Goal: Feedback & Contribution: Submit feedback/report problem

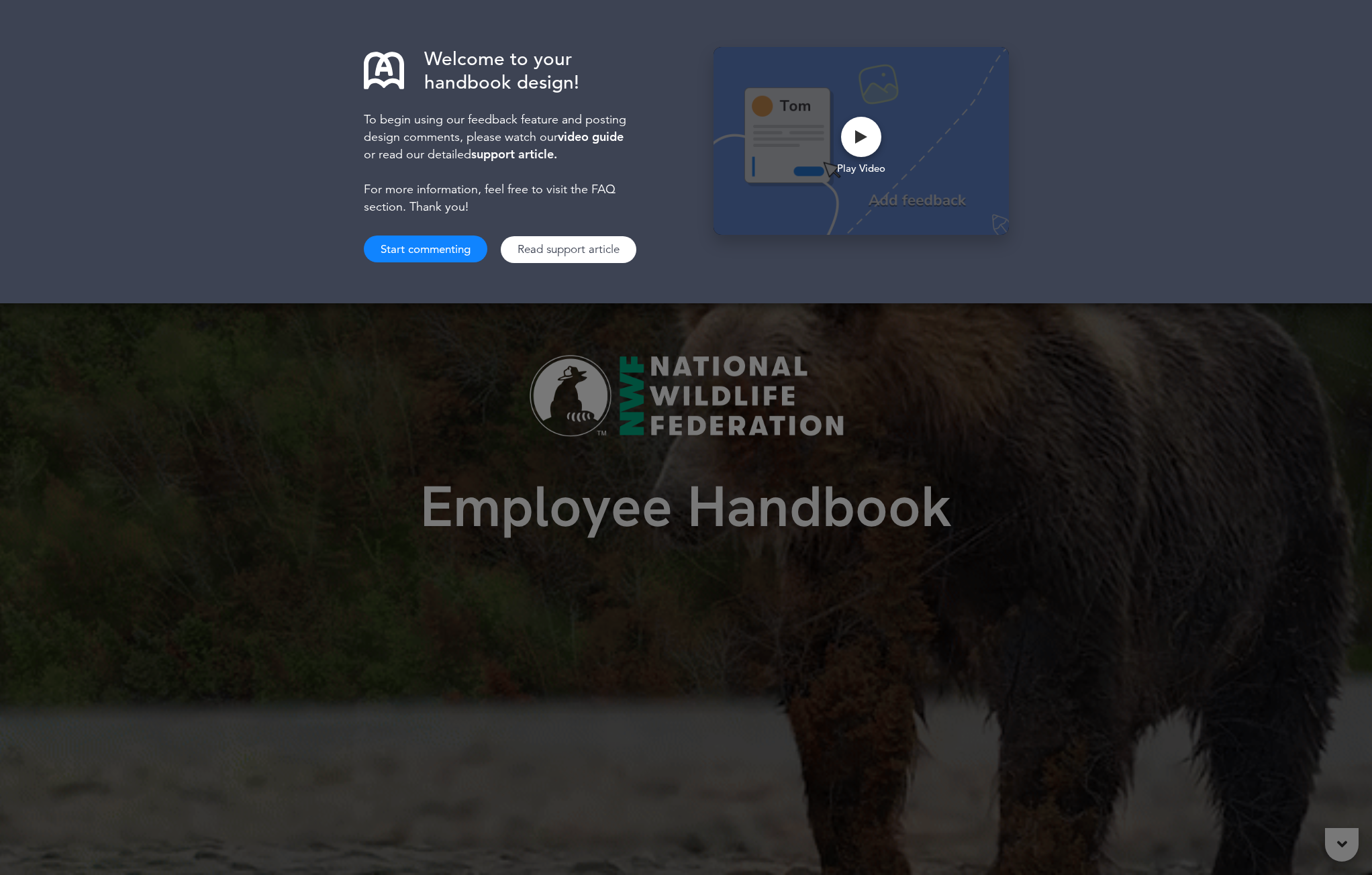
drag, startPoint x: 1289, startPoint y: 261, endPoint x: 1200, endPoint y: 252, distance: 89.5
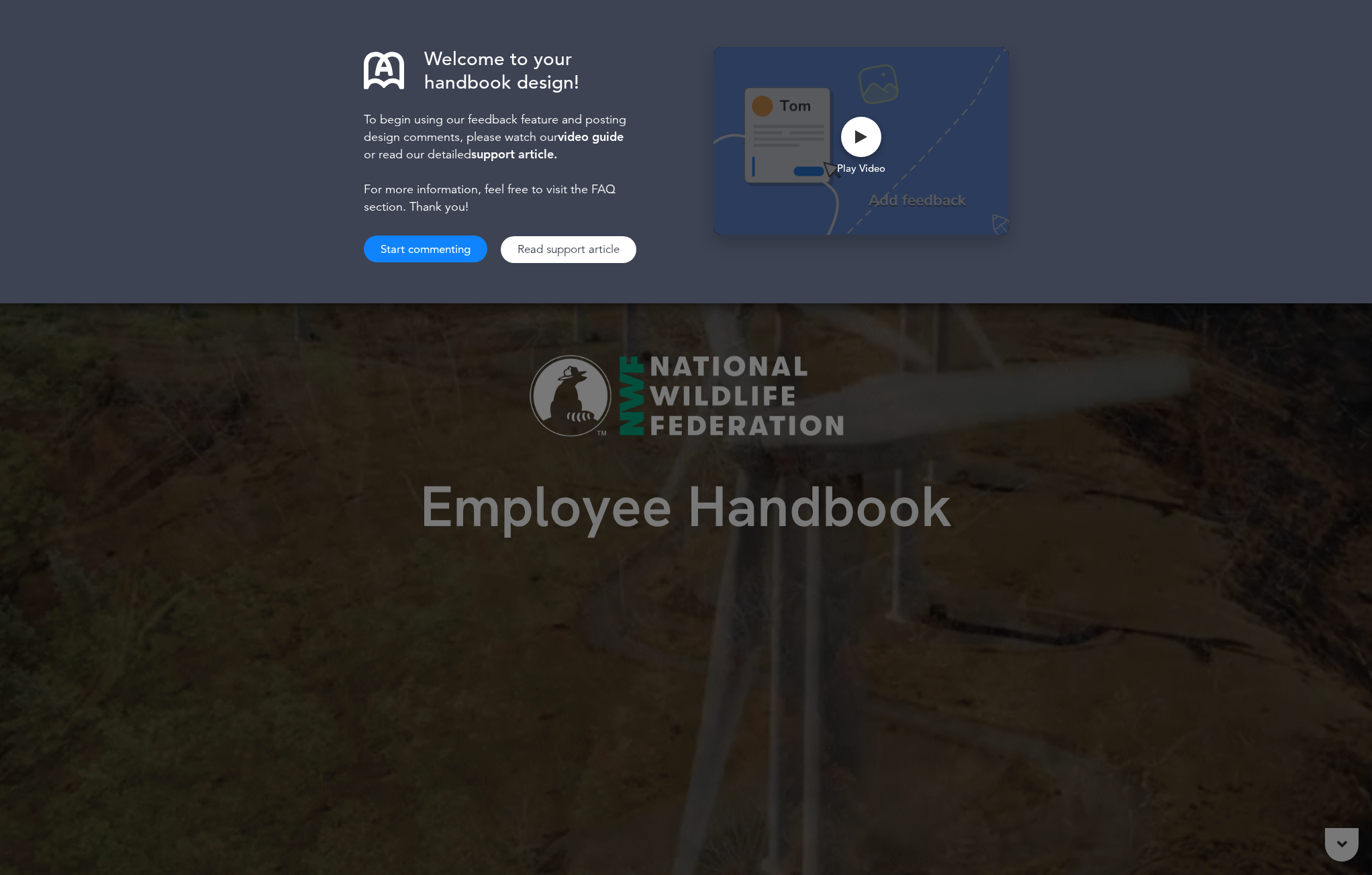
click at [906, 261] on div "Welcome to your handbook design! To begin using our feedback feature and postin…" at bounding box center [686, 152] width 1372 height 304
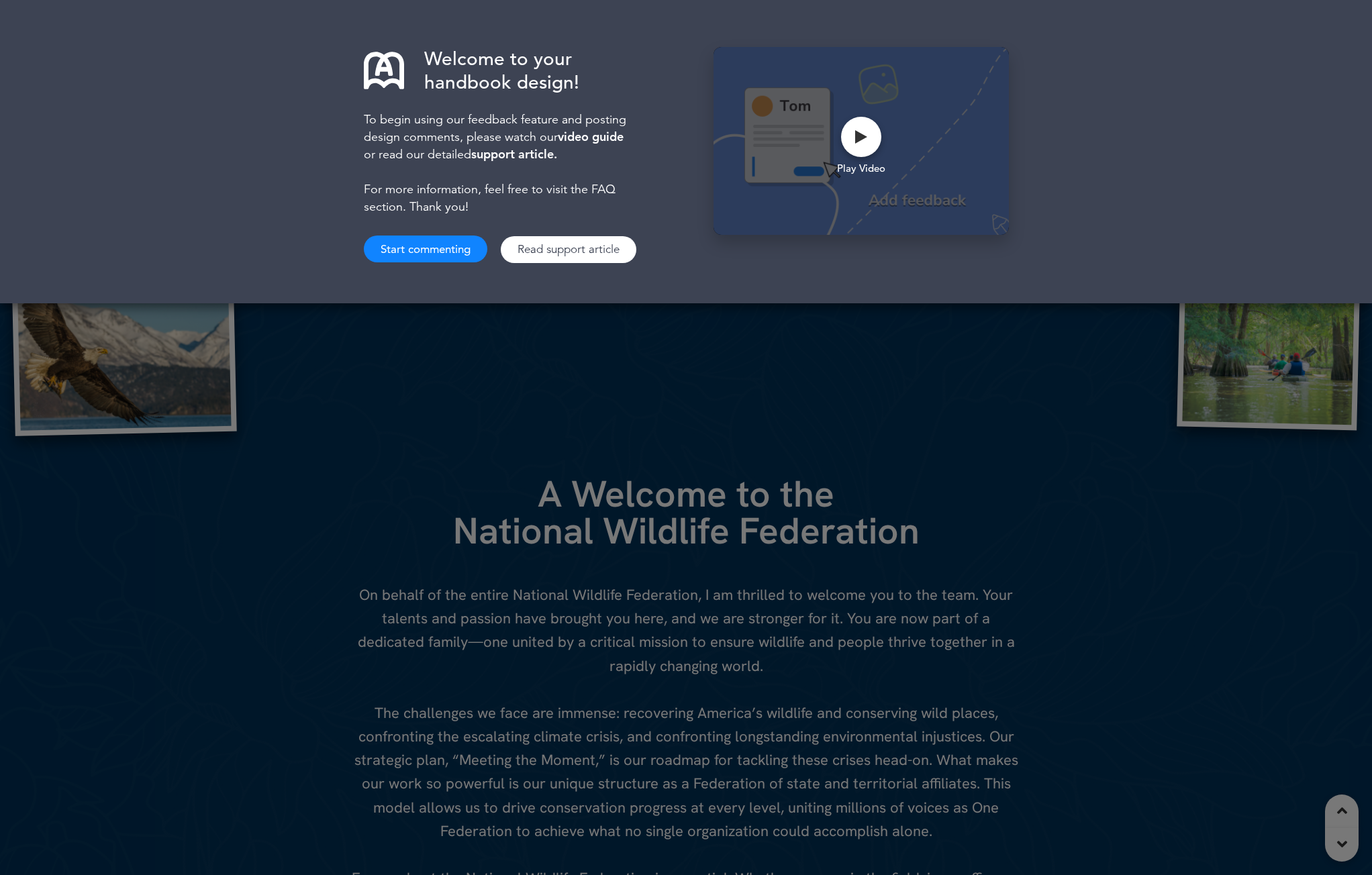
scroll to position [670, 0]
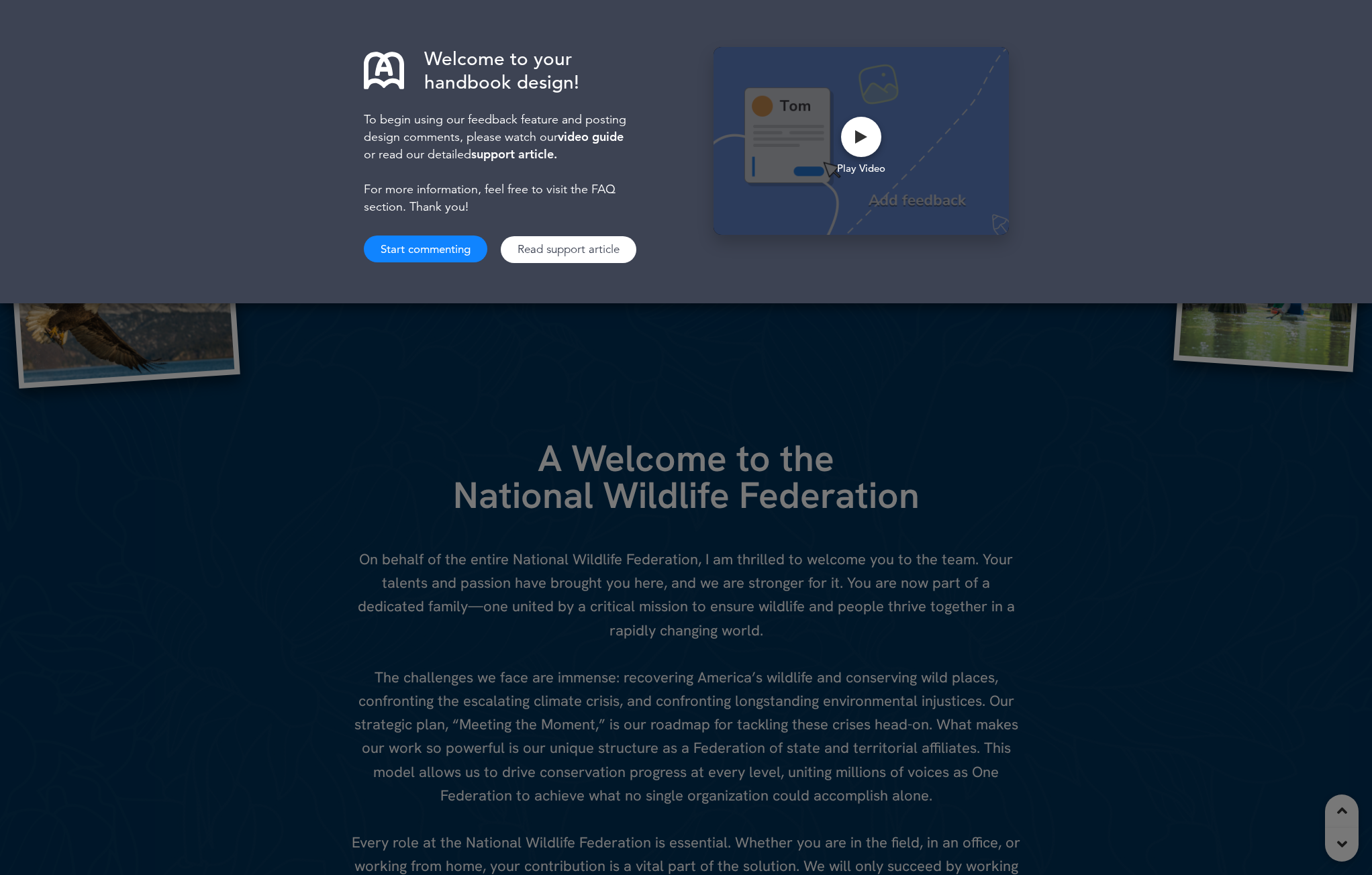
click at [670, 41] on div "Welcome to your handbook design! To begin using our feedback feature and postin…" at bounding box center [686, 152] width 1372 height 304
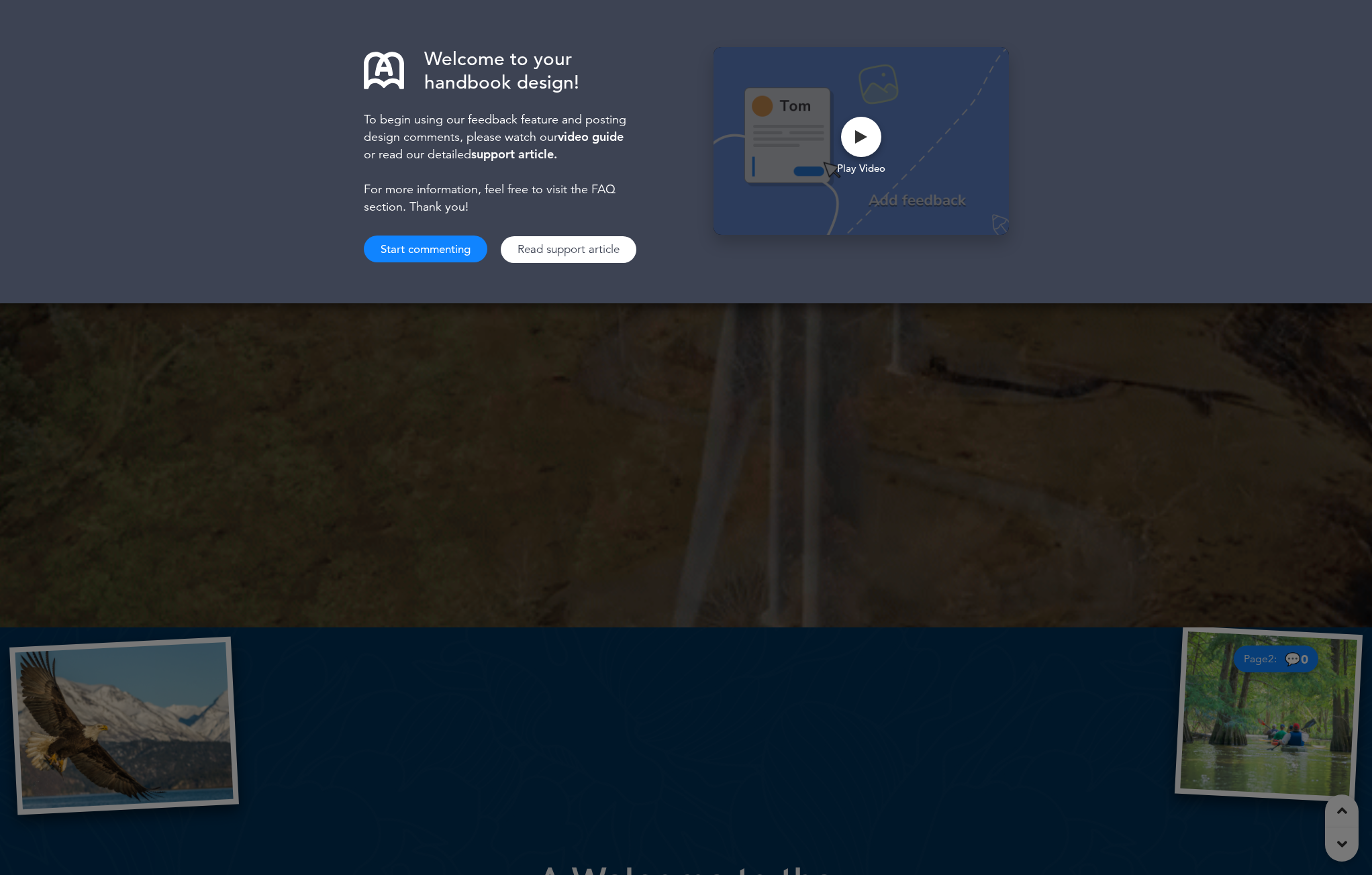
scroll to position [230, 0]
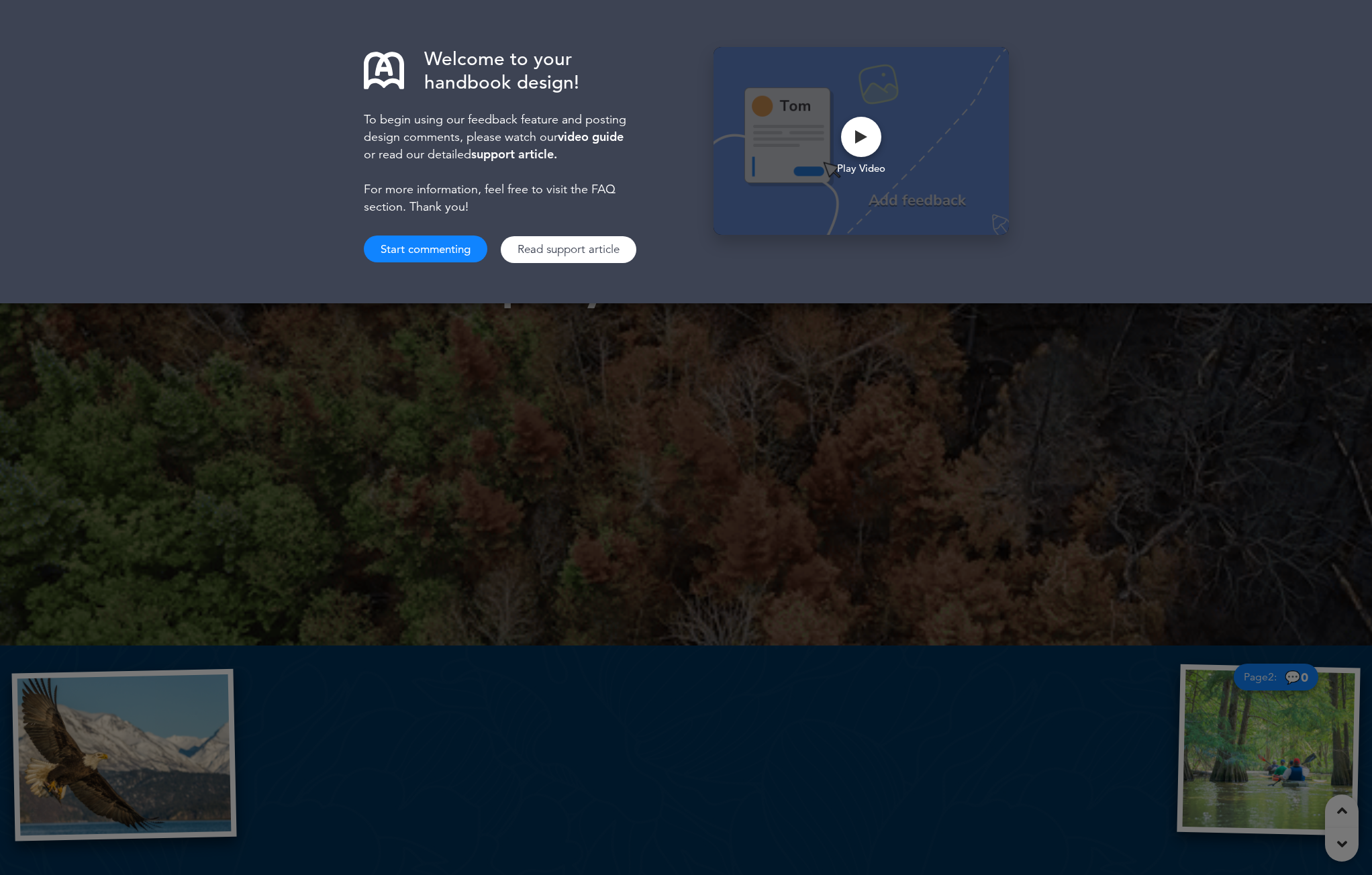
click at [428, 245] on button "Start commenting" at bounding box center [425, 249] width 123 height 27
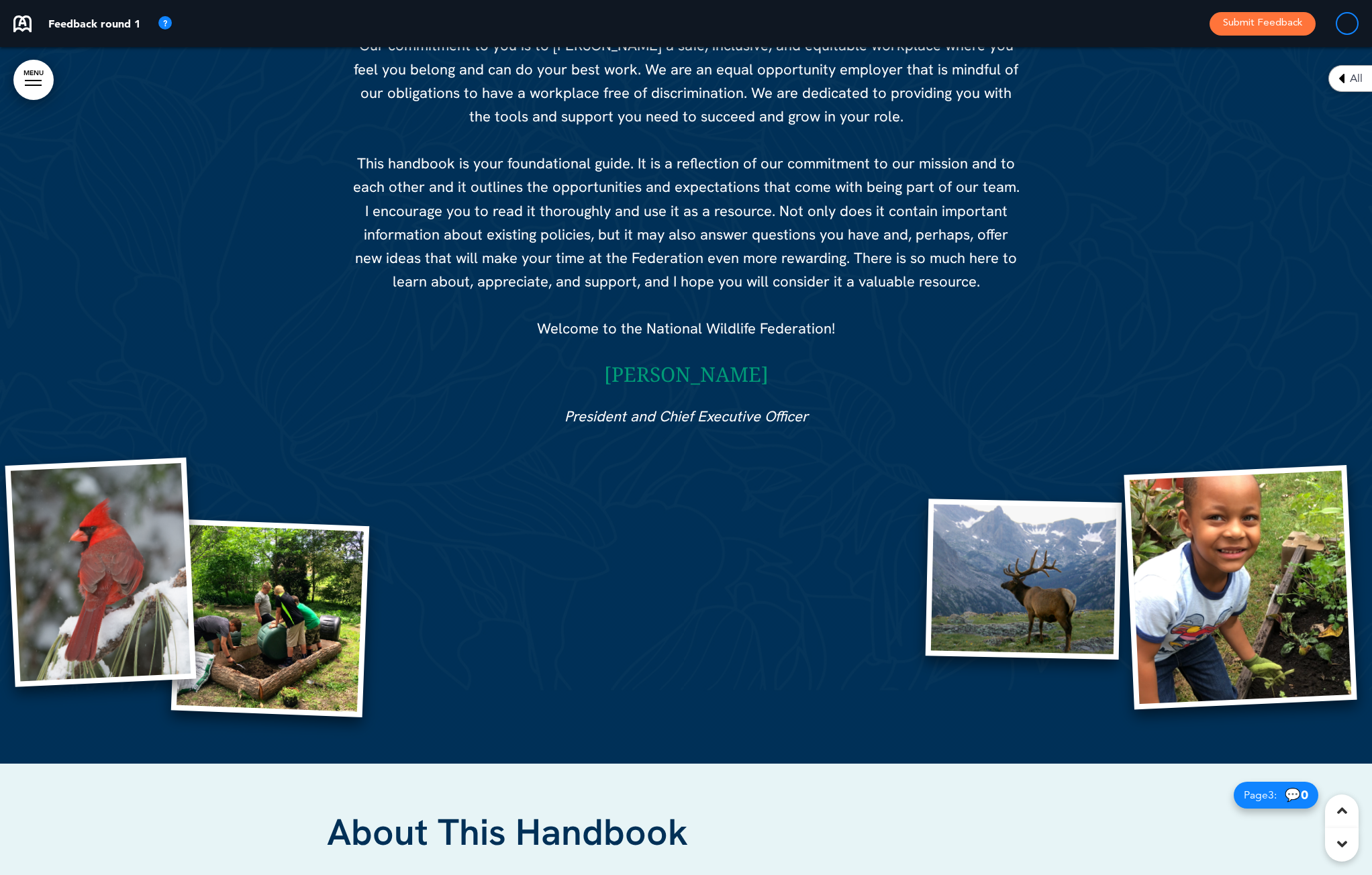
scroll to position [1562, 0]
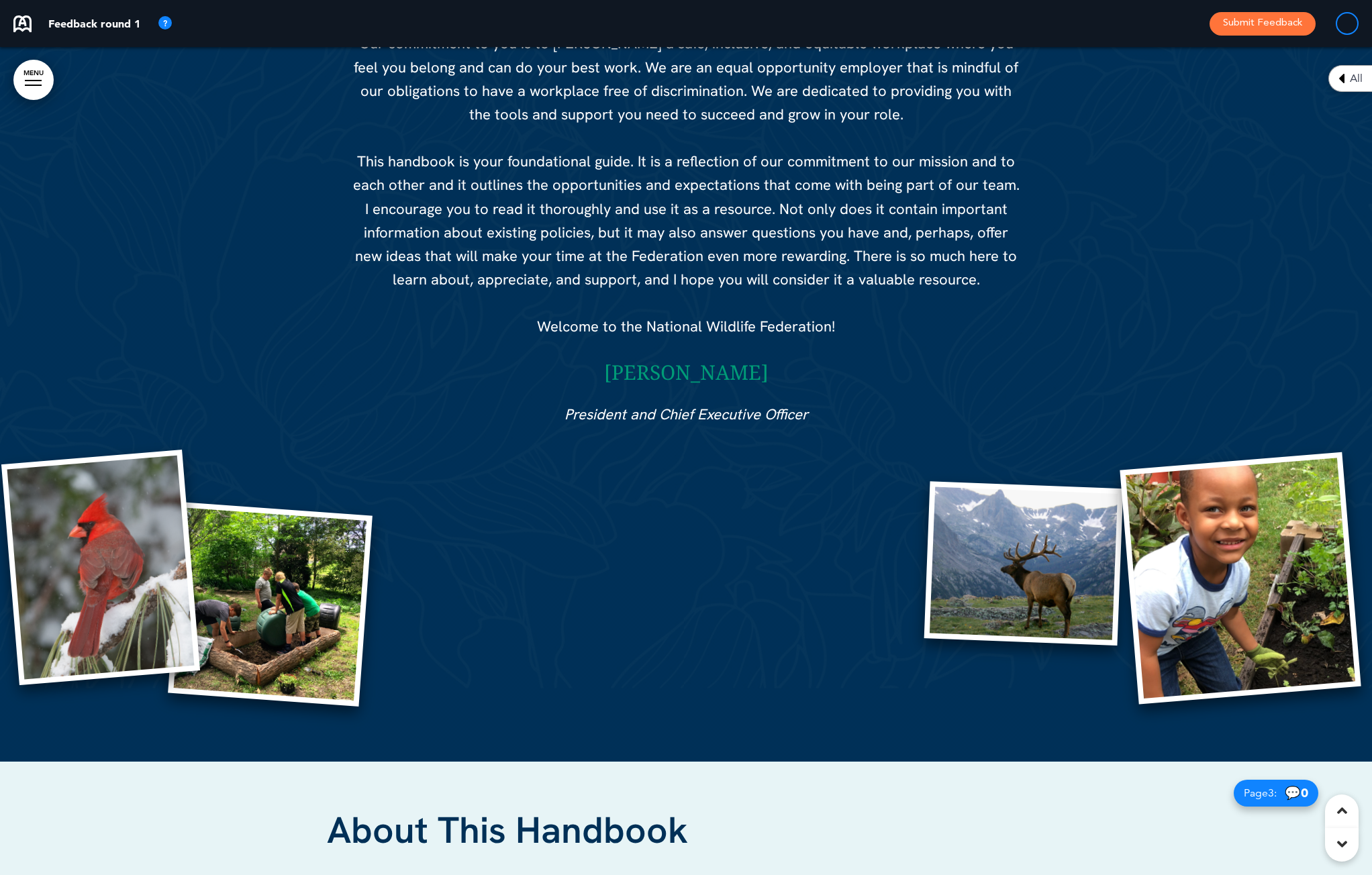
click at [708, 362] on h6 "[PERSON_NAME]" at bounding box center [686, 372] width 671 height 20
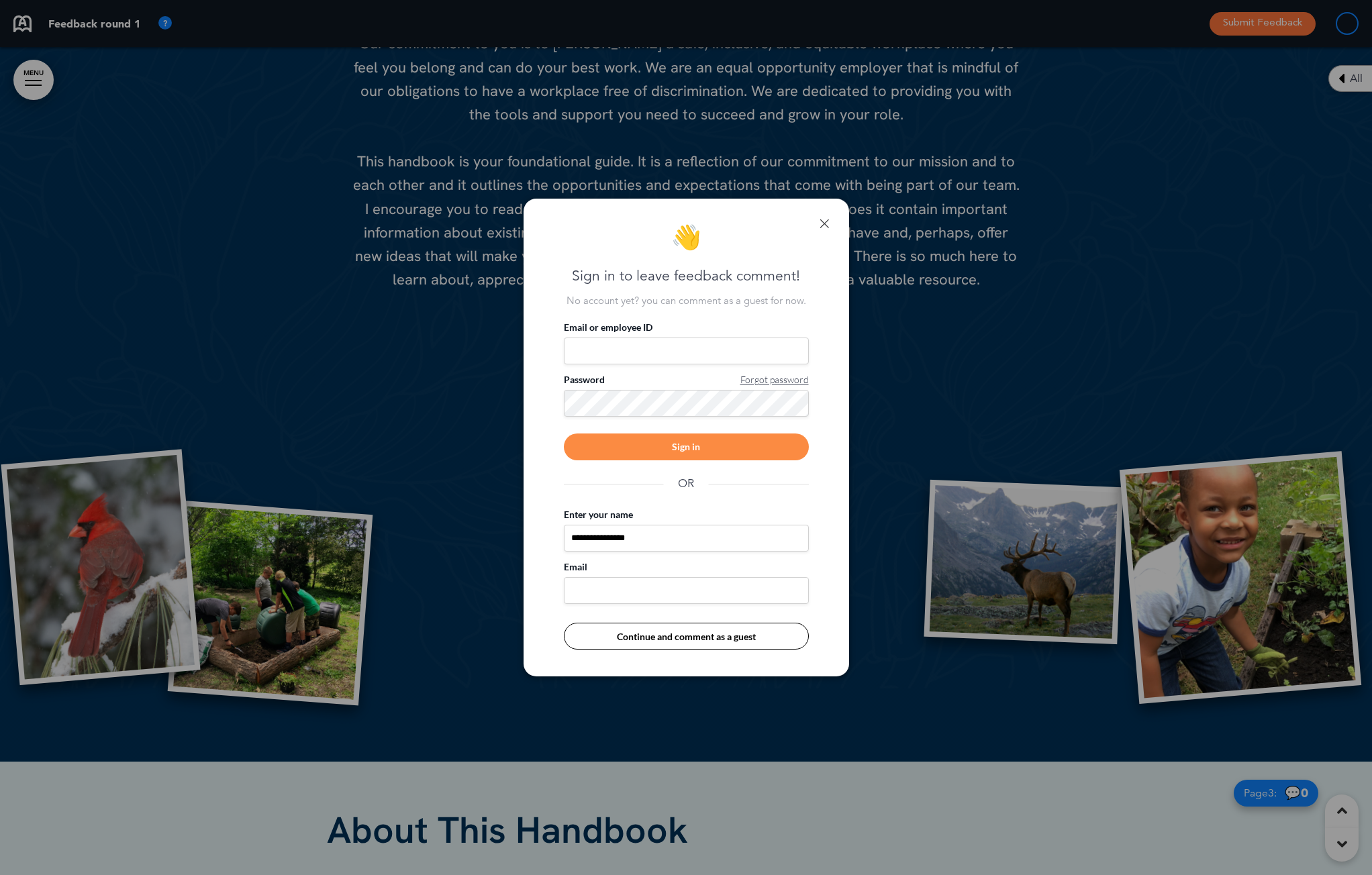
type input "**********"
click at [695, 530] on button "Continue and comment as a guest" at bounding box center [686, 636] width 245 height 27
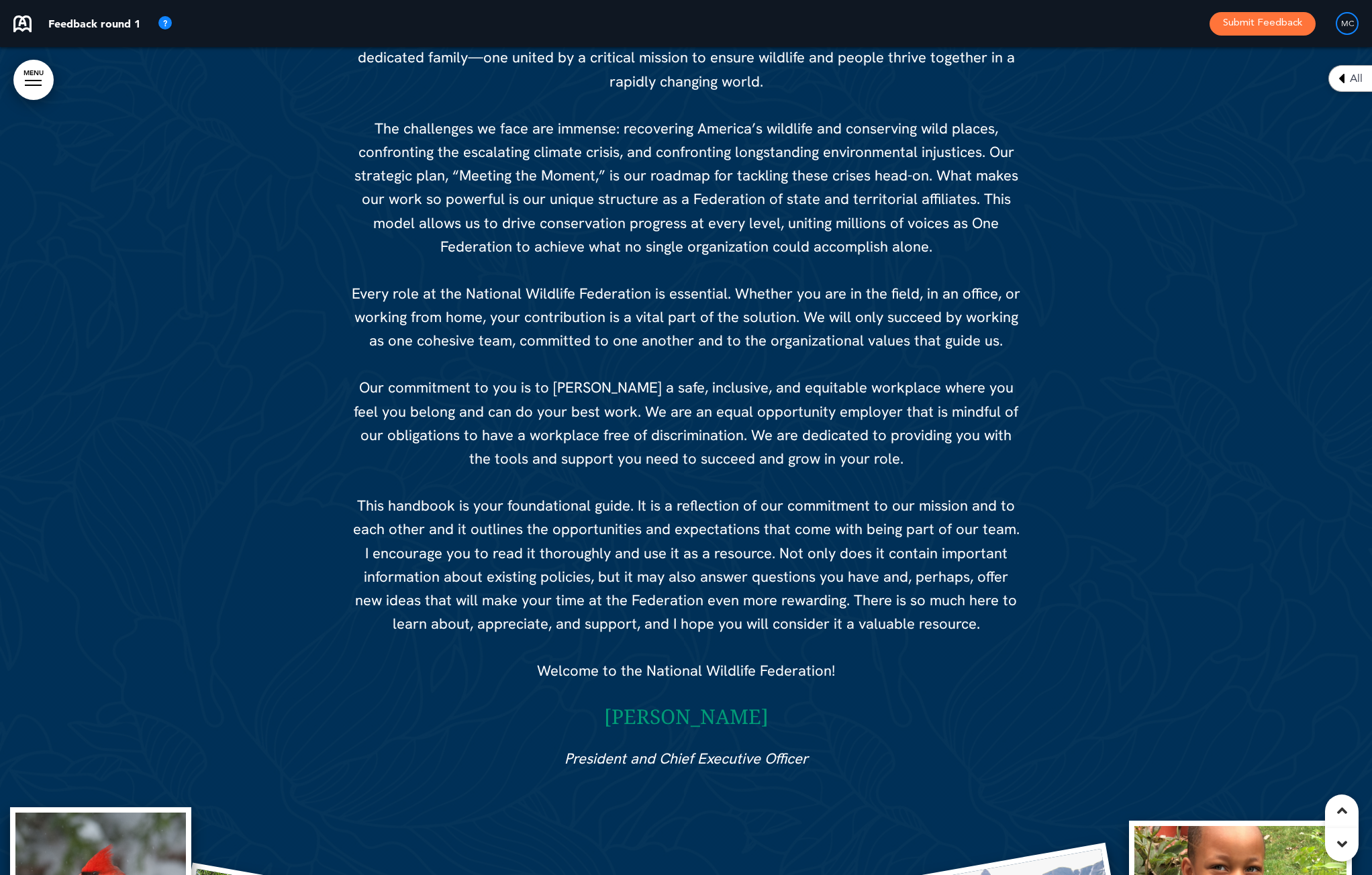
scroll to position [1256, 0]
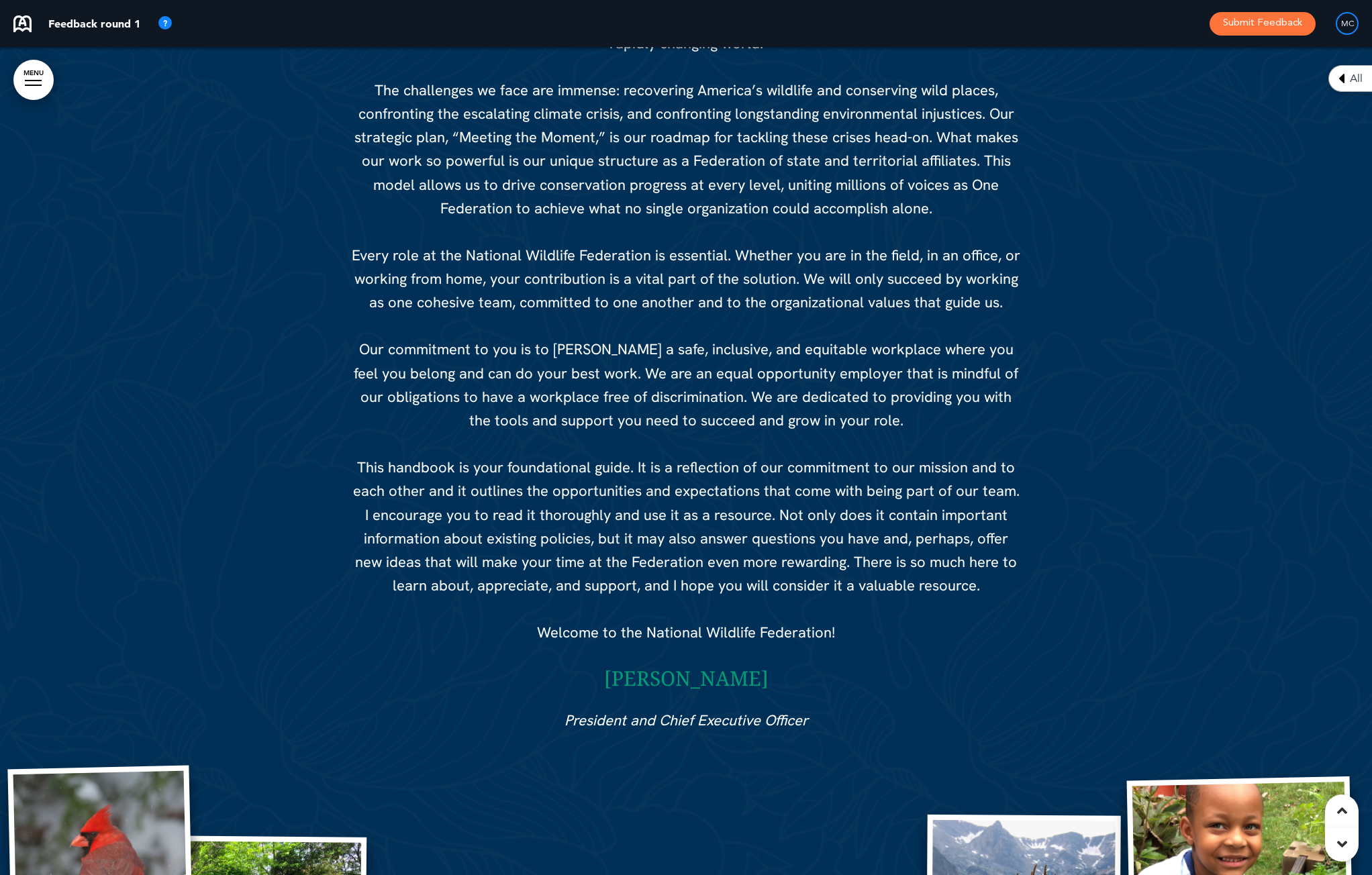
click at [752, 664] on div "A Welcome to the National Wildlife Federation On behalf of the entire National …" at bounding box center [686, 292] width 671 height 879
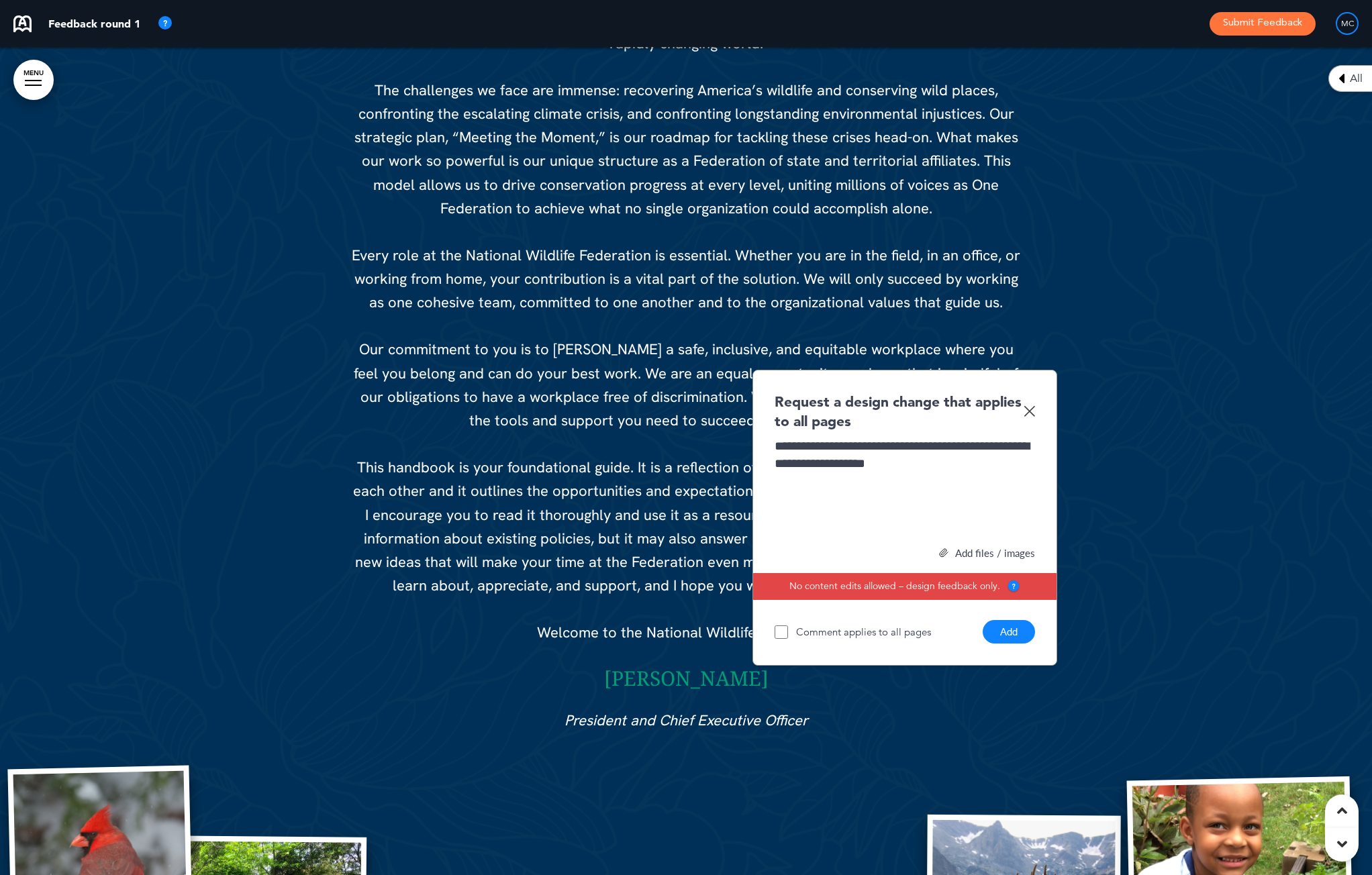
click at [1010, 629] on button "Add" at bounding box center [1009, 632] width 52 height 24
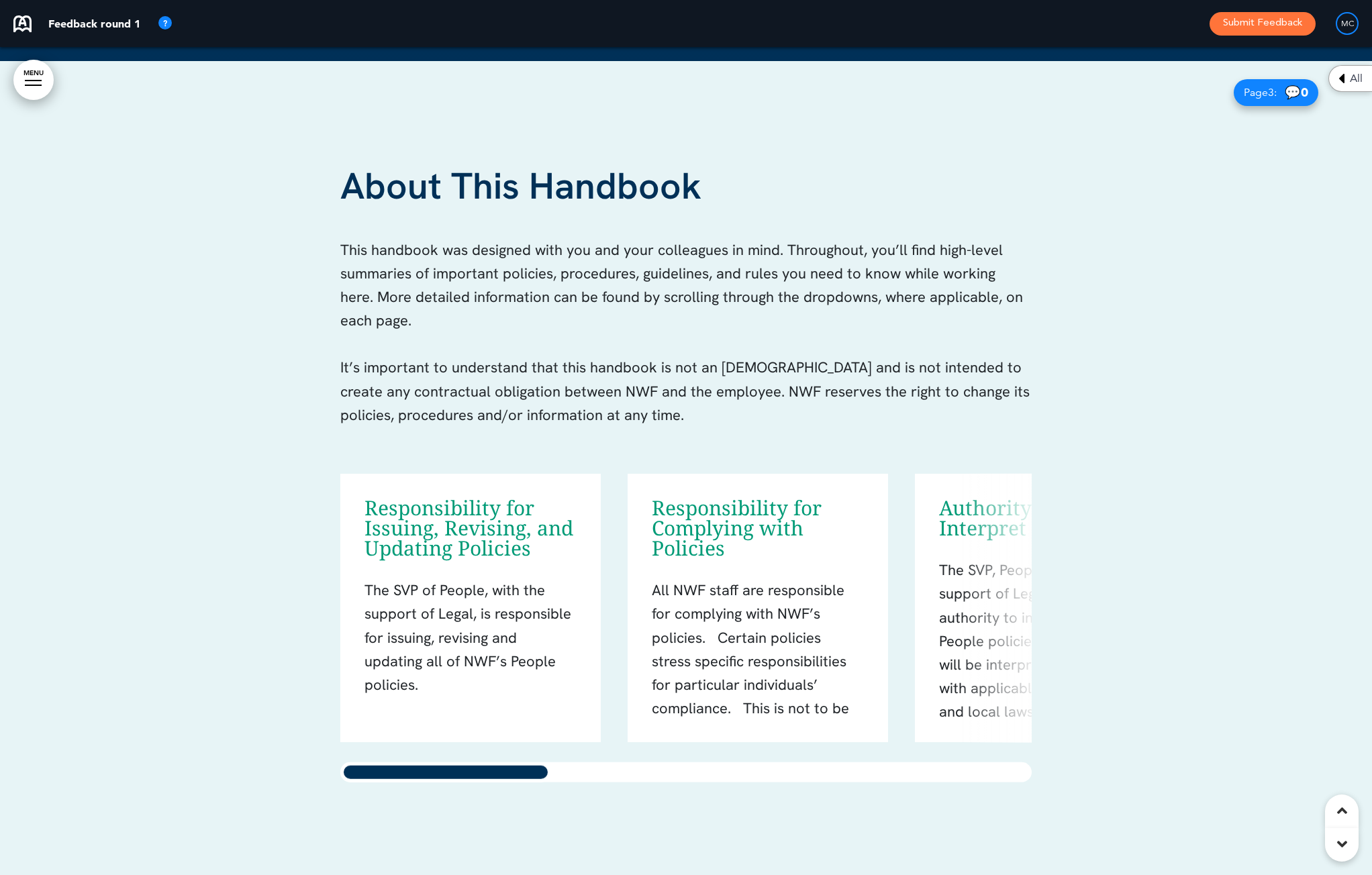
scroll to position [2265, 0]
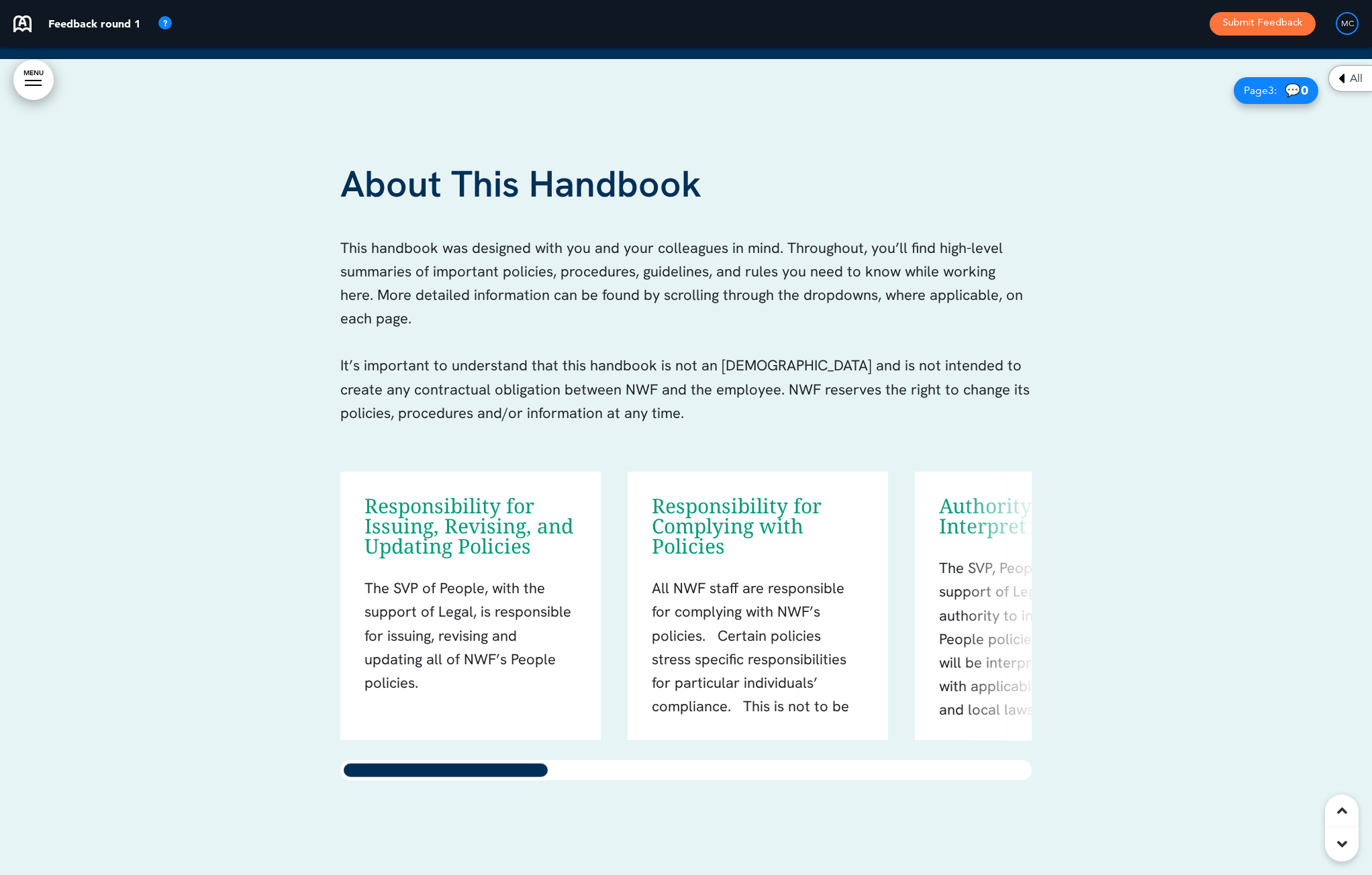
click at [532, 496] on h6 "Responsibility for Issuing, Revising, and Updating Policies" at bounding box center [468, 526] width 209 height 60
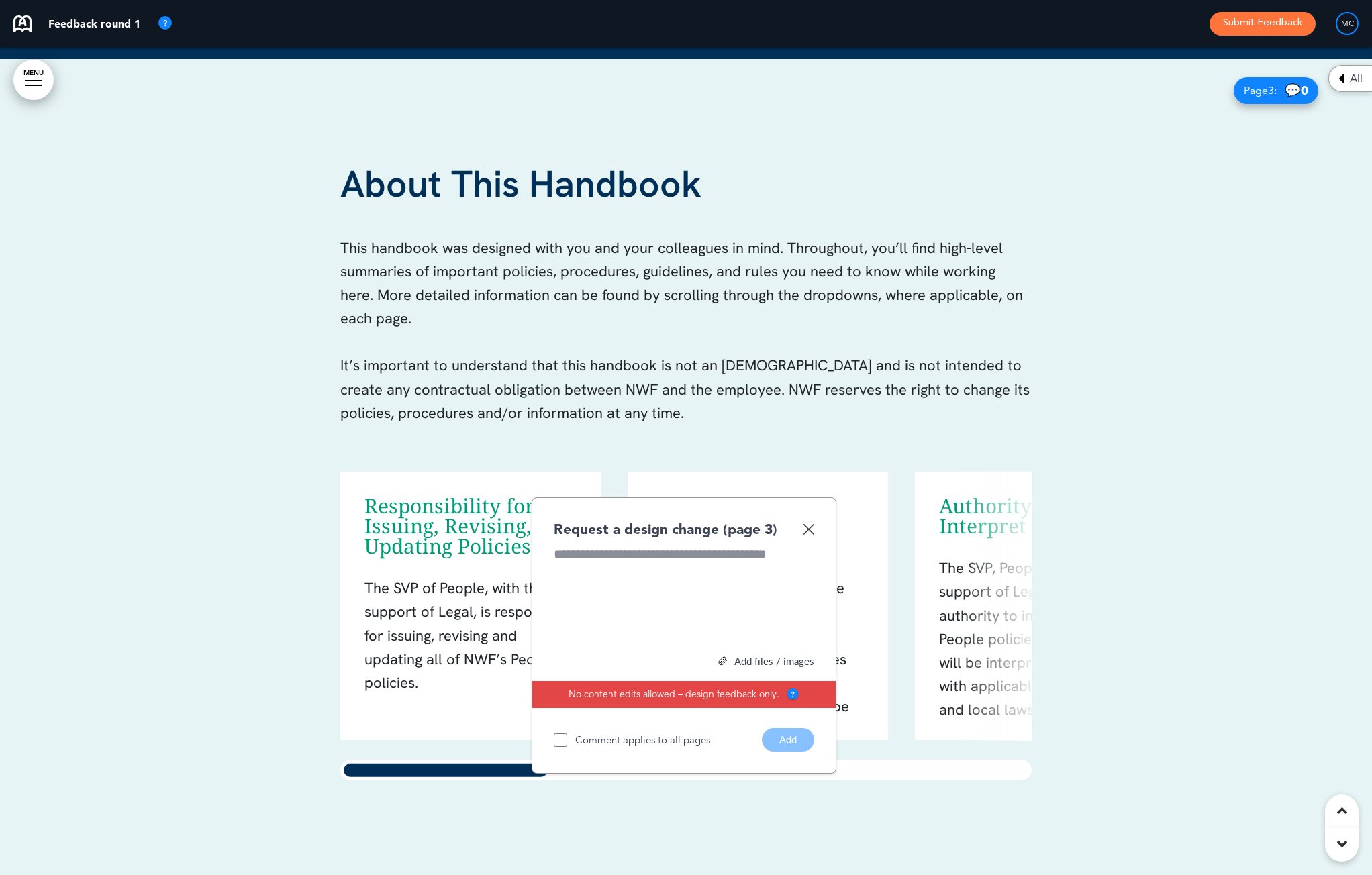
click at [811, 525] on img at bounding box center [808, 528] width 11 height 11
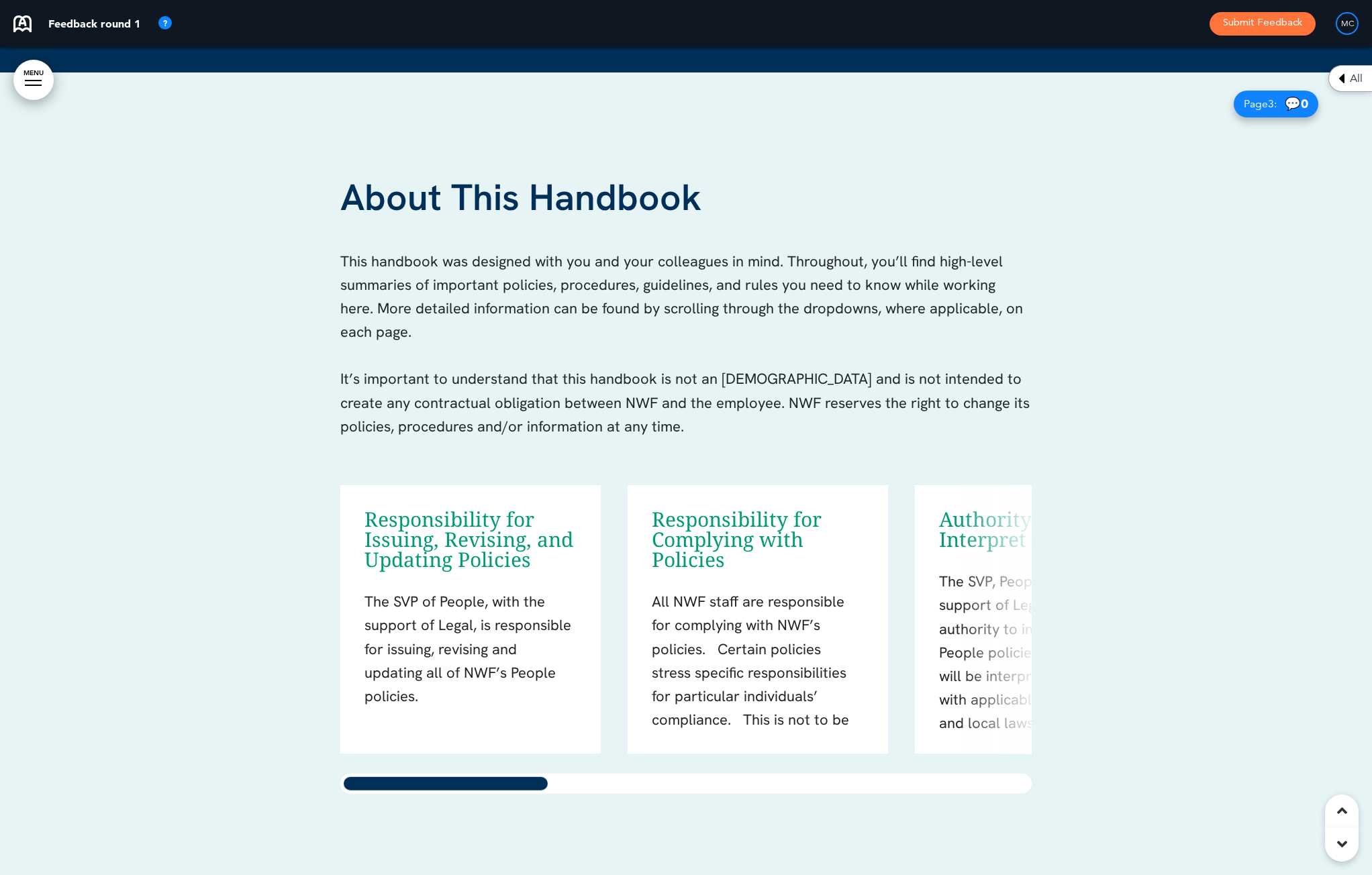
scroll to position [2254, 0]
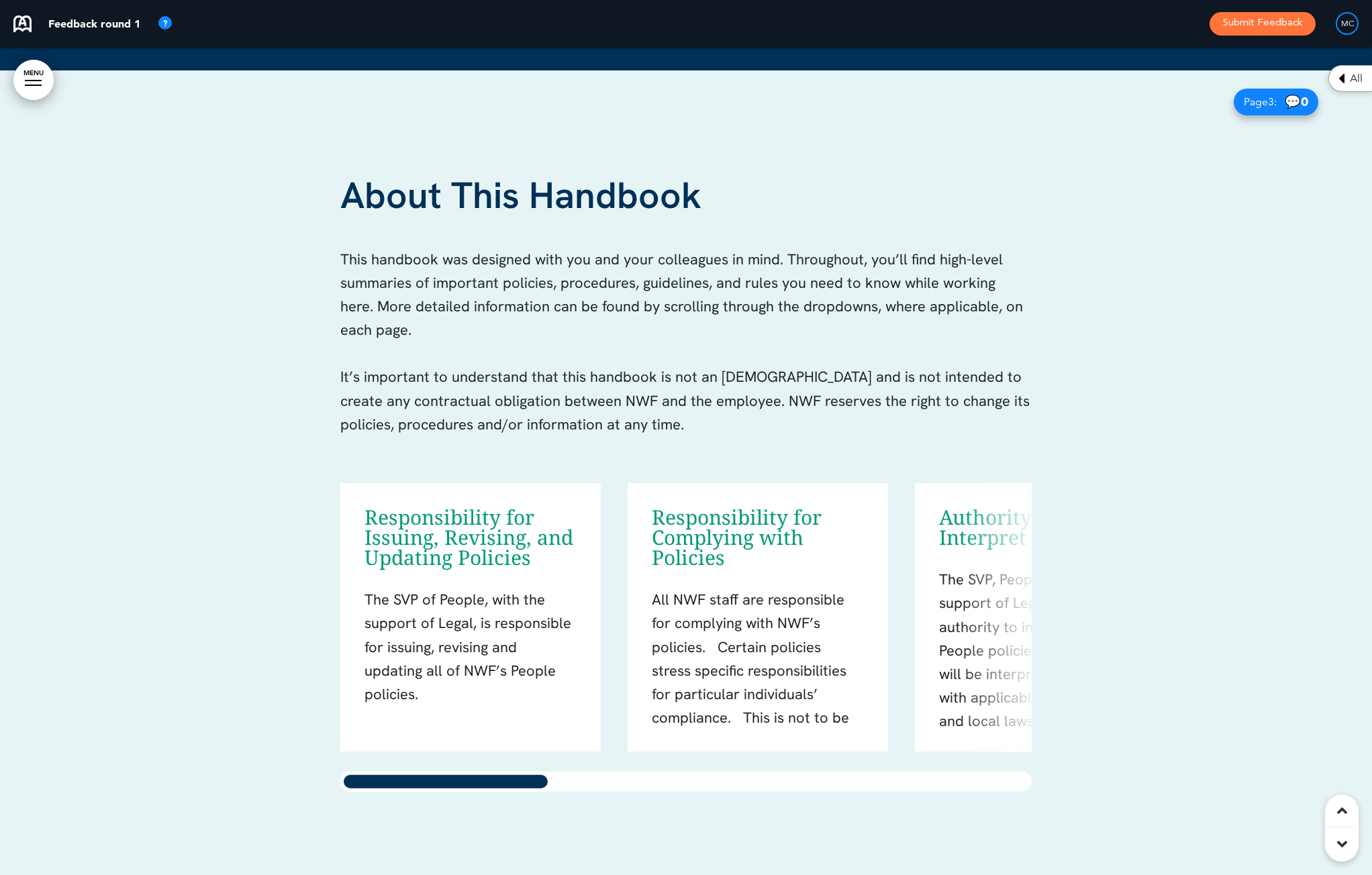
click at [535, 507] on h6 "Responsibility for Issuing, Revising, and Updating Policies" at bounding box center [468, 537] width 209 height 60
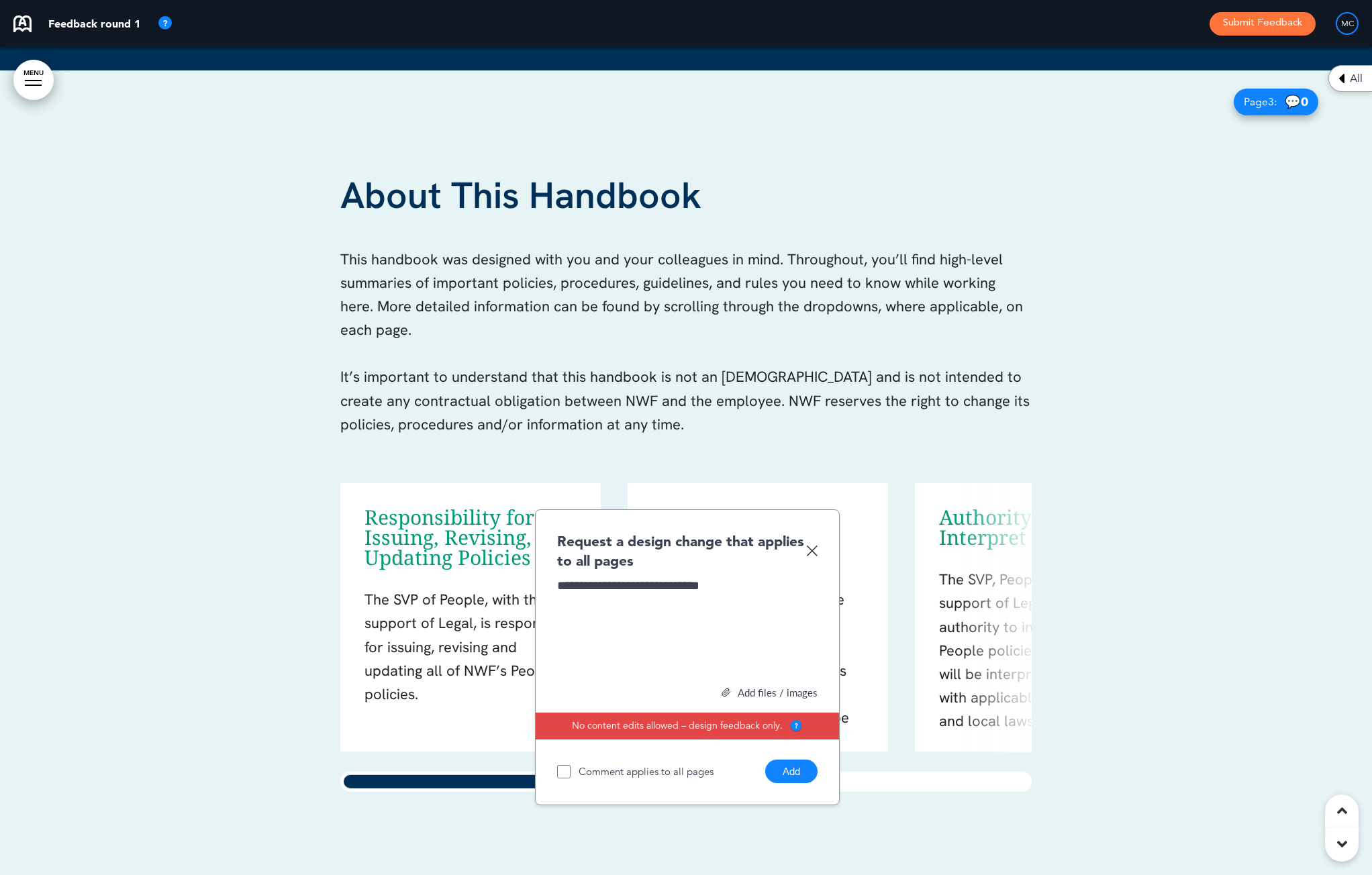
click at [798, 769] on button "Add" at bounding box center [791, 772] width 52 height 24
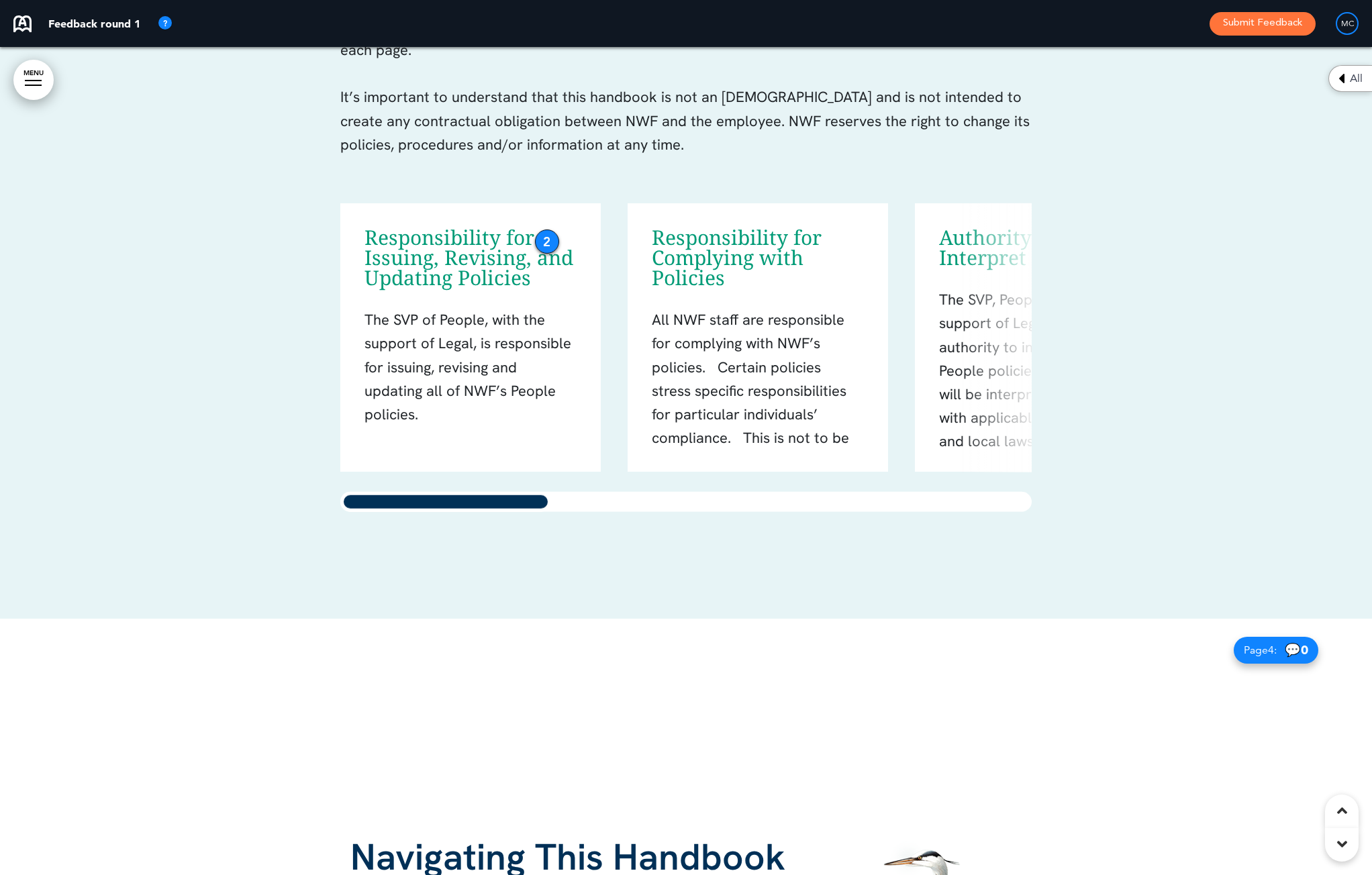
scroll to position [2535, 0]
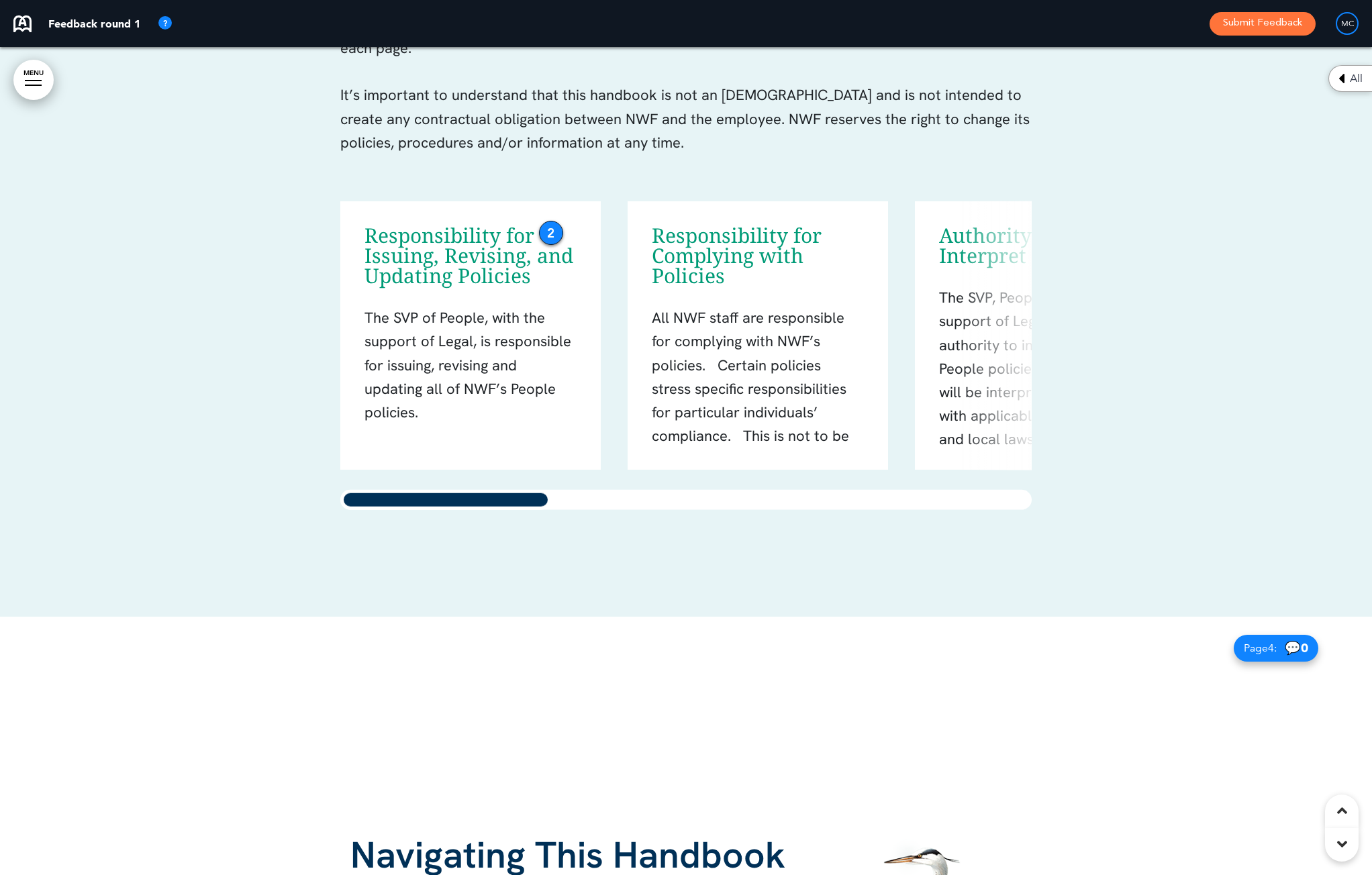
drag, startPoint x: 542, startPoint y: 232, endPoint x: 546, endPoint y: 226, distance: 7.2
click at [546, 226] on div "2" at bounding box center [551, 233] width 24 height 24
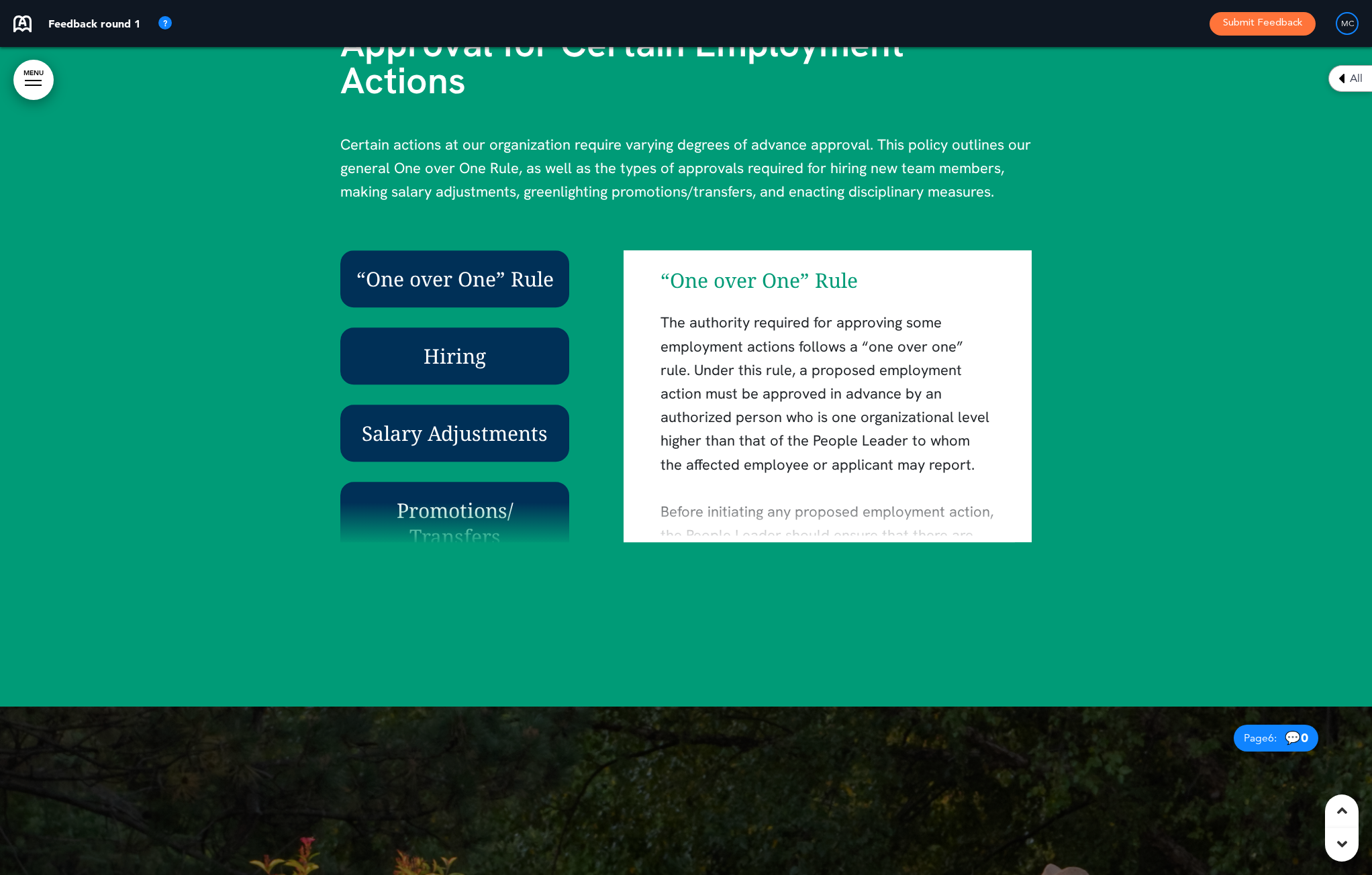
scroll to position [4104, 0]
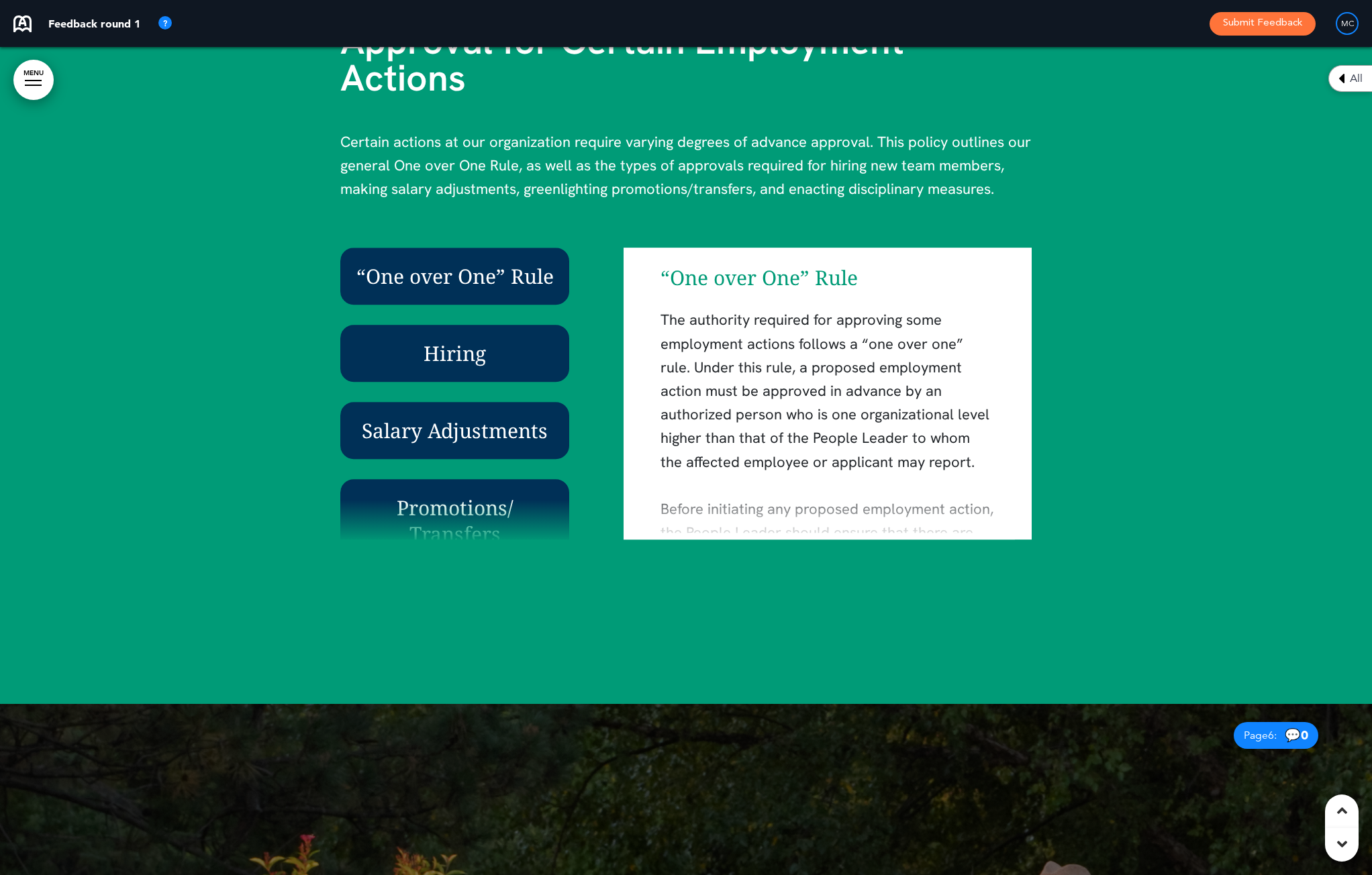
click at [542, 248] on div "“One over One” Rule" at bounding box center [455, 277] width 229 height 57
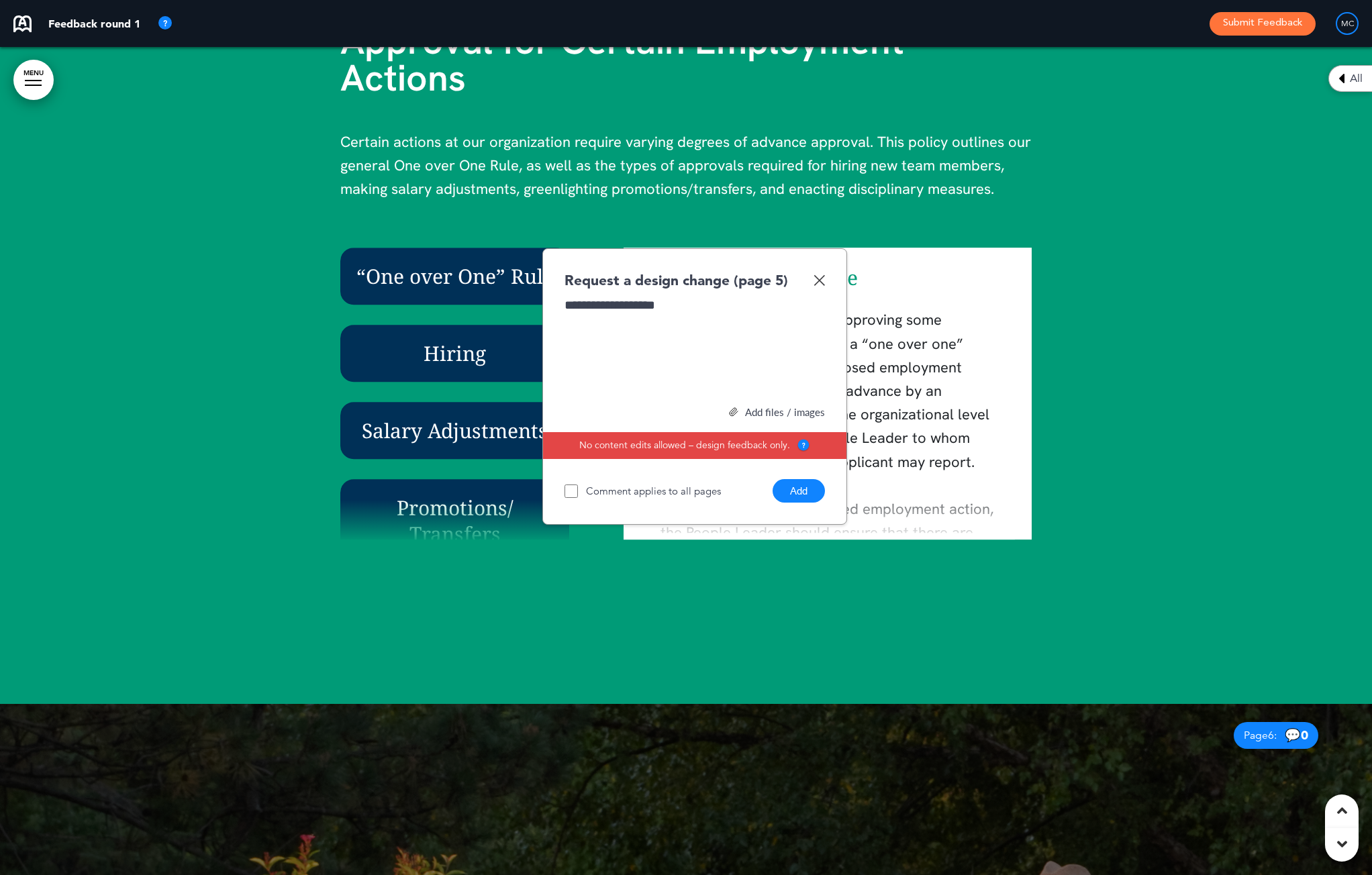
click at [818, 277] on img at bounding box center [819, 280] width 11 height 11
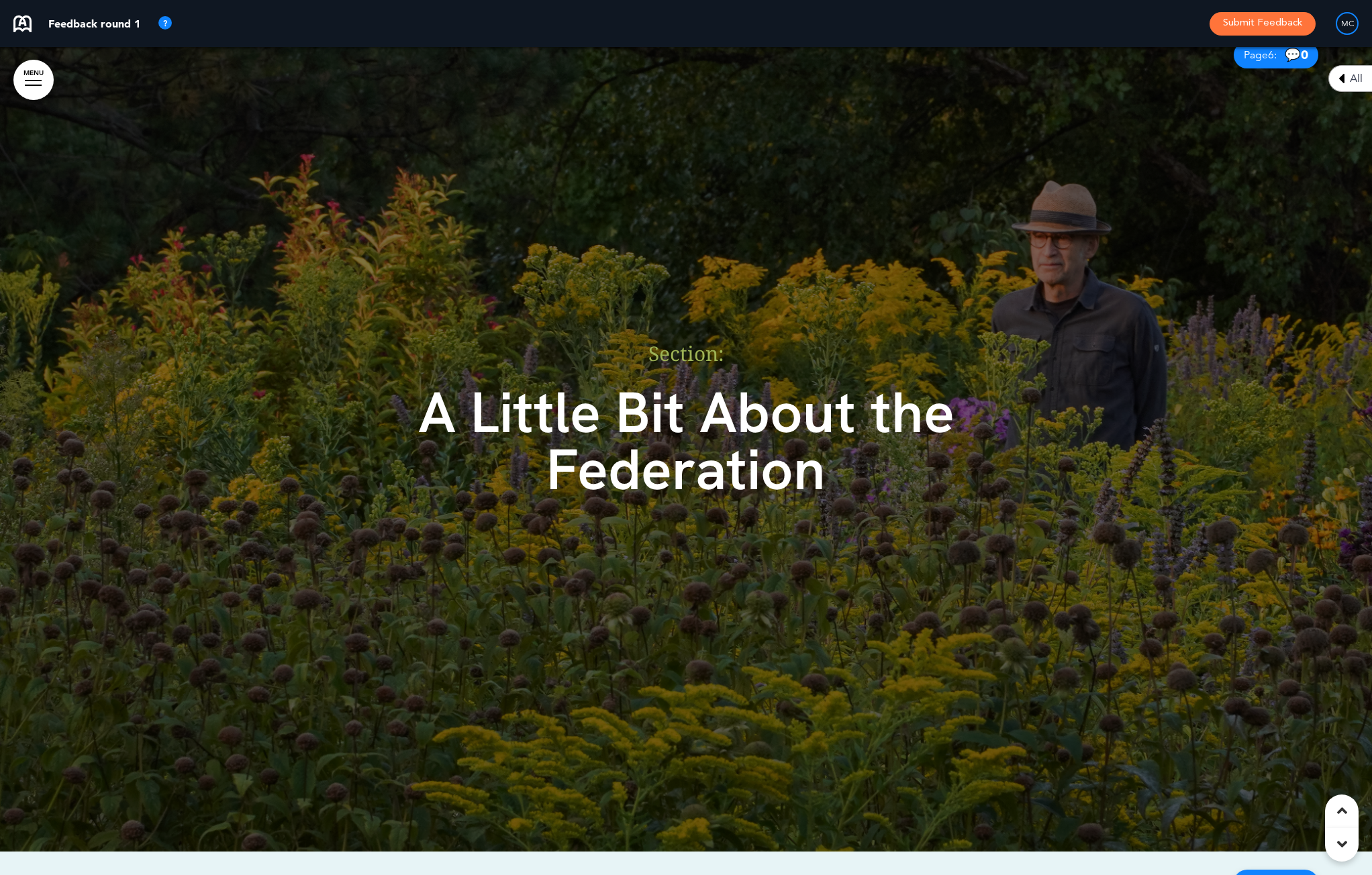
scroll to position [4795, 0]
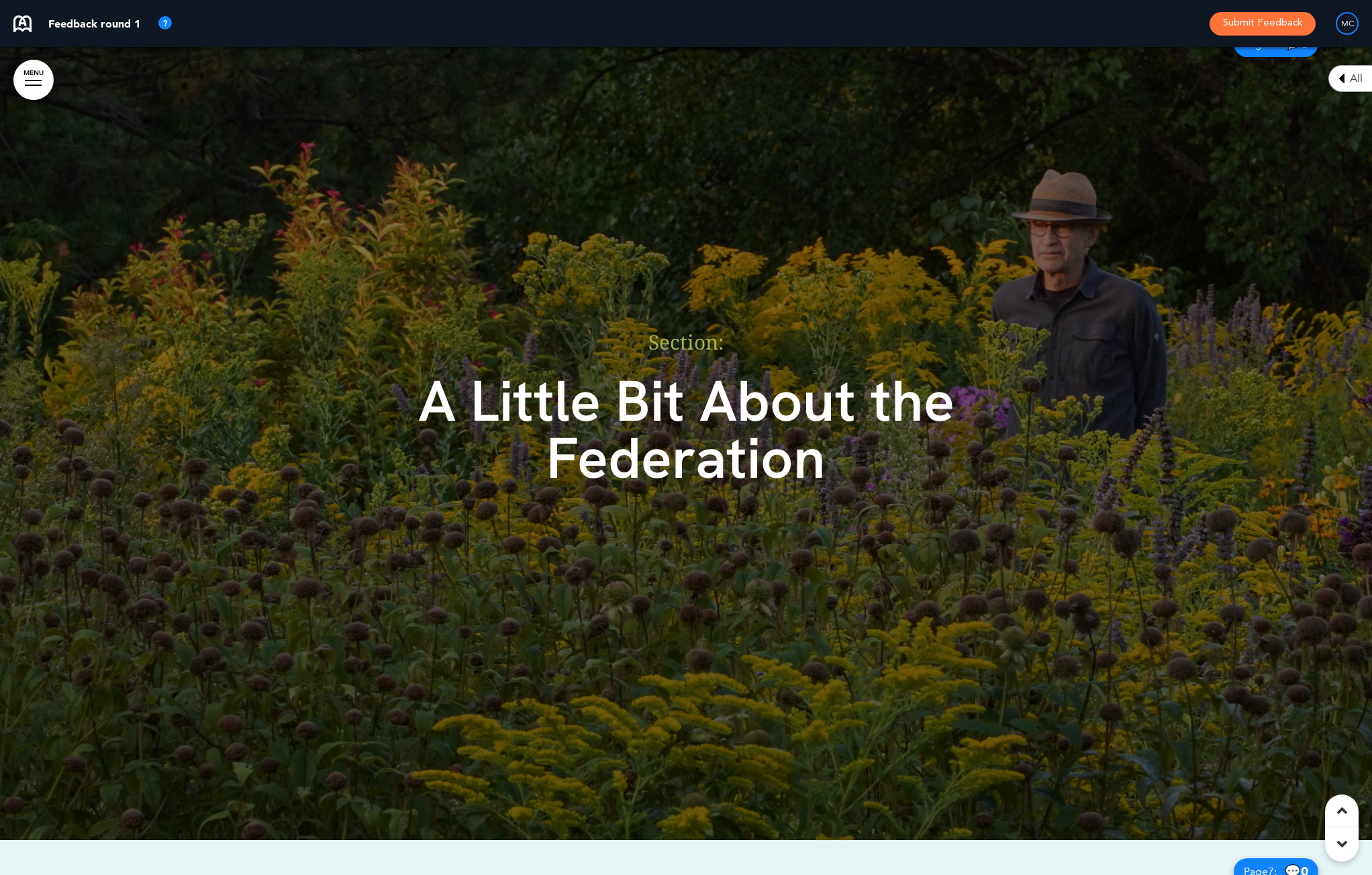
click at [718, 329] on span "Section:﻿" at bounding box center [685, 342] width 76 height 28
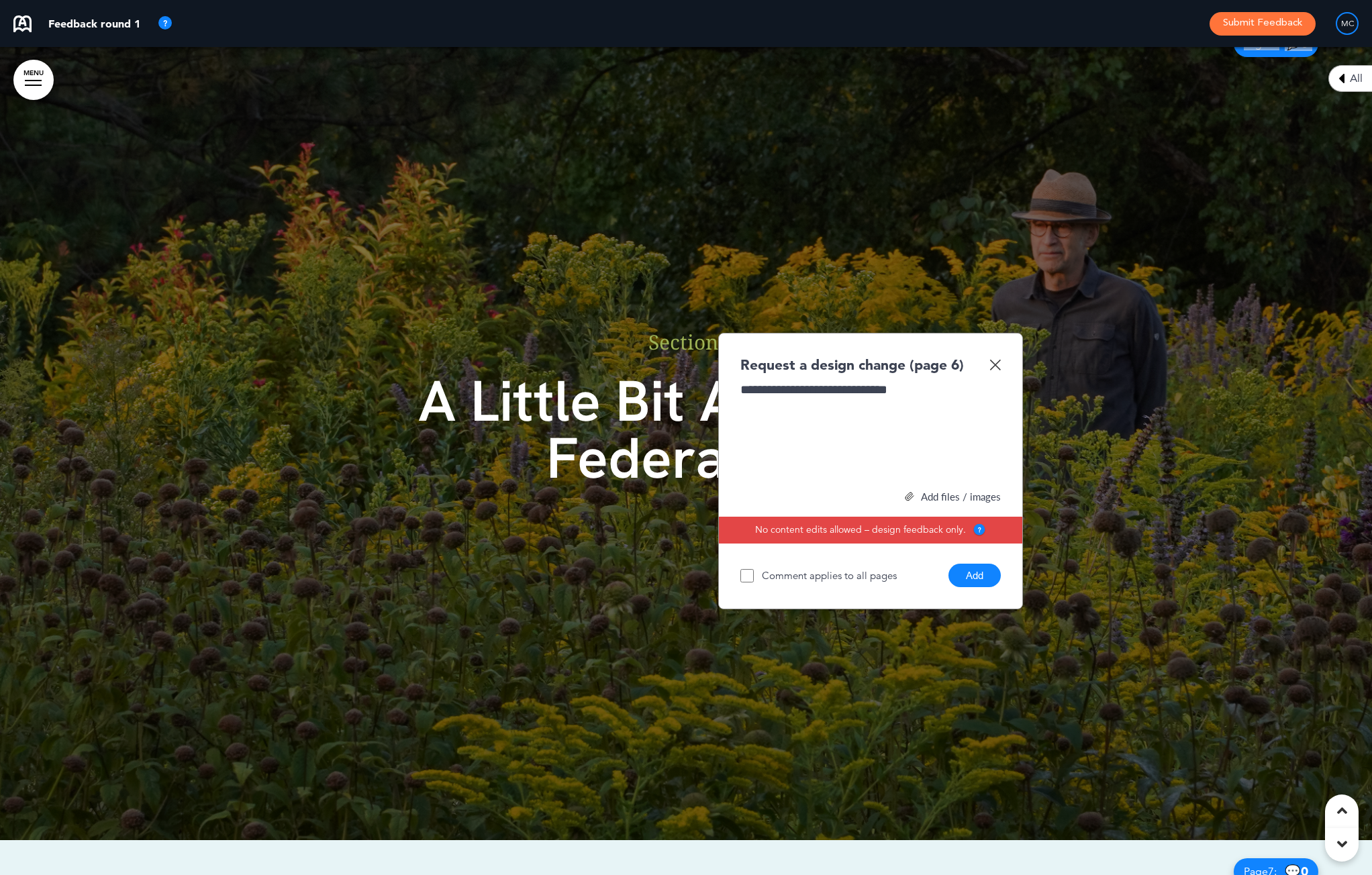
drag, startPoint x: 921, startPoint y: 339, endPoint x: 1066, endPoint y: 490, distance: 209.3
click at [1065, 489] on div "**********" at bounding box center [686, 426] width 1372 height 828
click at [971, 385] on div "**********" at bounding box center [870, 431] width 261 height 101
click at [994, 361] on img at bounding box center [994, 365] width 11 height 11
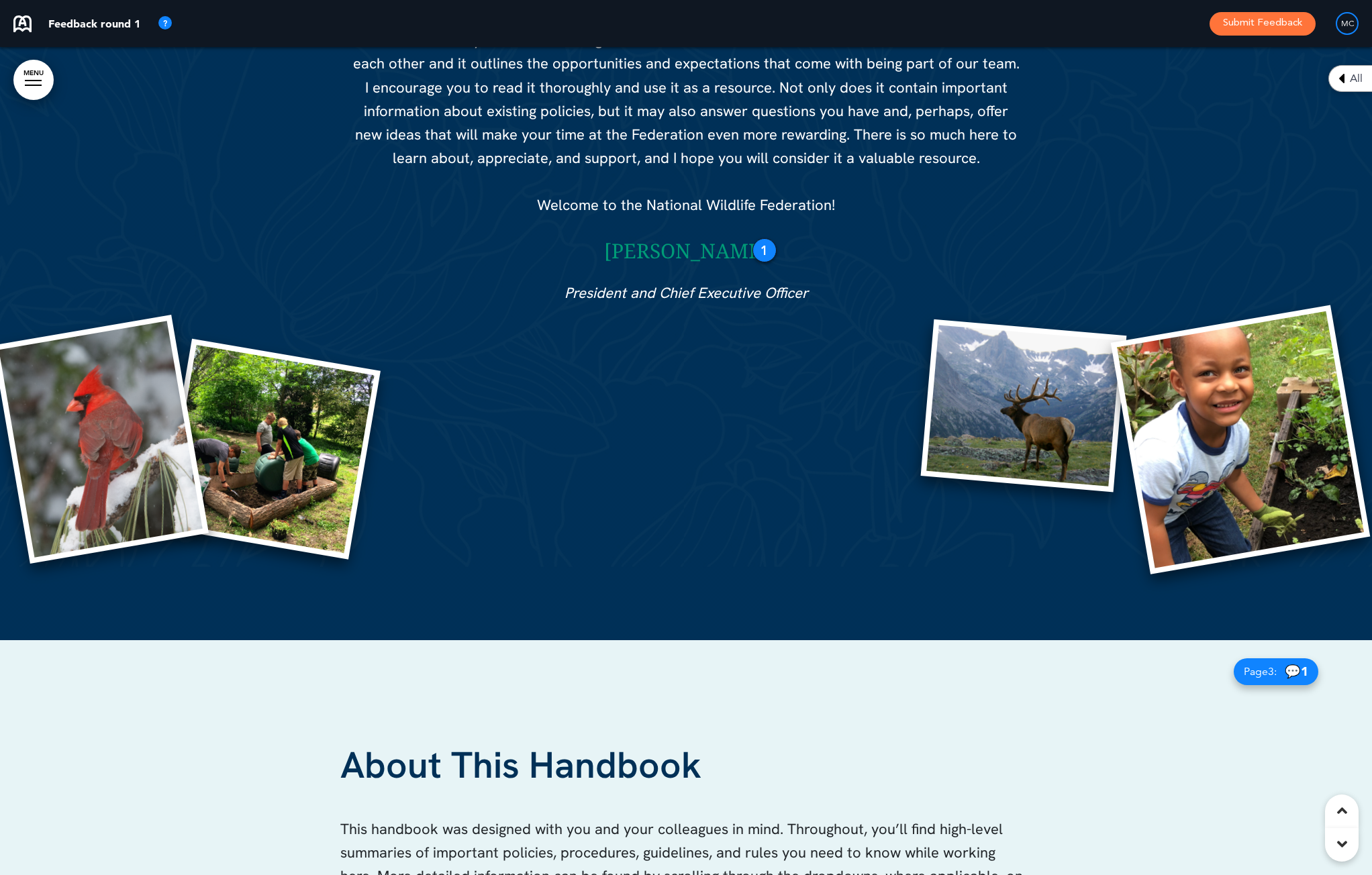
scroll to position [1570, 0]
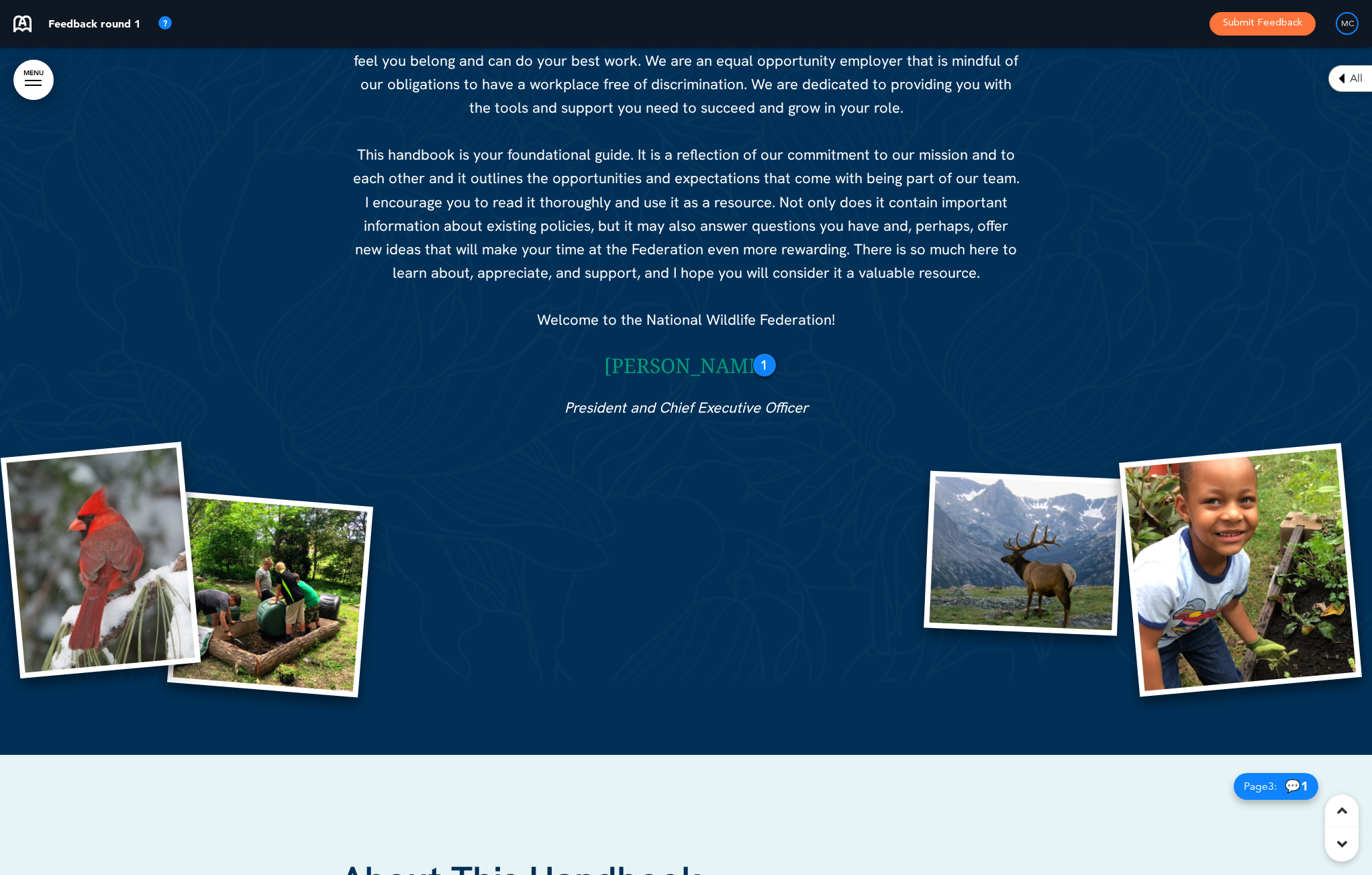
click at [754, 355] on h6 "[PERSON_NAME]" at bounding box center [686, 365] width 671 height 20
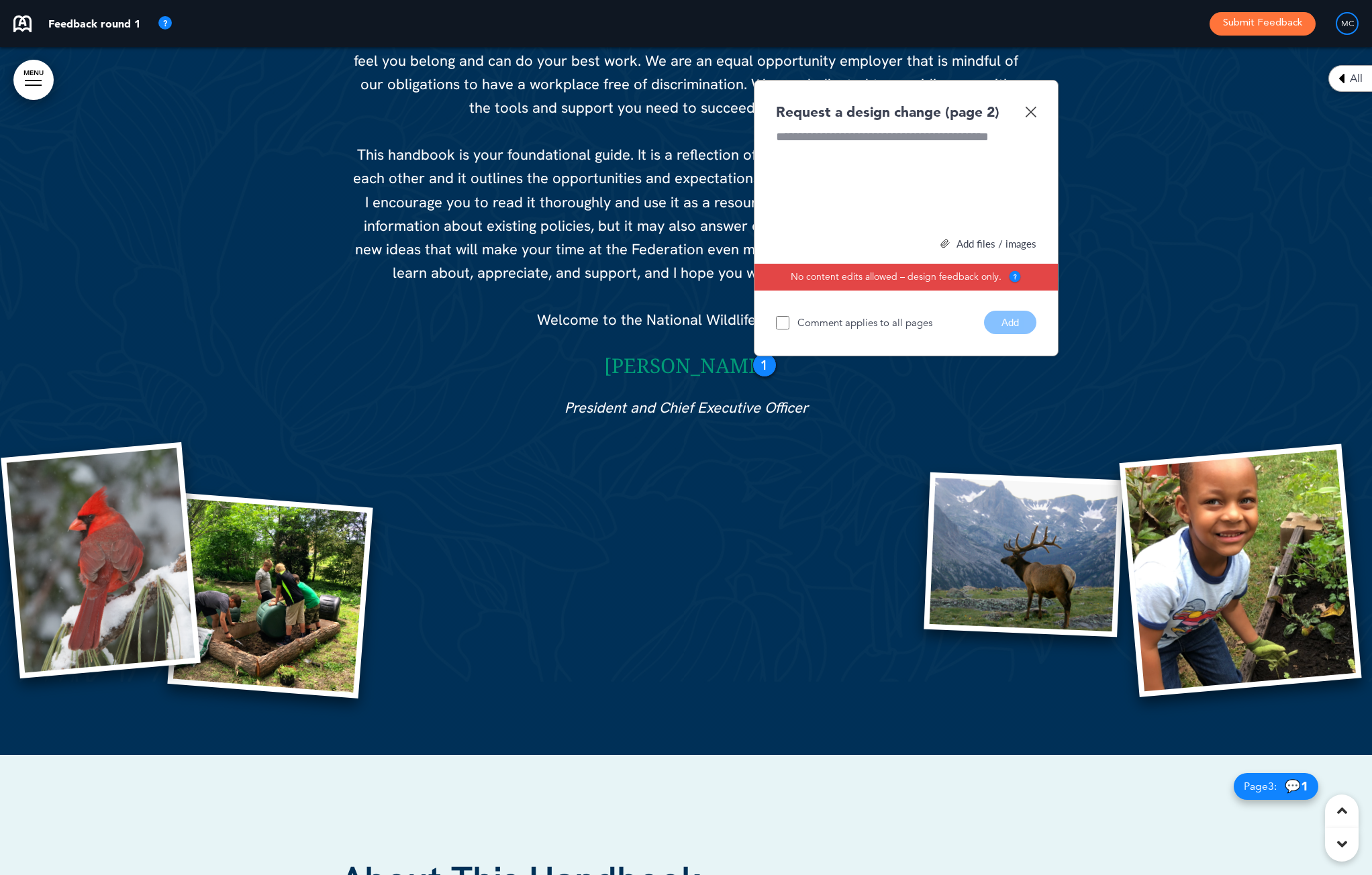
click at [754, 355] on h6 "[PERSON_NAME]" at bounding box center [686, 365] width 671 height 20
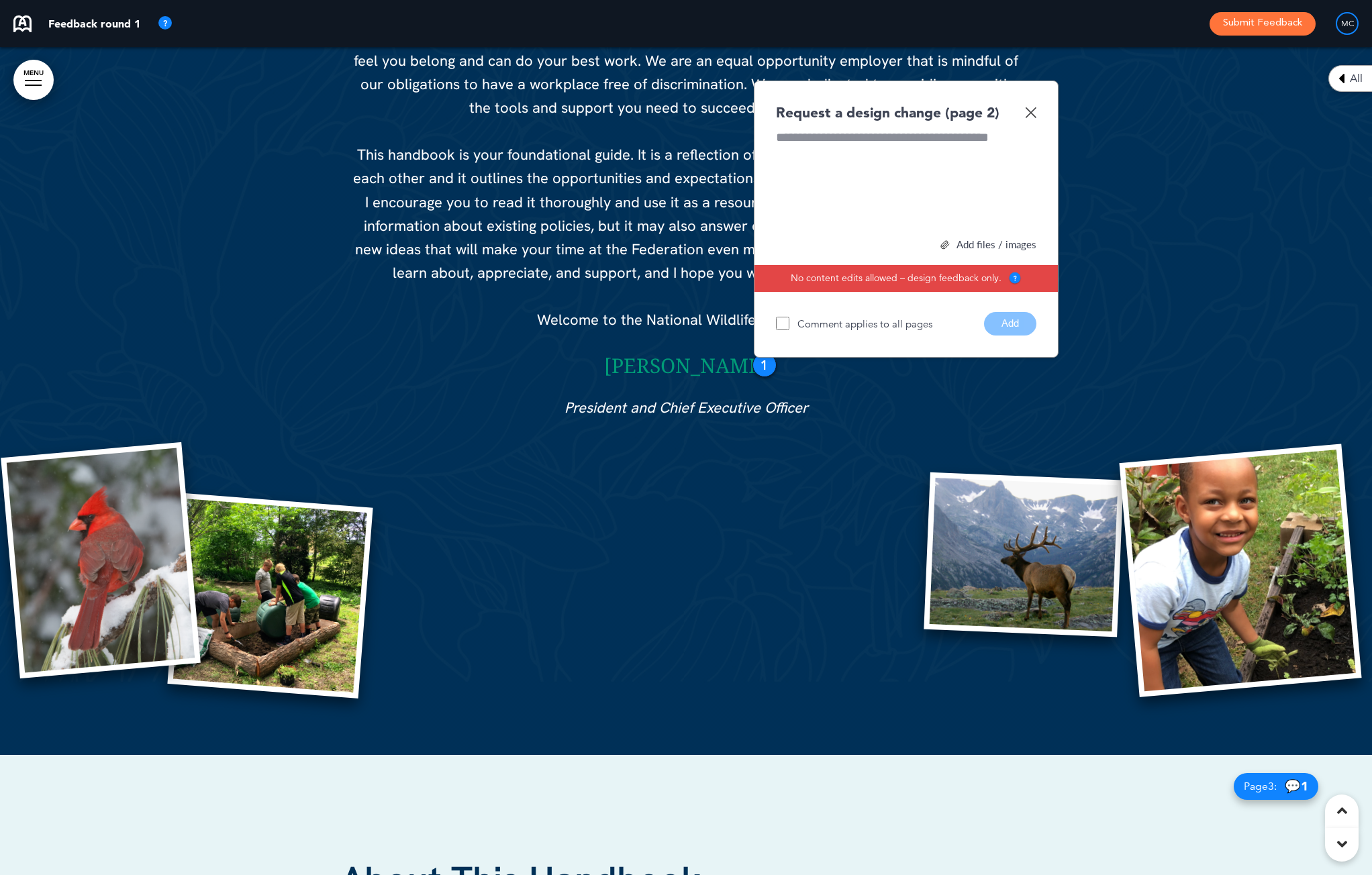
click at [764, 362] on div "1" at bounding box center [764, 365] width 24 height 24
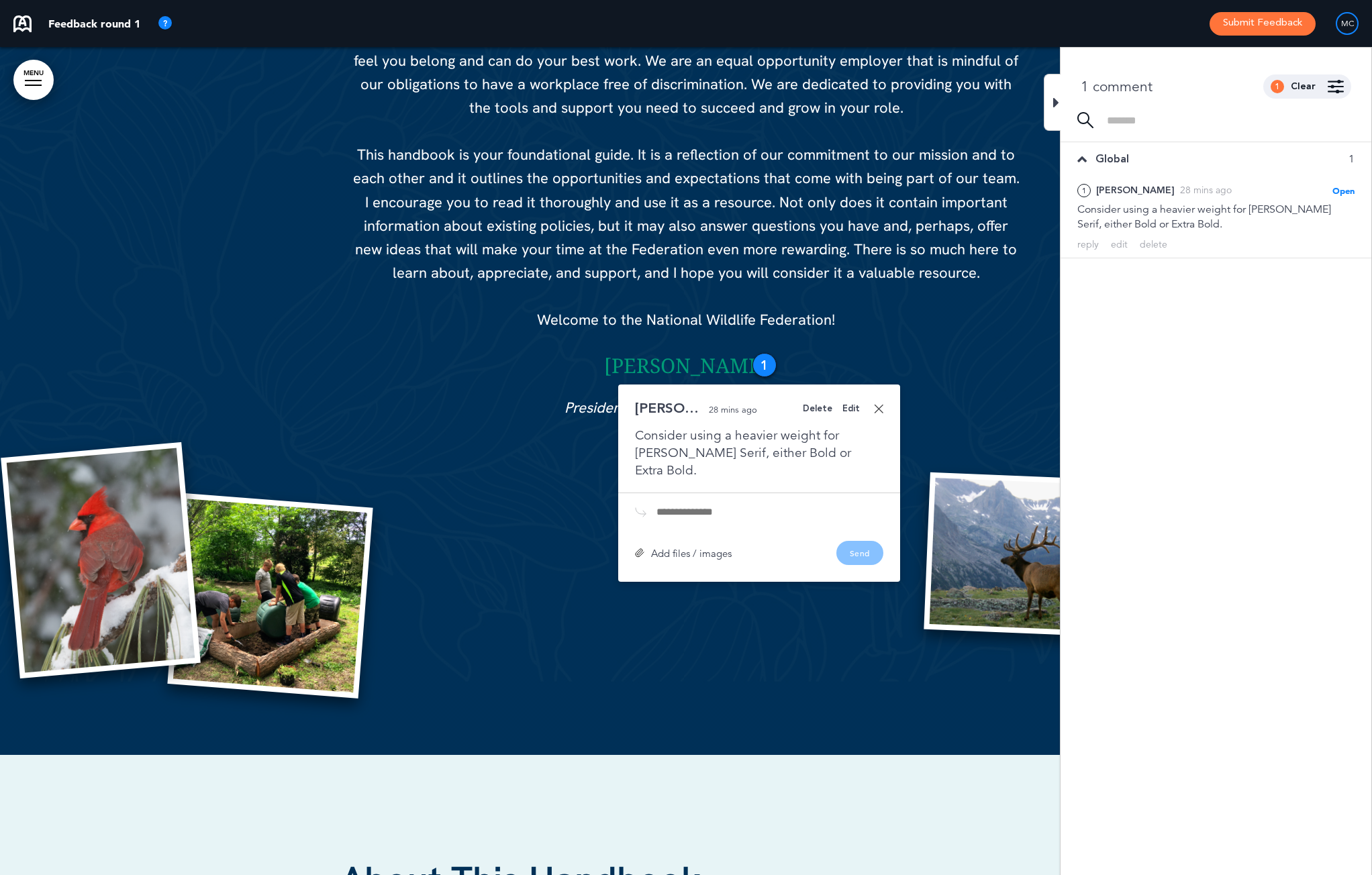
click at [719, 455] on div "Consider using a heavier weight for Noto Serif, either Bold or Extra Bold." at bounding box center [759, 453] width 248 height 52
click at [1342, 190] on span "Open" at bounding box center [1343, 191] width 22 height 11
click at [1117, 242] on div "edit" at bounding box center [1118, 245] width 17 height 13
click at [1091, 226] on div "**********" at bounding box center [1215, 220] width 277 height 37
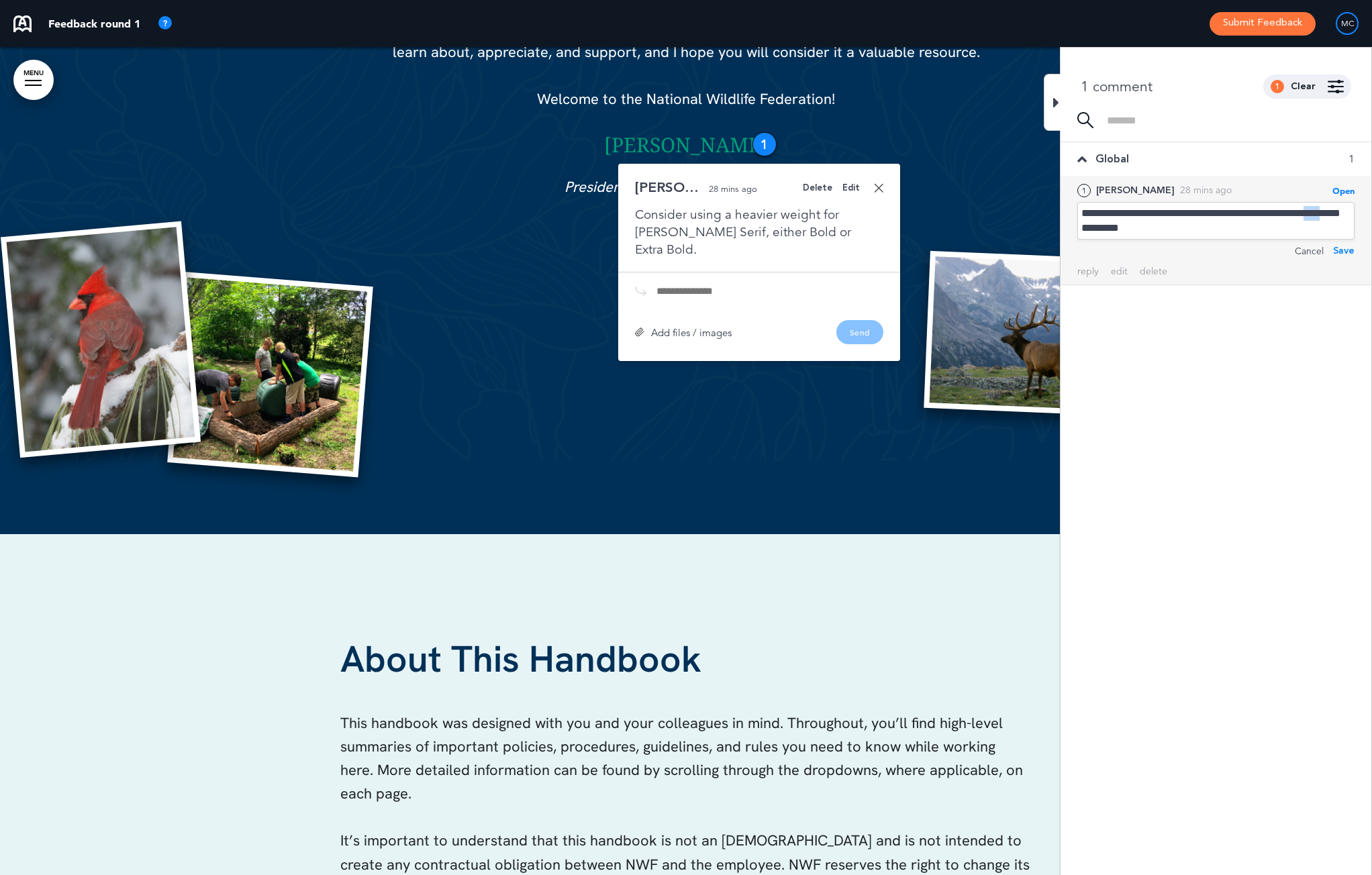
click at [1091, 226] on div "**********" at bounding box center [1215, 220] width 277 height 37
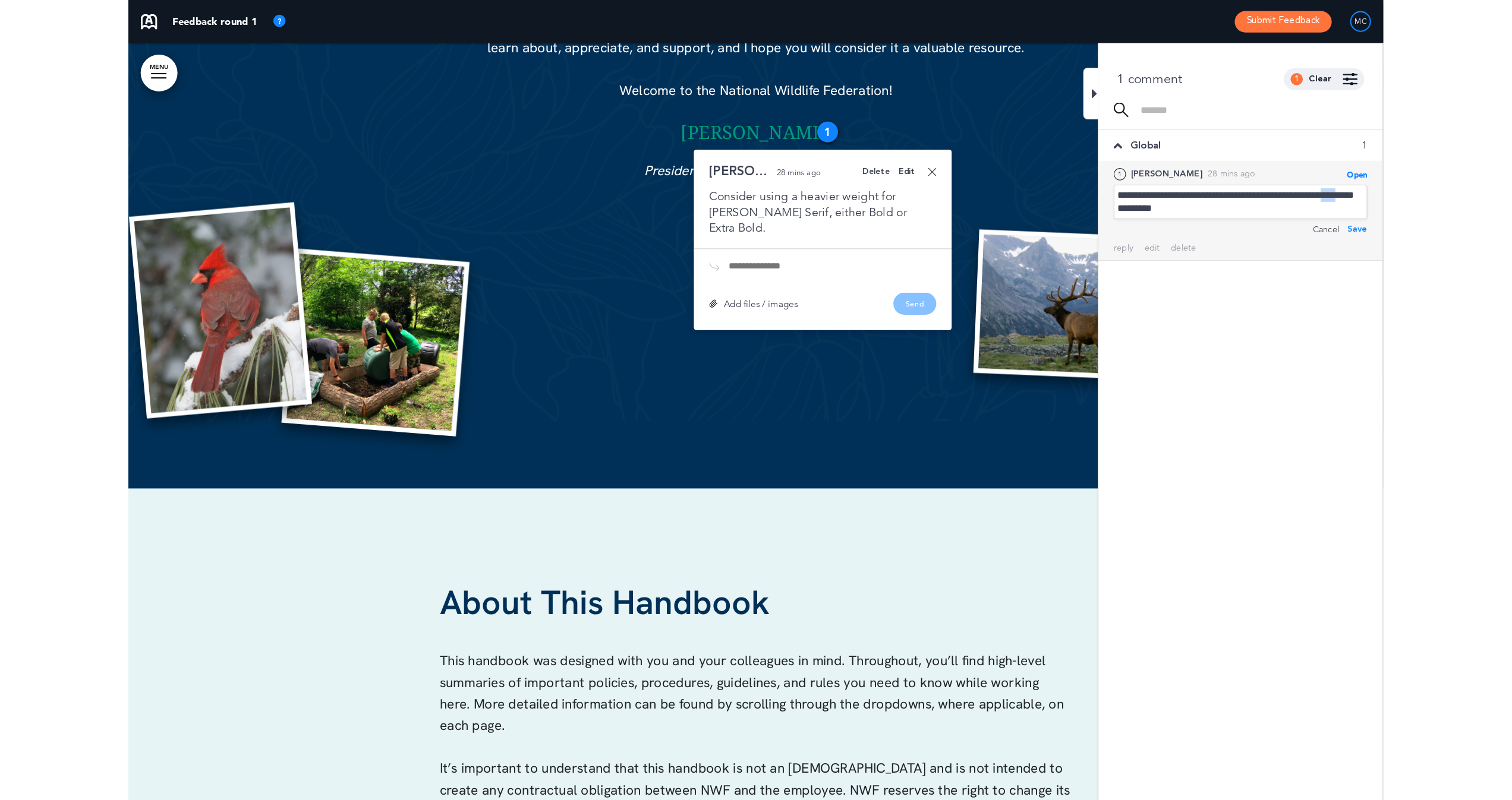
scroll to position [1599, 0]
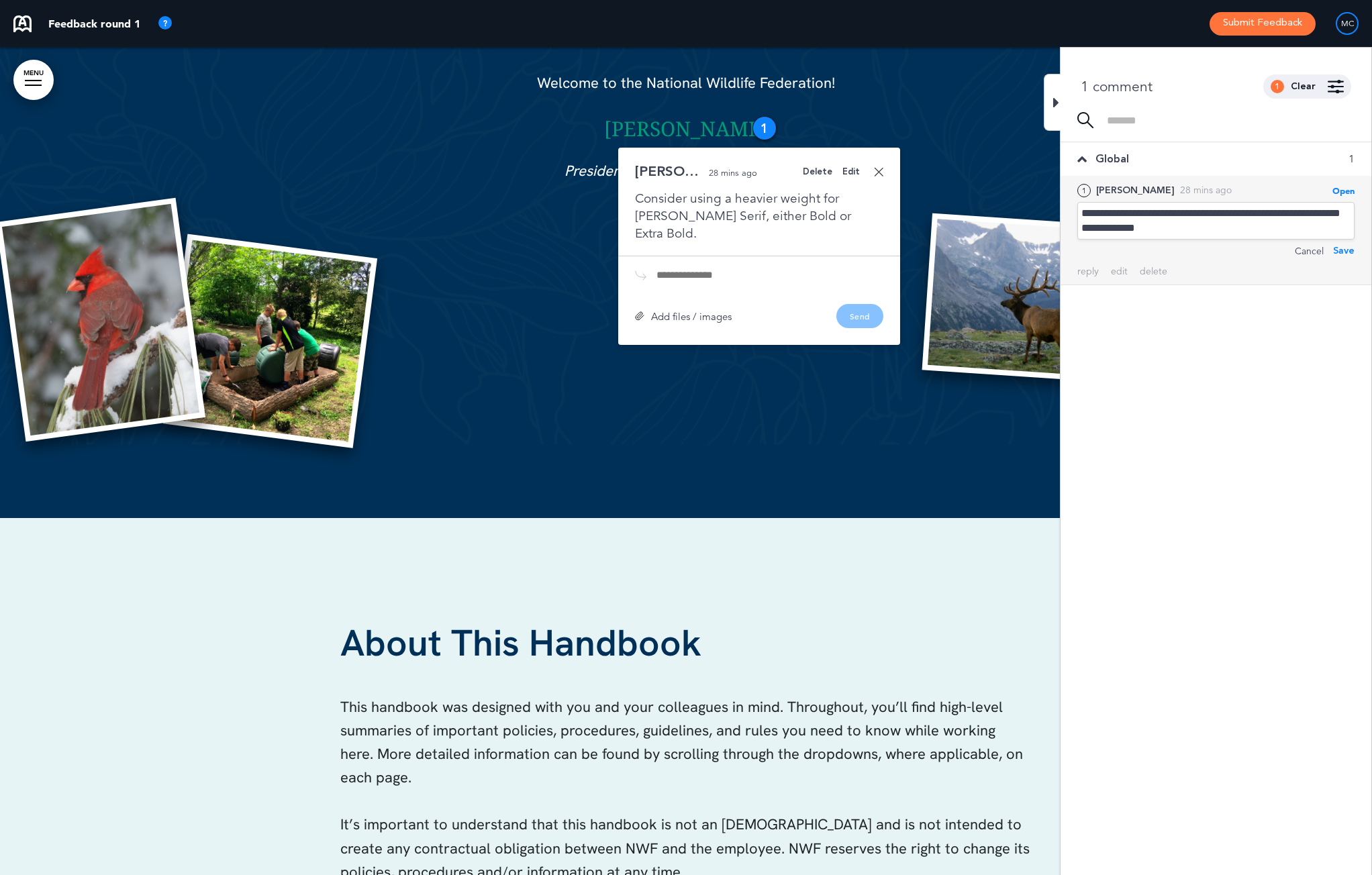
click at [1157, 226] on div "**********" at bounding box center [1215, 220] width 277 height 37
drag, startPoint x: 1157, startPoint y: 226, endPoint x: 1179, endPoint y: 226, distance: 22.0
click at [1180, 225] on div "**********" at bounding box center [1215, 220] width 277 height 37
click at [1319, 214] on div "**********" at bounding box center [1215, 220] width 277 height 37
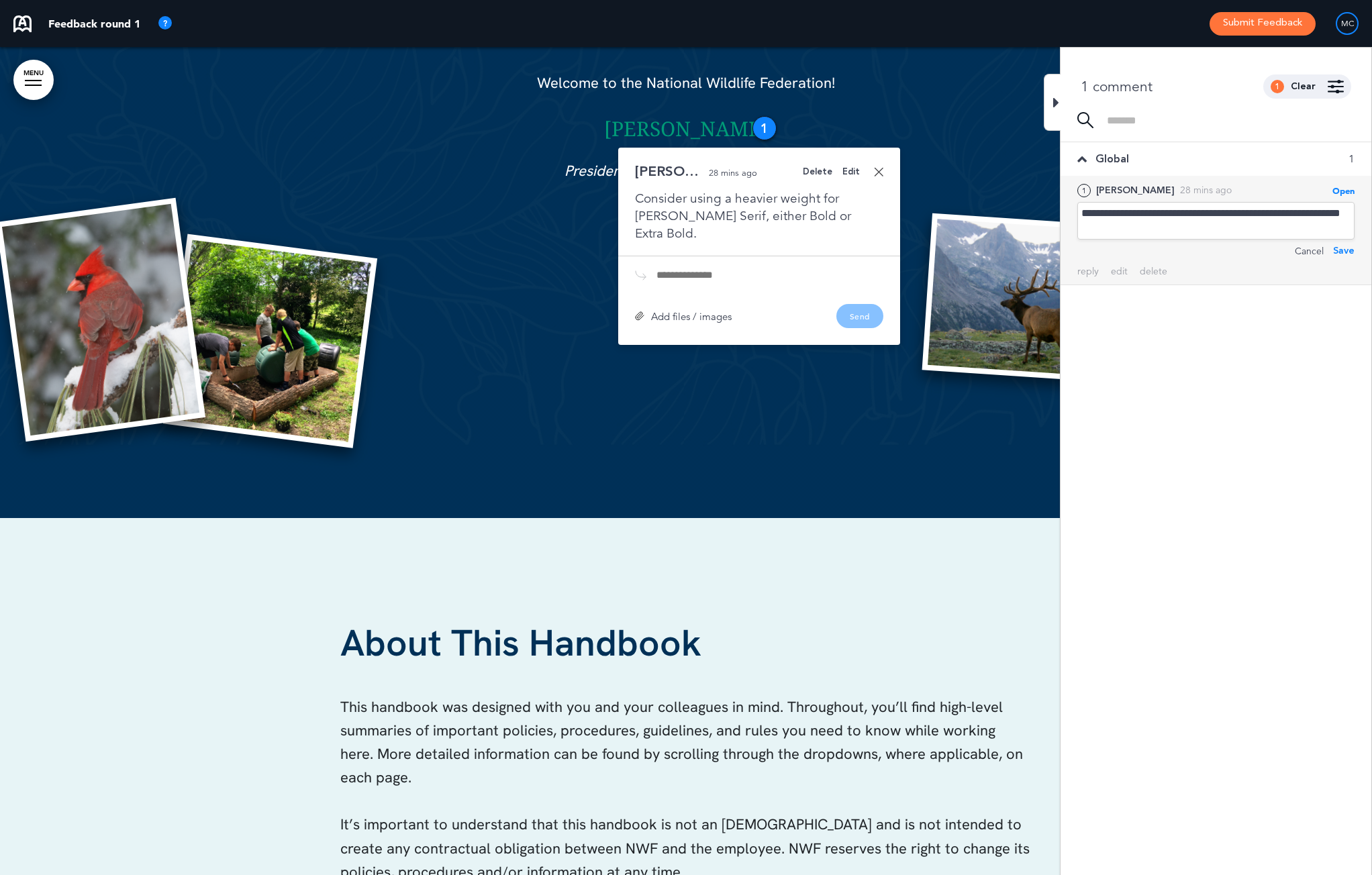
drag, startPoint x: 1126, startPoint y: 226, endPoint x: 1137, endPoint y: 257, distance: 32.9
click at [1126, 226] on div "**********" at bounding box center [1215, 220] width 277 height 37
drag, startPoint x: 1344, startPoint y: 249, endPoint x: 1312, endPoint y: 221, distance: 42.5
click at [1343, 249] on div "Save" at bounding box center [1343, 250] width 21 height 15
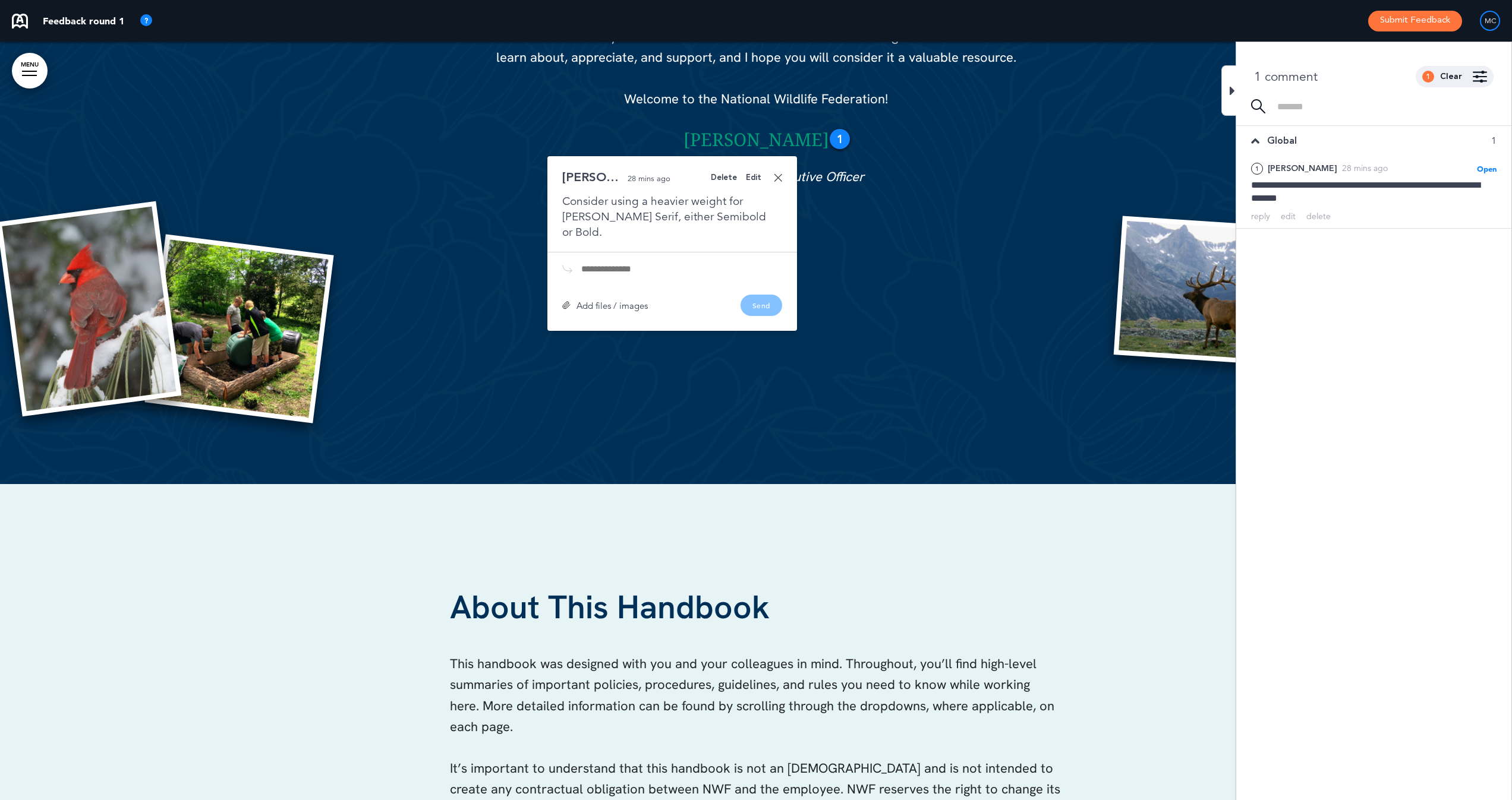
click at [779, 176] on link at bounding box center [778, 178] width 8 height 8
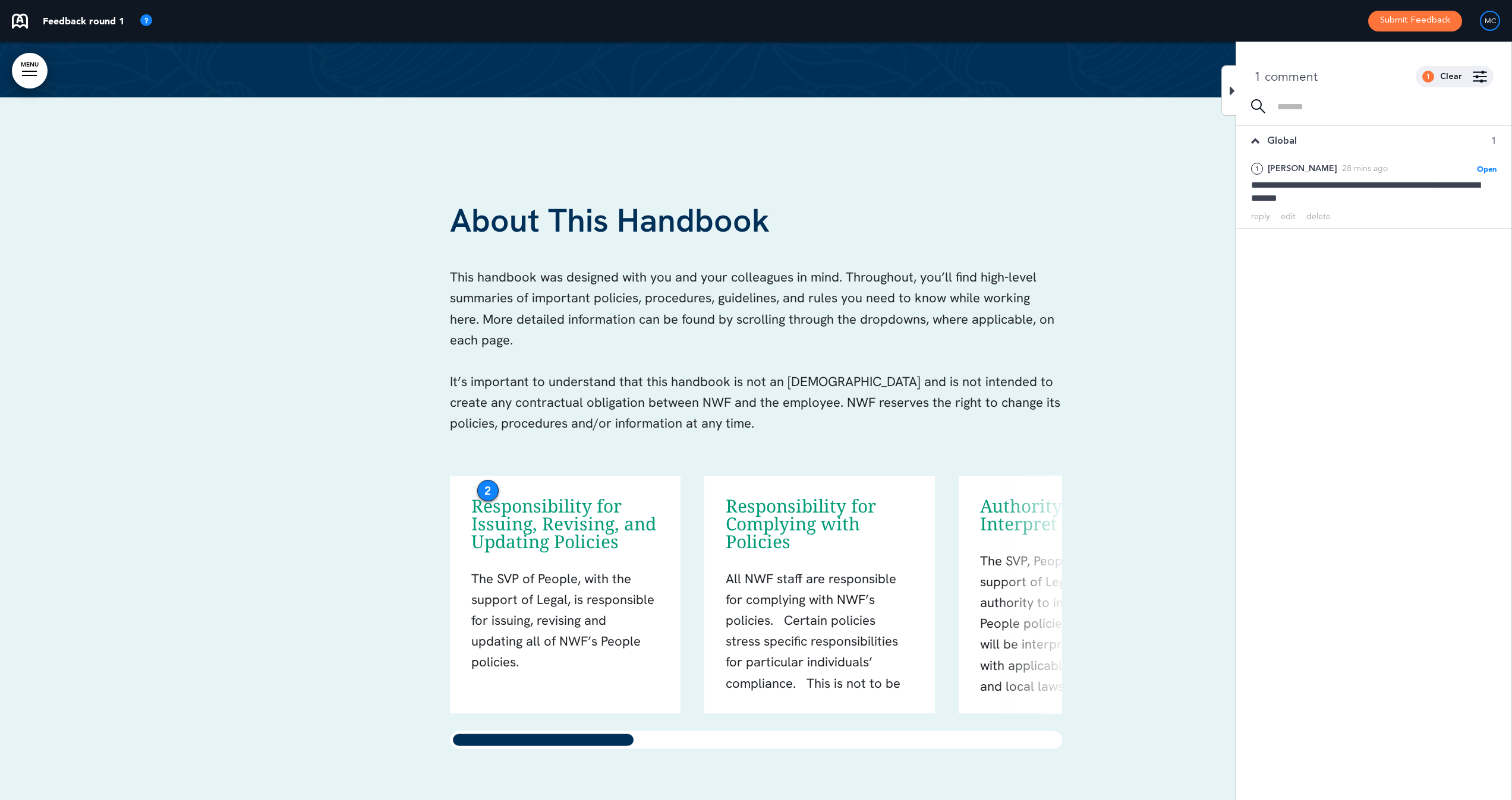
scroll to position [1988, 0]
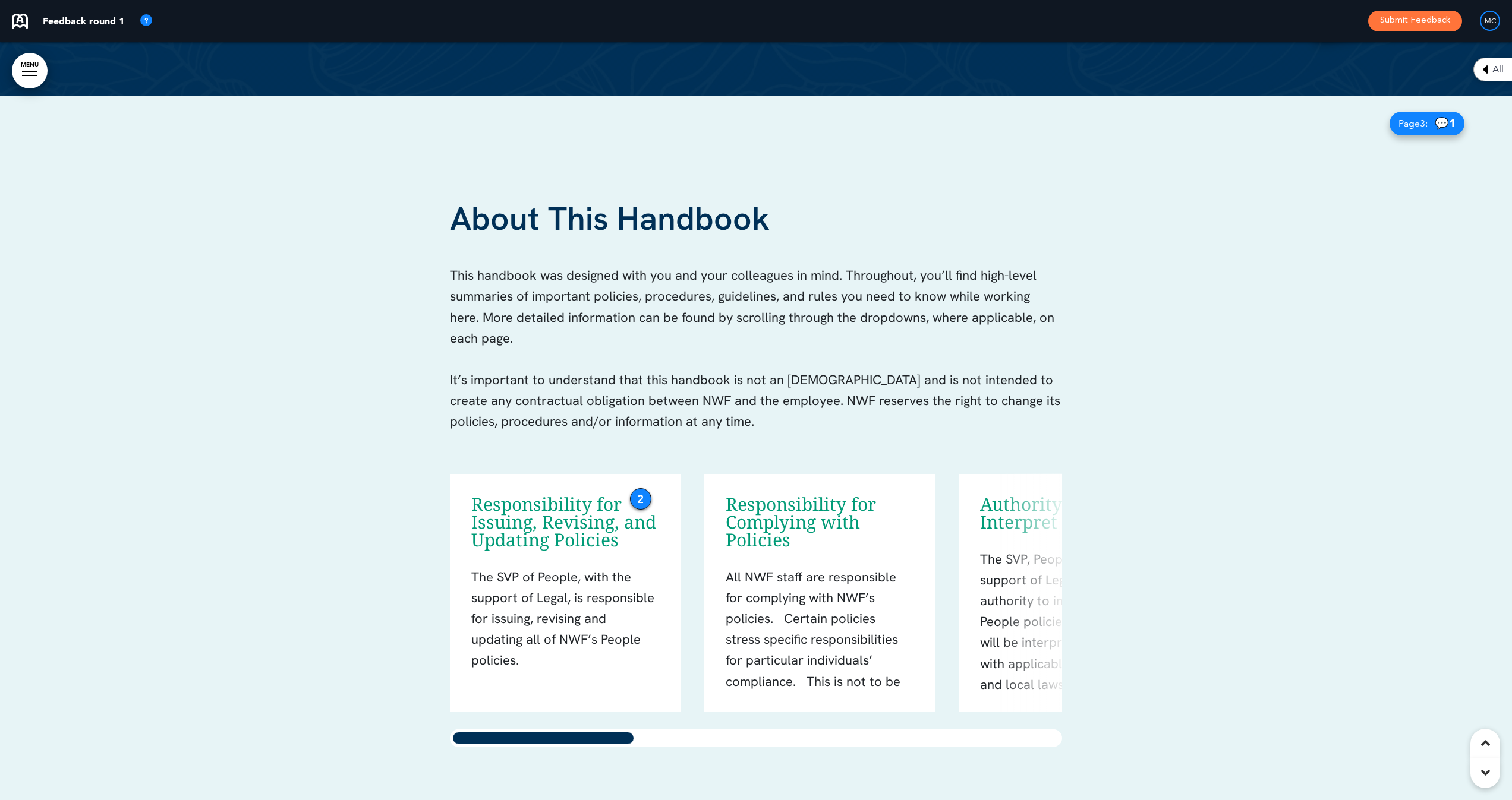
drag, startPoint x: 486, startPoint y: 486, endPoint x: 714, endPoint y: 500, distance: 228.4
click at [639, 497] on div "2" at bounding box center [641, 499] width 21 height 21
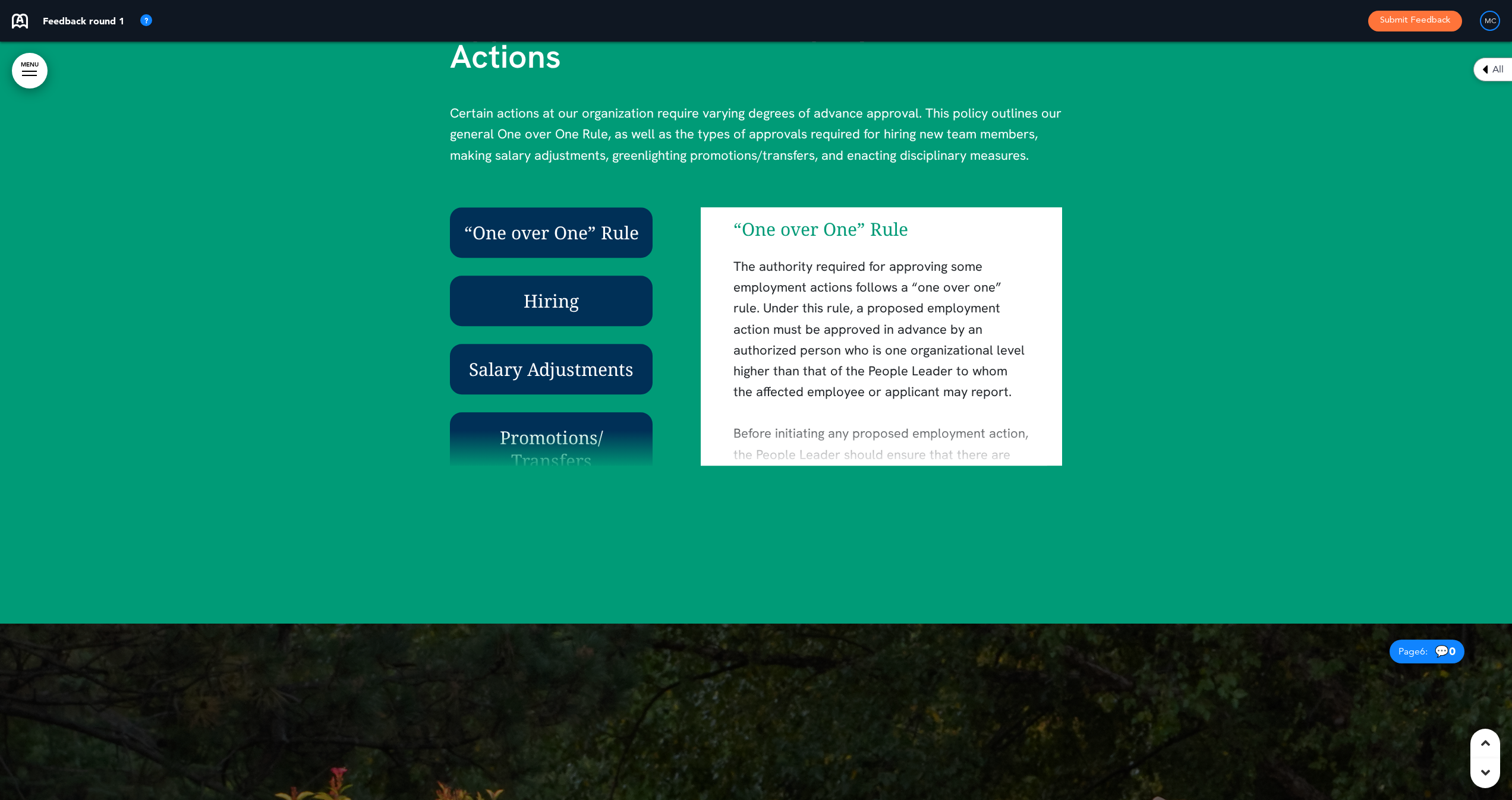
scroll to position [3736, 0]
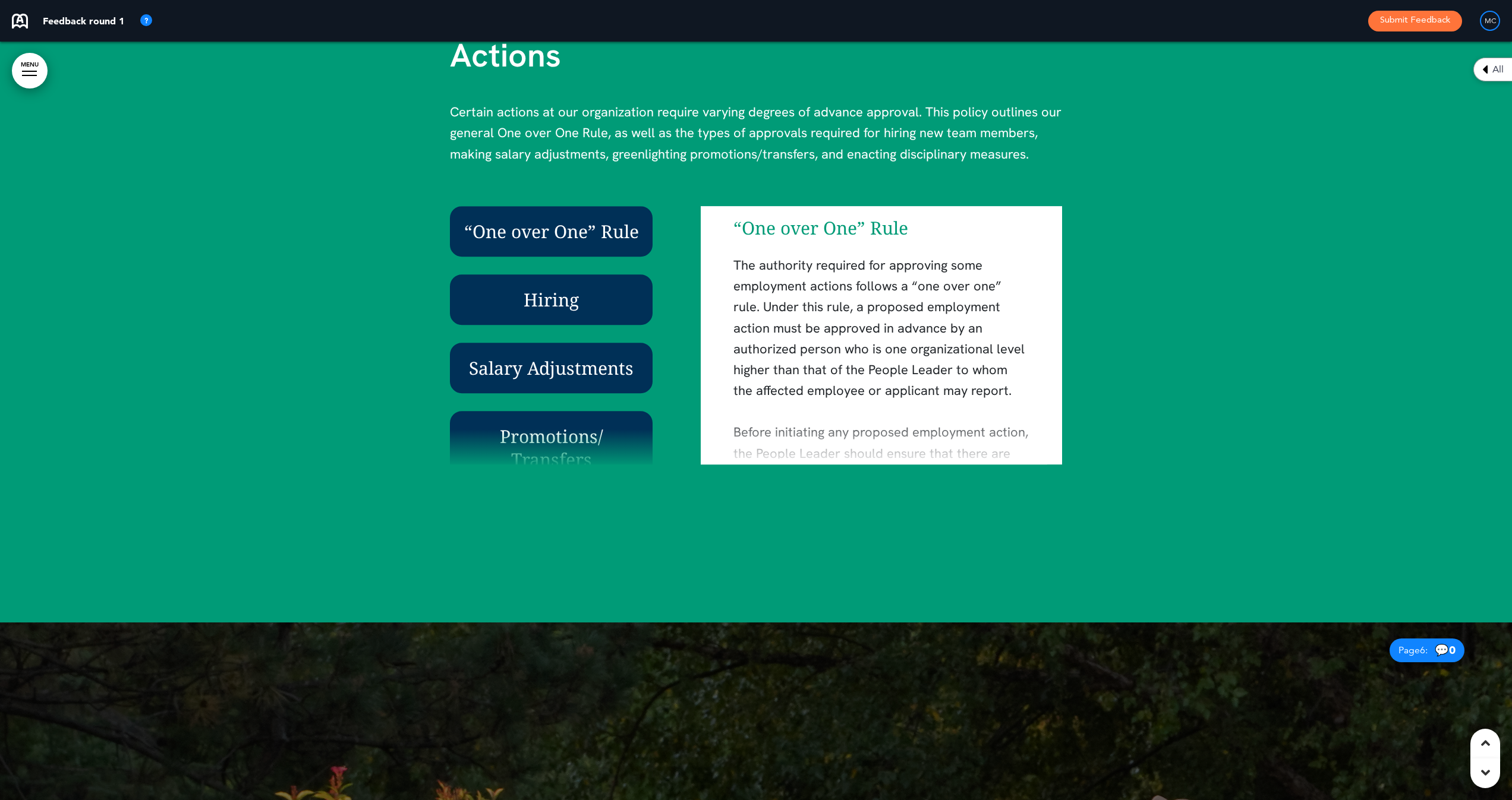
click at [624, 206] on div "“One over One” Rule" at bounding box center [551, 231] width 203 height 51
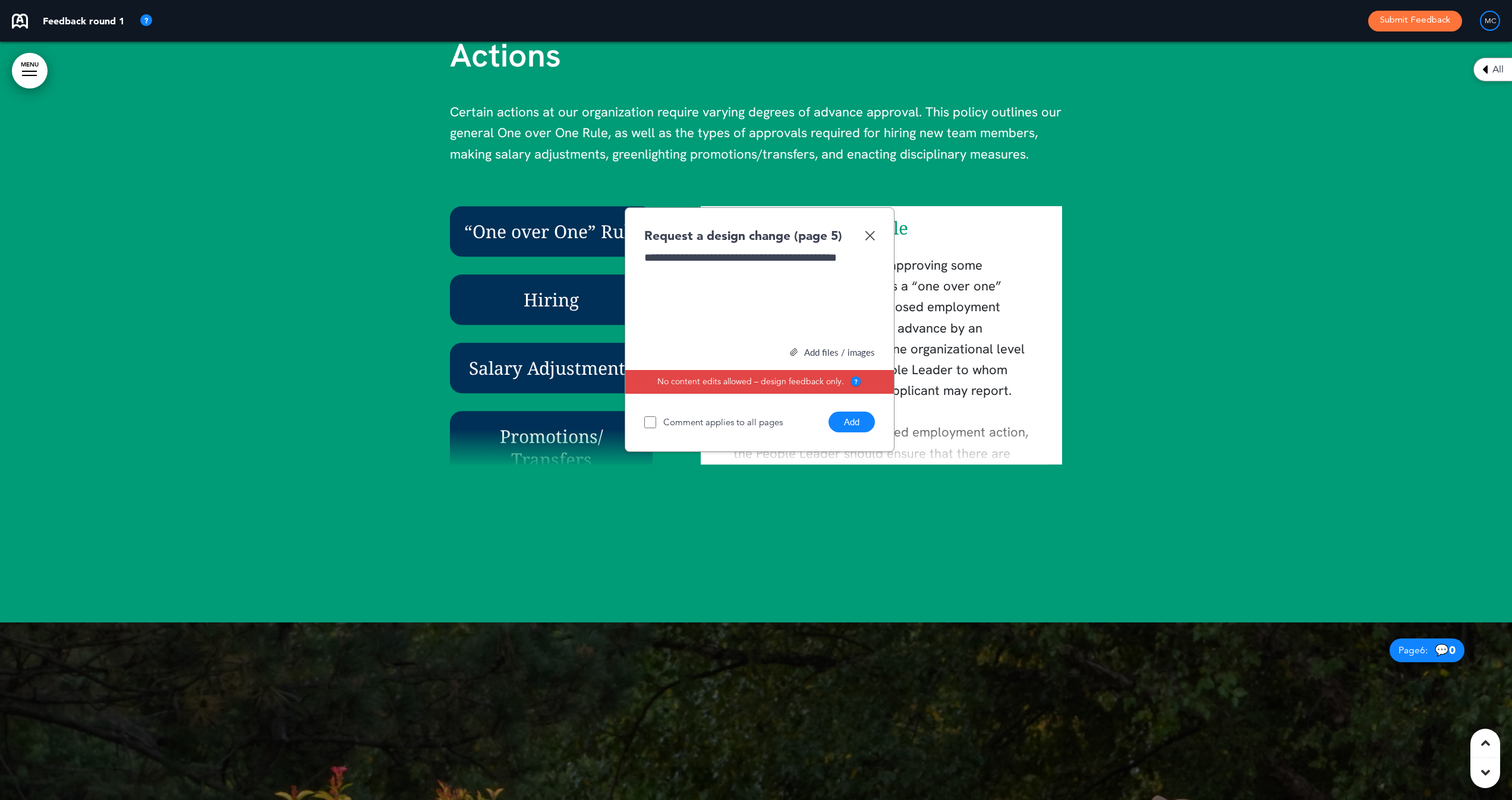
scroll to position [0, 0]
click at [784, 255] on div "**********" at bounding box center [760, 294] width 231 height 89
click at [876, 255] on div "**********" at bounding box center [759, 330] width 270 height 246
click at [868, 254] on div "**********" at bounding box center [760, 294] width 231 height 89
click at [794, 254] on div "**********" at bounding box center [760, 294] width 231 height 89
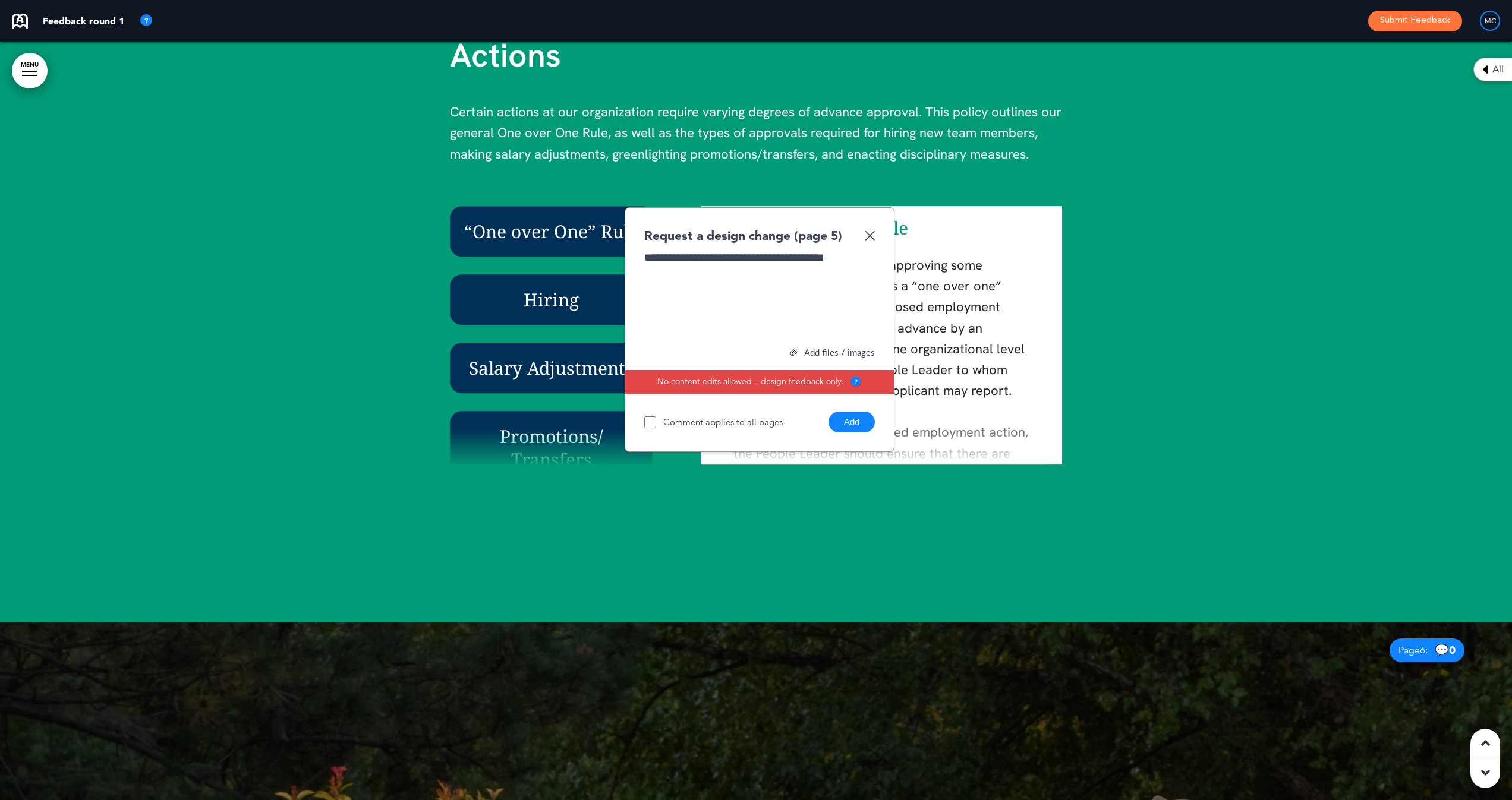
click at [871, 257] on div "**********" at bounding box center [760, 294] width 231 height 89
click at [755, 270] on div "**********" at bounding box center [760, 294] width 231 height 89
click at [669, 269] on div "**********" at bounding box center [760, 294] width 231 height 89
click at [670, 269] on div "**********" at bounding box center [760, 294] width 231 height 89
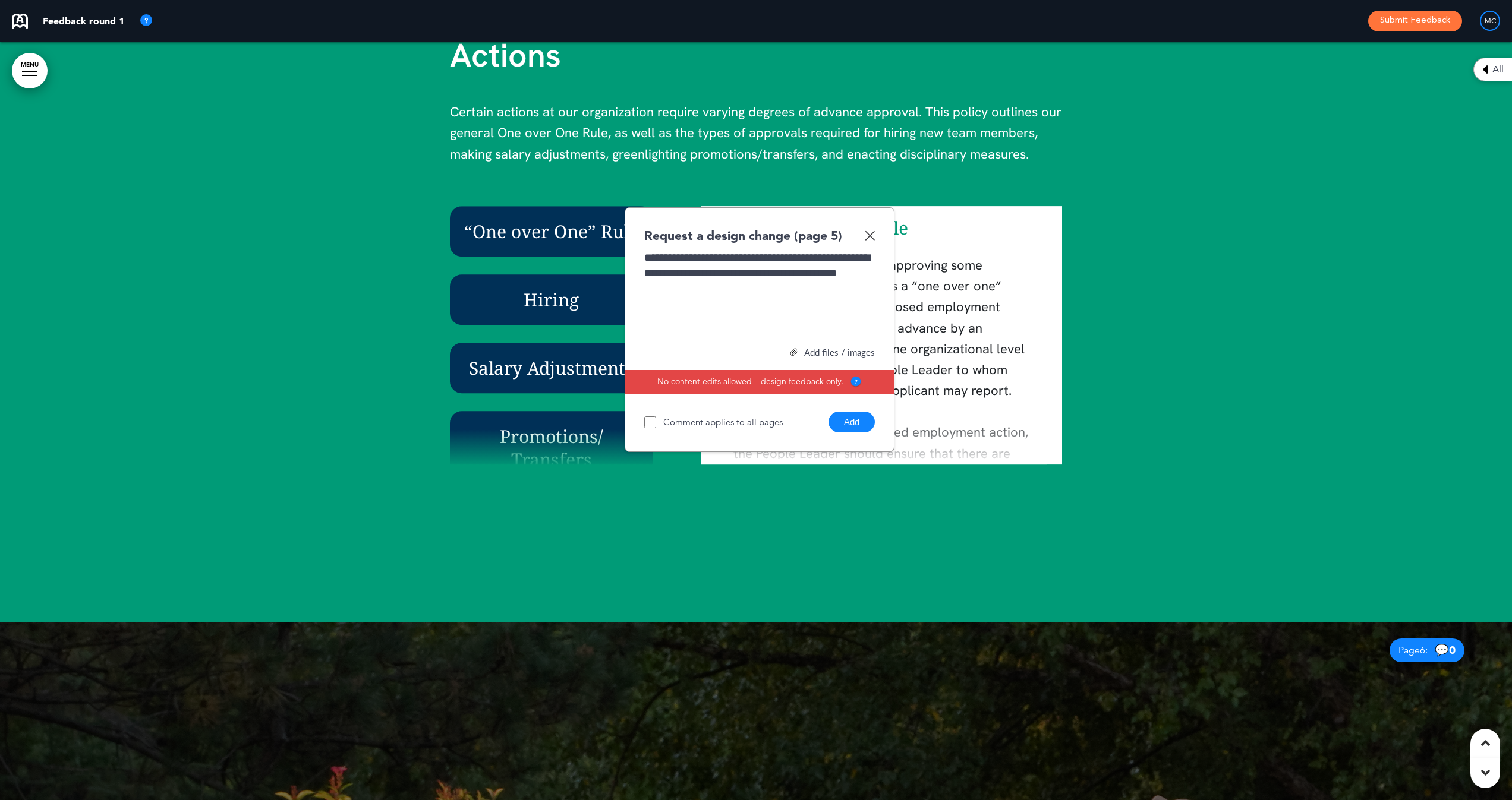
click at [758, 270] on div "**********" at bounding box center [760, 294] width 231 height 89
click at [731, 284] on div "**********" at bounding box center [760, 294] width 231 height 89
click at [780, 286] on div "**********" at bounding box center [760, 294] width 231 height 89
click at [762, 306] on div "**********" at bounding box center [760, 294] width 231 height 89
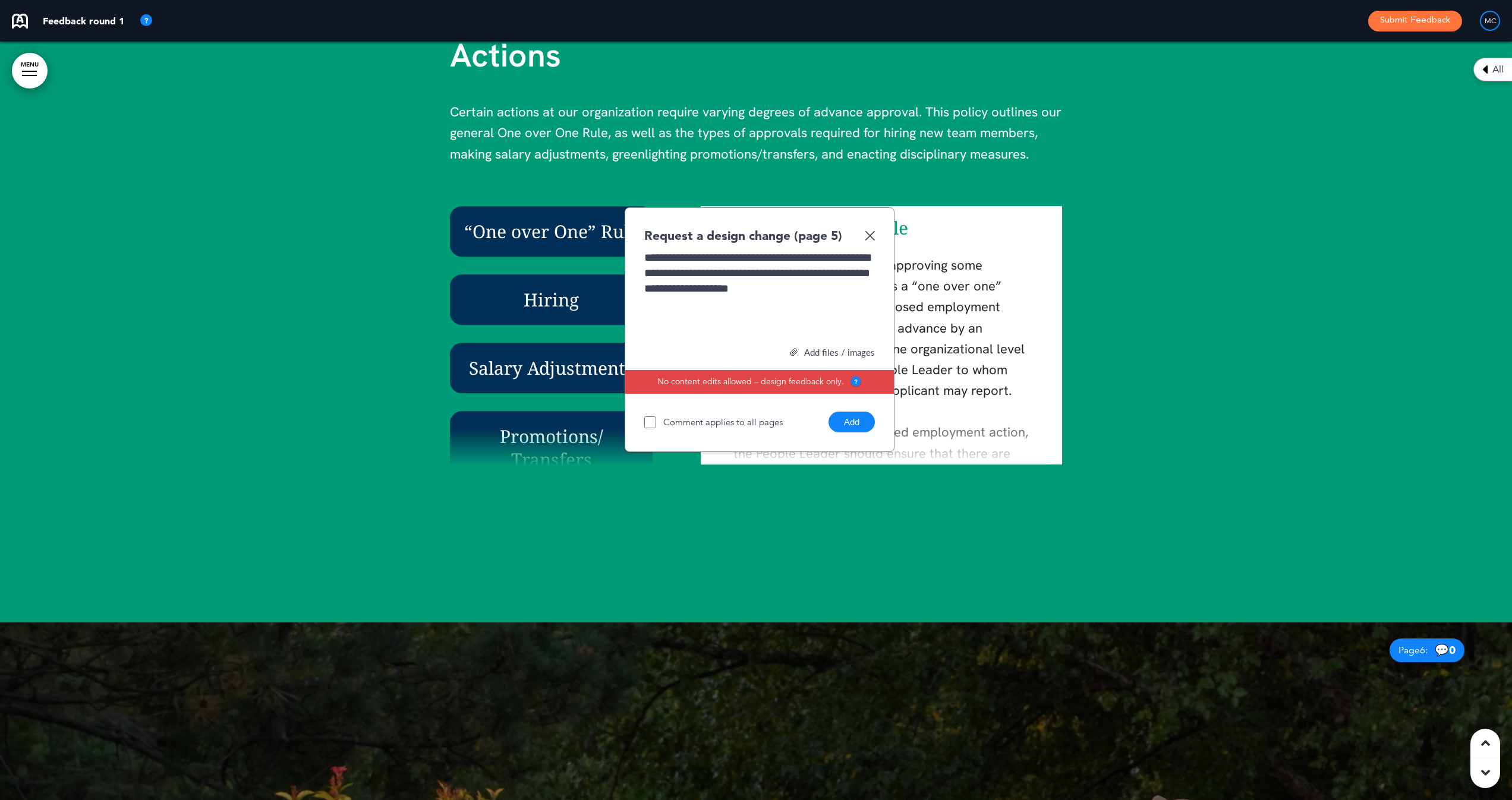
click at [851, 416] on button "Add" at bounding box center [852, 422] width 46 height 21
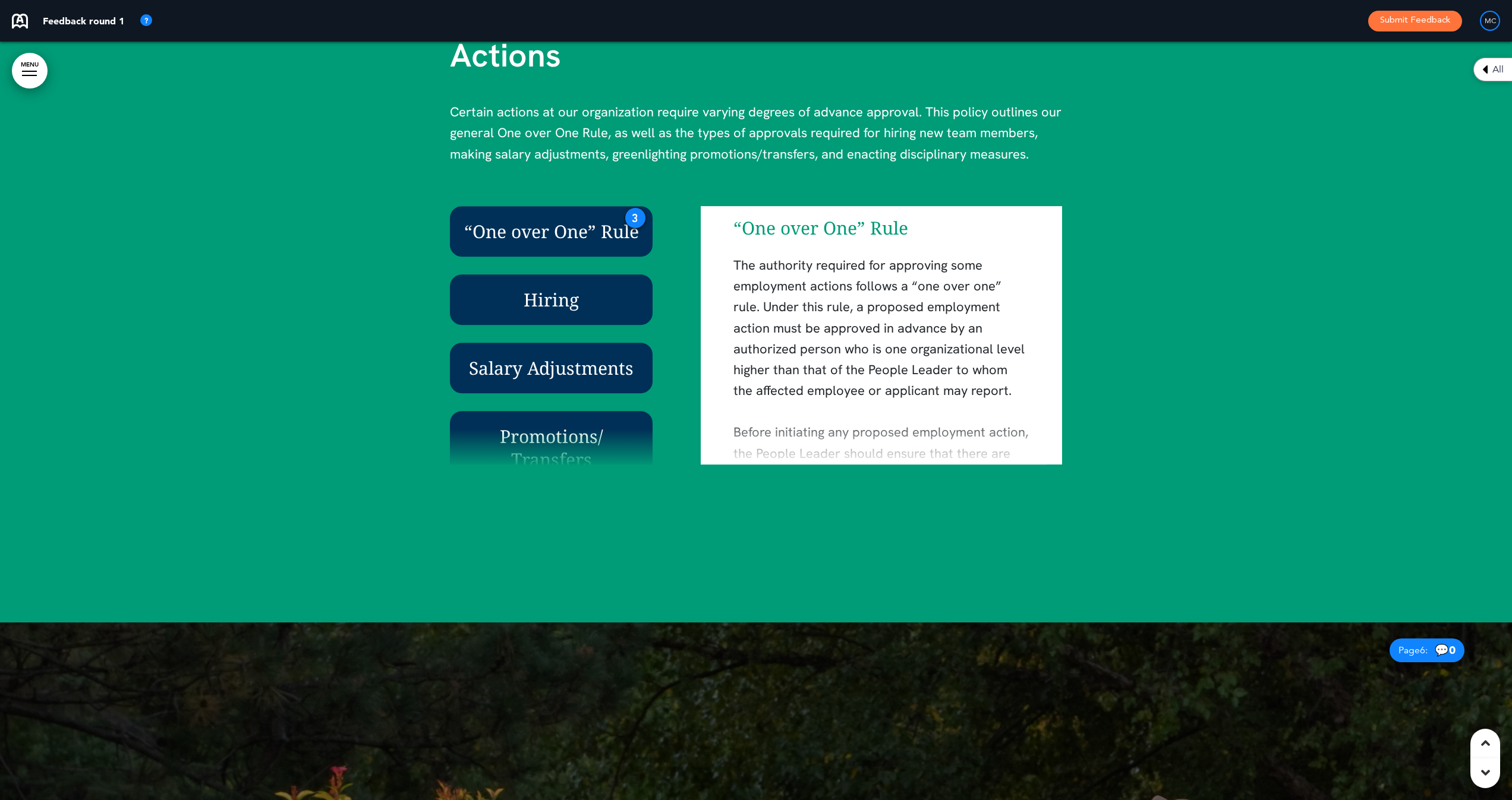
drag, startPoint x: 627, startPoint y: 206, endPoint x: 626, endPoint y: 199, distance: 7.1
click at [625, 194] on div "Approval for Certain Employment Actions Certain actions at our organization req…" at bounding box center [755, 243] width 636 height 562
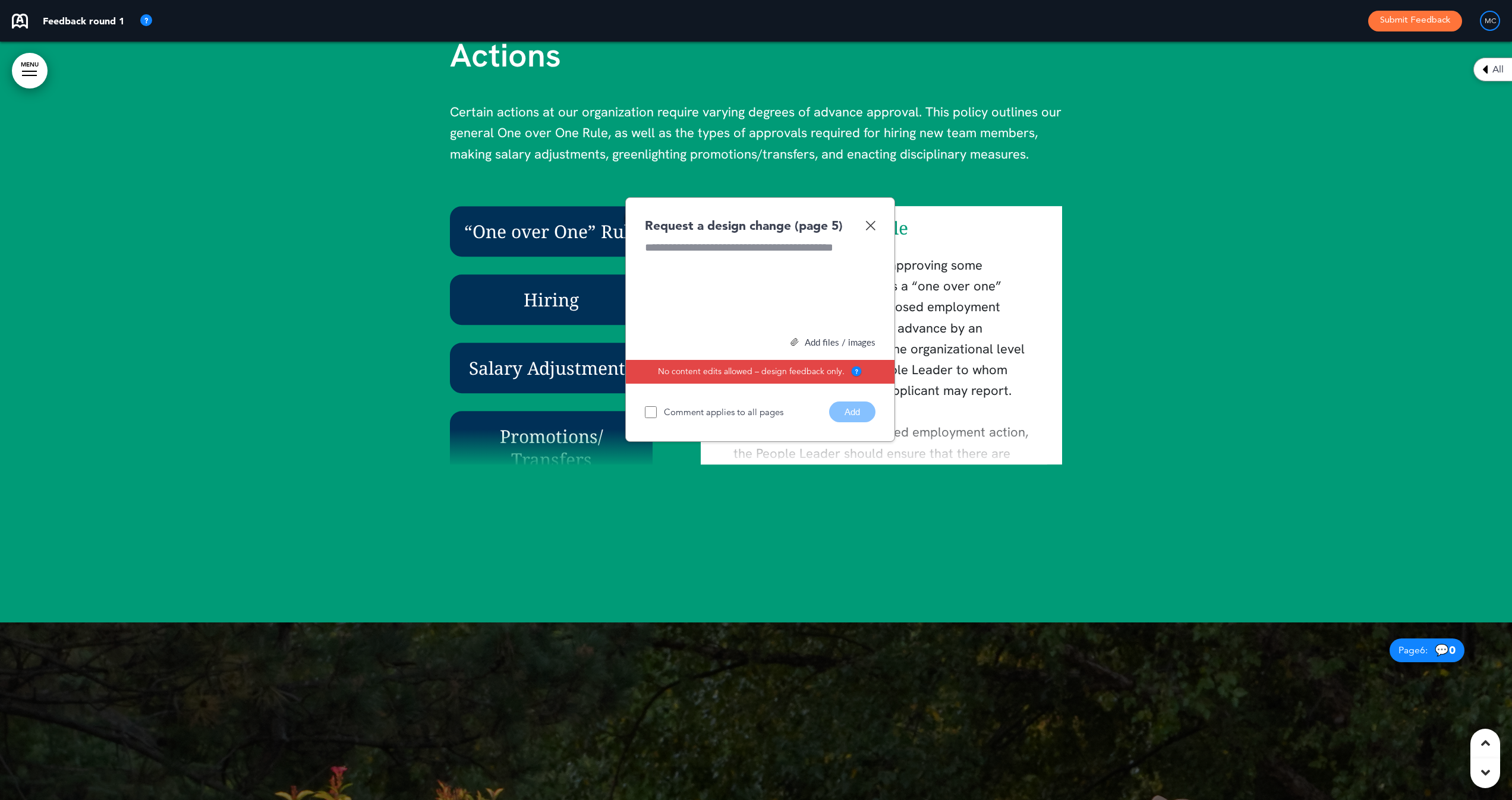
drag, startPoint x: 870, startPoint y: 222, endPoint x: 859, endPoint y: 222, distance: 11.0
click at [870, 222] on img at bounding box center [870, 225] width 10 height 10
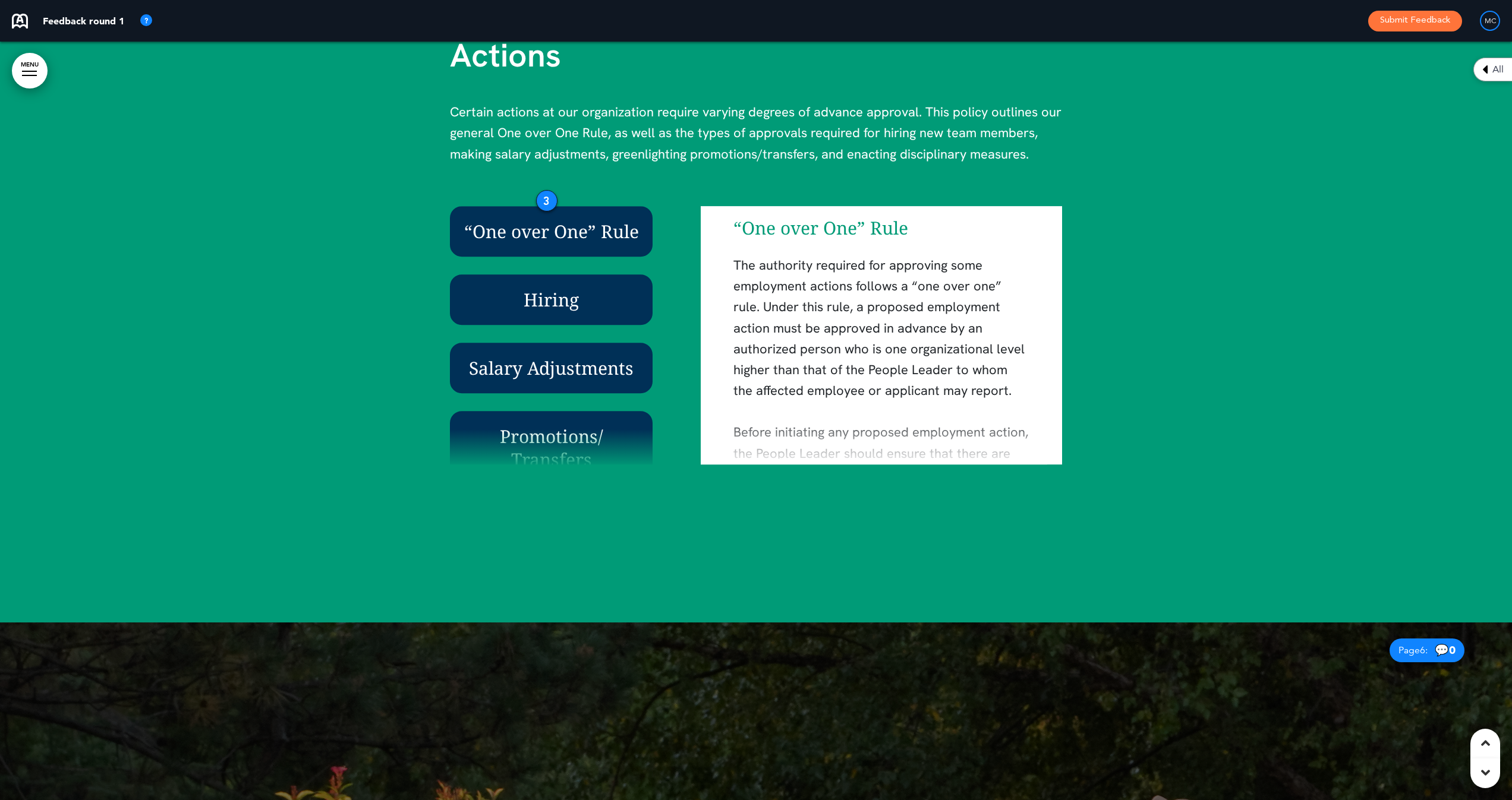
drag, startPoint x: 635, startPoint y: 212, endPoint x: 546, endPoint y: 194, distance: 90.8
click at [546, 194] on div "3" at bounding box center [546, 201] width 21 height 21
click at [1204, 338] on div at bounding box center [756, 243] width 1512 height 758
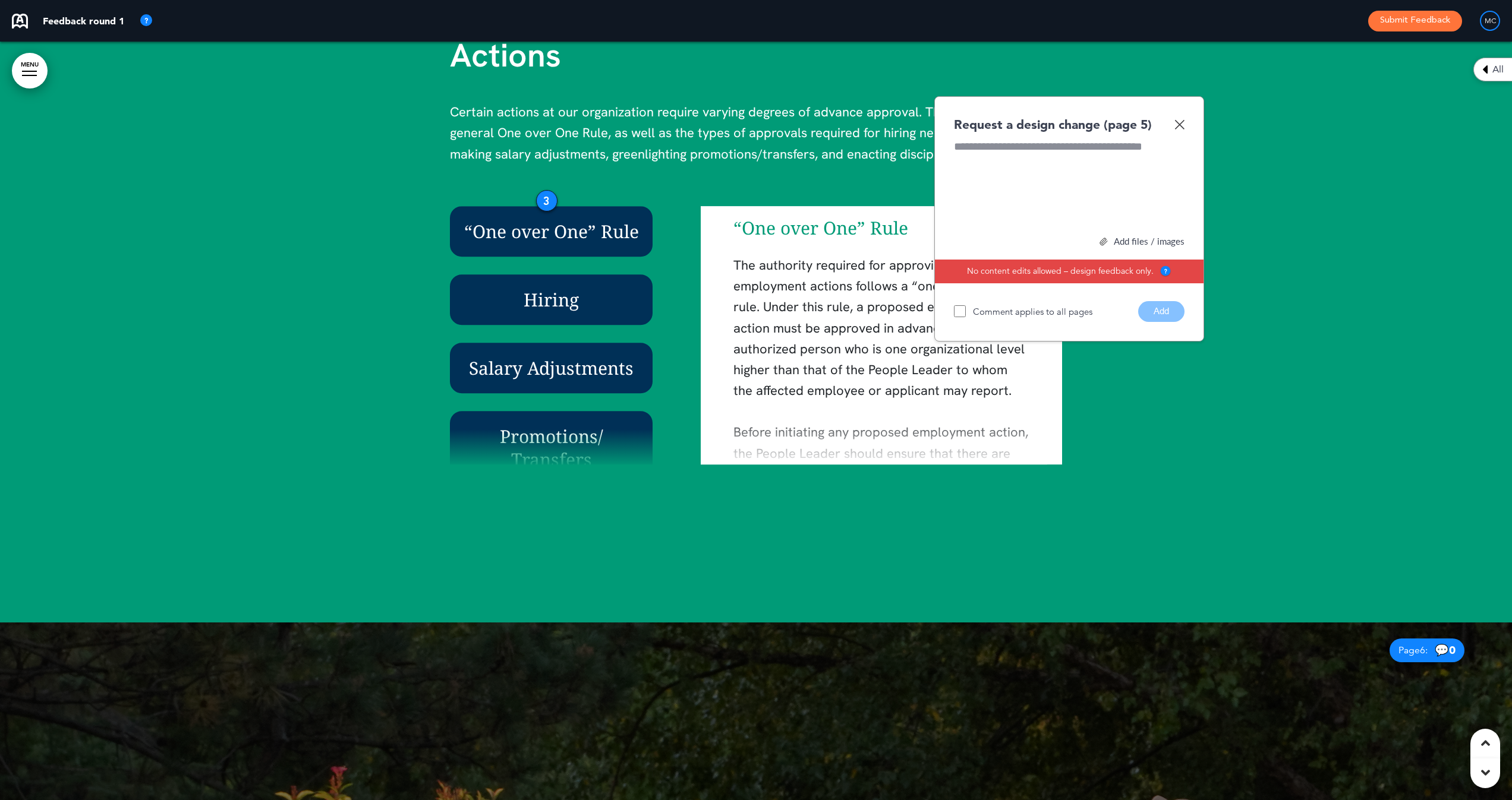
click at [1182, 121] on img at bounding box center [1179, 125] width 10 height 10
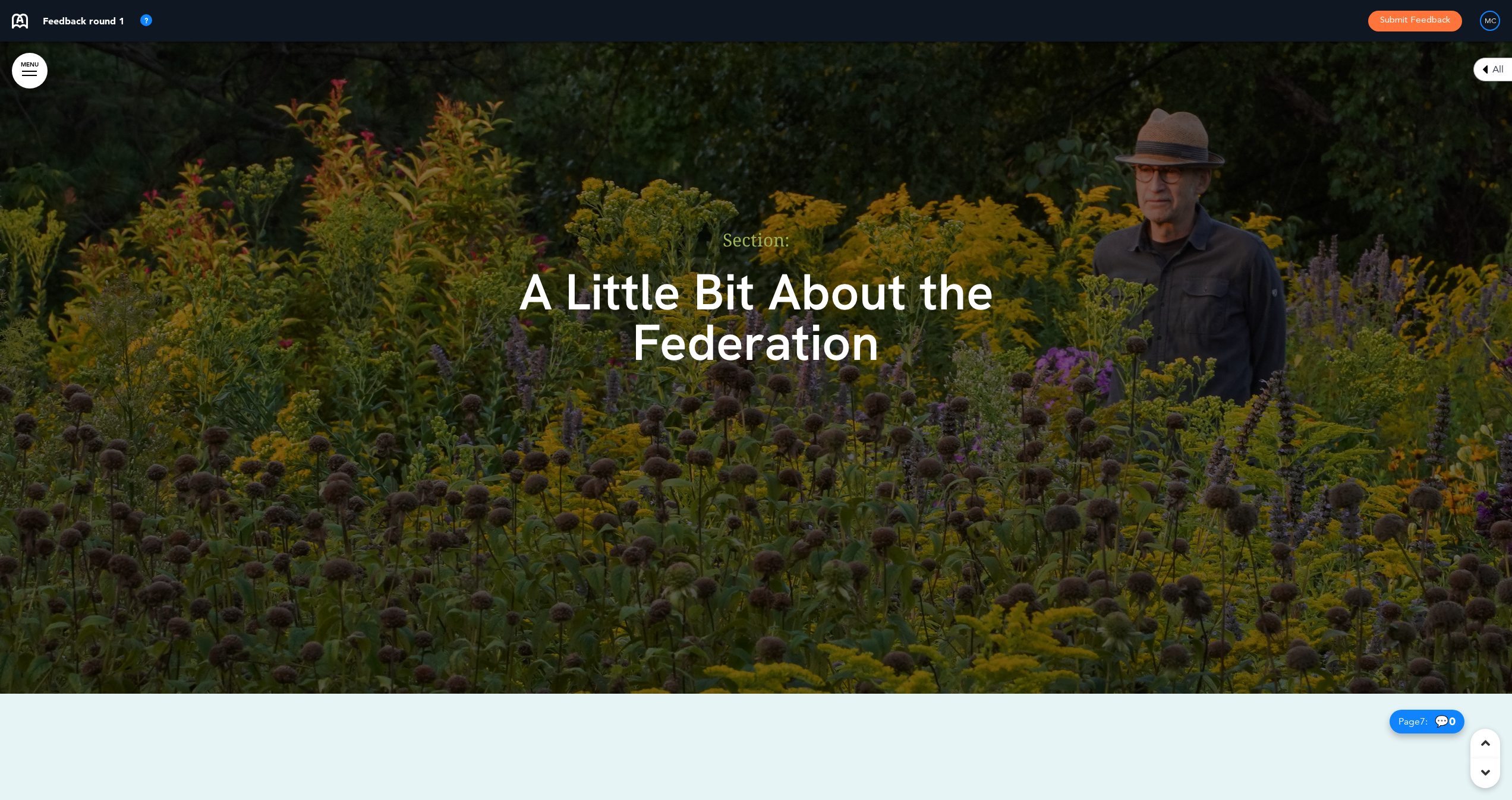
scroll to position [4413, 0]
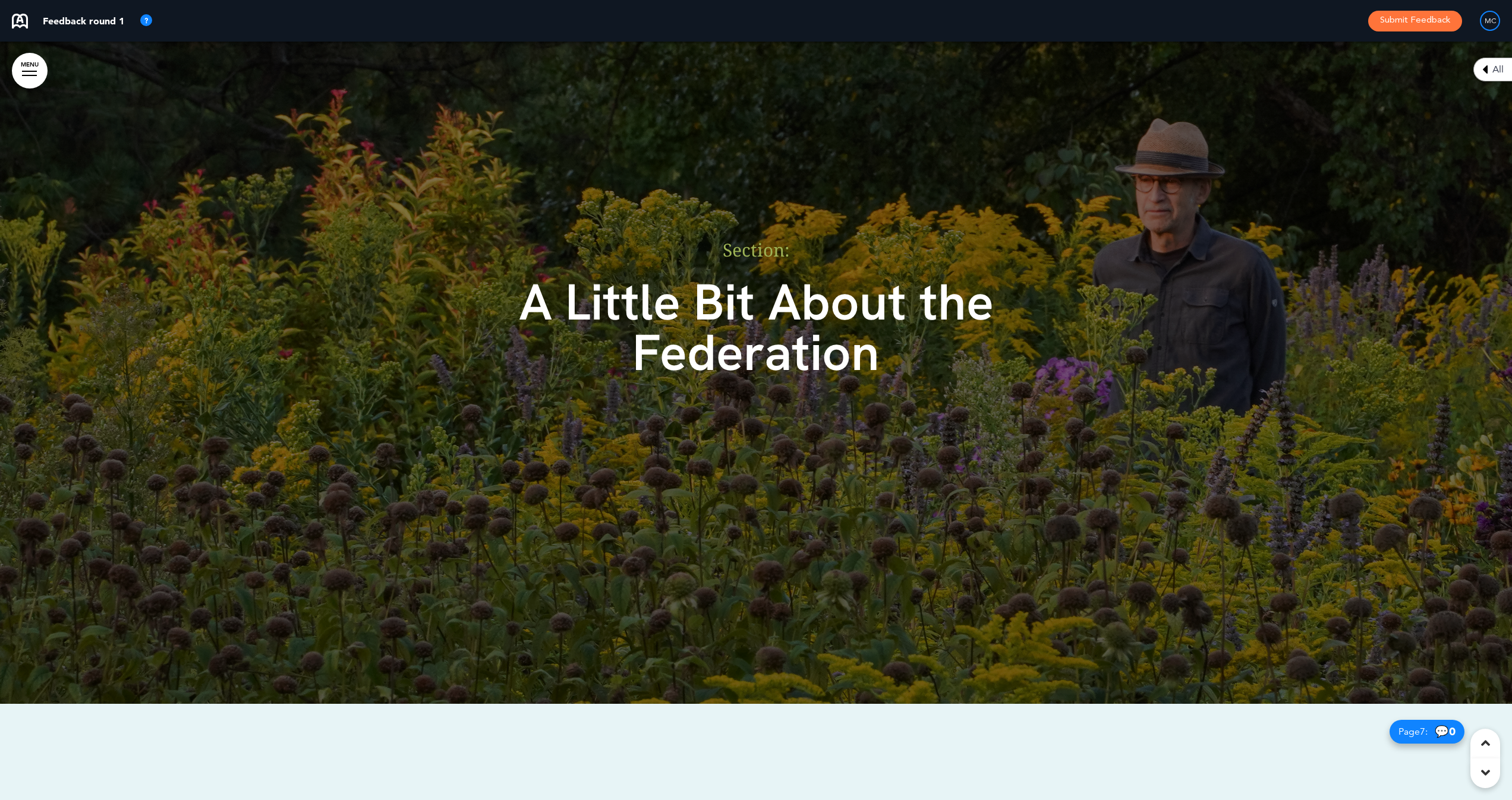
click at [795, 241] on h6 "Section:﻿" at bounding box center [756, 250] width 594 height 18
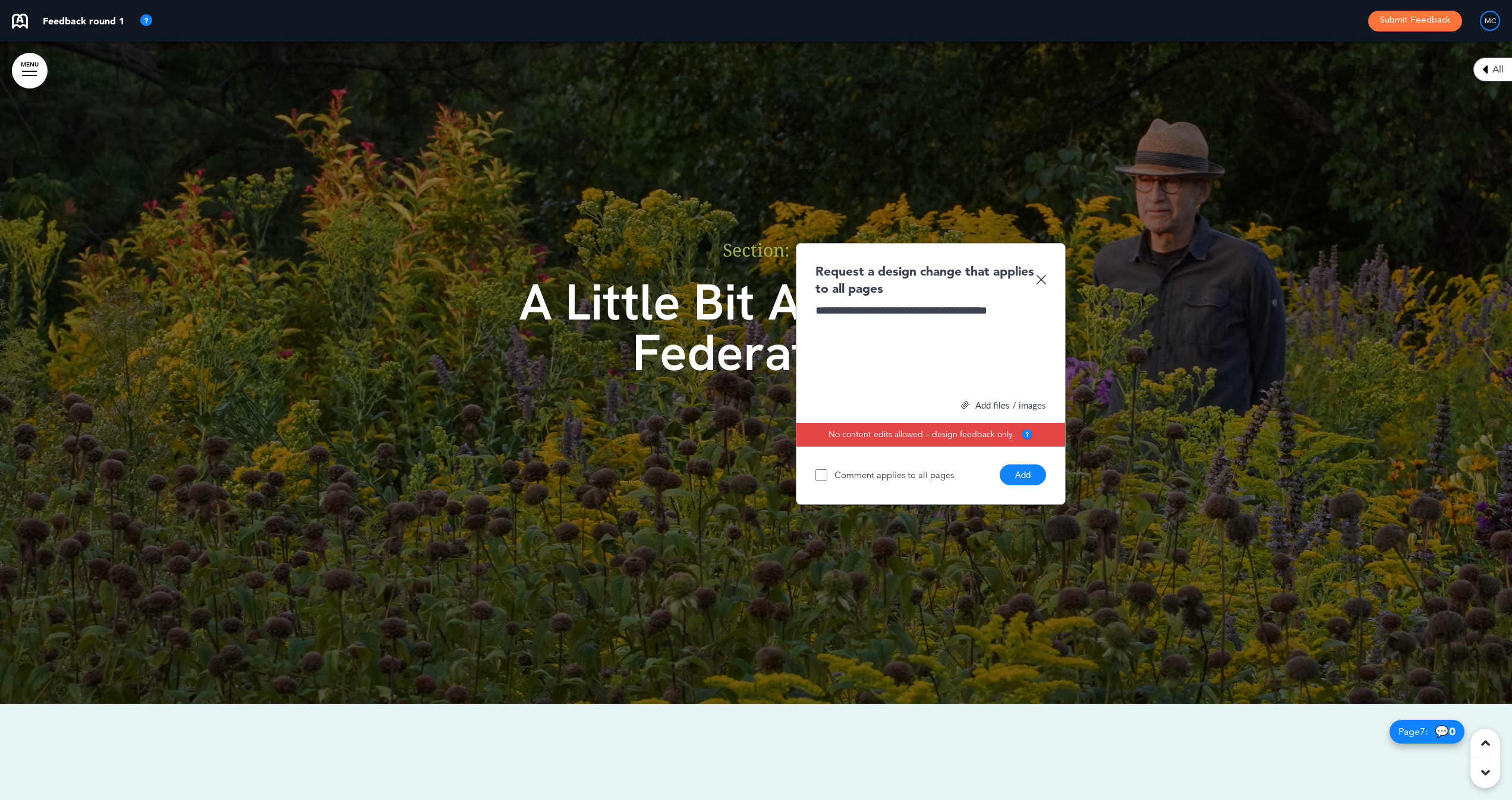
drag, startPoint x: 1021, startPoint y: 471, endPoint x: 1038, endPoint y: 474, distance: 17.3
click at [1022, 471] on button "Add" at bounding box center [1023, 475] width 46 height 21
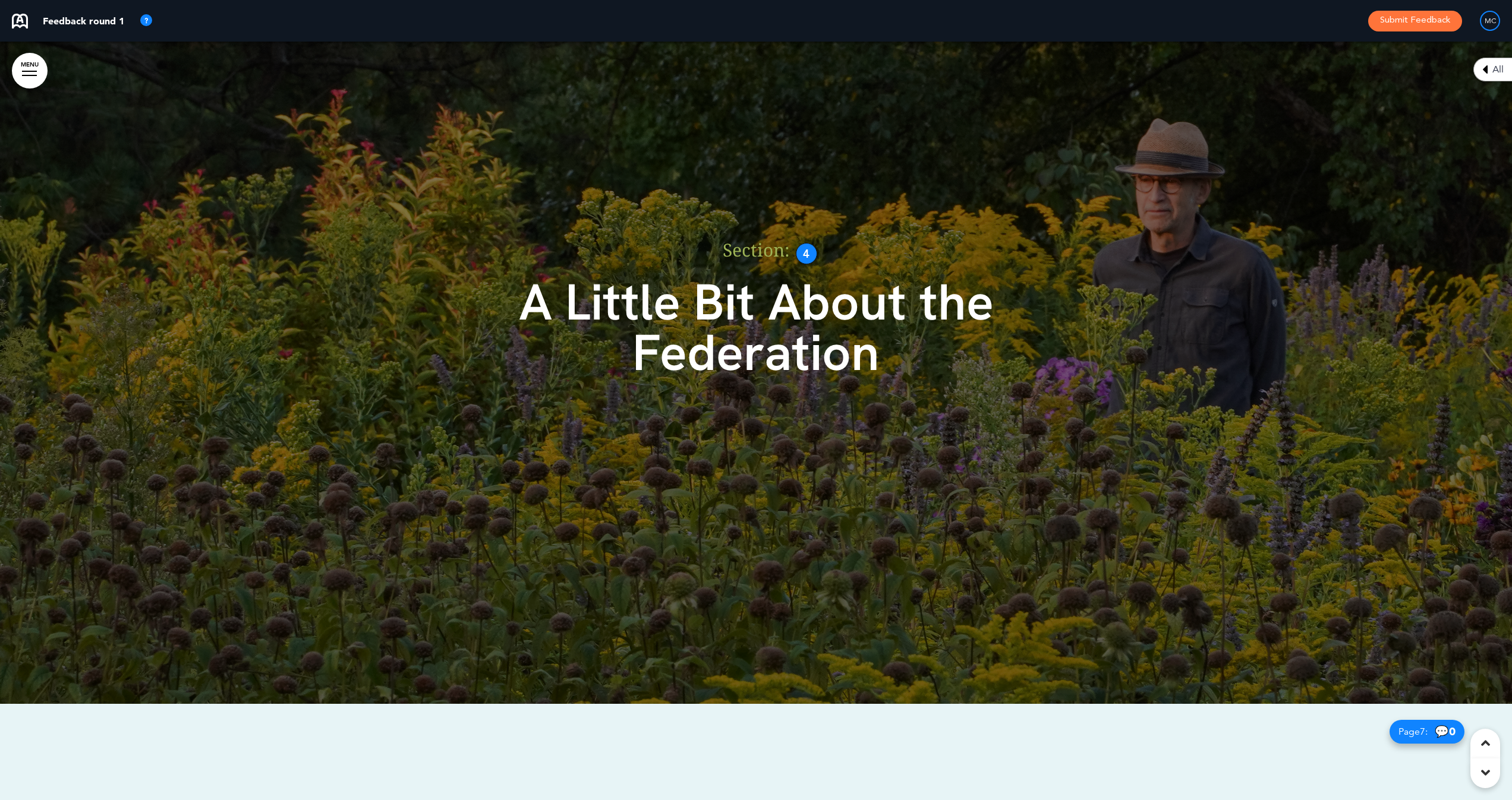
drag, startPoint x: 795, startPoint y: 242, endPoint x: 795, endPoint y: 236, distance: 6.0
click at [795, 236] on div "Section:﻿ A Little Bit About the Federation" at bounding box center [756, 324] width 594 height 255
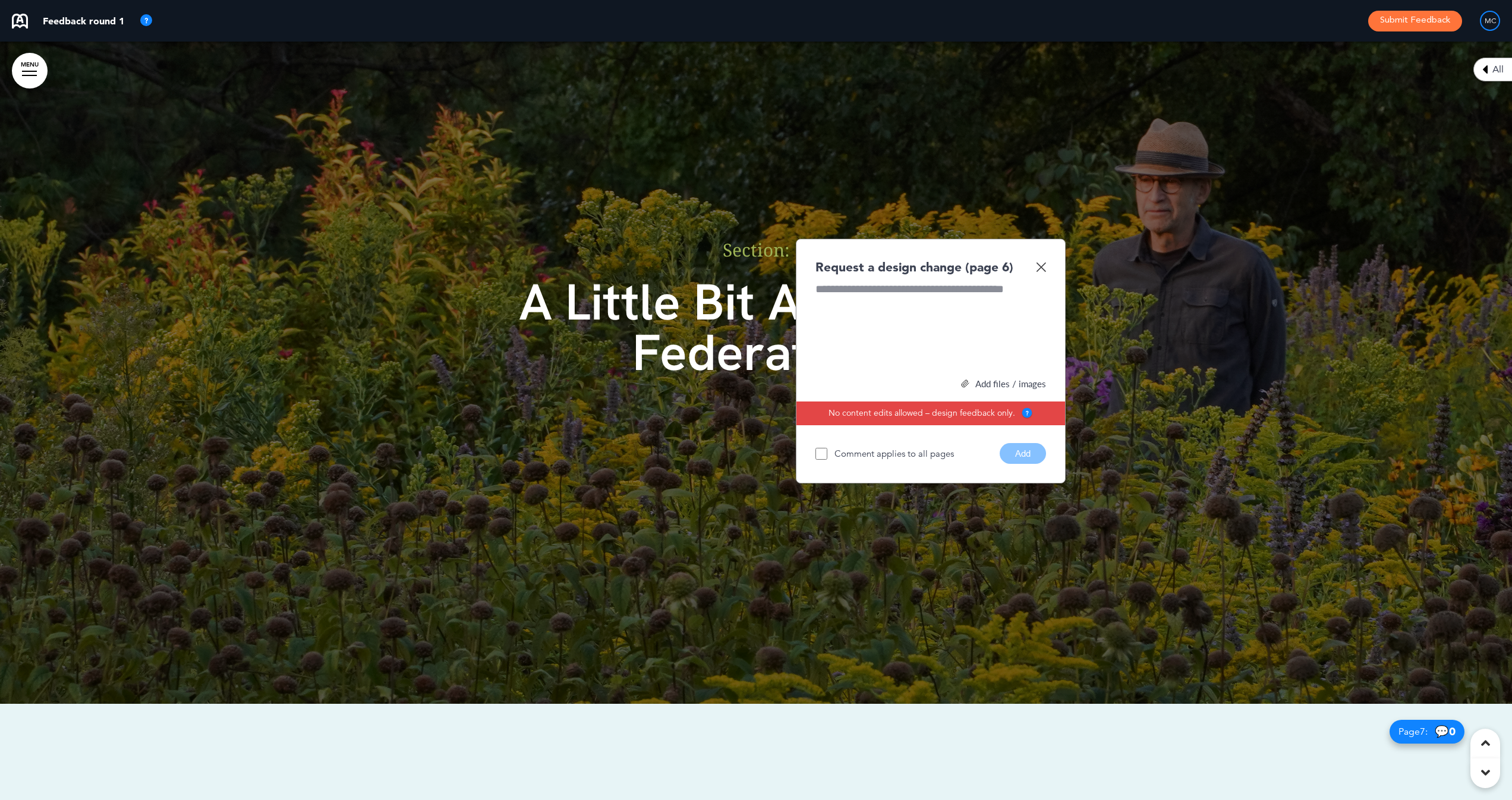
click at [1039, 262] on img at bounding box center [1040, 267] width 10 height 10
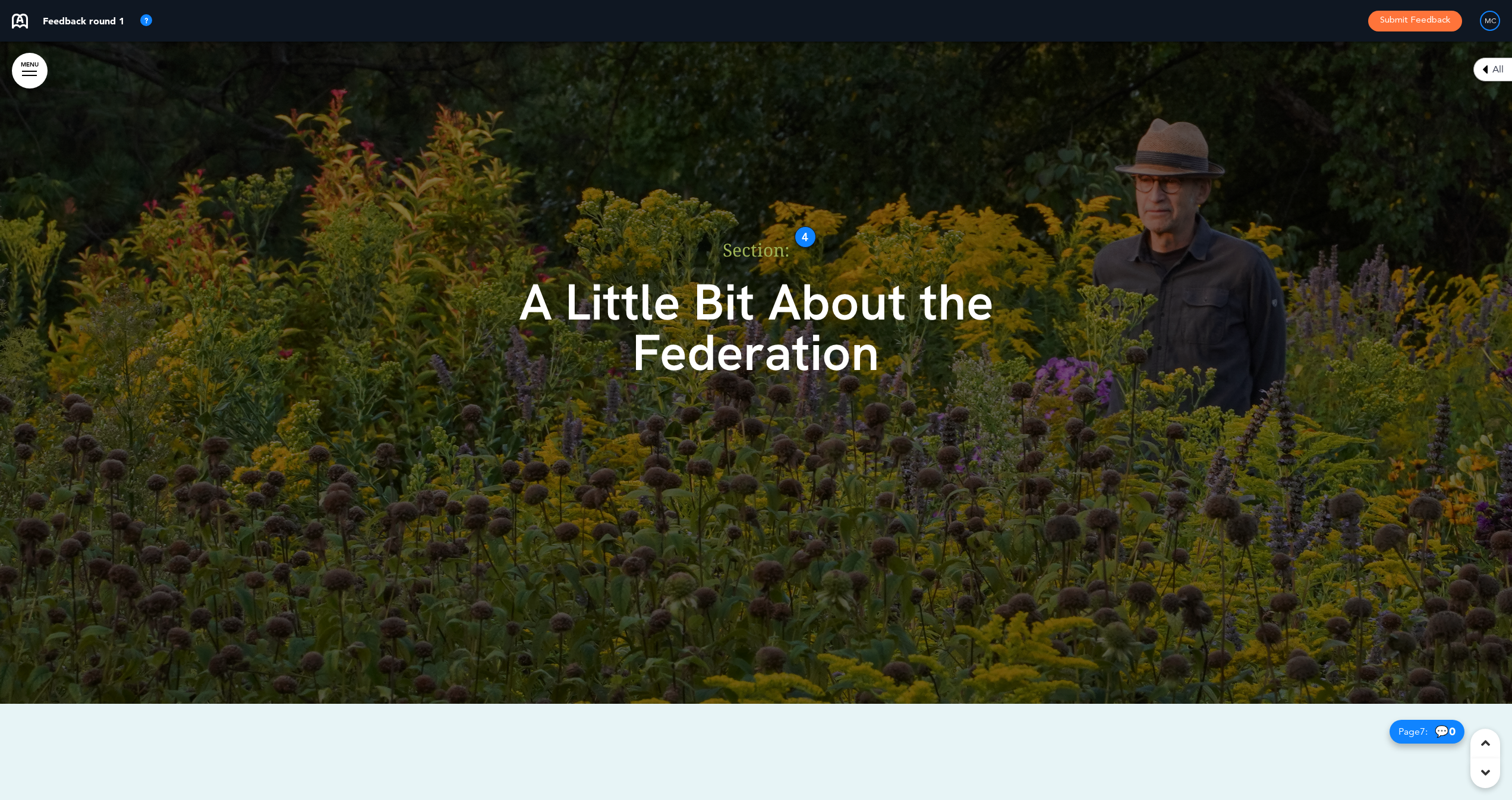
drag, startPoint x: 808, startPoint y: 253, endPoint x: 807, endPoint y: 235, distance: 18.0
click at [807, 235] on div "4" at bounding box center [805, 237] width 21 height 21
click at [1158, 452] on div at bounding box center [756, 324] width 1512 height 758
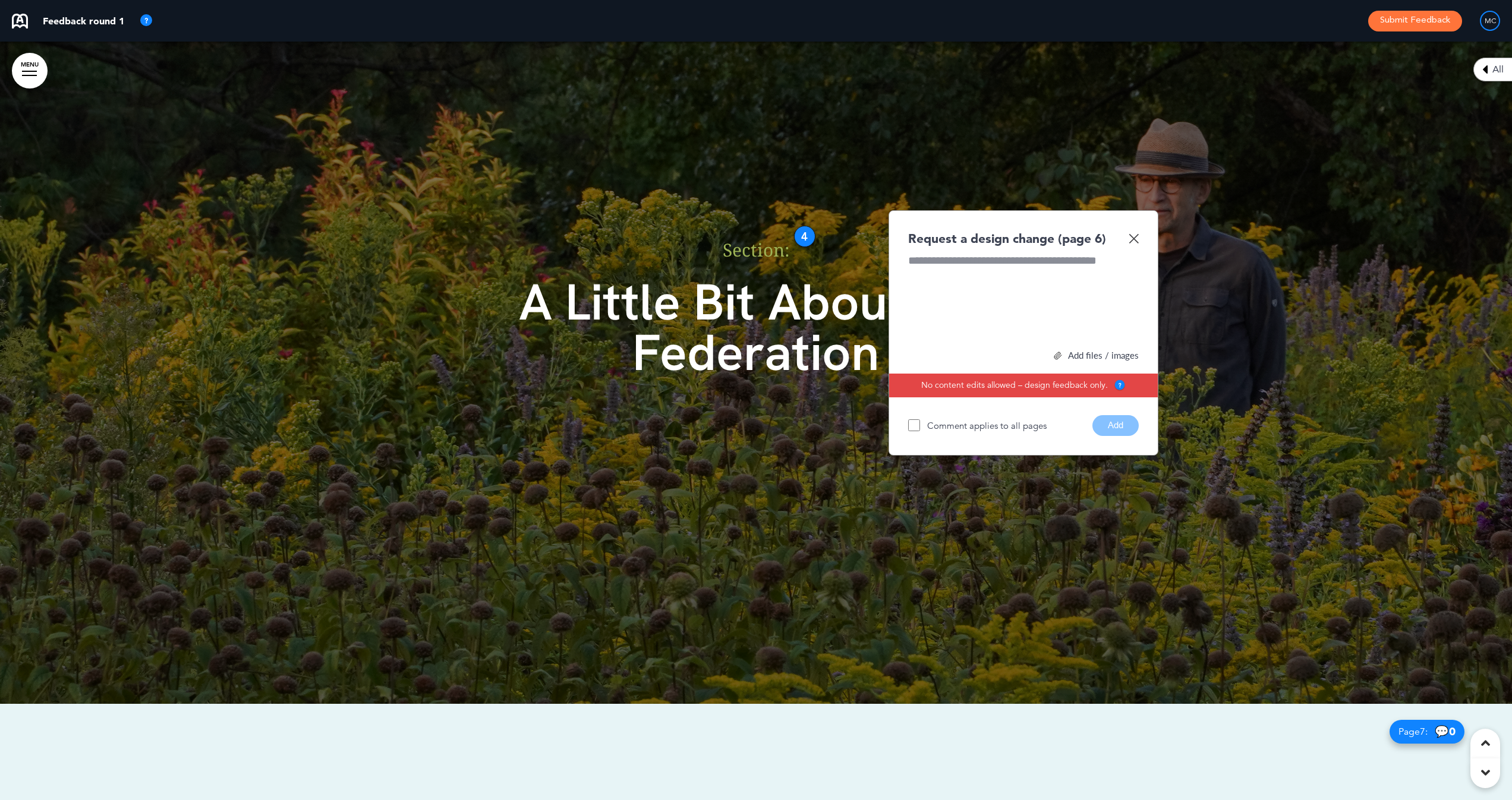
drag, startPoint x: 1130, startPoint y: 237, endPoint x: 1185, endPoint y: 330, distance: 108.0
click at [1130, 238] on img at bounding box center [1133, 239] width 10 height 10
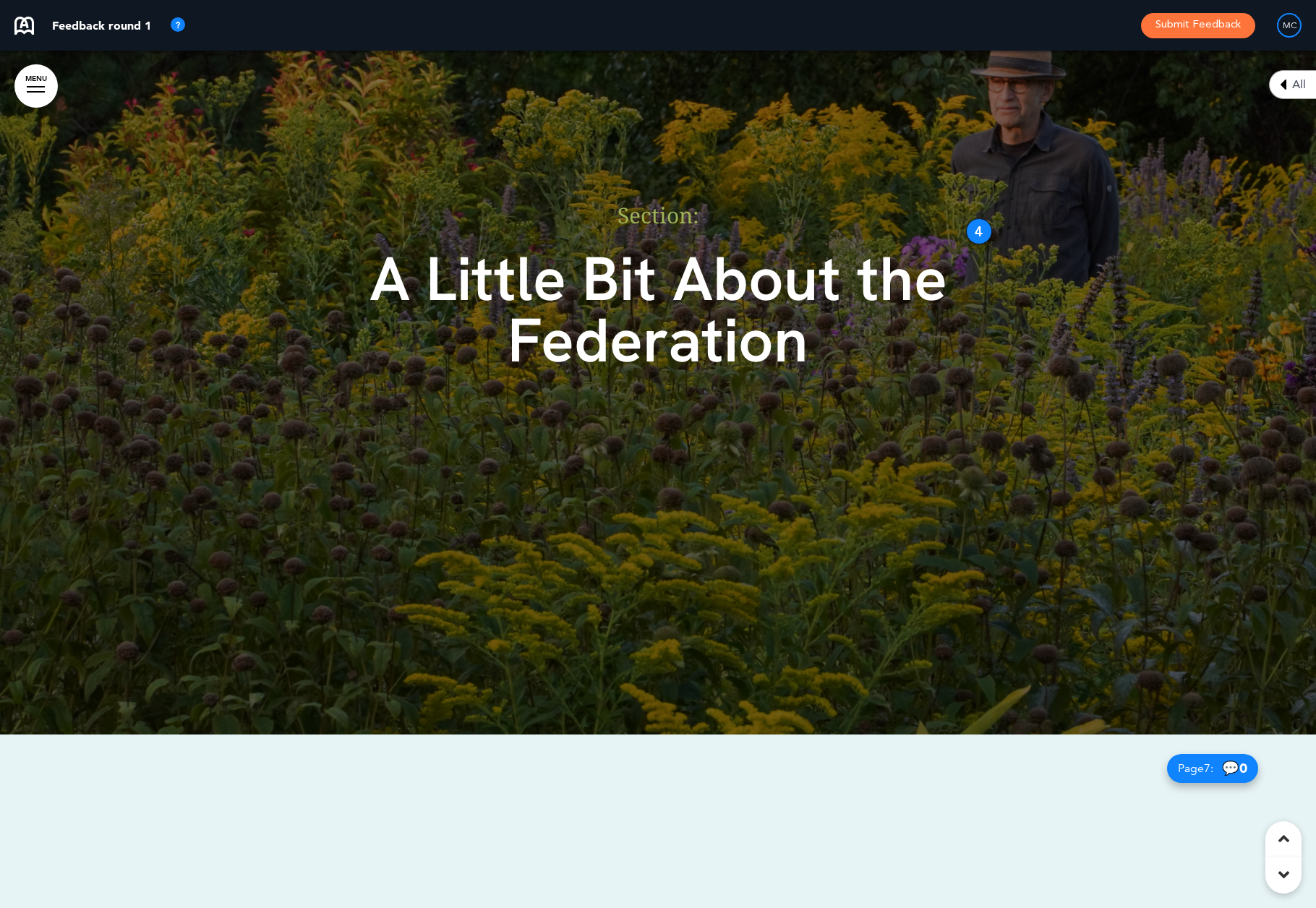
scroll to position [6, 0]
drag, startPoint x: 969, startPoint y: 217, endPoint x: 948, endPoint y: 212, distance: 21.6
click at [817, 199] on div "Section:﻿ A Little Bit About the Federation" at bounding box center [658, 306] width 723 height 311
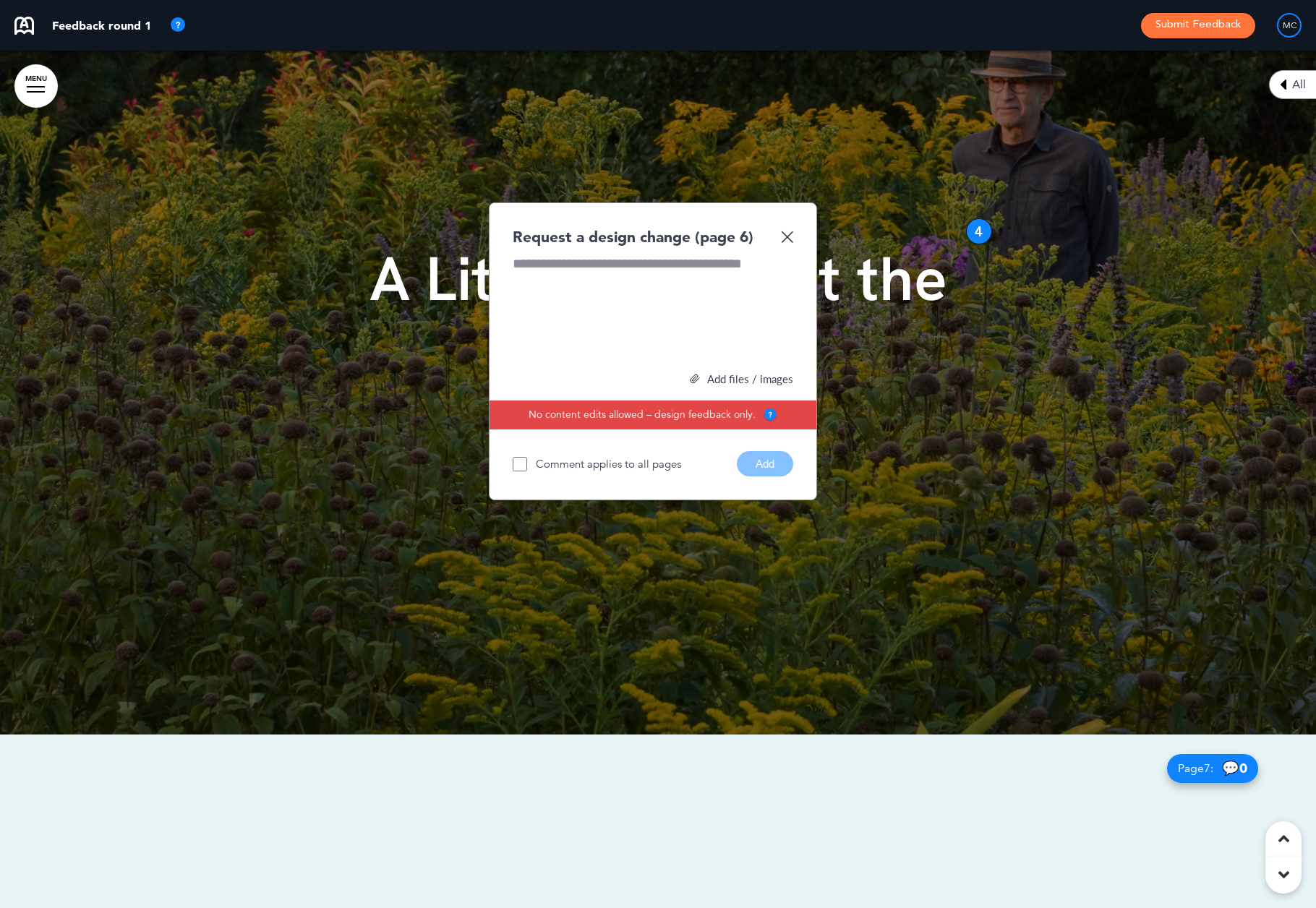
click at [784, 231] on img at bounding box center [787, 236] width 12 height 12
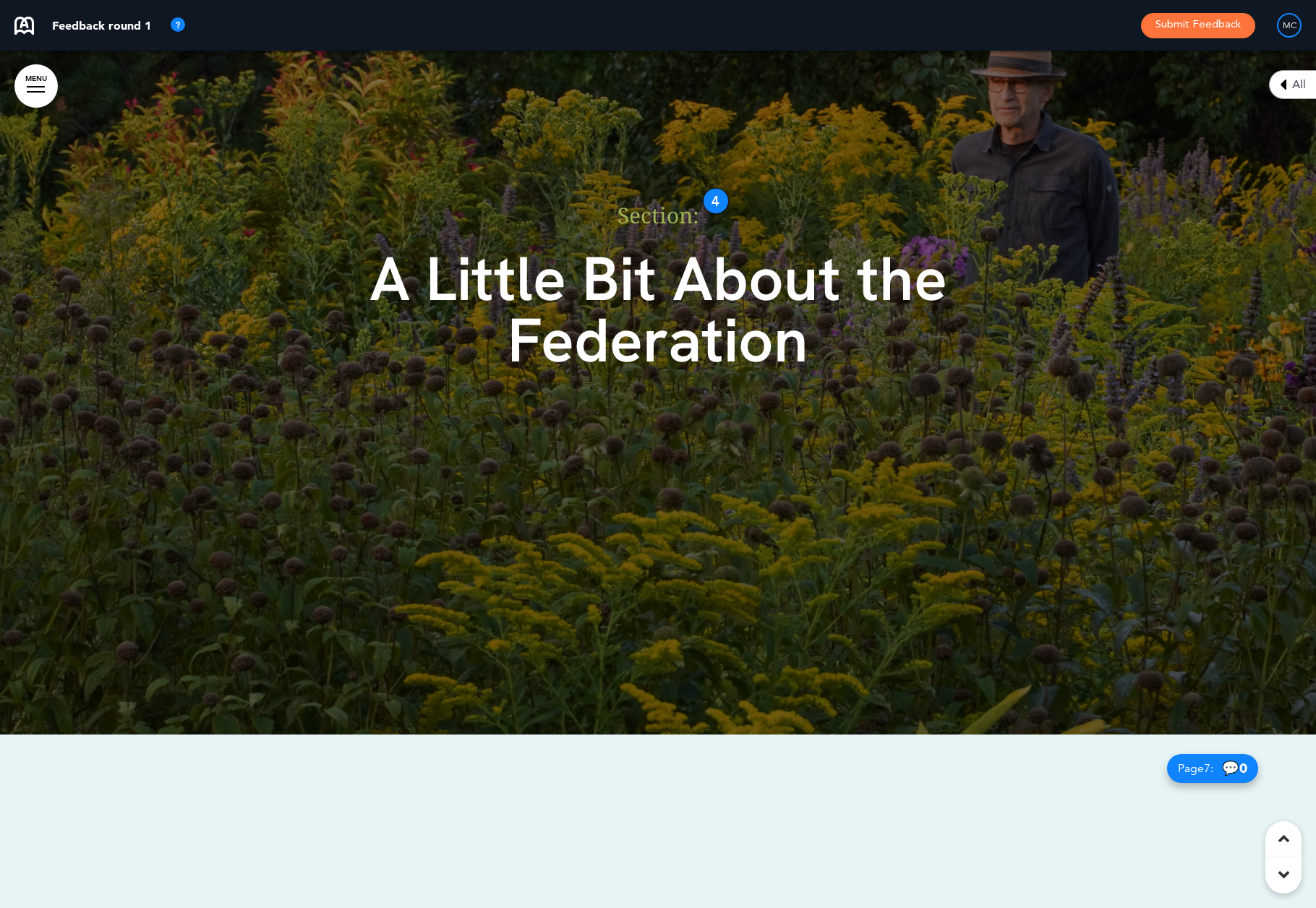
drag, startPoint x: 981, startPoint y: 224, endPoint x: 717, endPoint y: 193, distance: 265.8
click at [717, 193] on div "4" at bounding box center [716, 200] width 26 height 26
click at [1001, 452] on div "Section:﻿ A Little Bit About the Federation" at bounding box center [658, 306] width 723 height 311
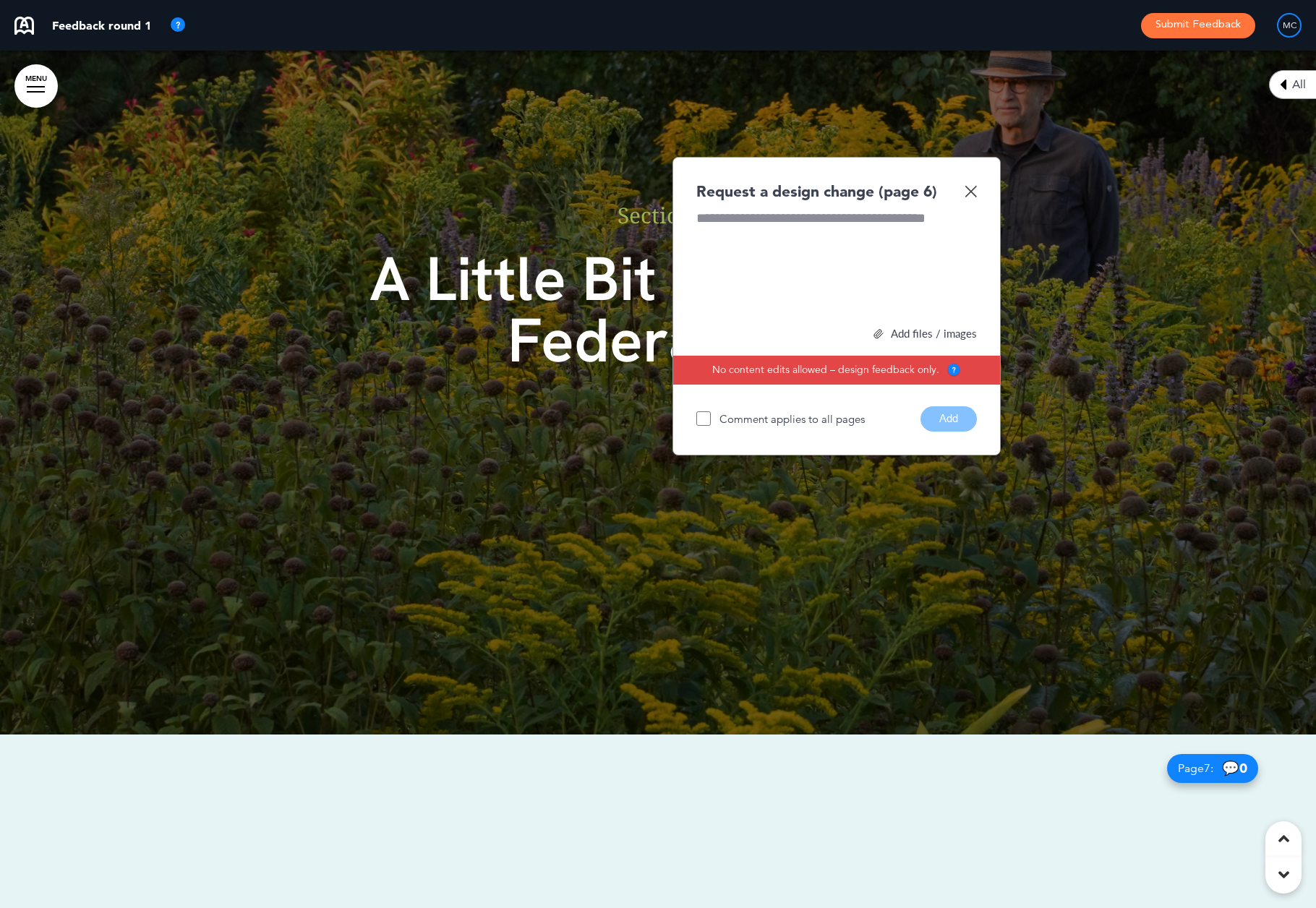
click at [968, 185] on img at bounding box center [971, 191] width 12 height 12
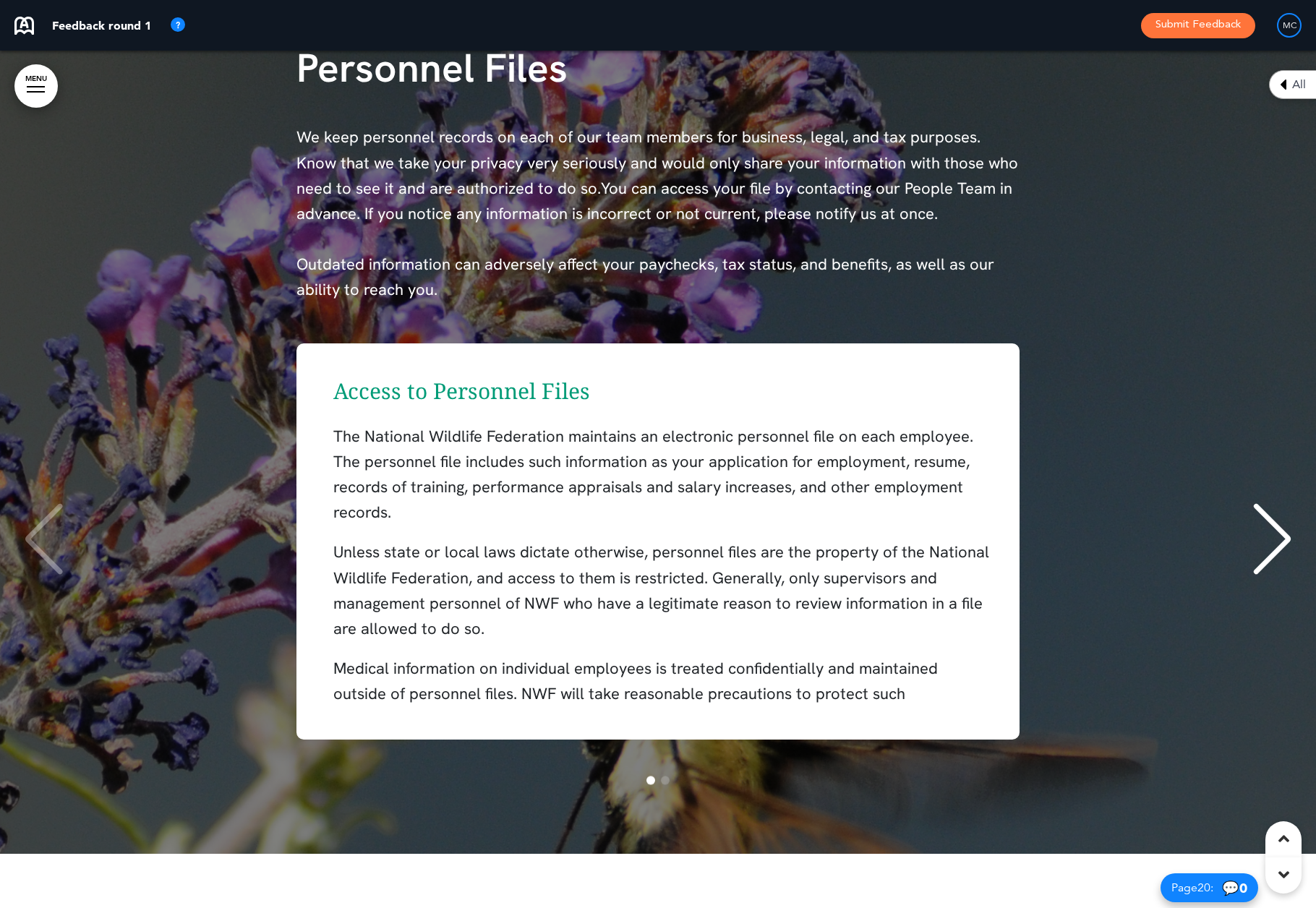
scroll to position [16367, 0]
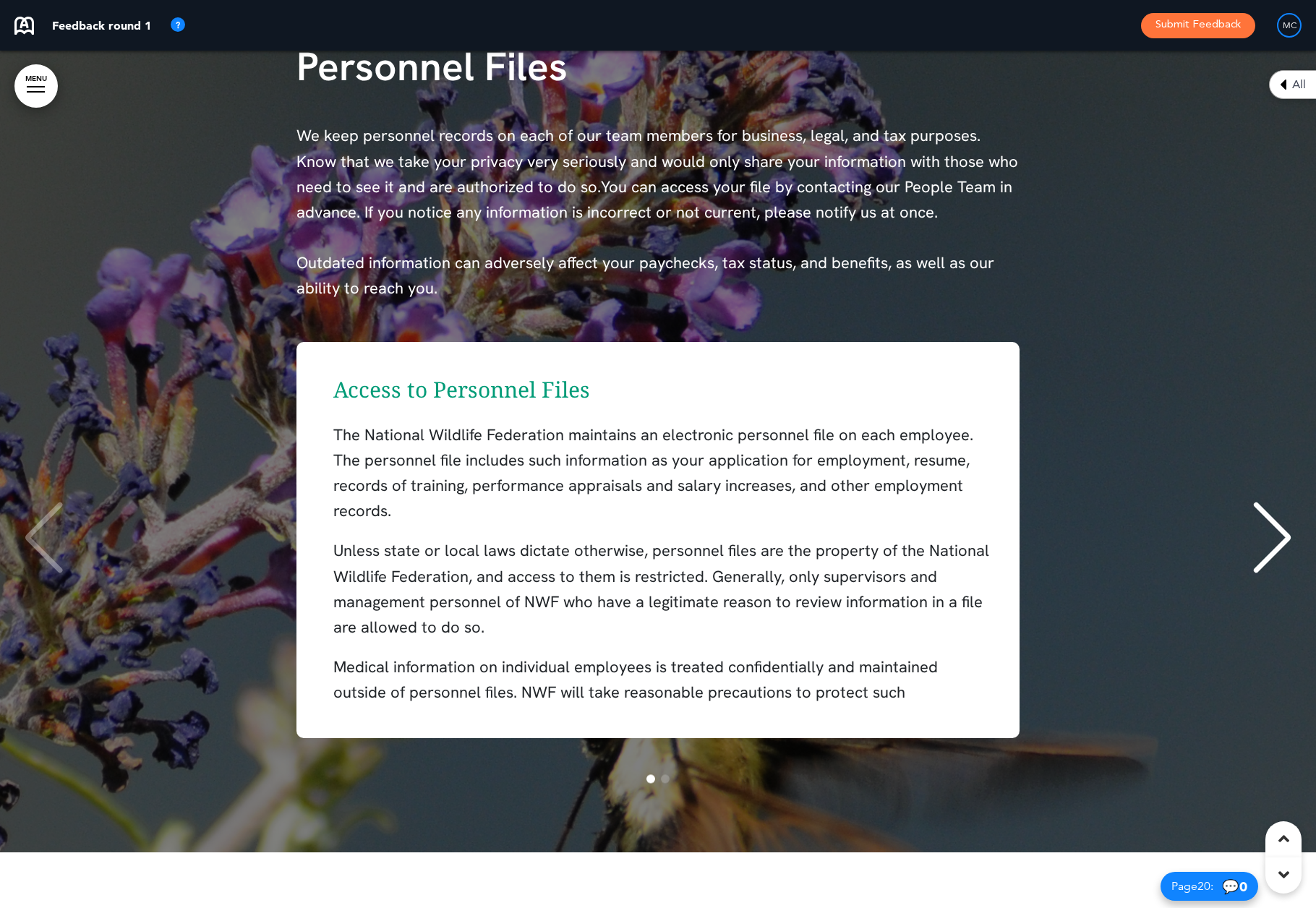
click at [647, 334] on div "Access to Personnel Files The National Wildlife Federation maintains an electro…" at bounding box center [658, 540] width 1288 height 425
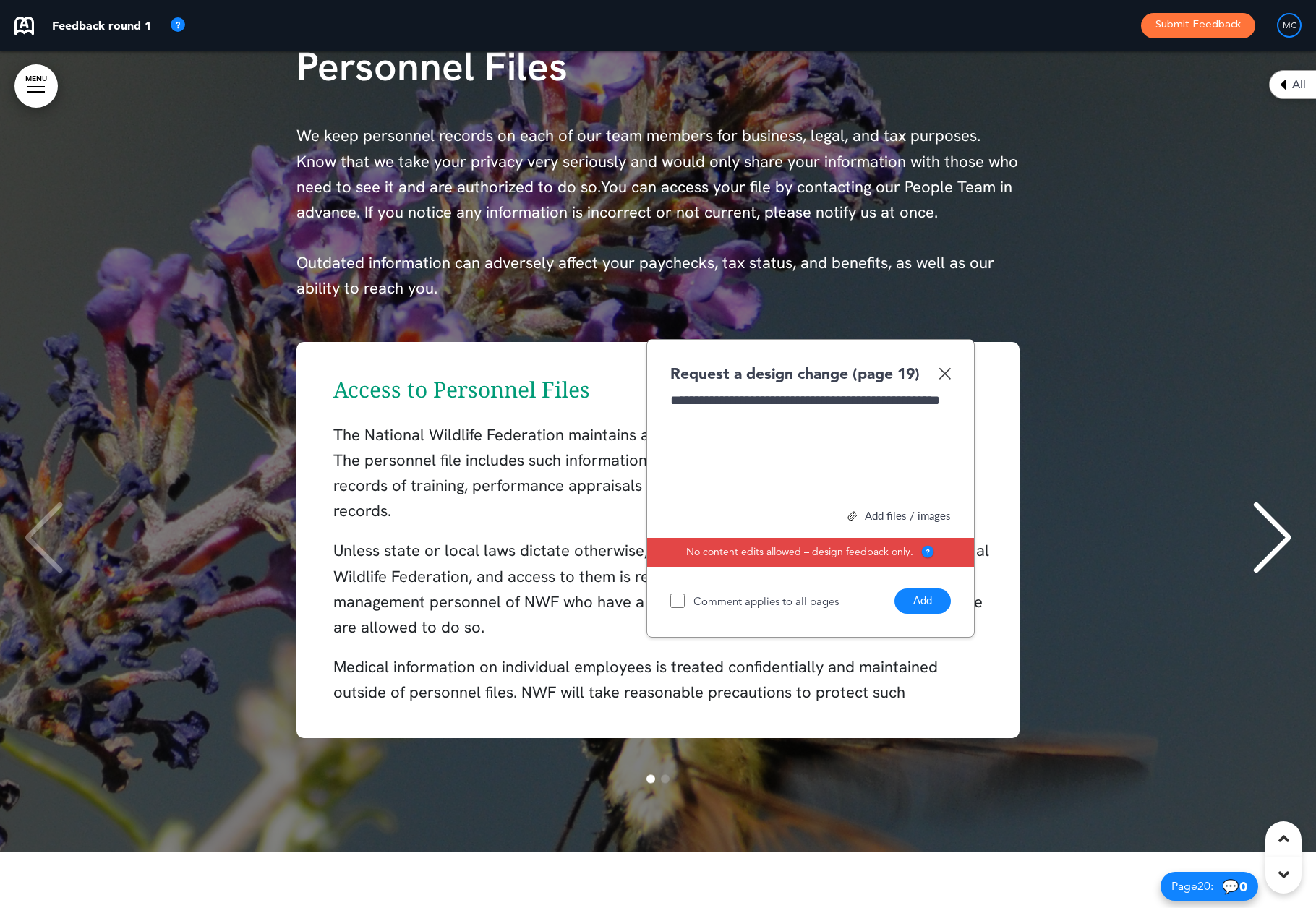
click at [921, 596] on button "Add" at bounding box center [923, 601] width 57 height 26
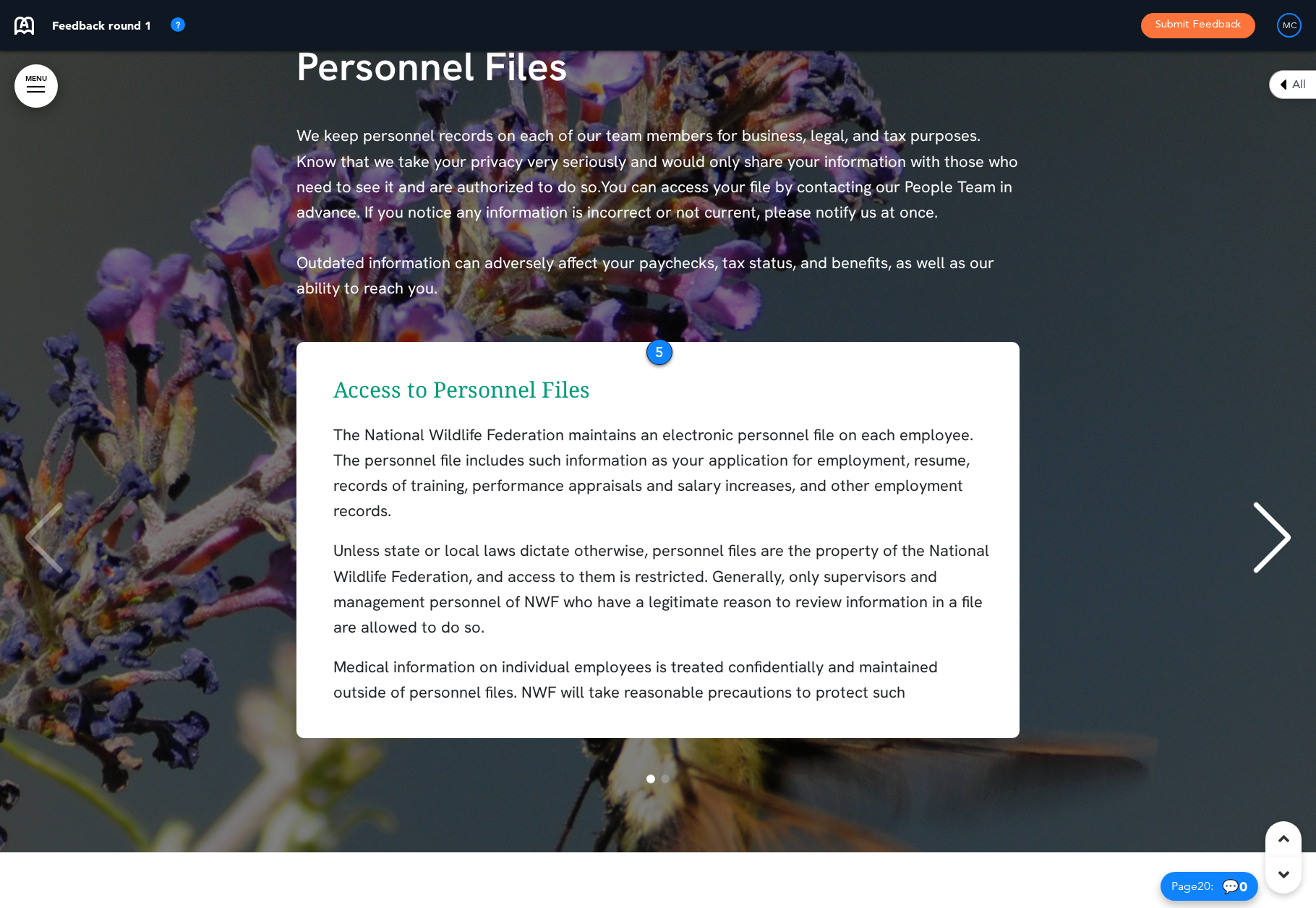
click at [685, 342] on div "Access to Personnel Files The National Wildlife Federation maintains an electro…" at bounding box center [658, 540] width 723 height 397
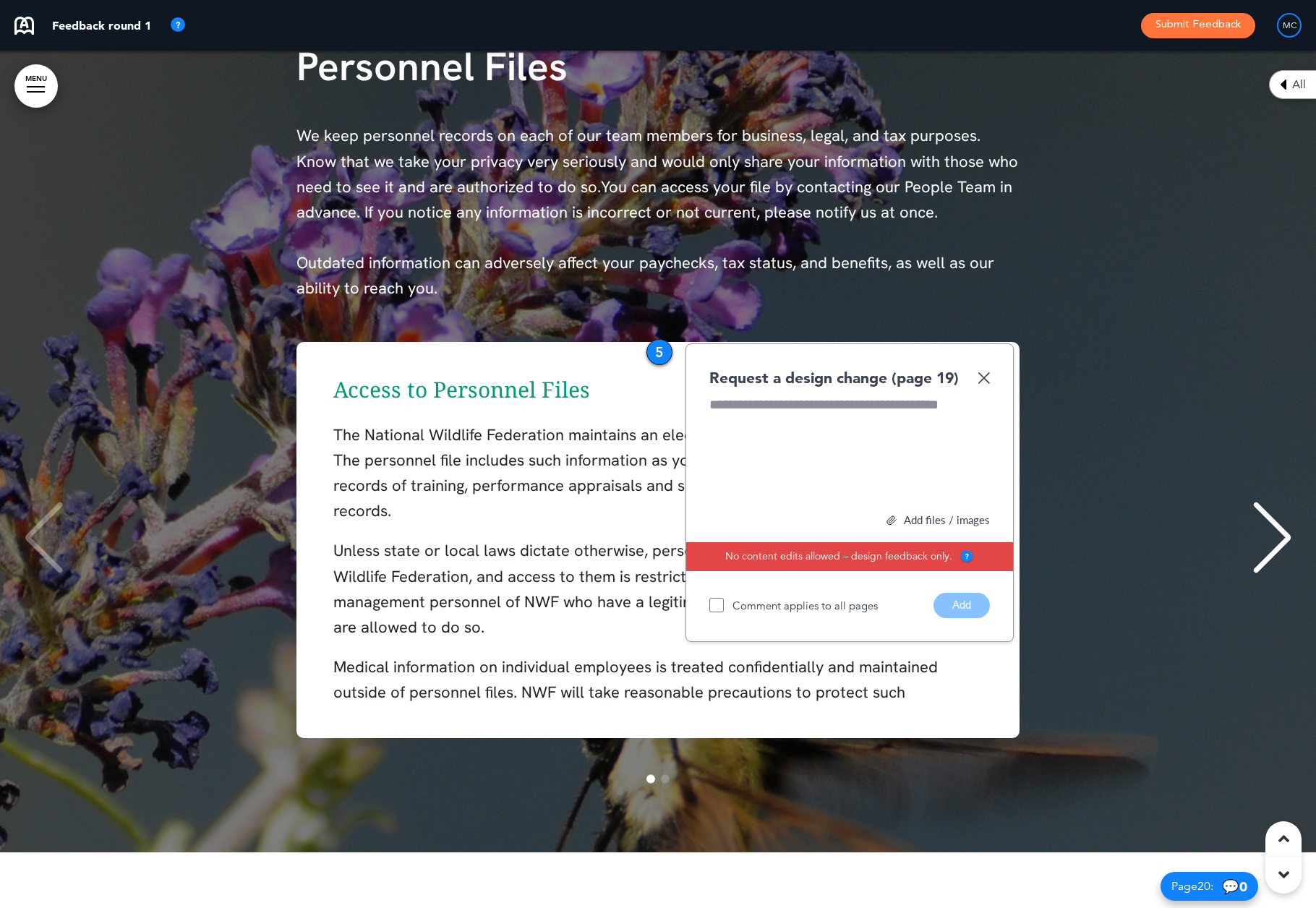
drag, startPoint x: 983, startPoint y: 371, endPoint x: 724, endPoint y: 358, distance: 259.3
click at [982, 372] on img at bounding box center [984, 378] width 12 height 12
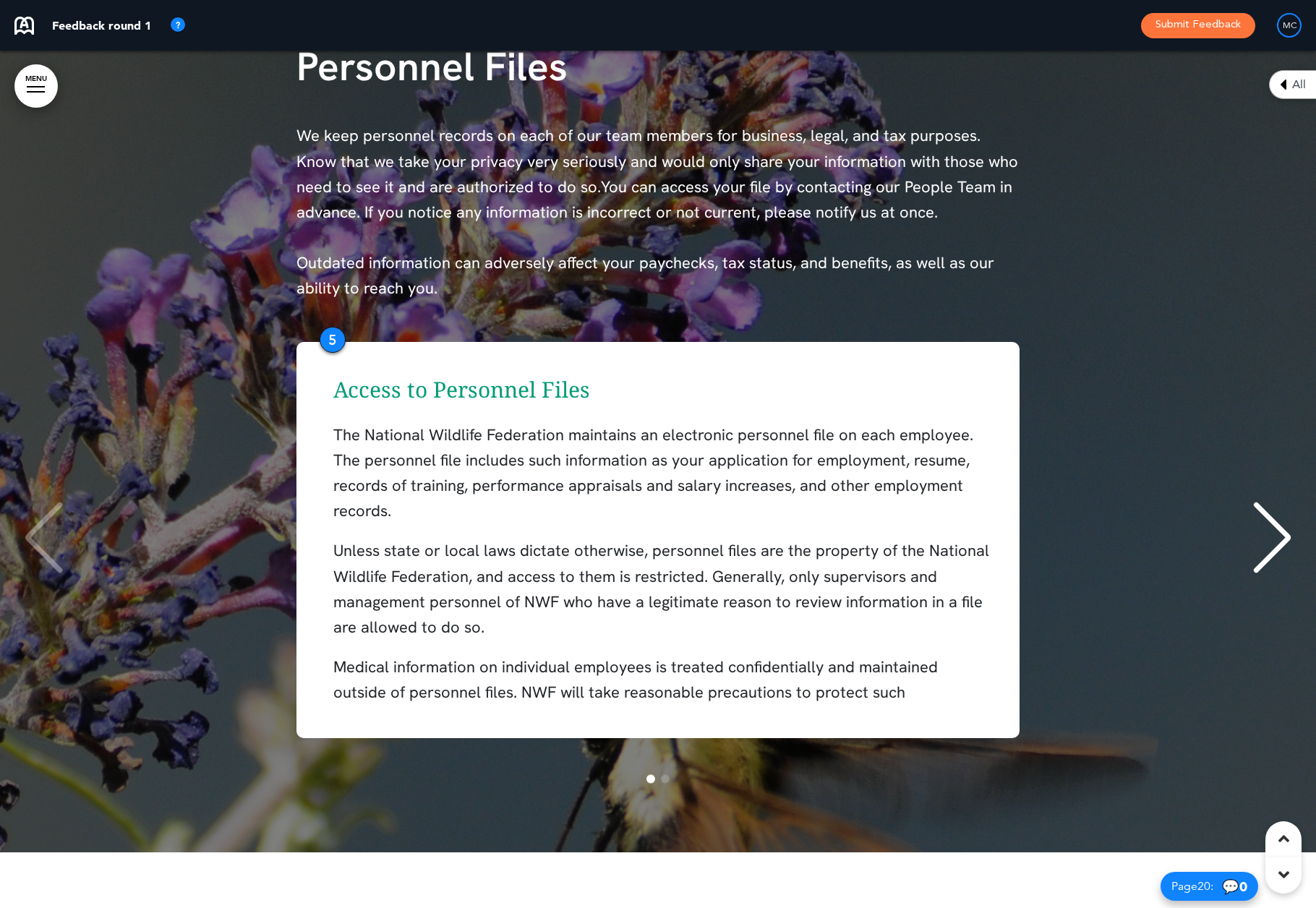
drag, startPoint x: 658, startPoint y: 346, endPoint x: 332, endPoint y: 334, distance: 326.2
click at [332, 334] on div "5" at bounding box center [332, 340] width 26 height 26
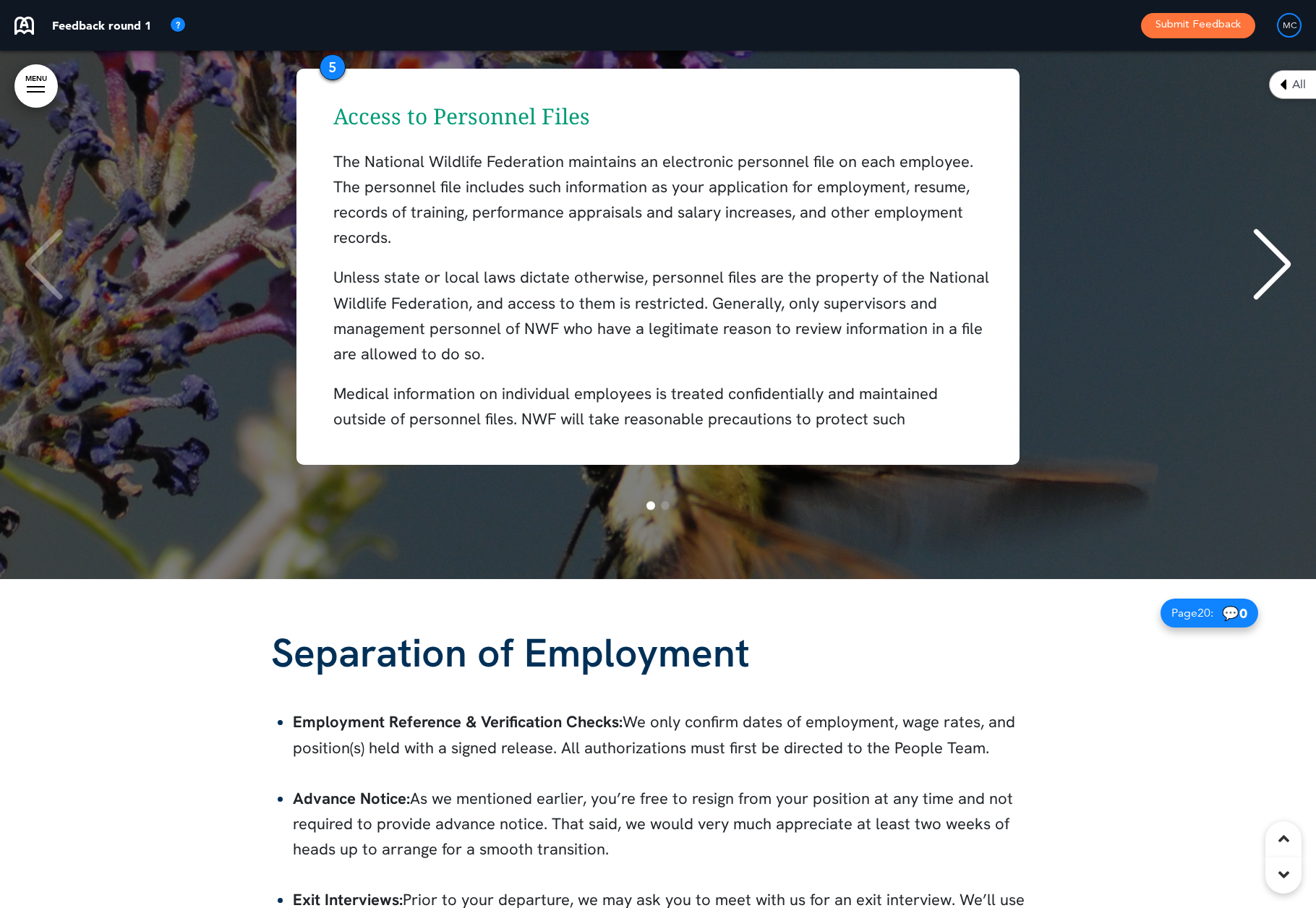
scroll to position [16508, 0]
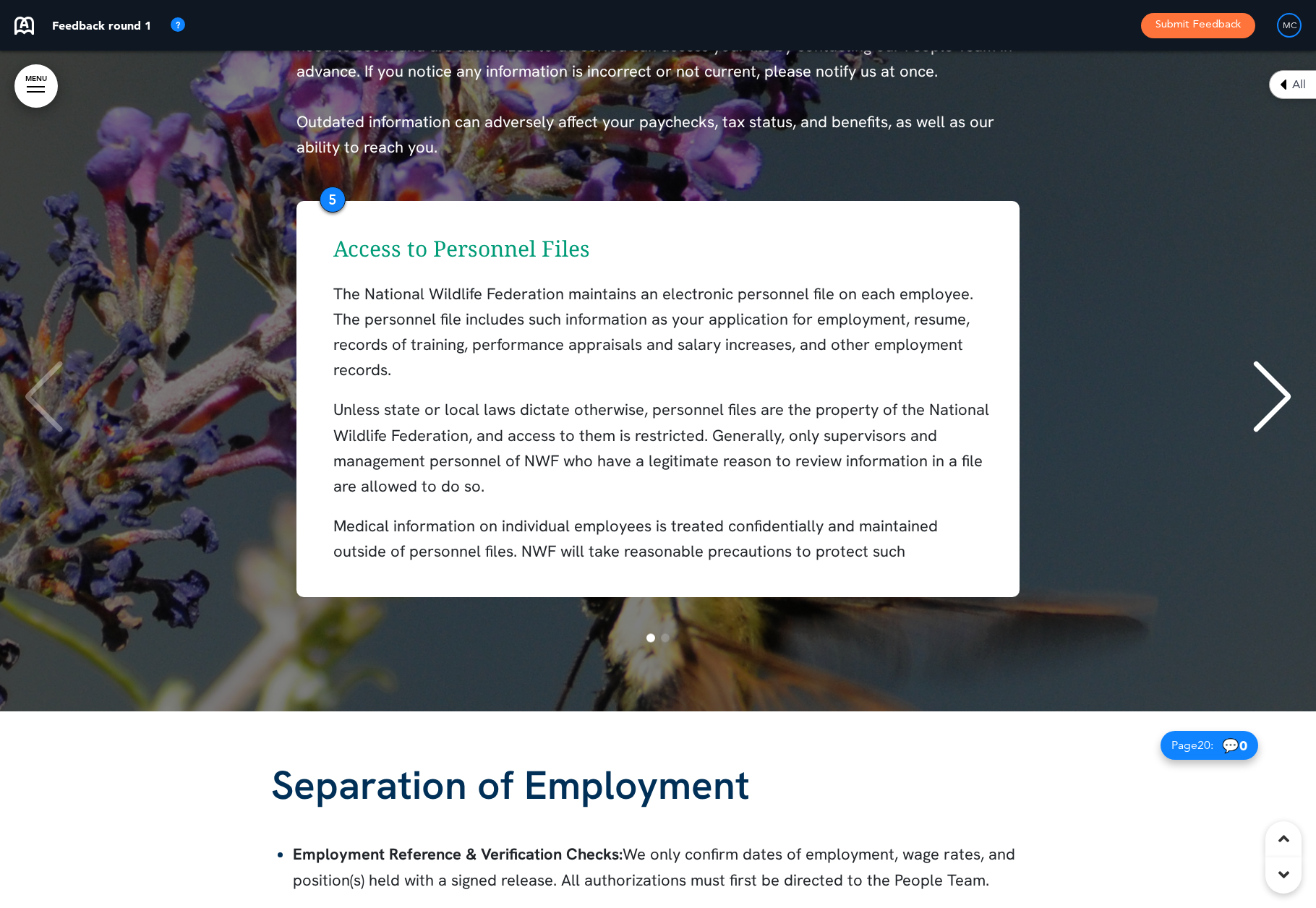
click at [1284, 390] on div "Next slide" at bounding box center [1272, 397] width 44 height 72
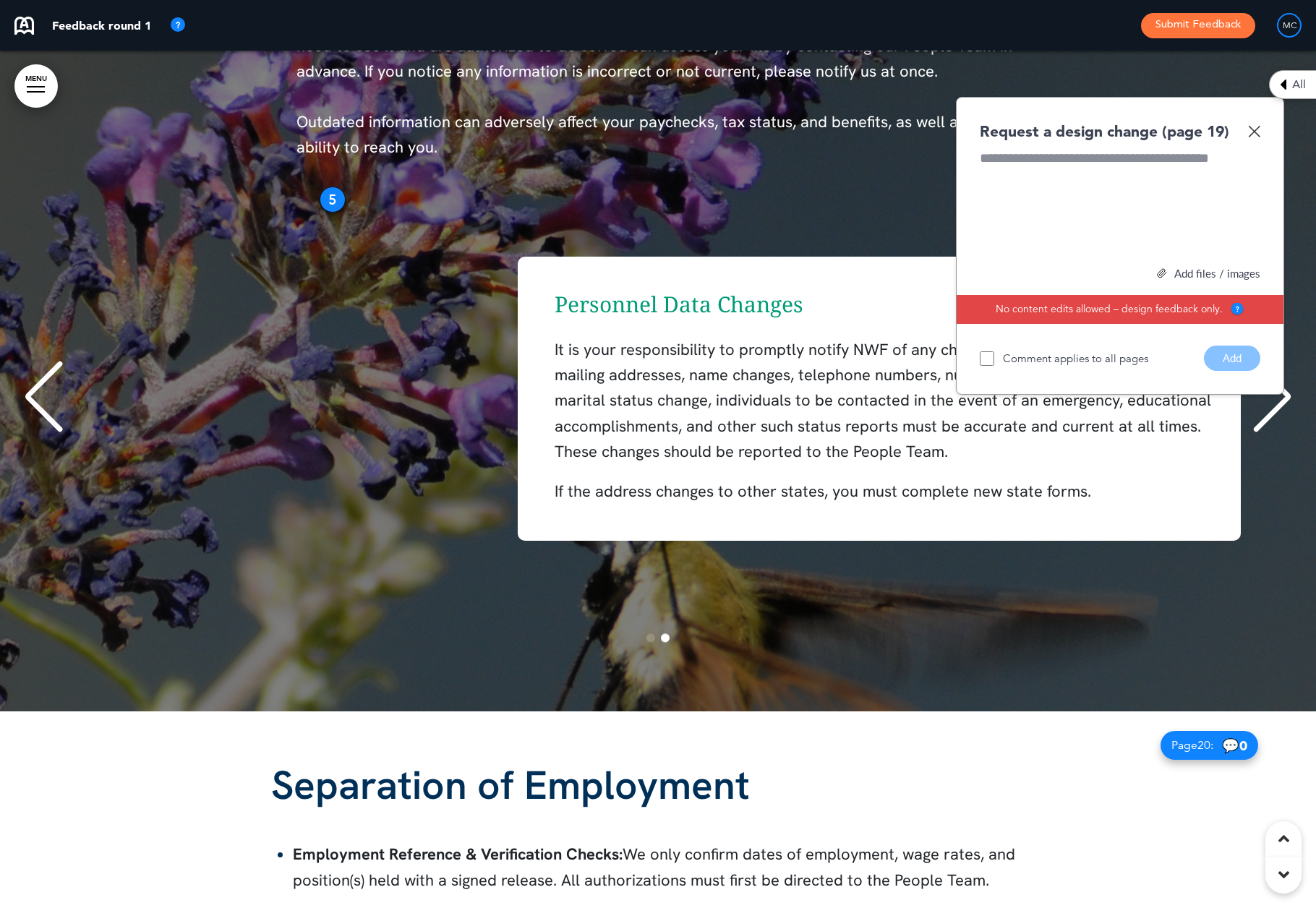
scroll to position [0, 1295]
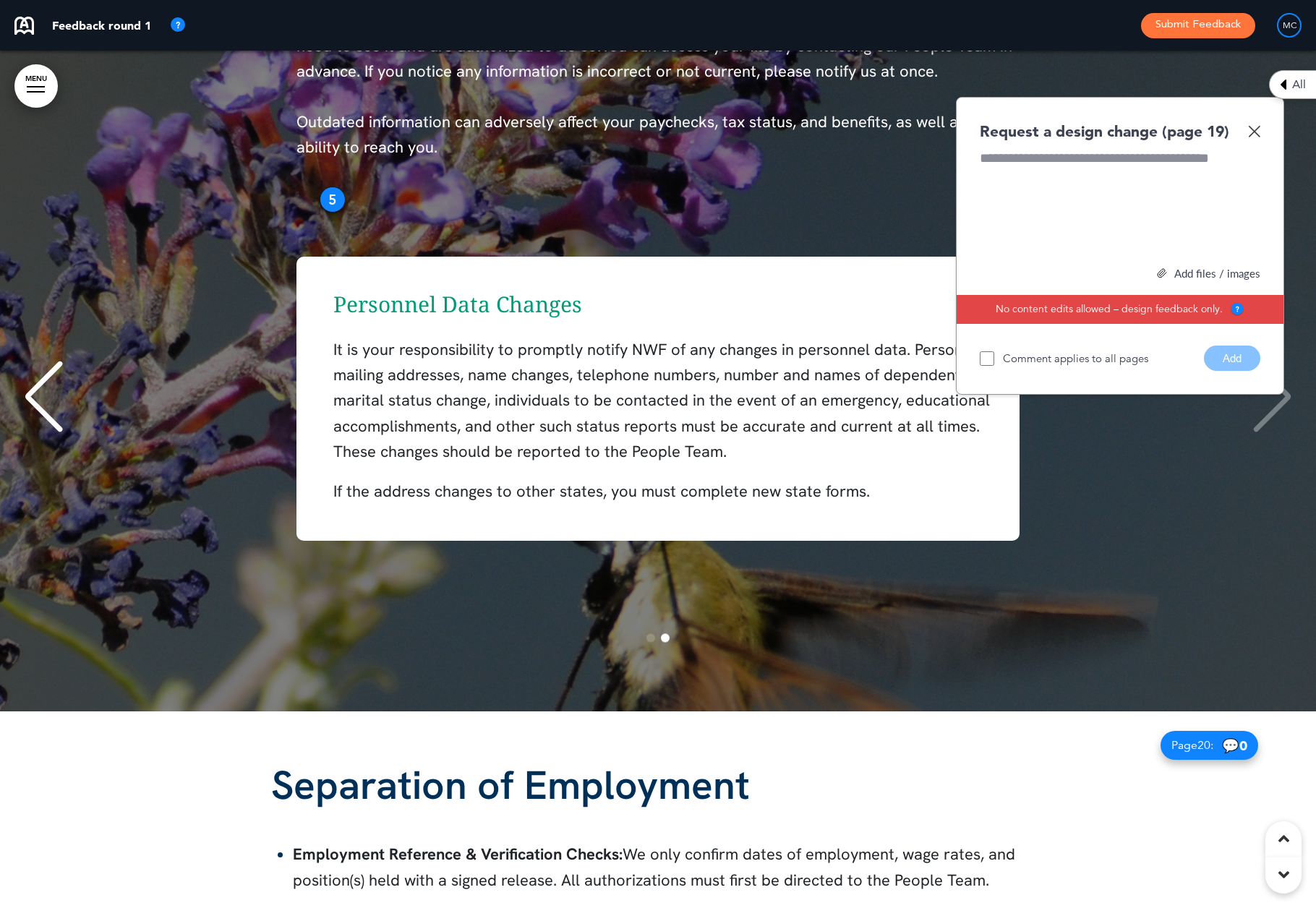
click at [34, 391] on div "Previous slide" at bounding box center [43, 397] width 44 height 72
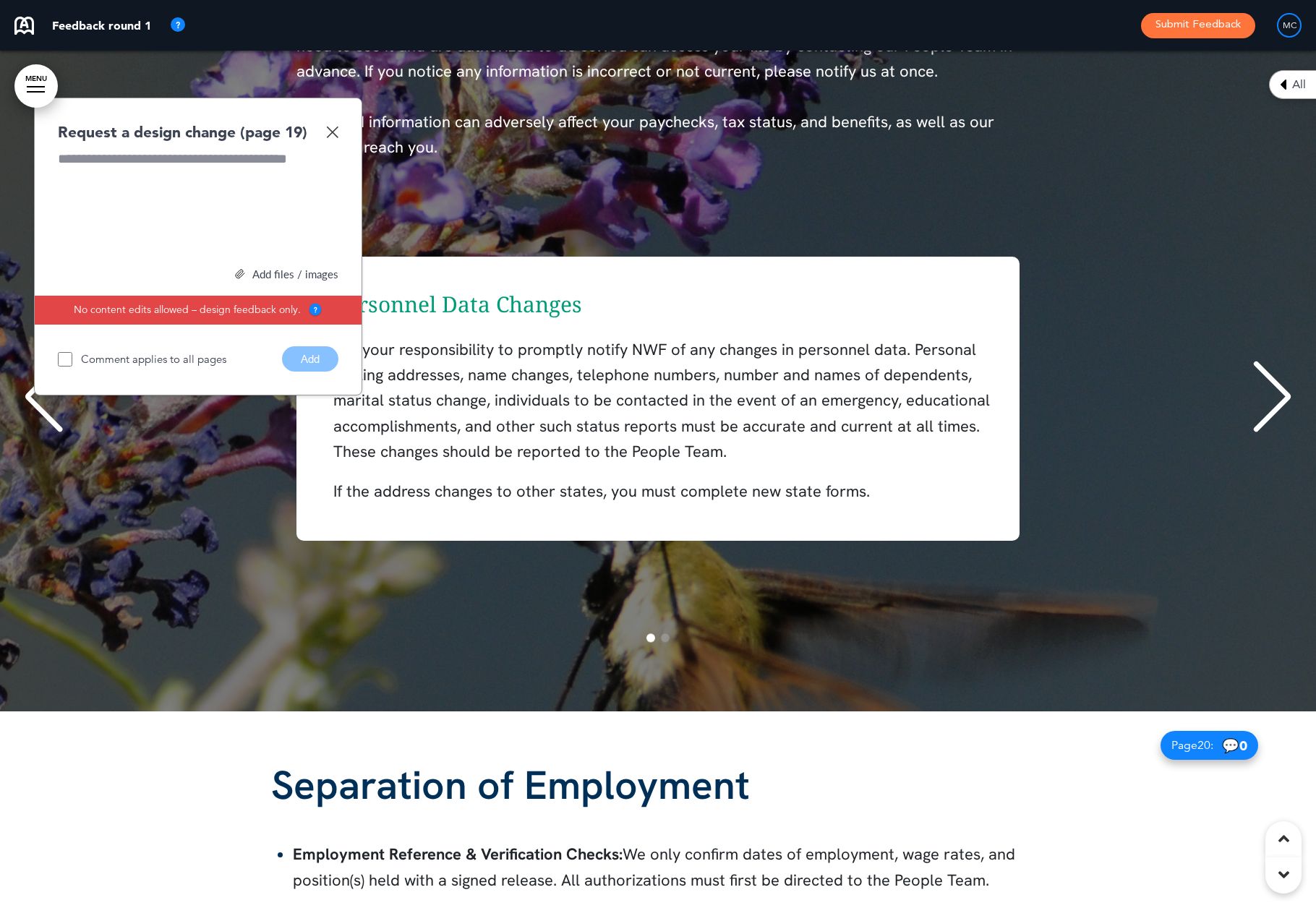
scroll to position [0, 0]
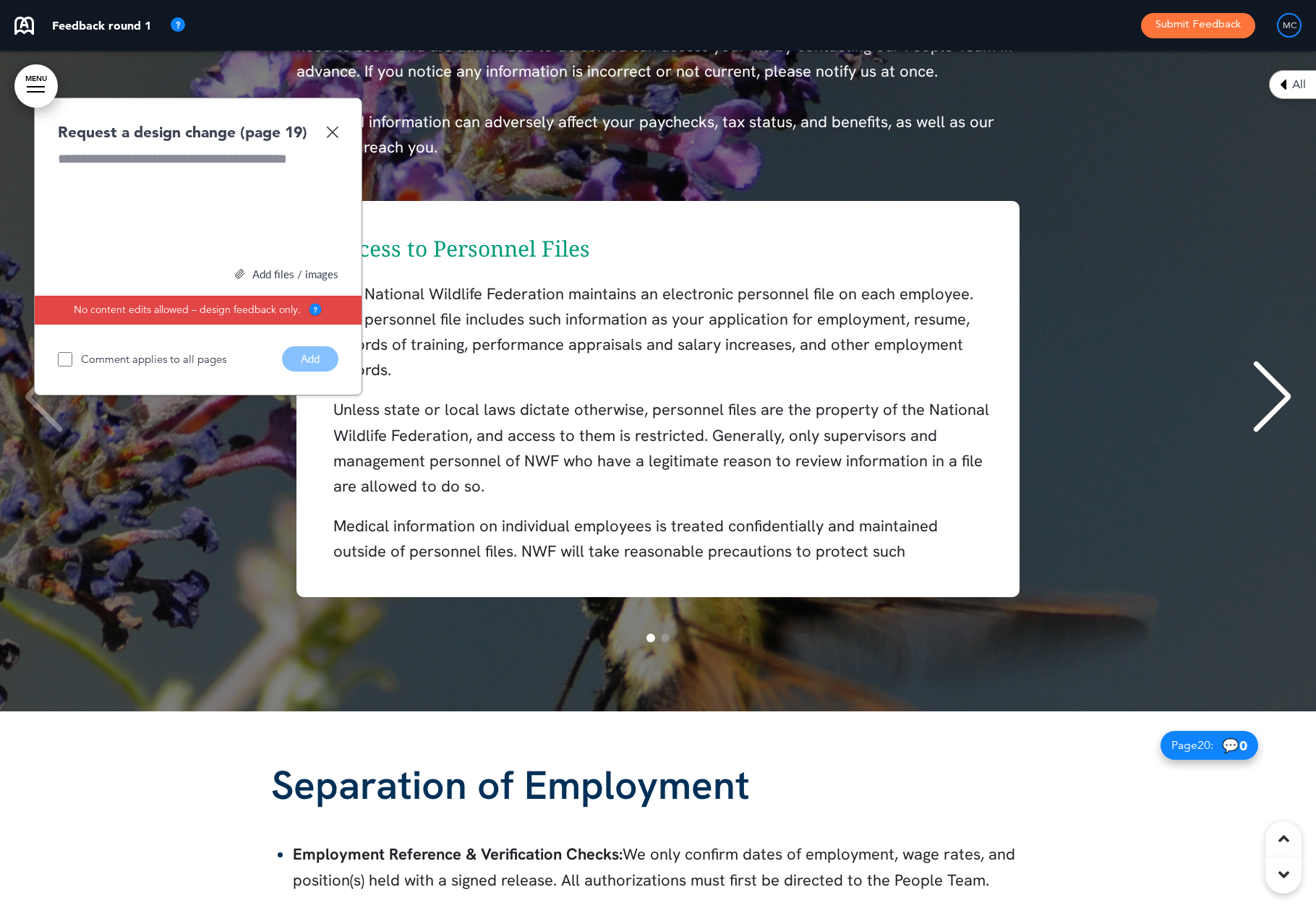
click at [332, 126] on img at bounding box center [332, 132] width 12 height 12
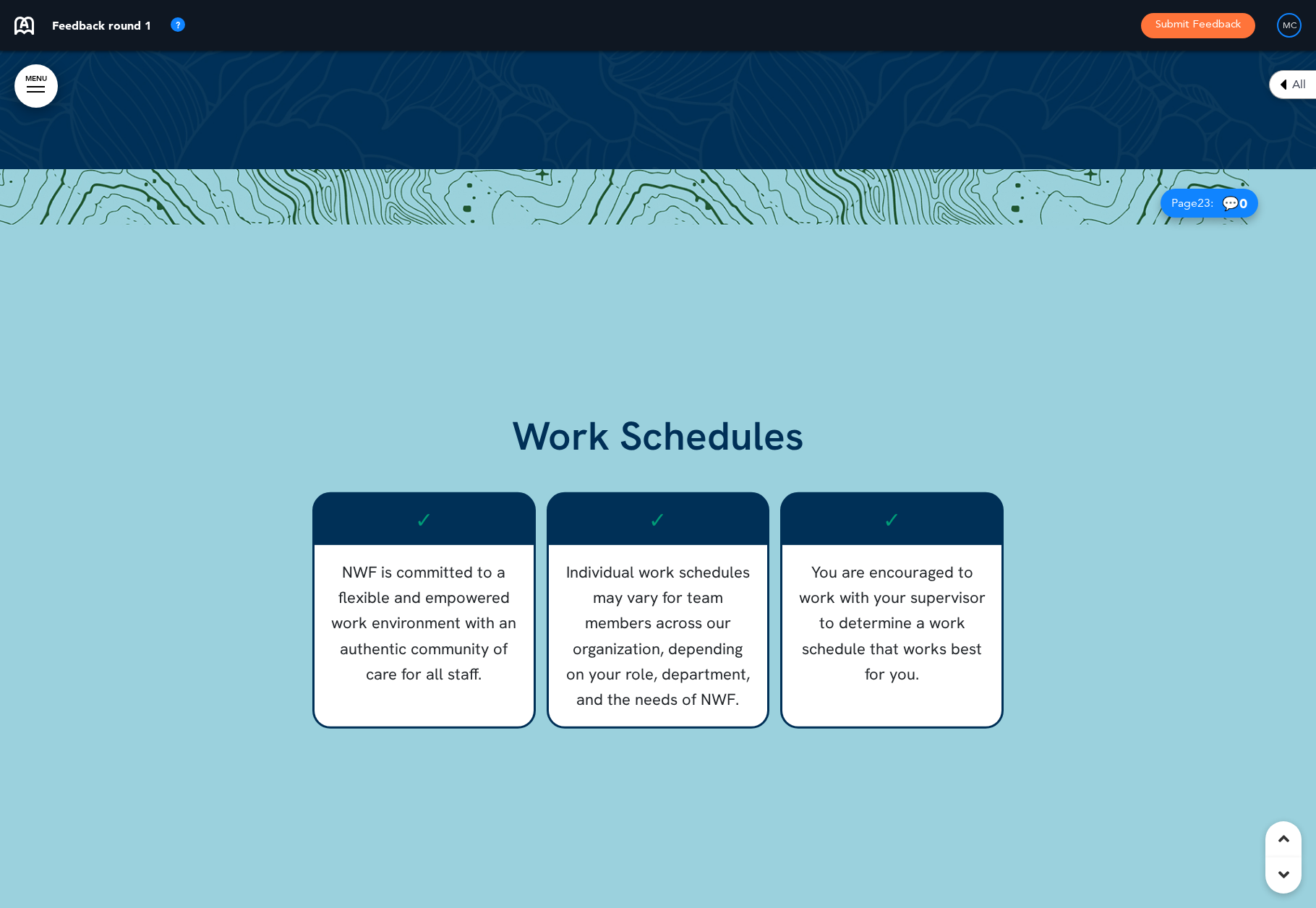
scroll to position [19999, 0]
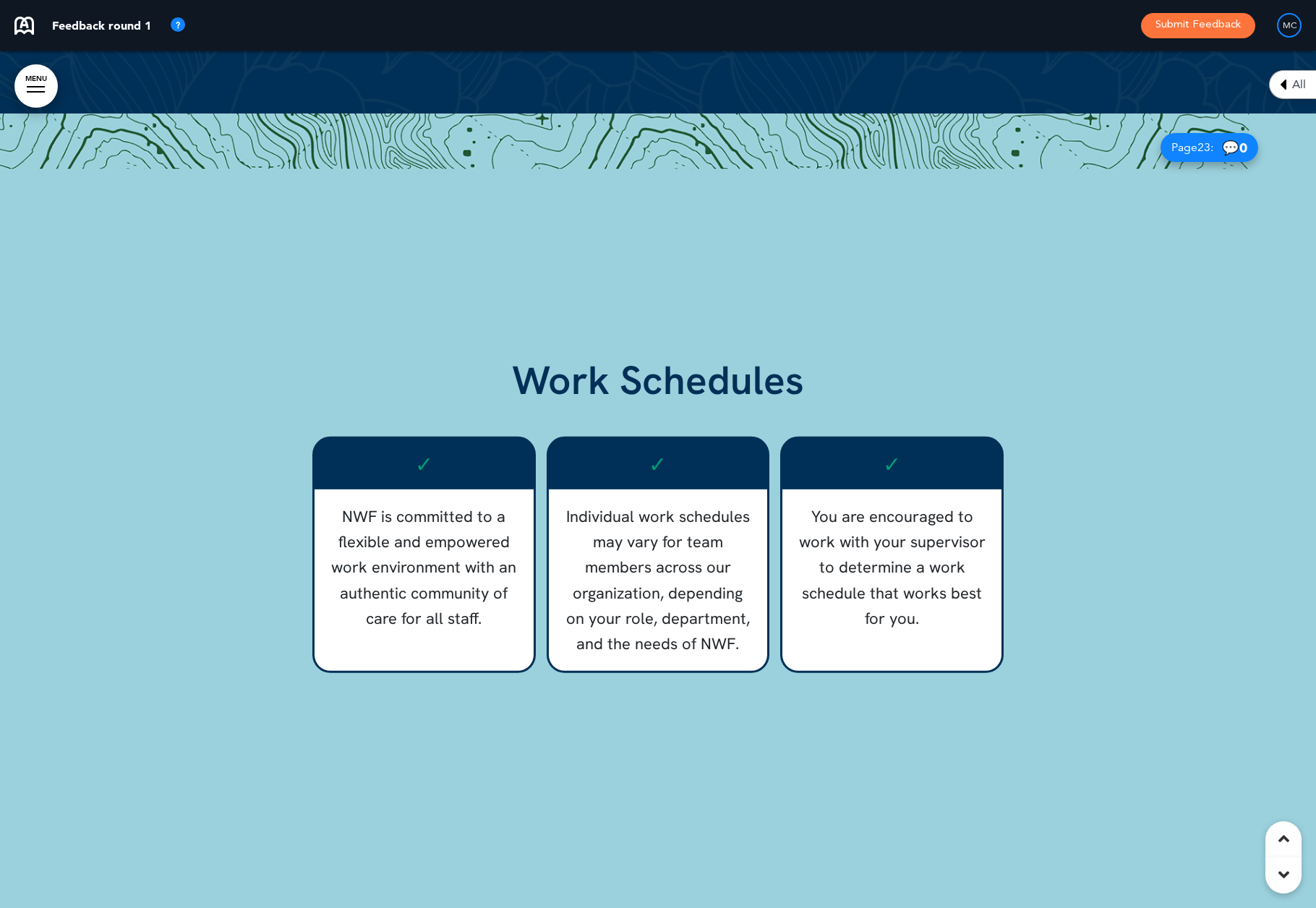
click at [341, 407] on div "Work Schedules ✓ NWF is committed to a flexible and empowered work environment …" at bounding box center [658, 542] width 723 height 551
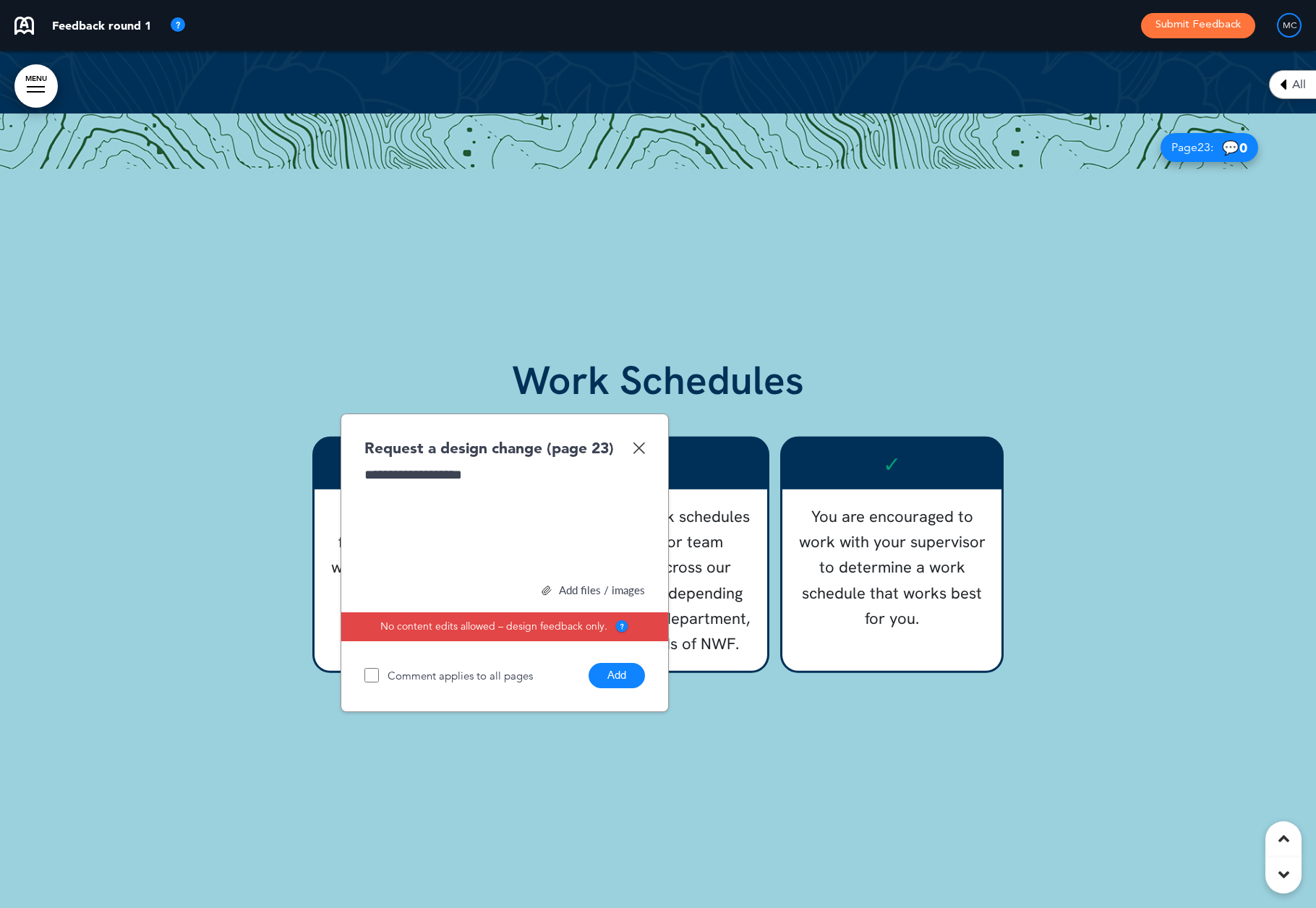
click at [625, 666] on button "Add" at bounding box center [617, 676] width 57 height 26
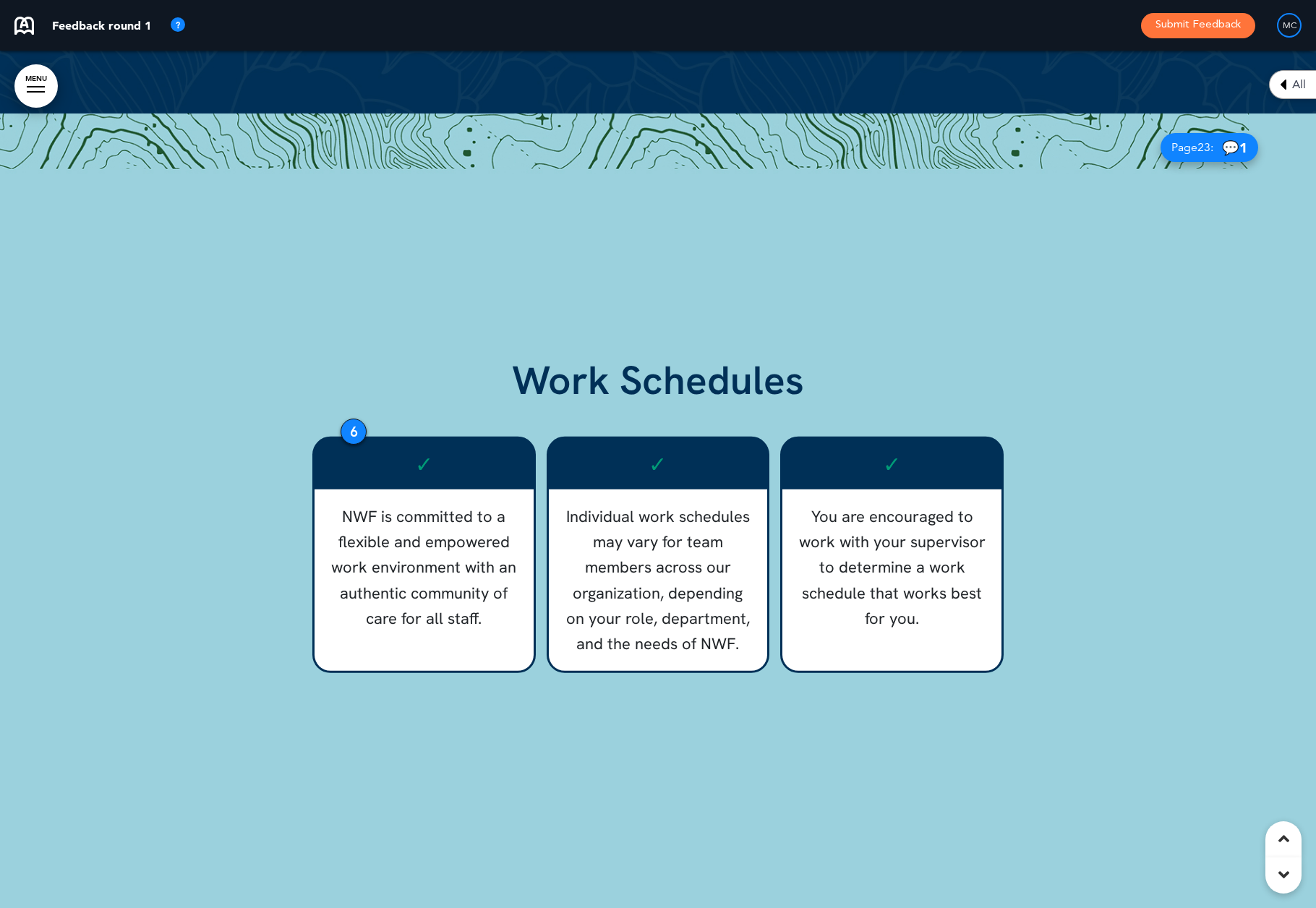
click at [346, 419] on div "6" at bounding box center [354, 432] width 26 height 26
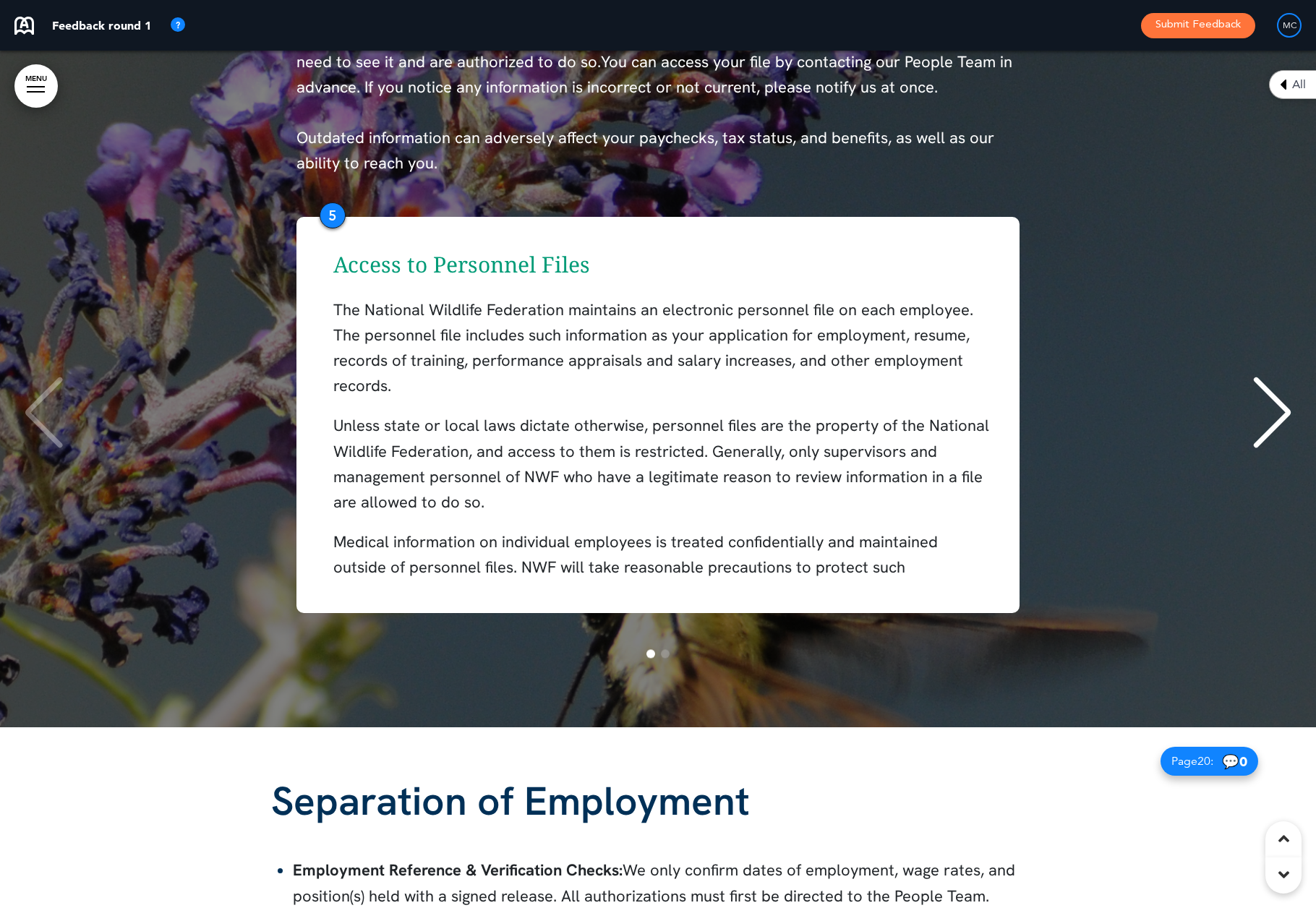
scroll to position [16483, 0]
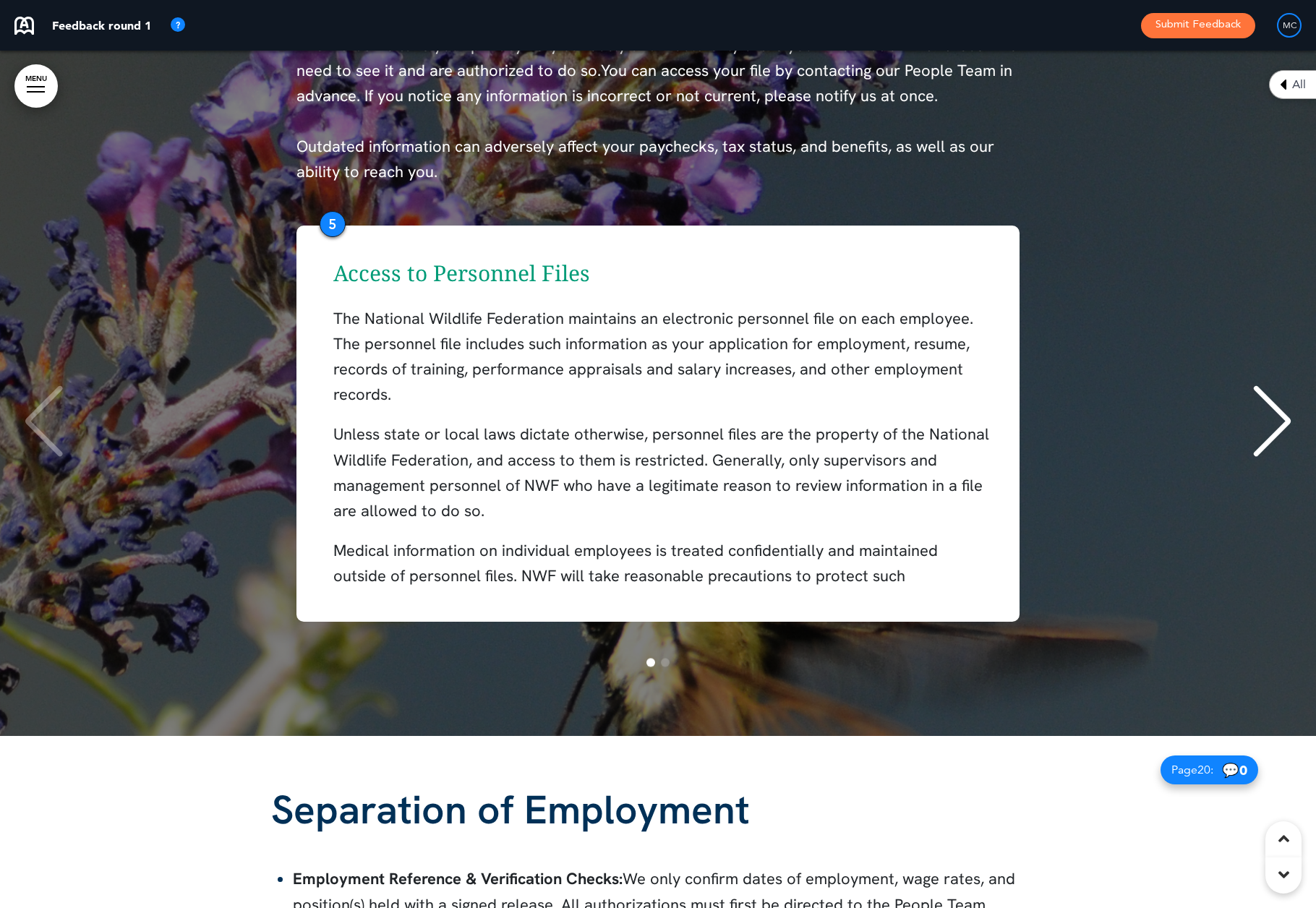
click at [321, 212] on div "Access to Personnel Files The National Wildlife Federation maintains an electro…" at bounding box center [658, 424] width 1288 height 425
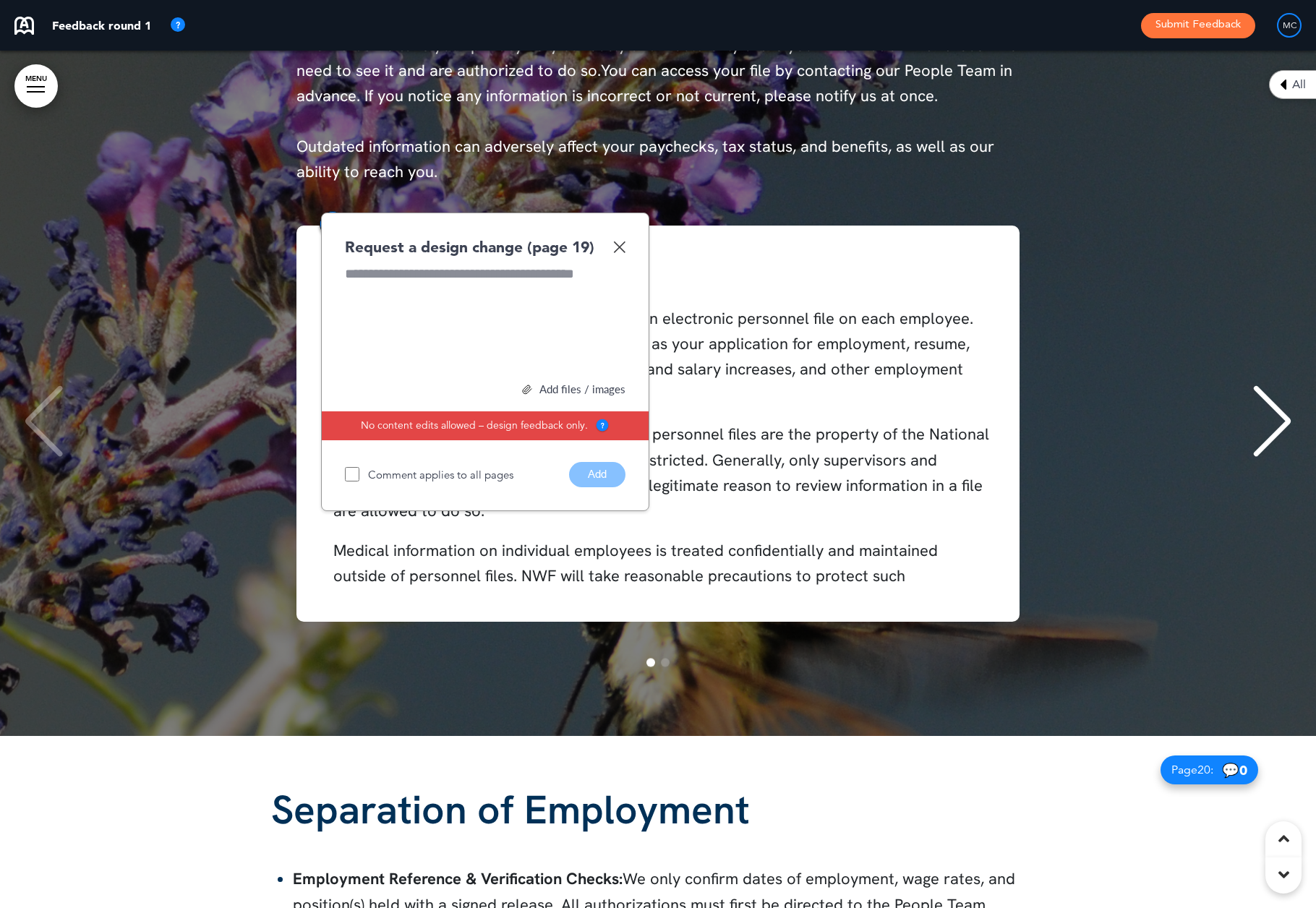
click at [619, 242] on img at bounding box center [619, 247] width 12 height 12
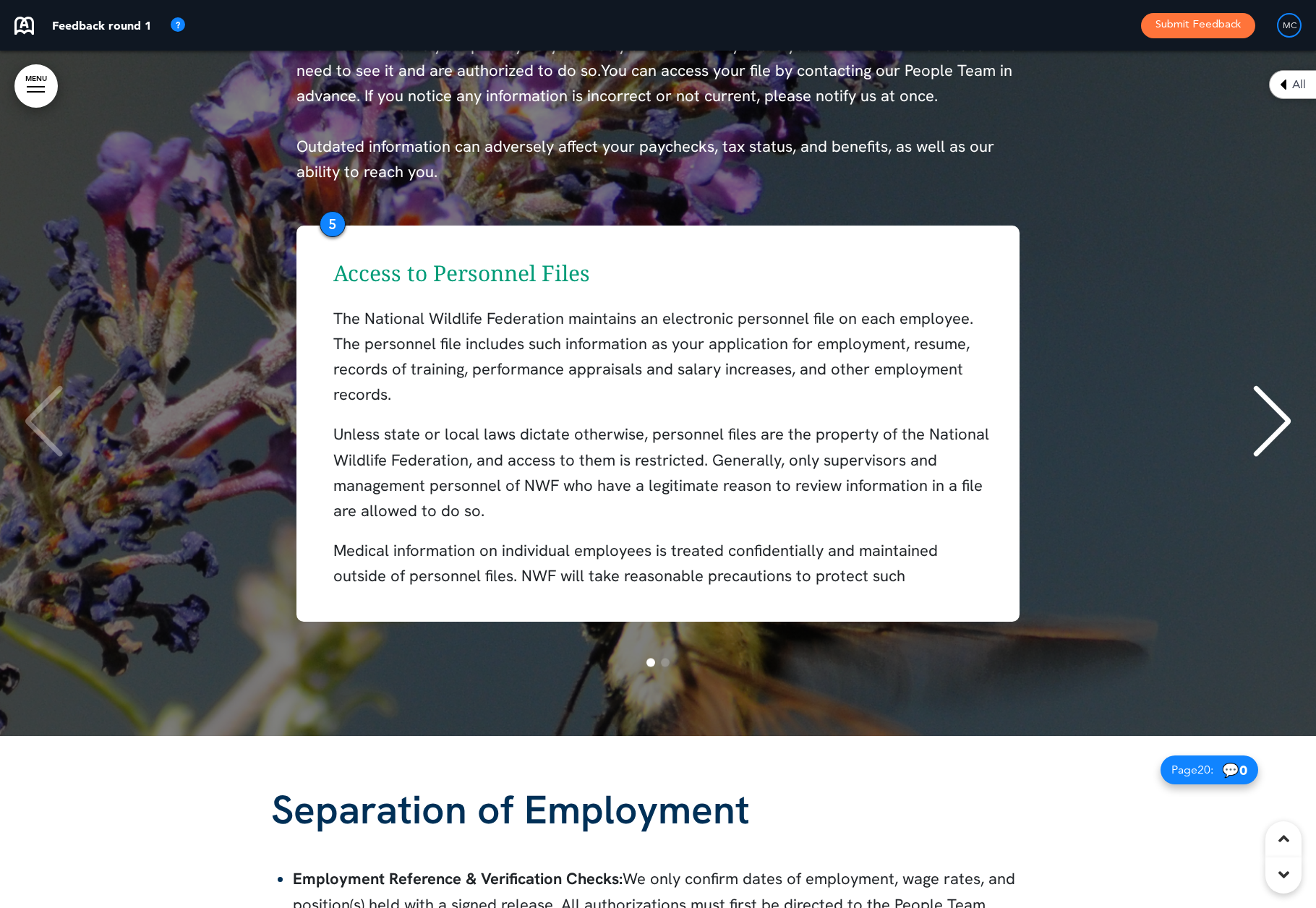
click at [326, 220] on div "5" at bounding box center [332, 224] width 26 height 26
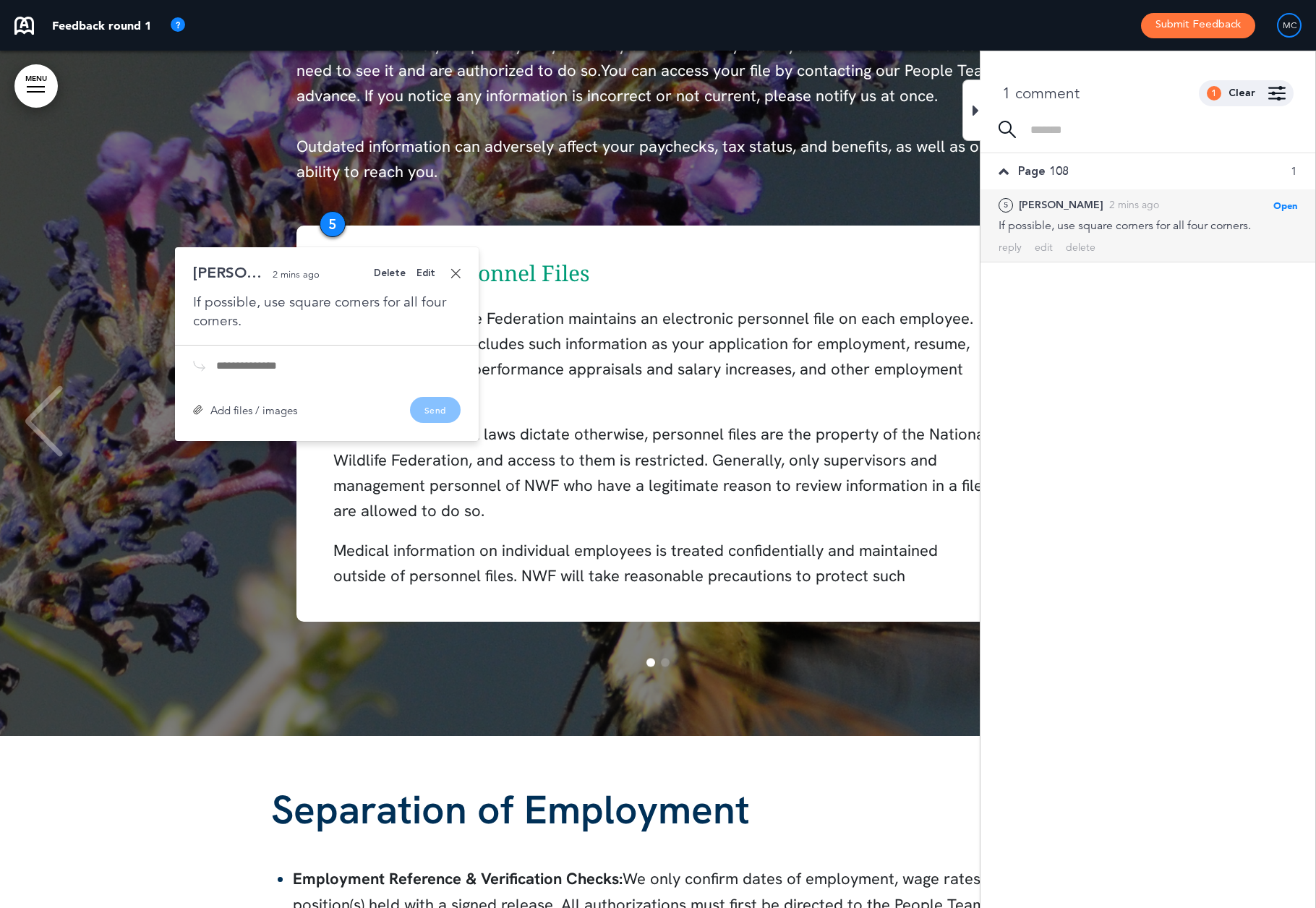
click at [425, 269] on div "Edit" at bounding box center [426, 273] width 19 height 9
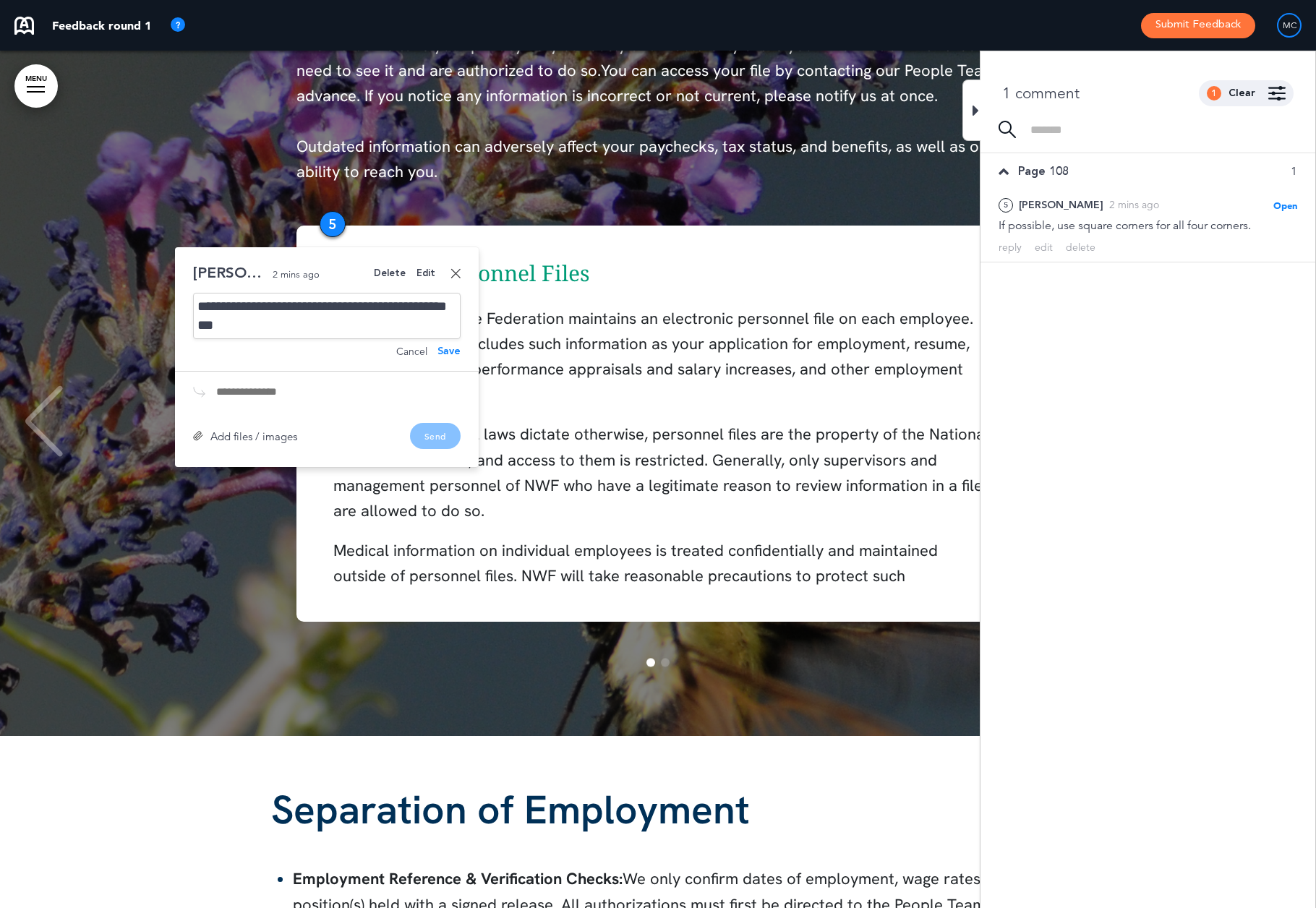
click at [429, 269] on div "Edit" at bounding box center [426, 273] width 19 height 9
click at [1258, 295] on div "Page 108 1 5 Michelle C. 2 mins ago Open Mark as Open Mark as Completed Mark as…" at bounding box center [1148, 530] width 335 height 754
click at [410, 349] on div "Cancel" at bounding box center [412, 351] width 31 height 10
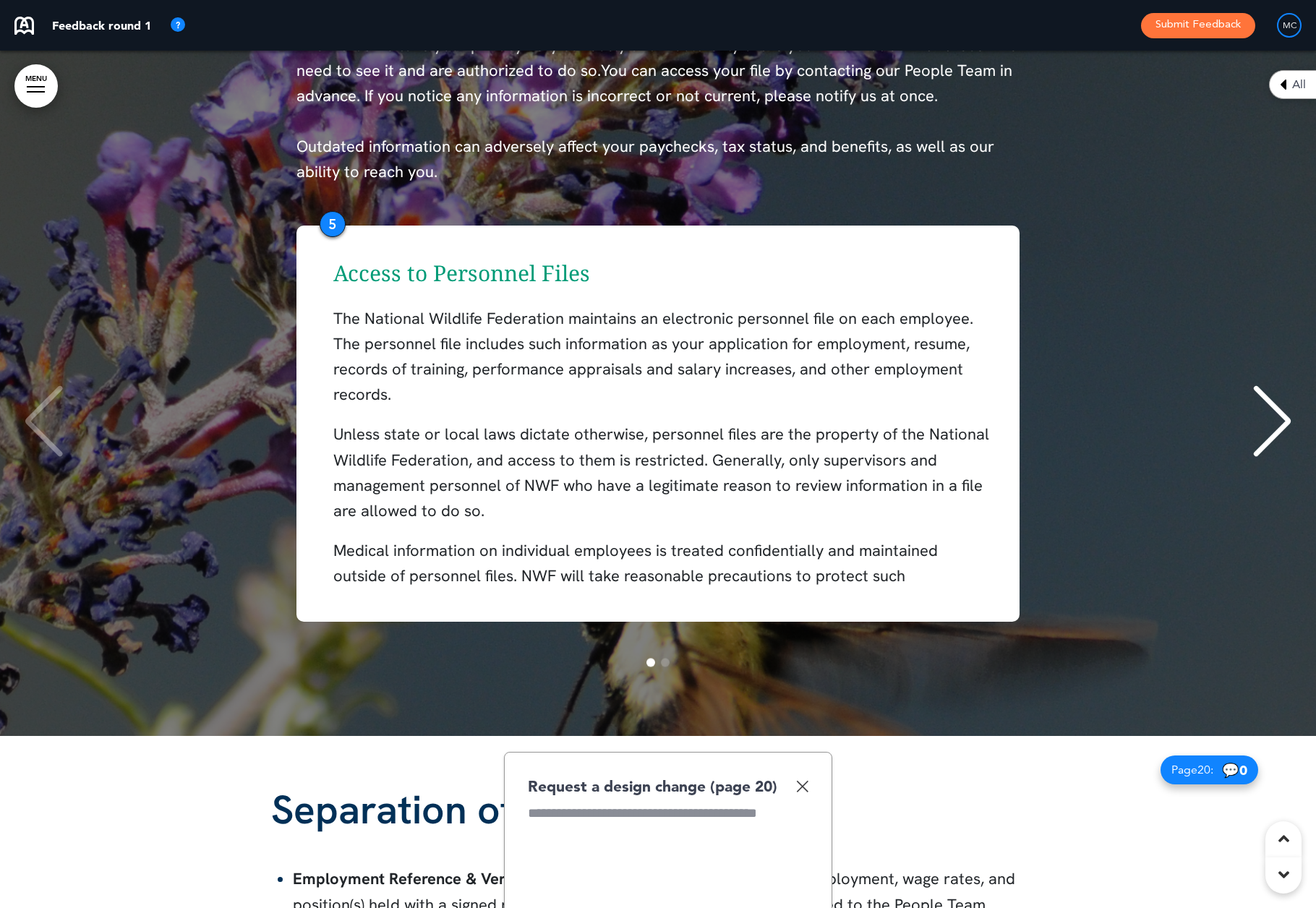
drag, startPoint x: 806, startPoint y: 779, endPoint x: 858, endPoint y: 738, distance: 66.2
click at [806, 780] on img at bounding box center [802, 786] width 12 height 12
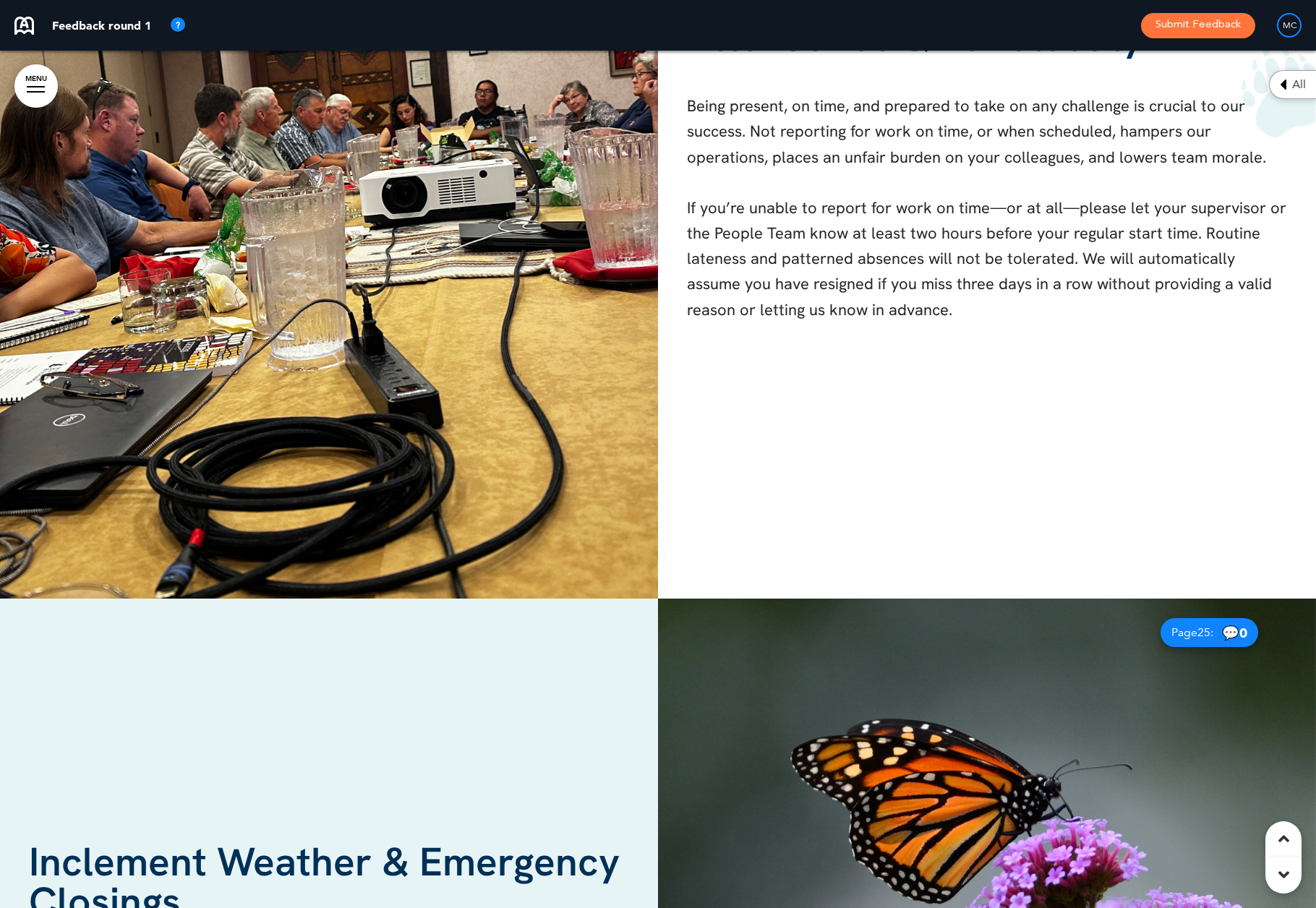
scroll to position [21240, 0]
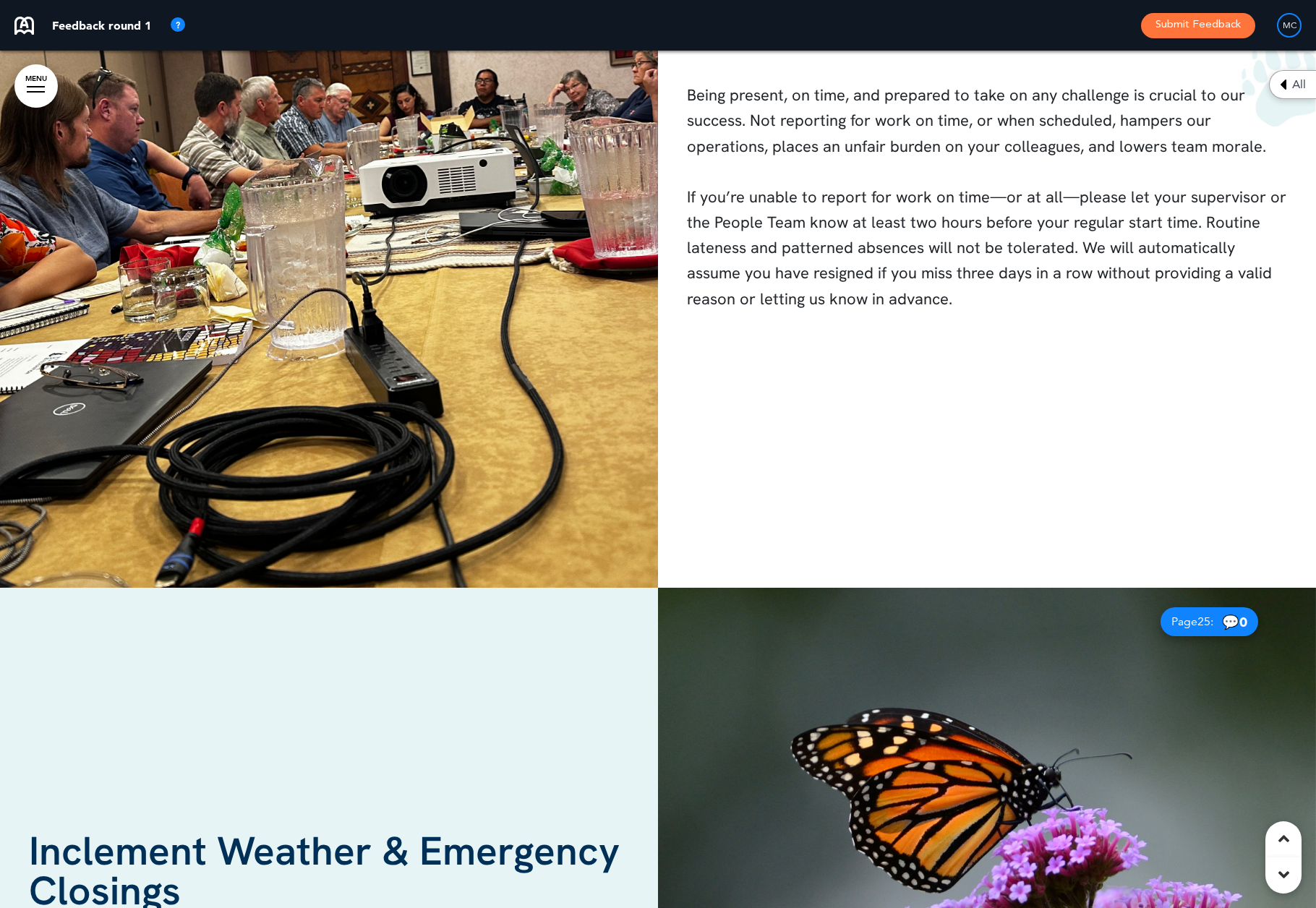
click at [720, 452] on div "Attendance & Punctuality Being present, on time, and prepared to take on any ch…" at bounding box center [658, 158] width 1316 height 857
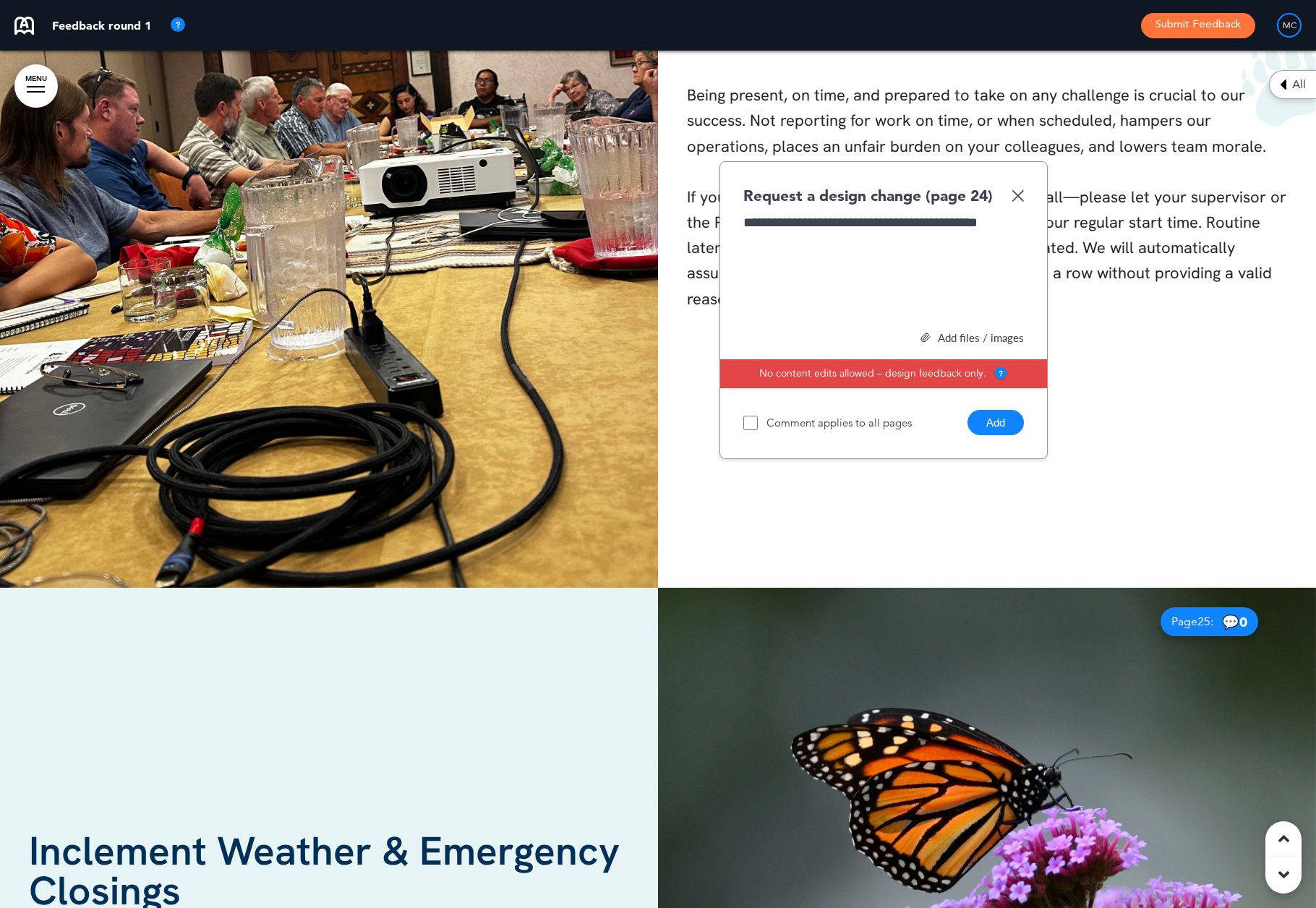
scroll to position [0, 0]
click at [857, 217] on div "**********" at bounding box center [884, 267] width 281 height 109
drag, startPoint x: 857, startPoint y: 216, endPoint x: 865, endPoint y: 244, distance: 29.1
click at [857, 216] on div "**********" at bounding box center [884, 267] width 281 height 109
click at [854, 235] on div "**********" at bounding box center [884, 267] width 281 height 109
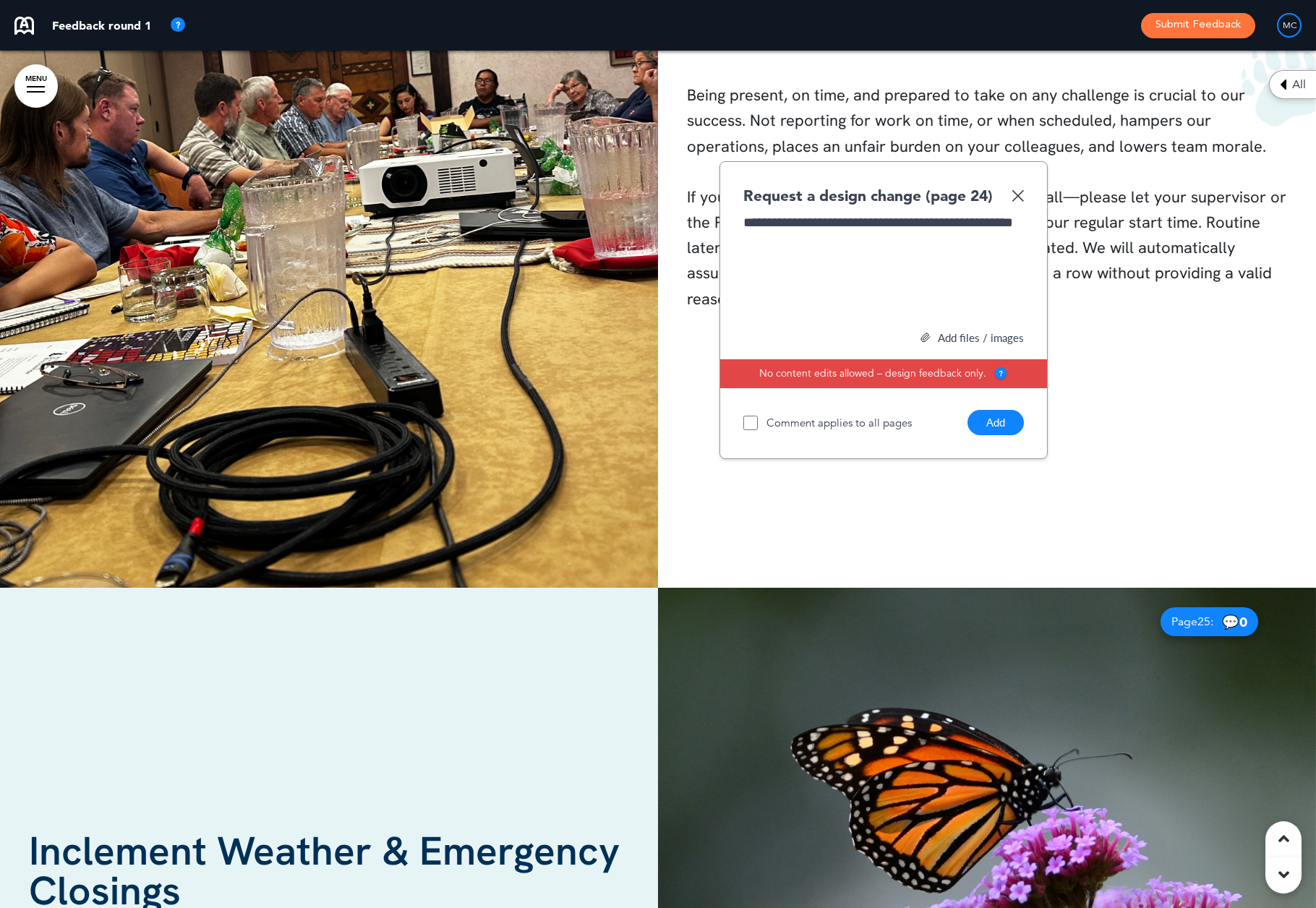
click at [840, 237] on div "**********" at bounding box center [884, 267] width 281 height 109
click at [993, 415] on button "Add" at bounding box center [996, 423] width 57 height 26
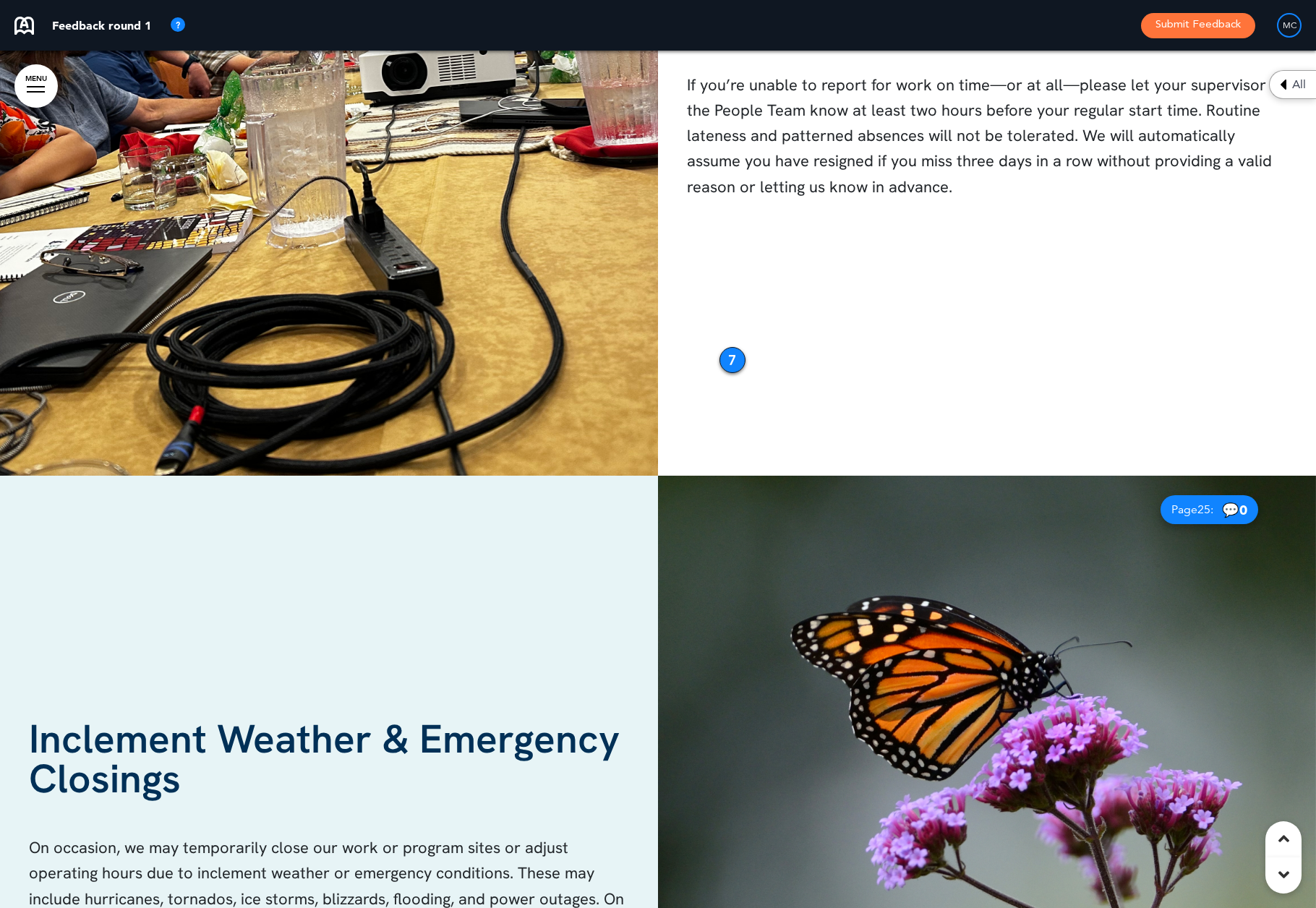
scroll to position [21353, 0]
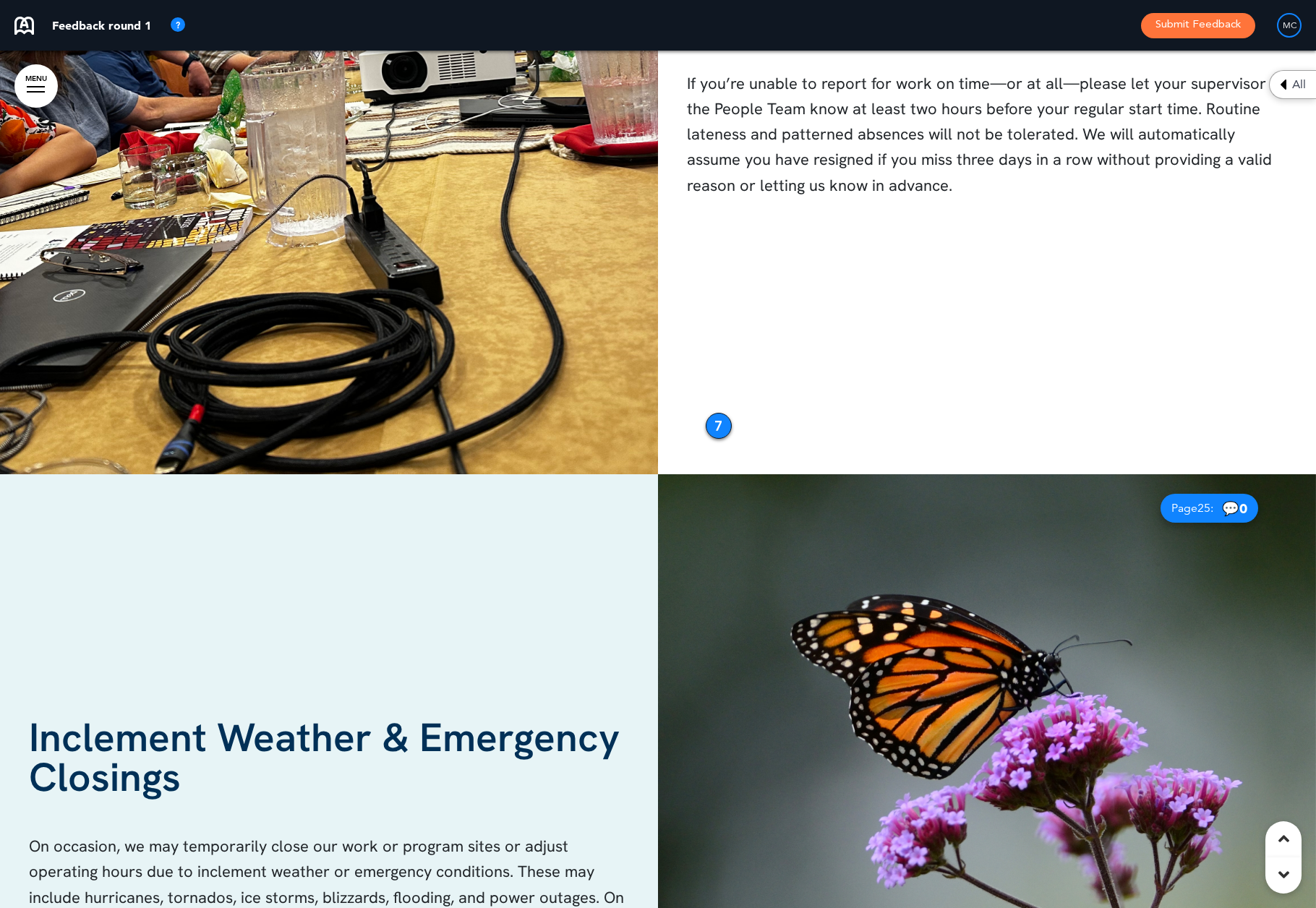
drag, startPoint x: 735, startPoint y: 350, endPoint x: 721, endPoint y: 419, distance: 70.4
click at [721, 418] on div "7" at bounding box center [719, 426] width 26 height 26
click at [910, 389] on div "Attendance & Punctuality Being present, on time, and prepared to take on any ch…" at bounding box center [658, 45] width 1316 height 857
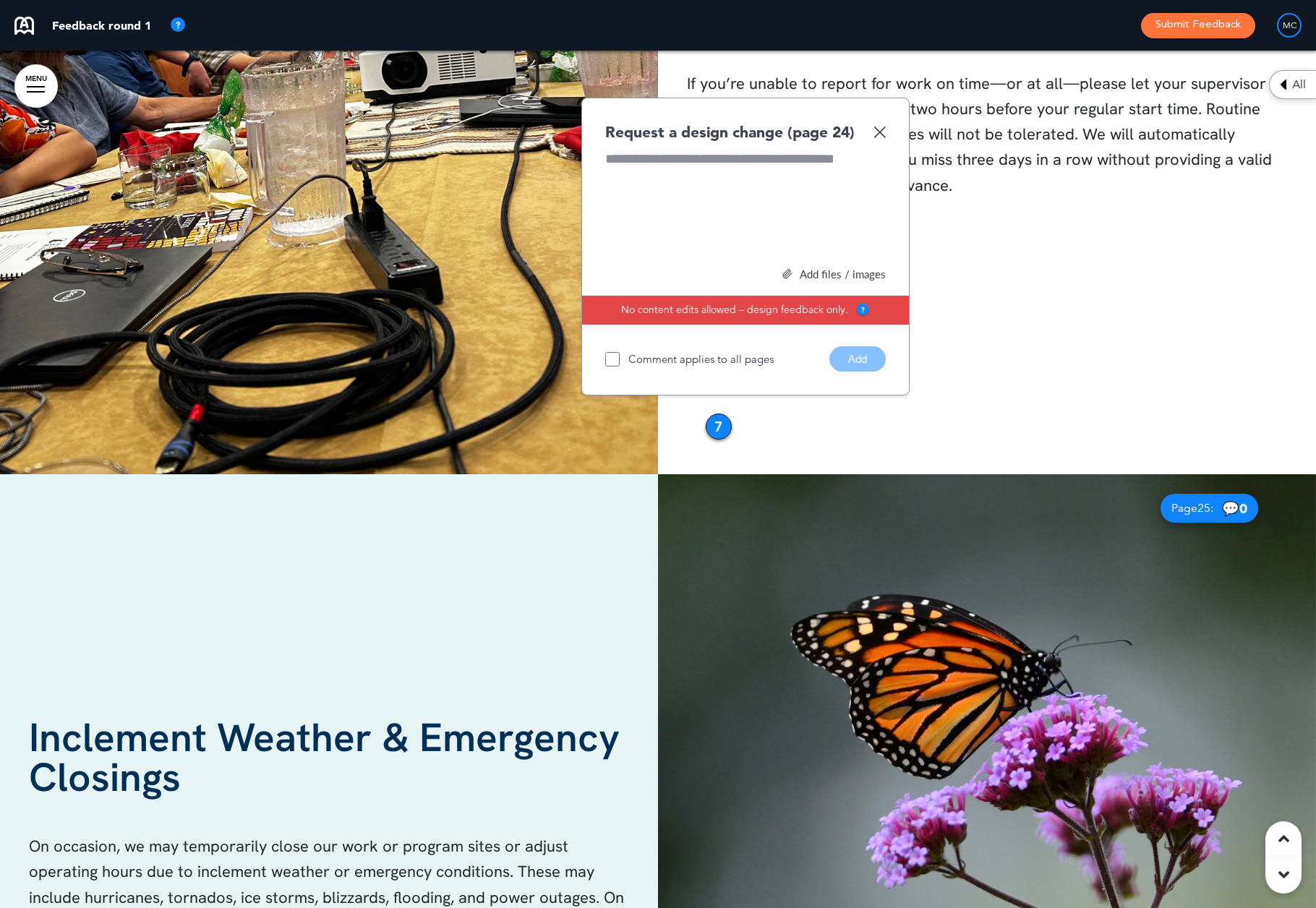
click at [881, 126] on img at bounding box center [880, 132] width 12 height 12
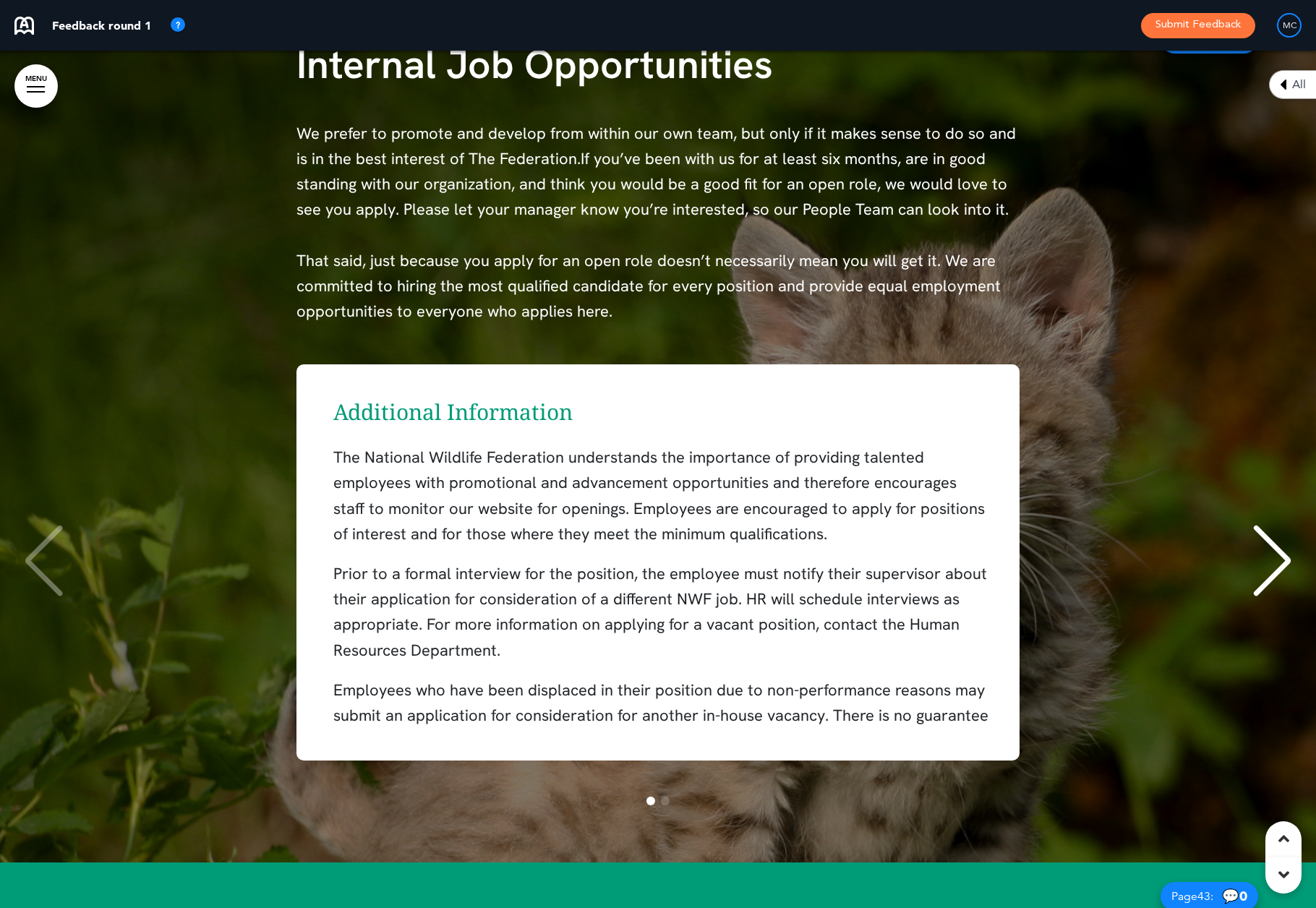
scroll to position [36085, 0]
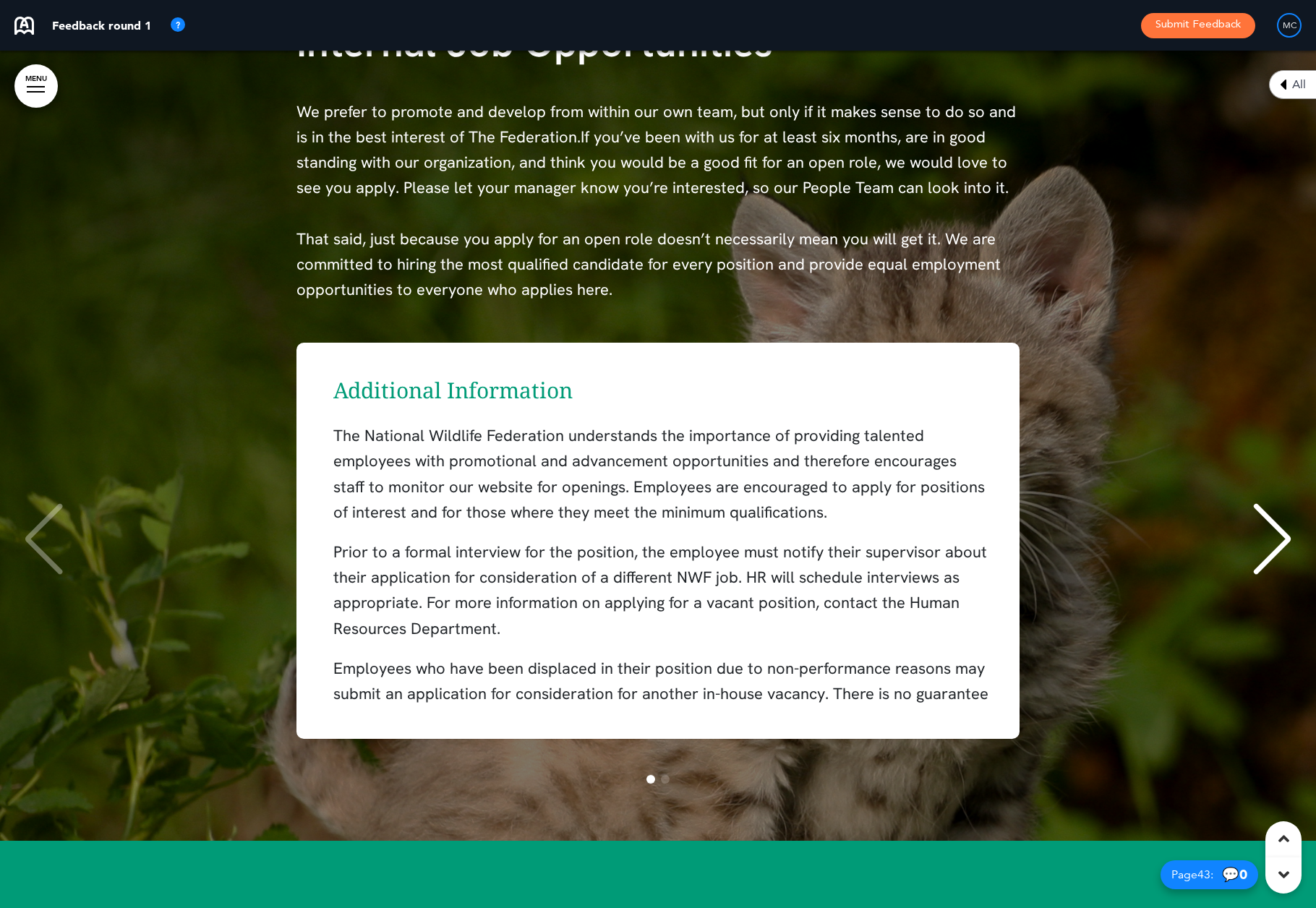
click at [1275, 527] on div "Next slide" at bounding box center [1272, 540] width 44 height 72
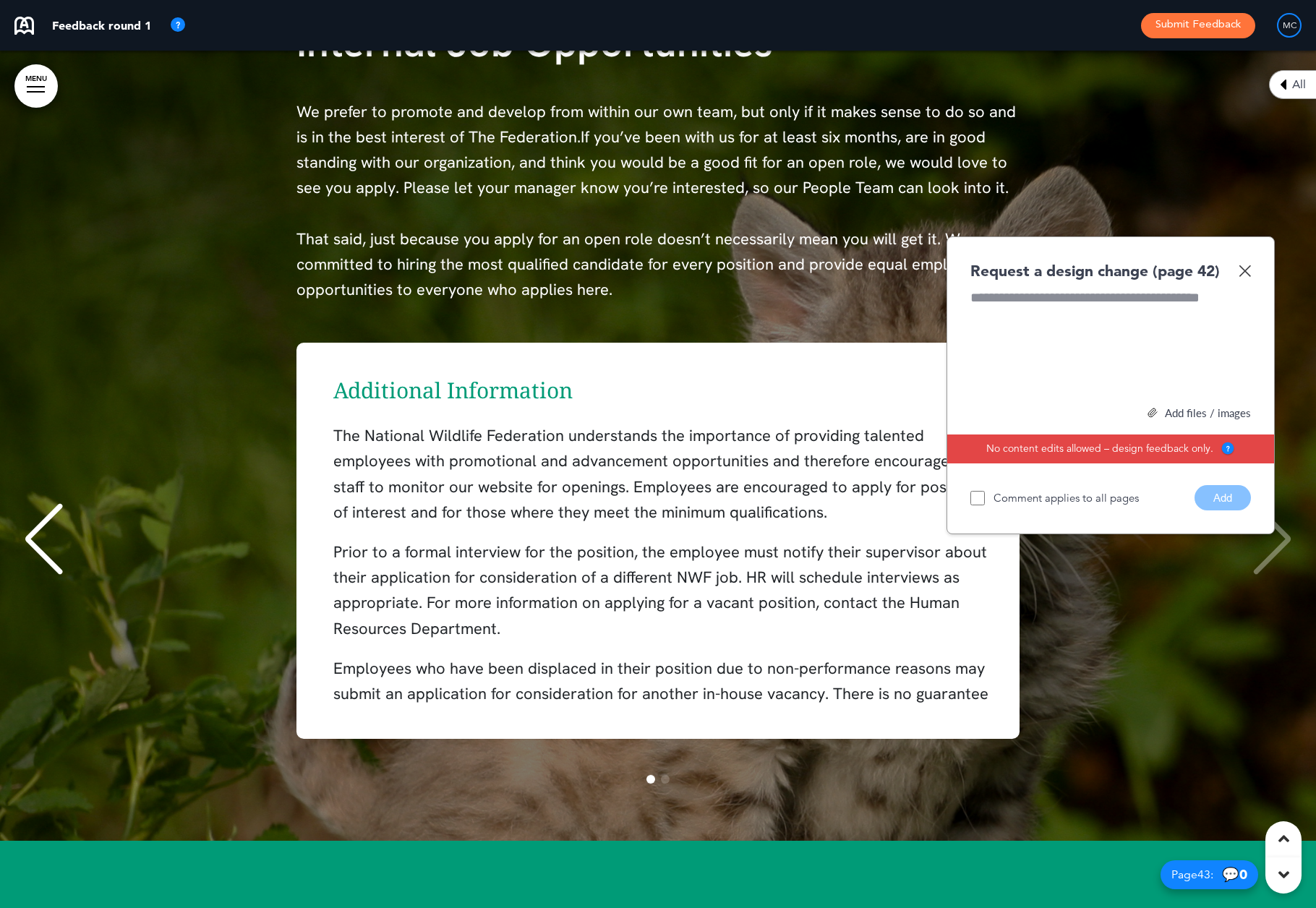
scroll to position [0, 1295]
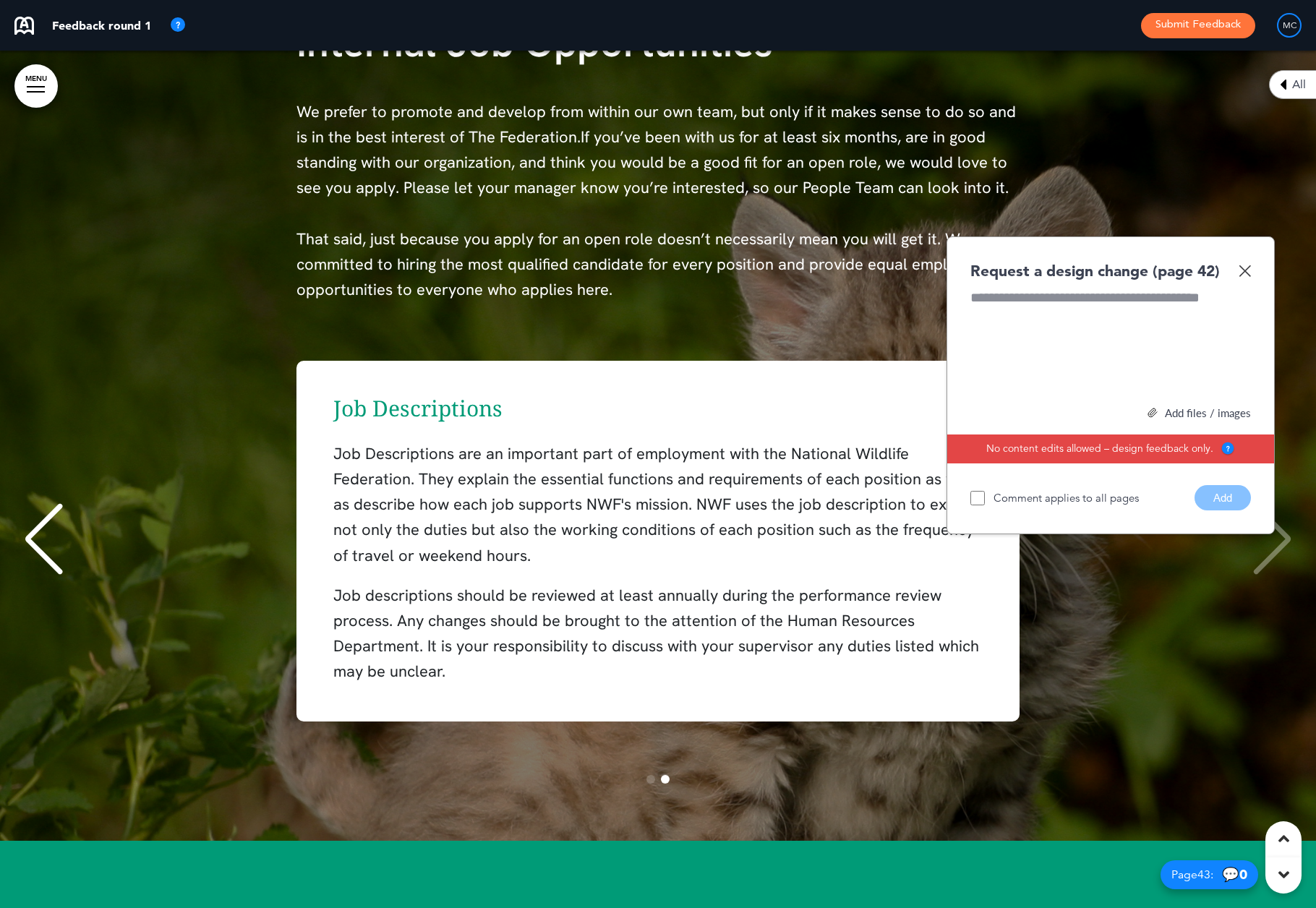
click at [1246, 265] on img at bounding box center [1245, 271] width 12 height 12
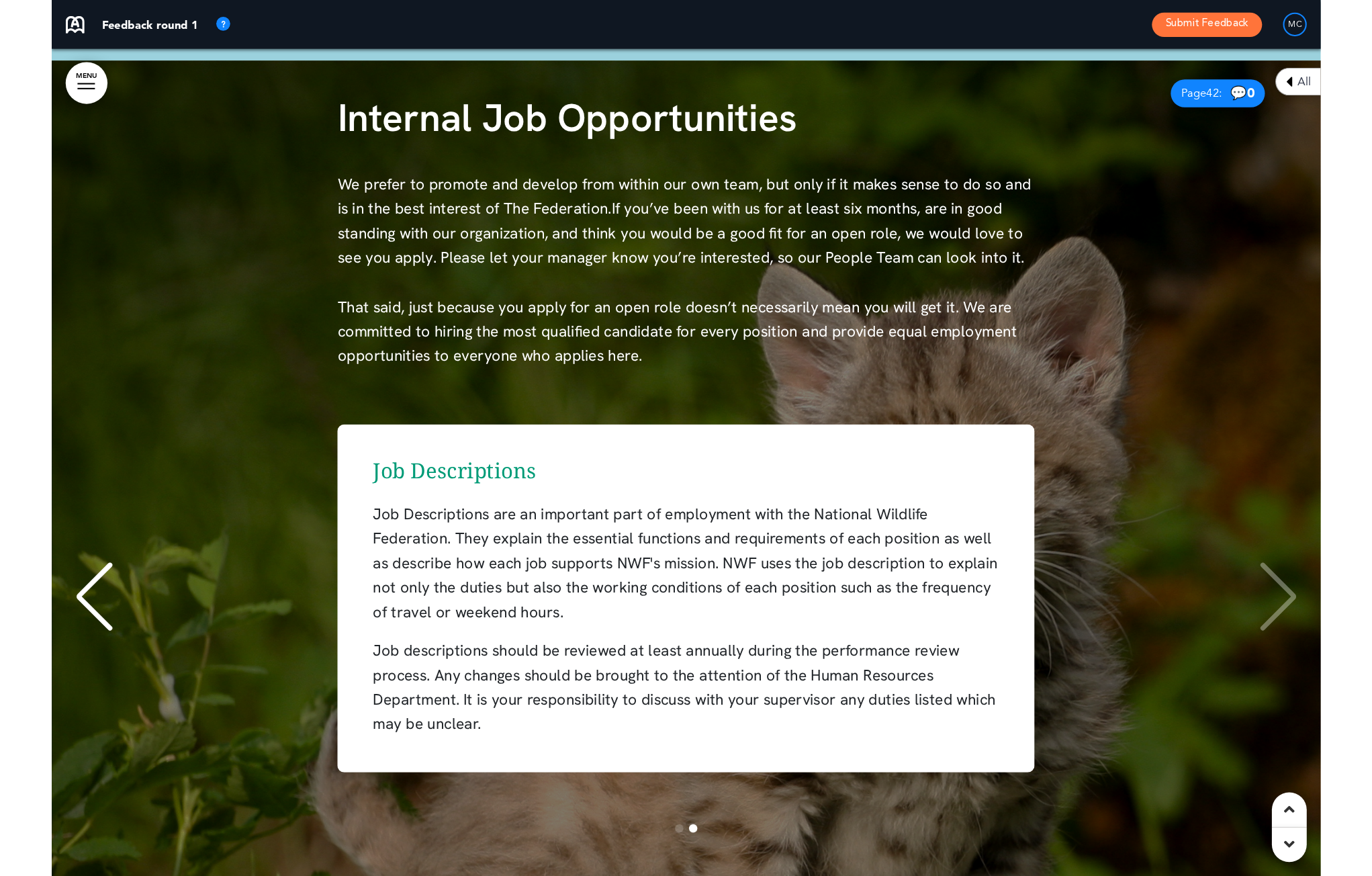
scroll to position [33442, 0]
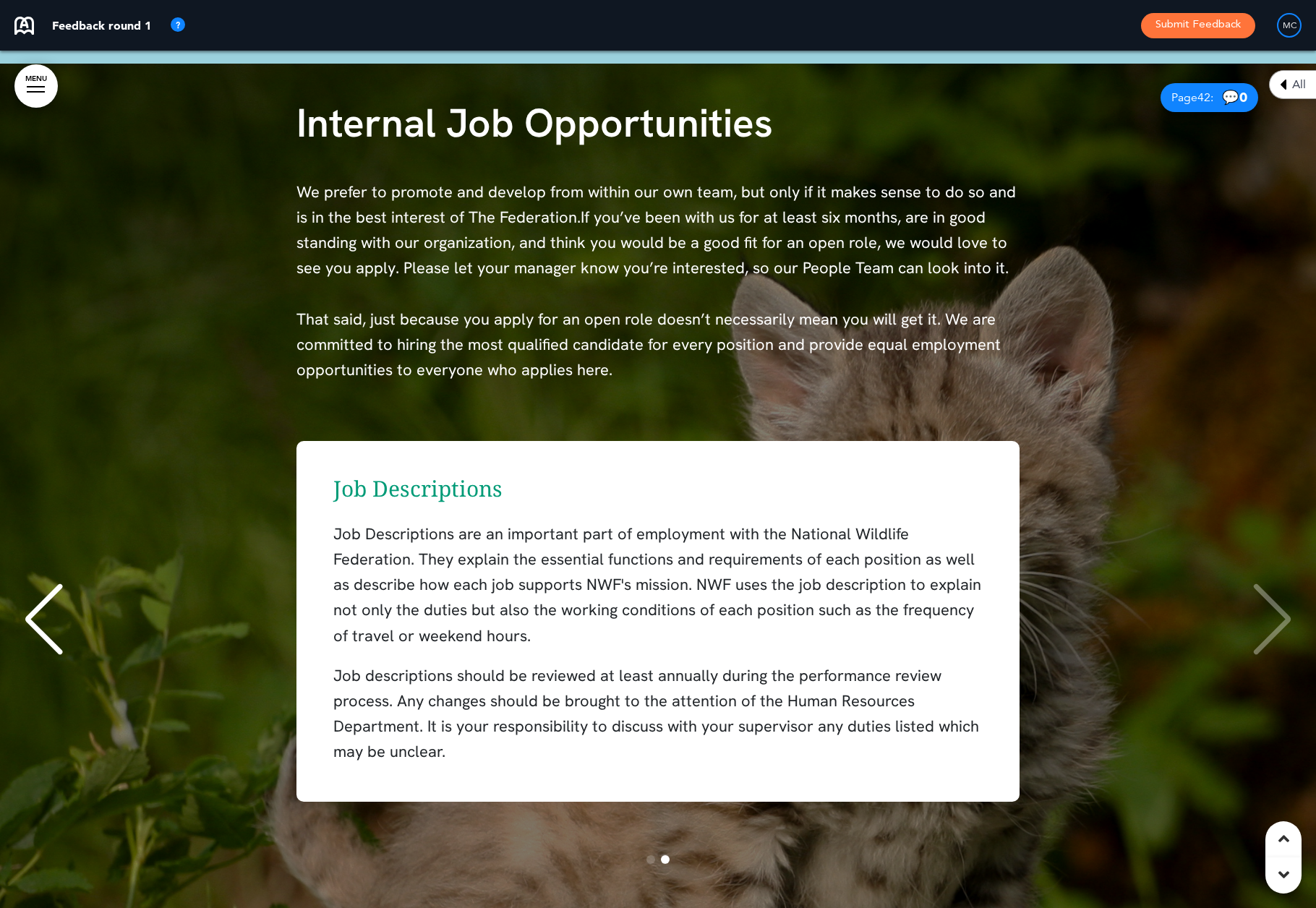
click at [1152, 409] on div "Additional Information The National Wildlife Federation understands the importa…" at bounding box center [658, 621] width 1288 height 425
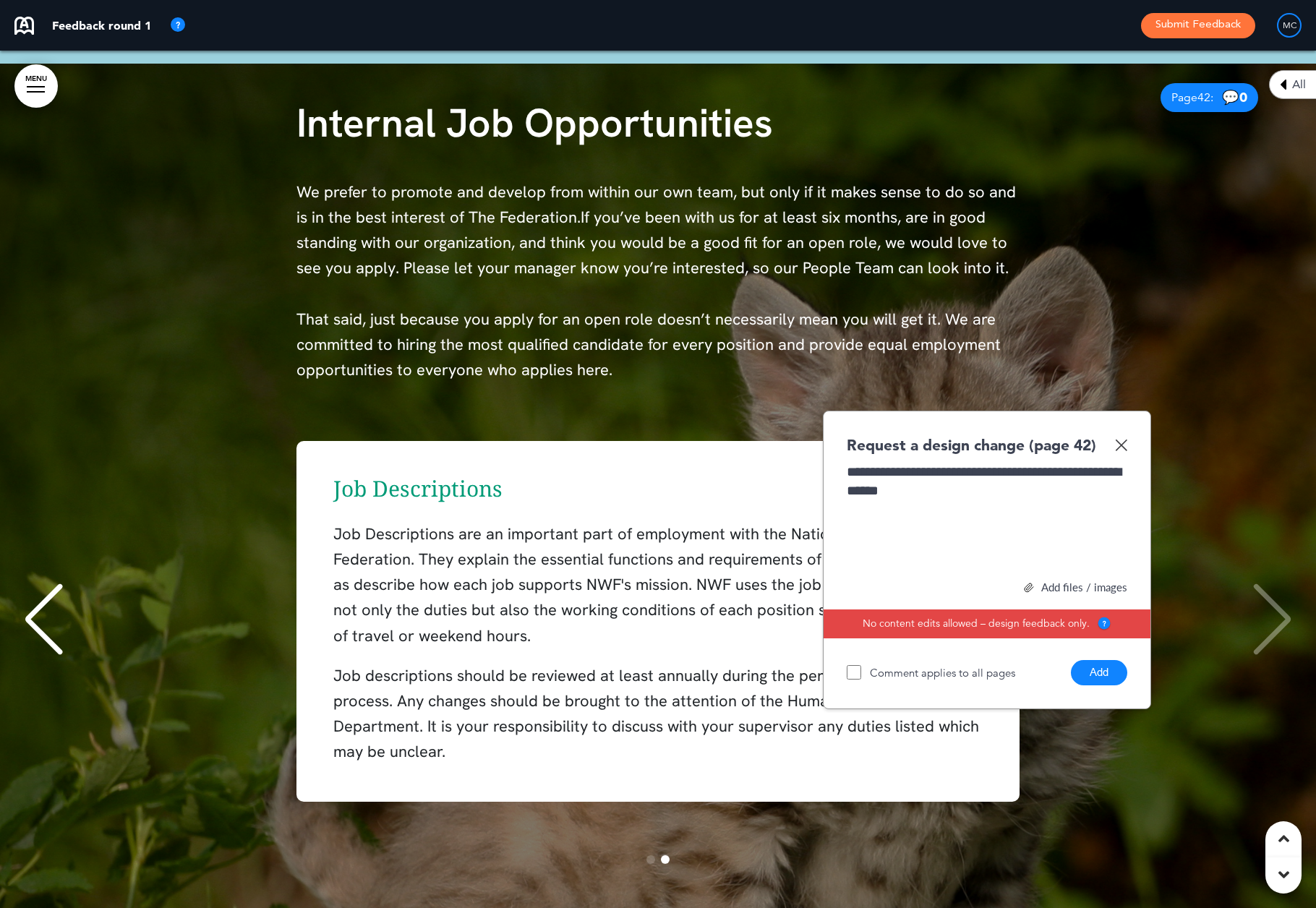
click at [982, 464] on div "**********" at bounding box center [988, 517] width 281 height 109
drag, startPoint x: 1001, startPoint y: 492, endPoint x: 1002, endPoint y: 510, distance: 18.0
click at [1002, 510] on div "**********" at bounding box center [988, 517] width 281 height 109
click at [991, 465] on div "**********" at bounding box center [988, 517] width 281 height 109
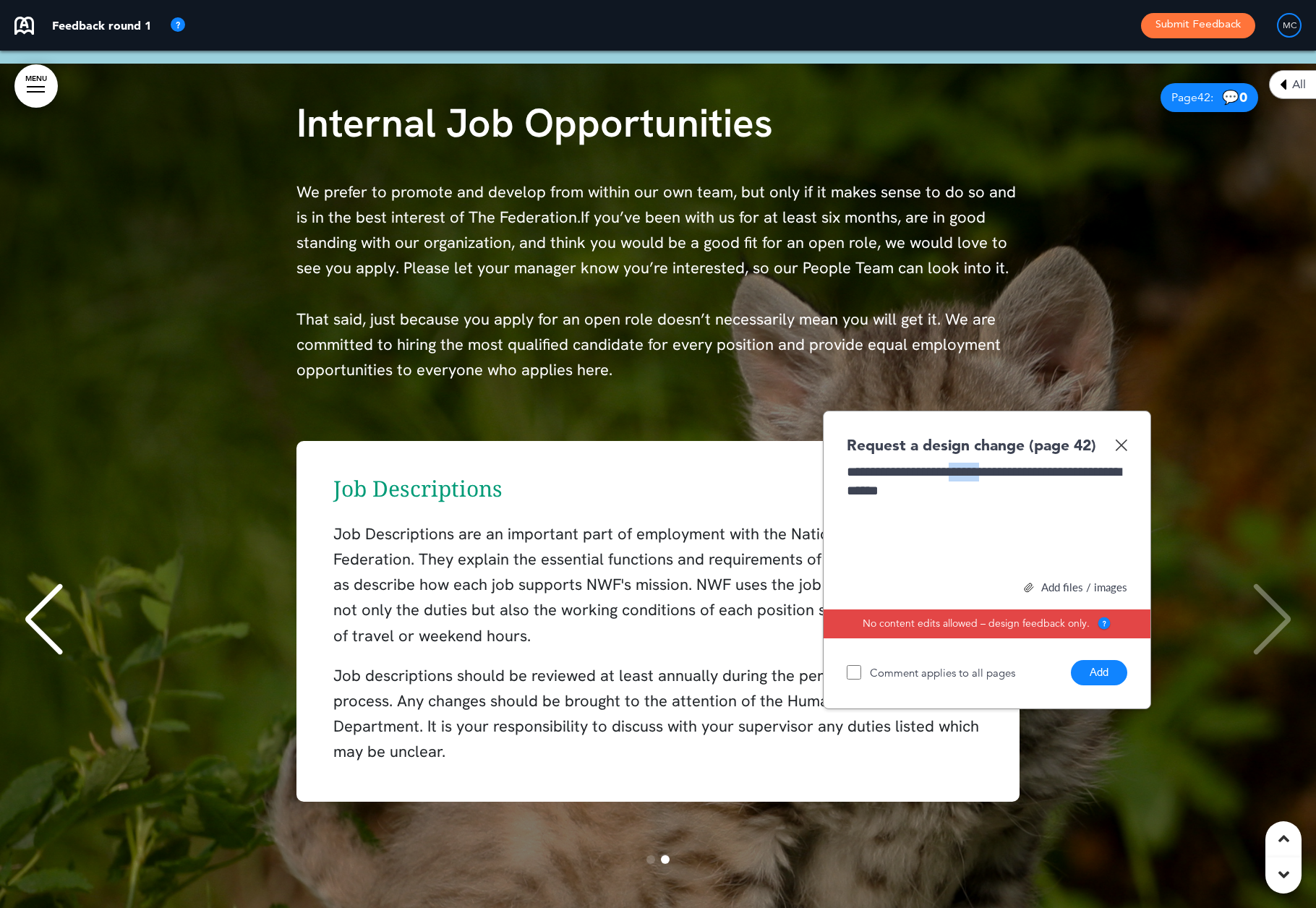
click at [990, 464] on div "**********" at bounding box center [988, 517] width 281 height 109
click at [1038, 465] on div "**********" at bounding box center [988, 517] width 281 height 109
drag, startPoint x: 976, startPoint y: 492, endPoint x: 986, endPoint y: 499, distance: 12.2
click at [976, 493] on div "**********" at bounding box center [988, 517] width 281 height 109
click at [1099, 661] on button "Add" at bounding box center [1099, 673] width 57 height 26
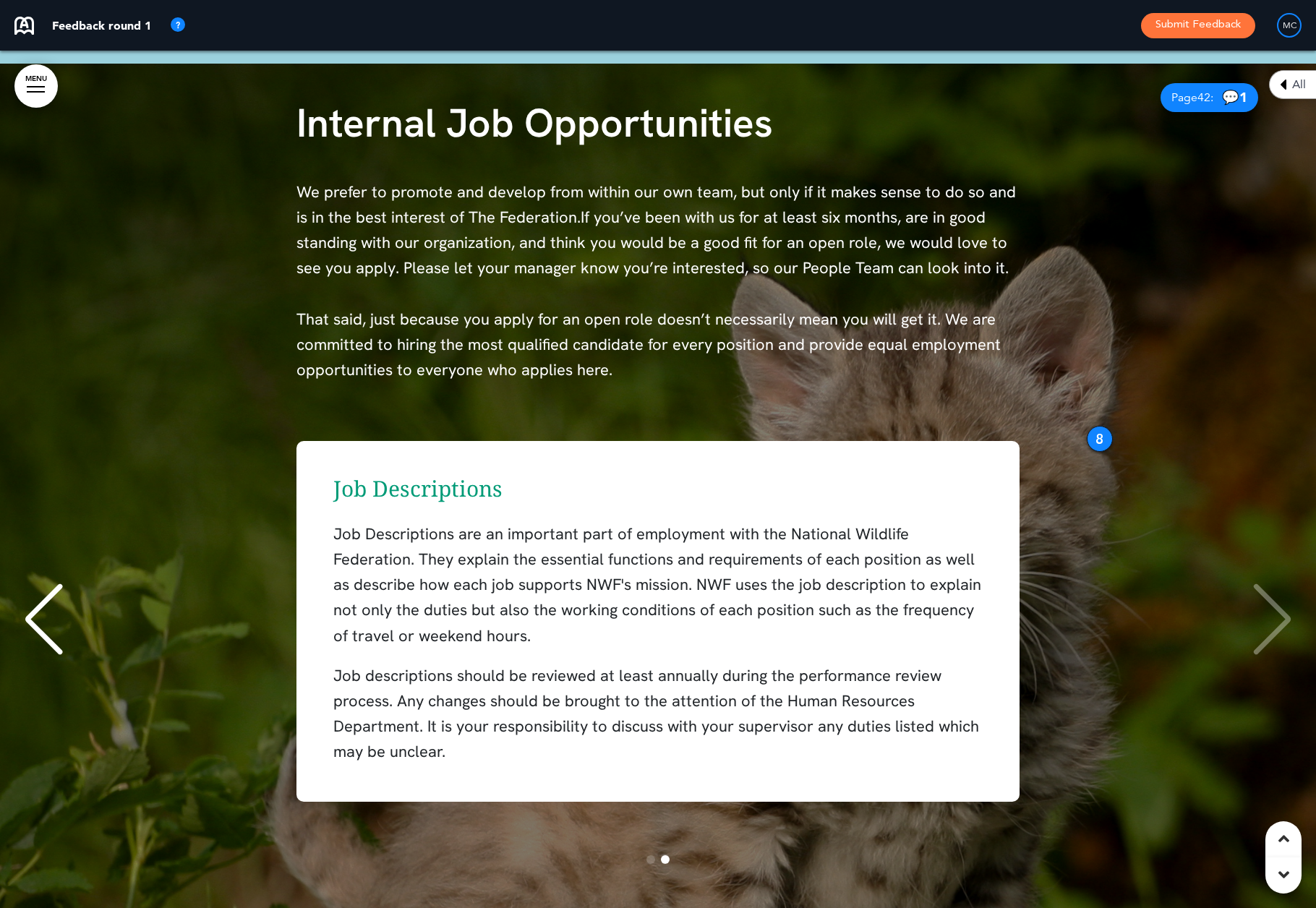
drag, startPoint x: 1160, startPoint y: 406, endPoint x: 1095, endPoint y: 421, distance: 66.7
click at [1095, 426] on div "8" at bounding box center [1100, 439] width 26 height 26
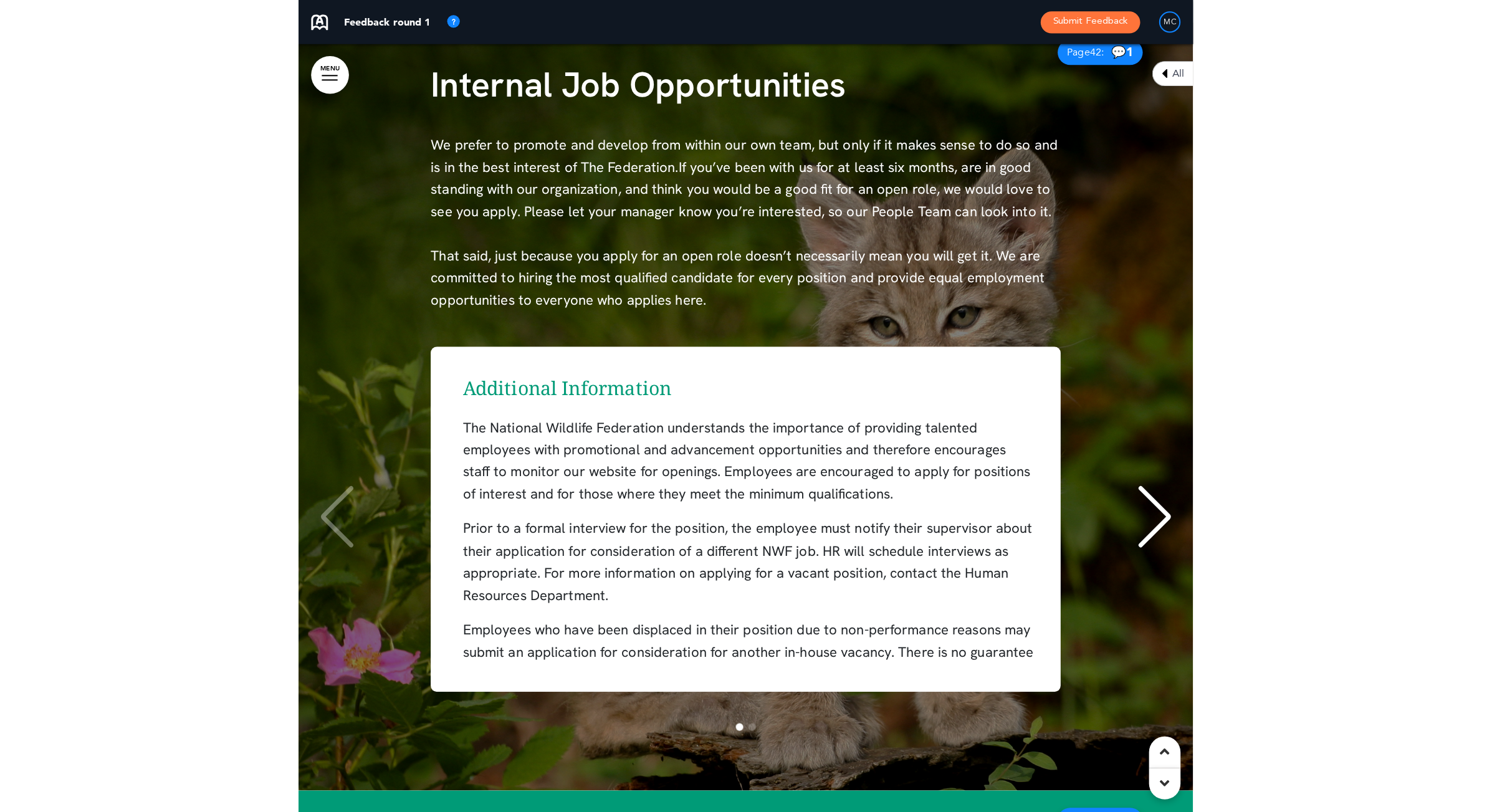
scroll to position [31712, 0]
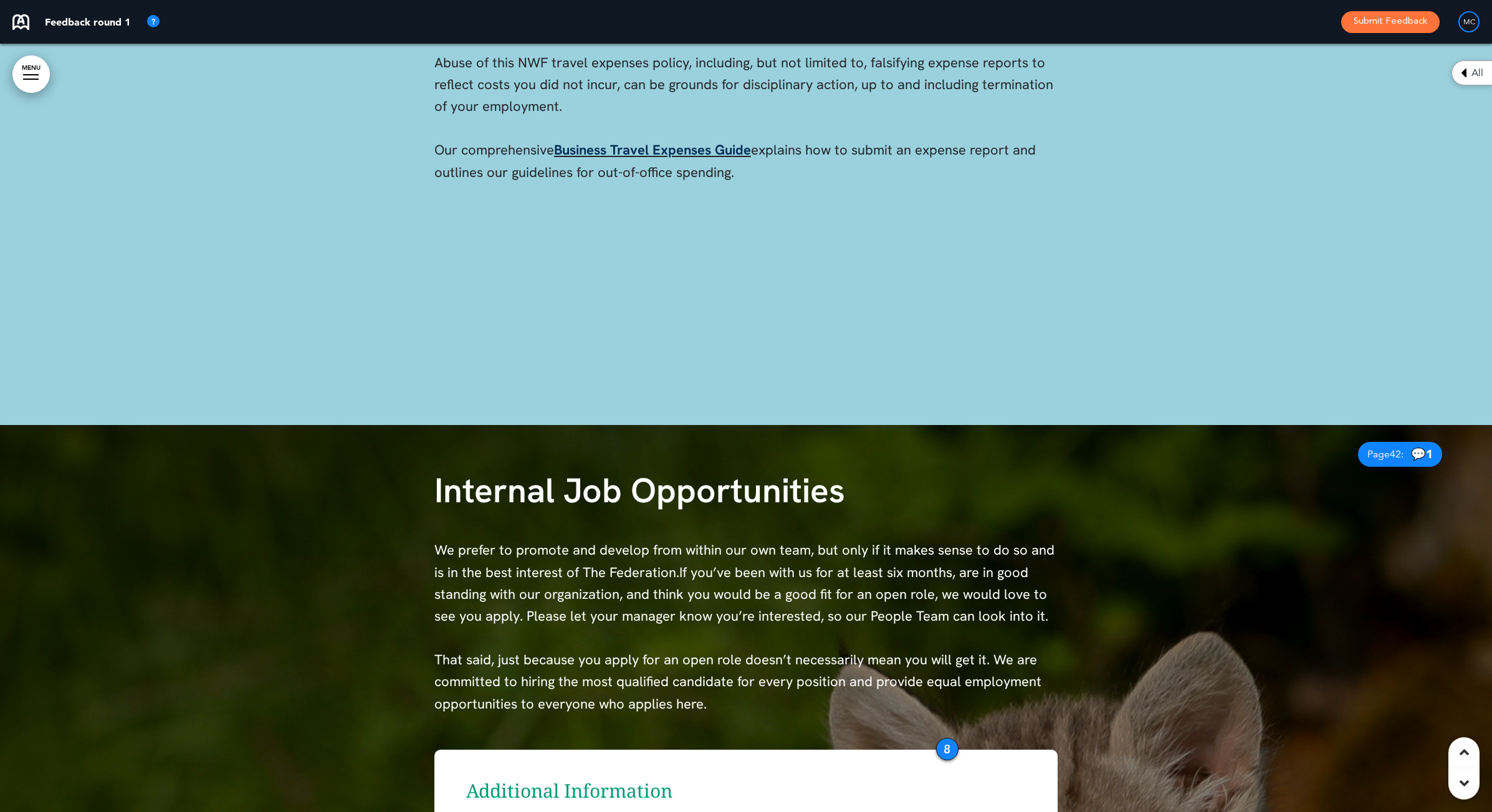
click at [947, 743] on div "8" at bounding box center [947, 749] width 22 height 22
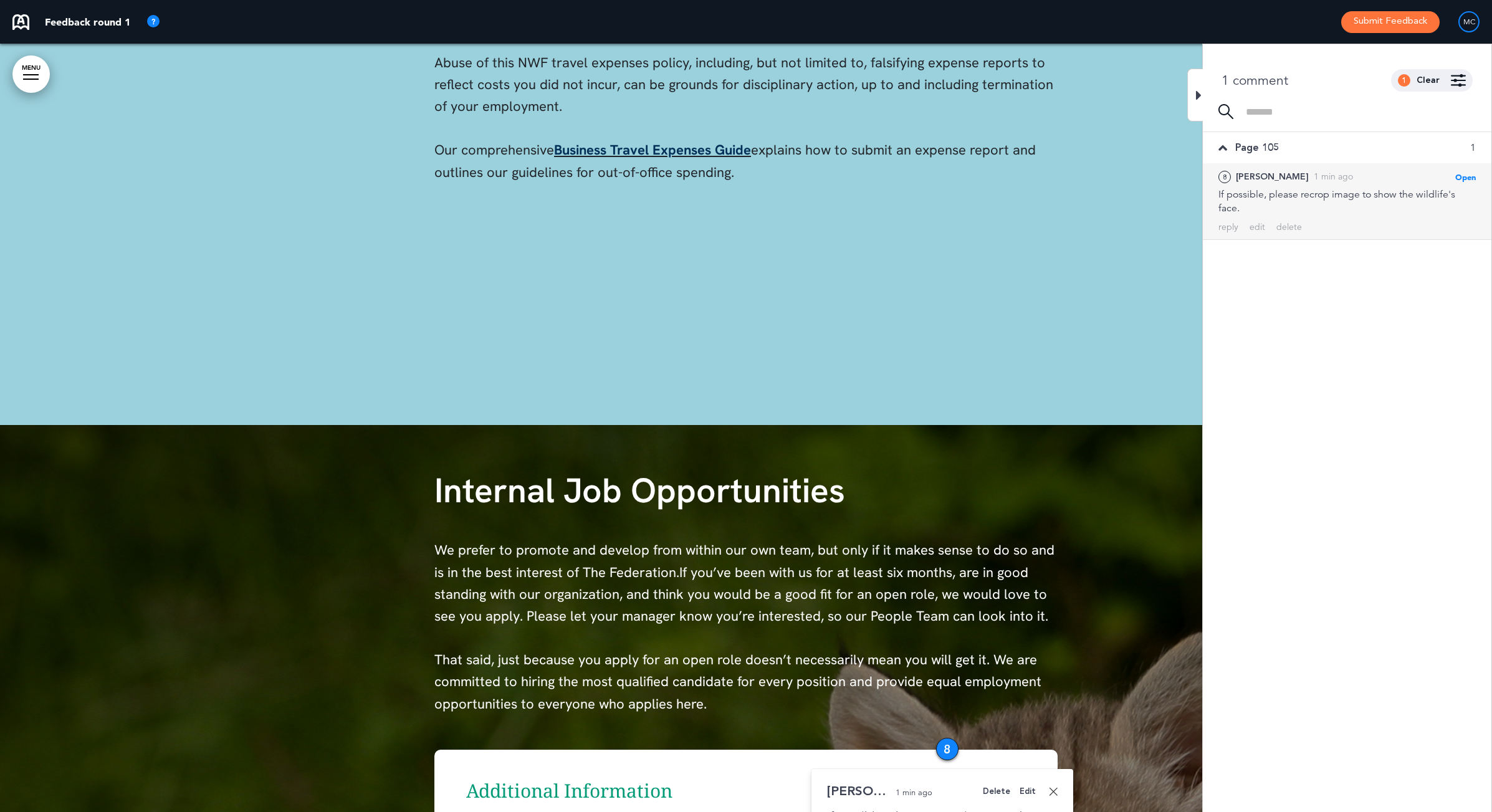
click at [998, 788] on div "Delete" at bounding box center [996, 791] width 27 height 8
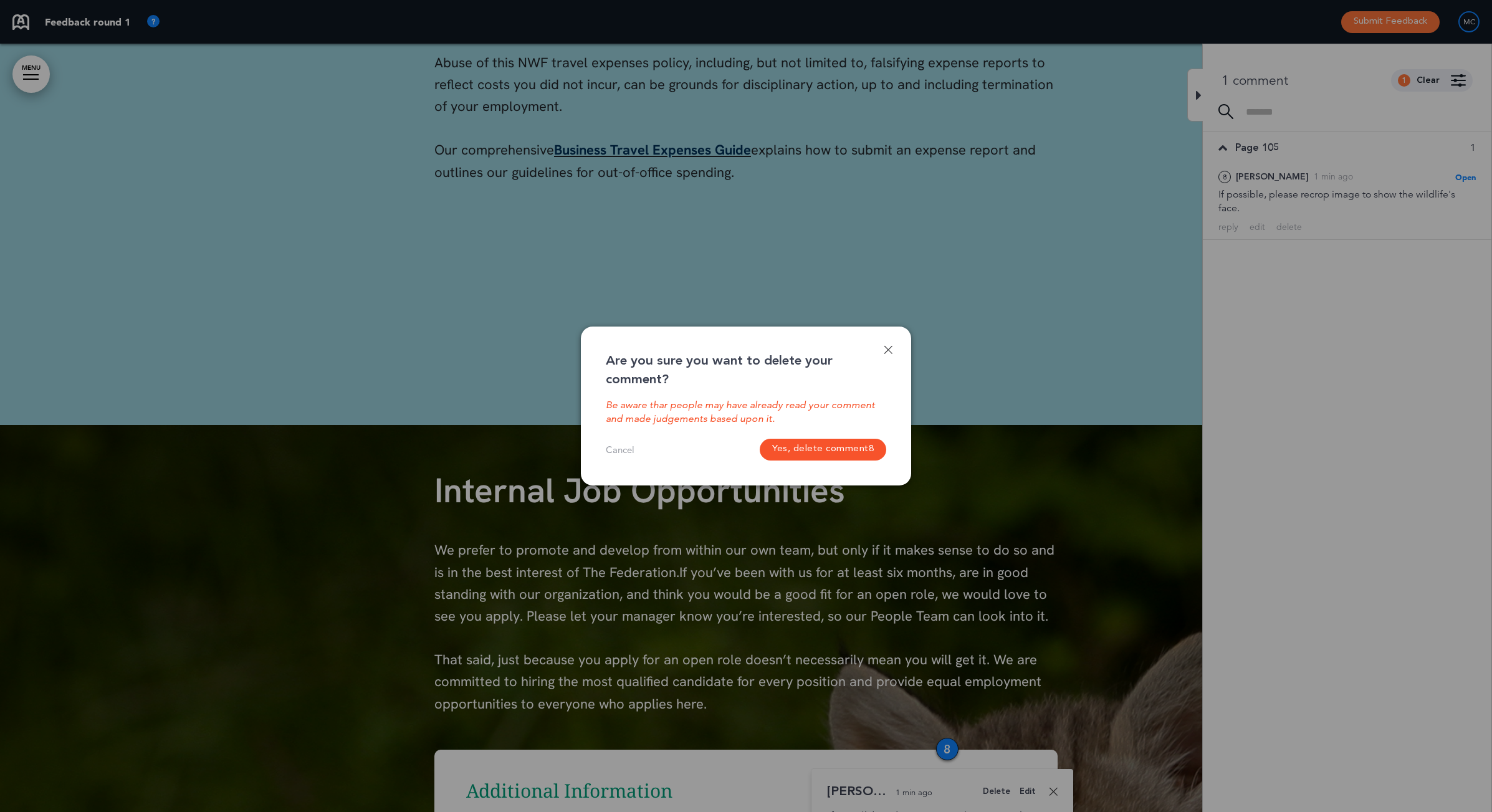
click at [823, 450] on button "Yes, delete comment 8" at bounding box center [822, 450] width 126 height 22
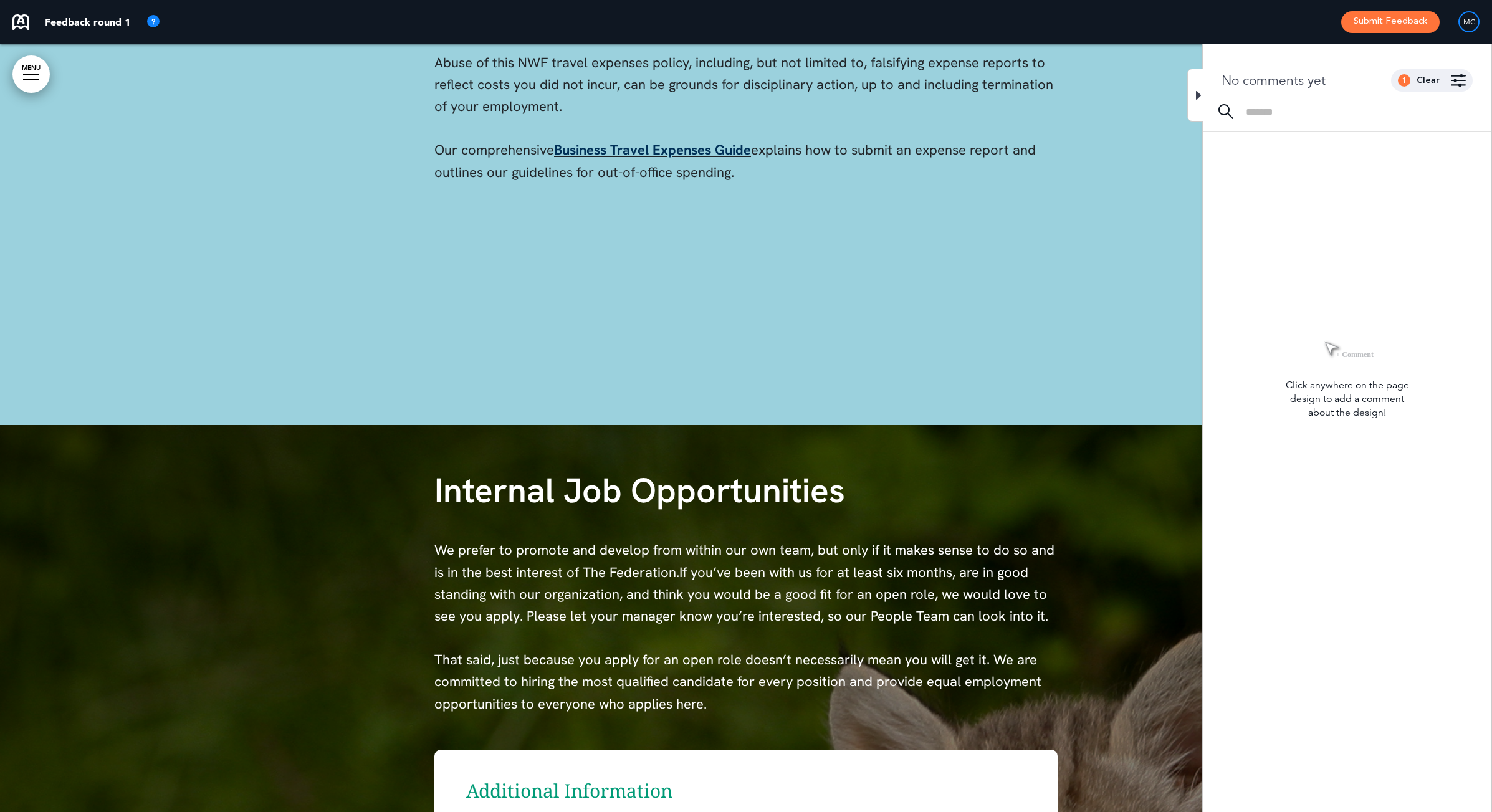
scroll to position [31919, 0]
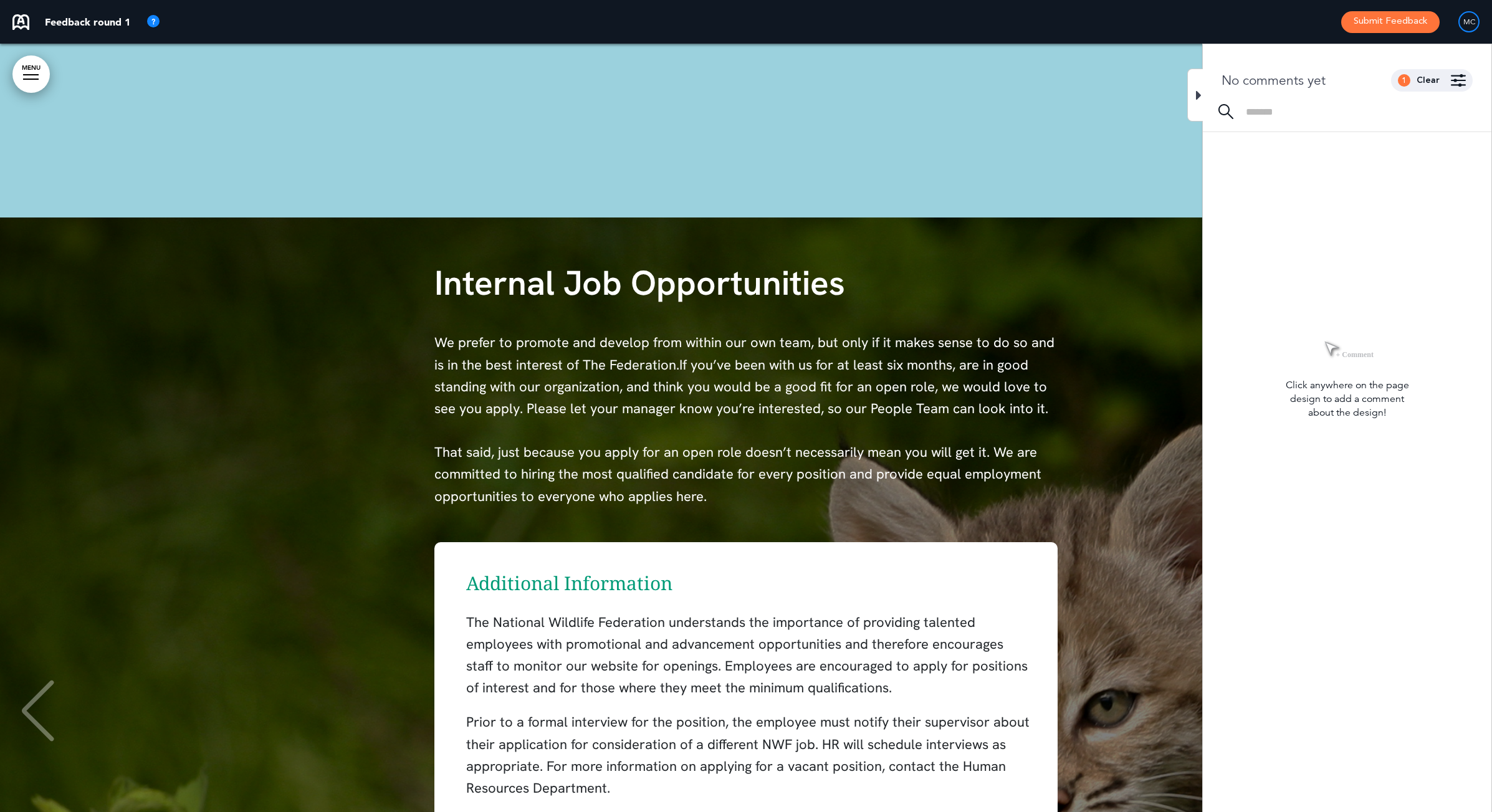
drag, startPoint x: 1197, startPoint y: 94, endPoint x: 1112, endPoint y: 202, distance: 137.4
click at [1197, 94] on icon at bounding box center [1199, 95] width 6 height 15
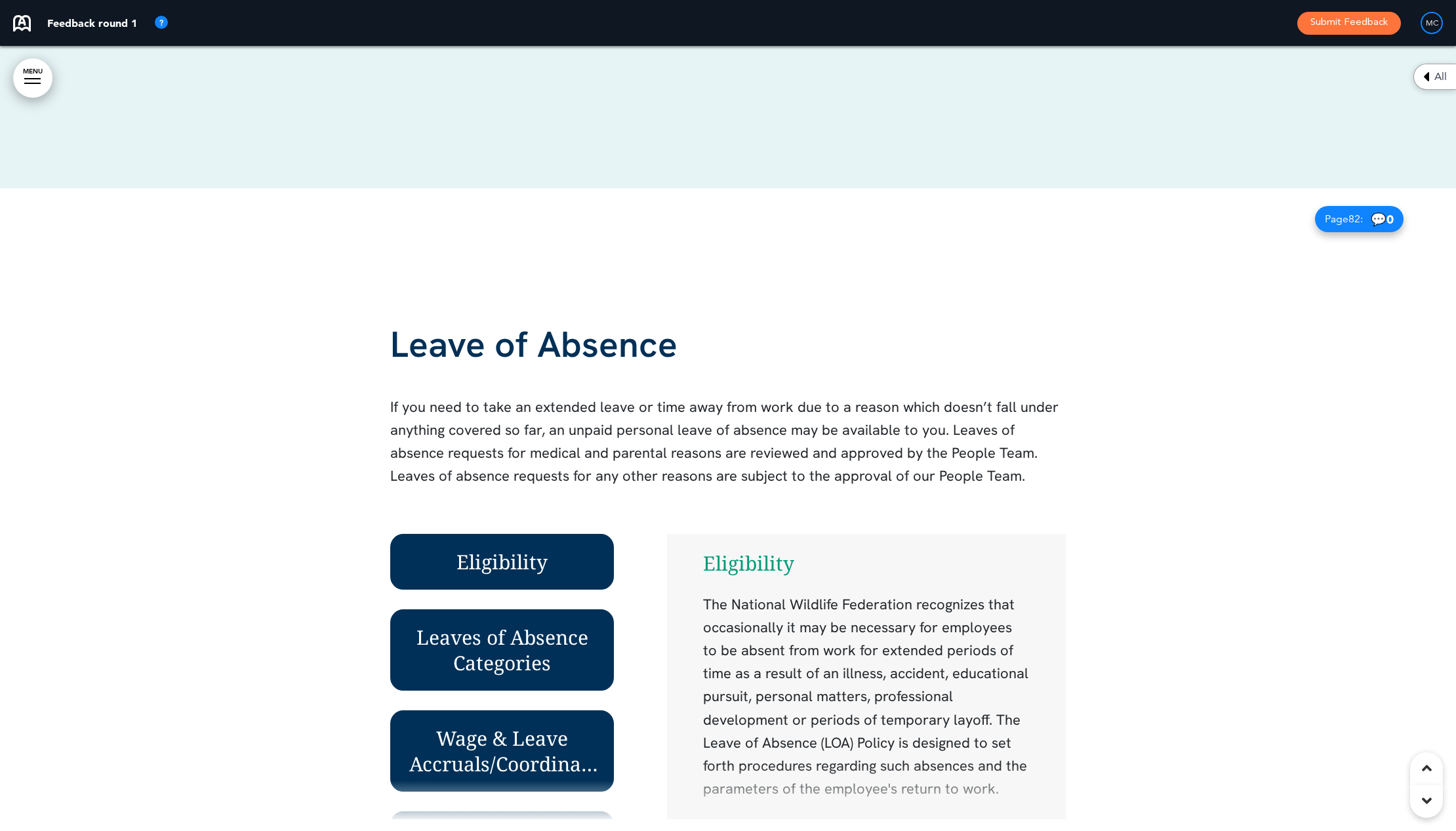
scroll to position [64529, 0]
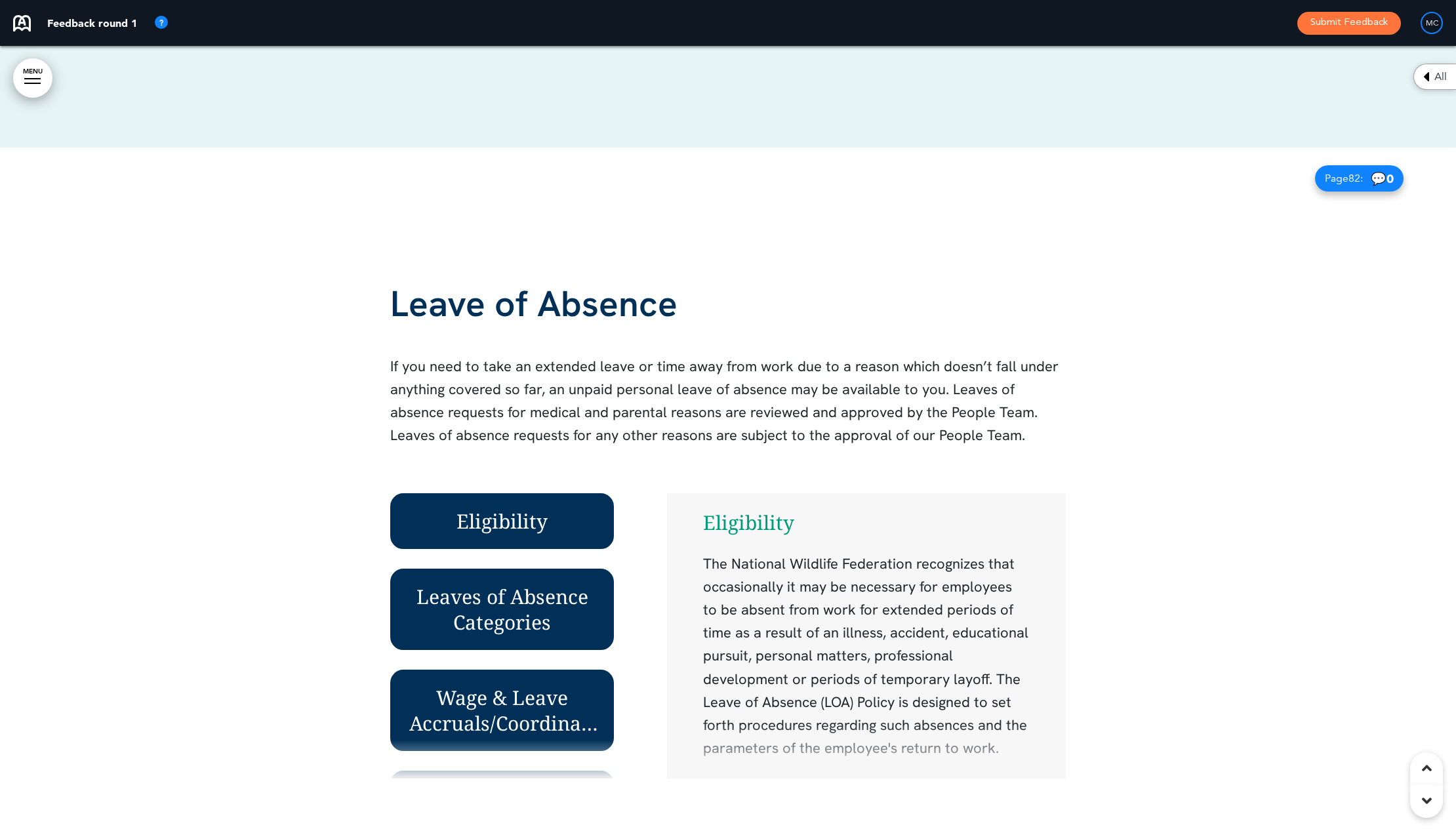
click at [32, 78] on link "MENU" at bounding box center [33, 78] width 40 height 40
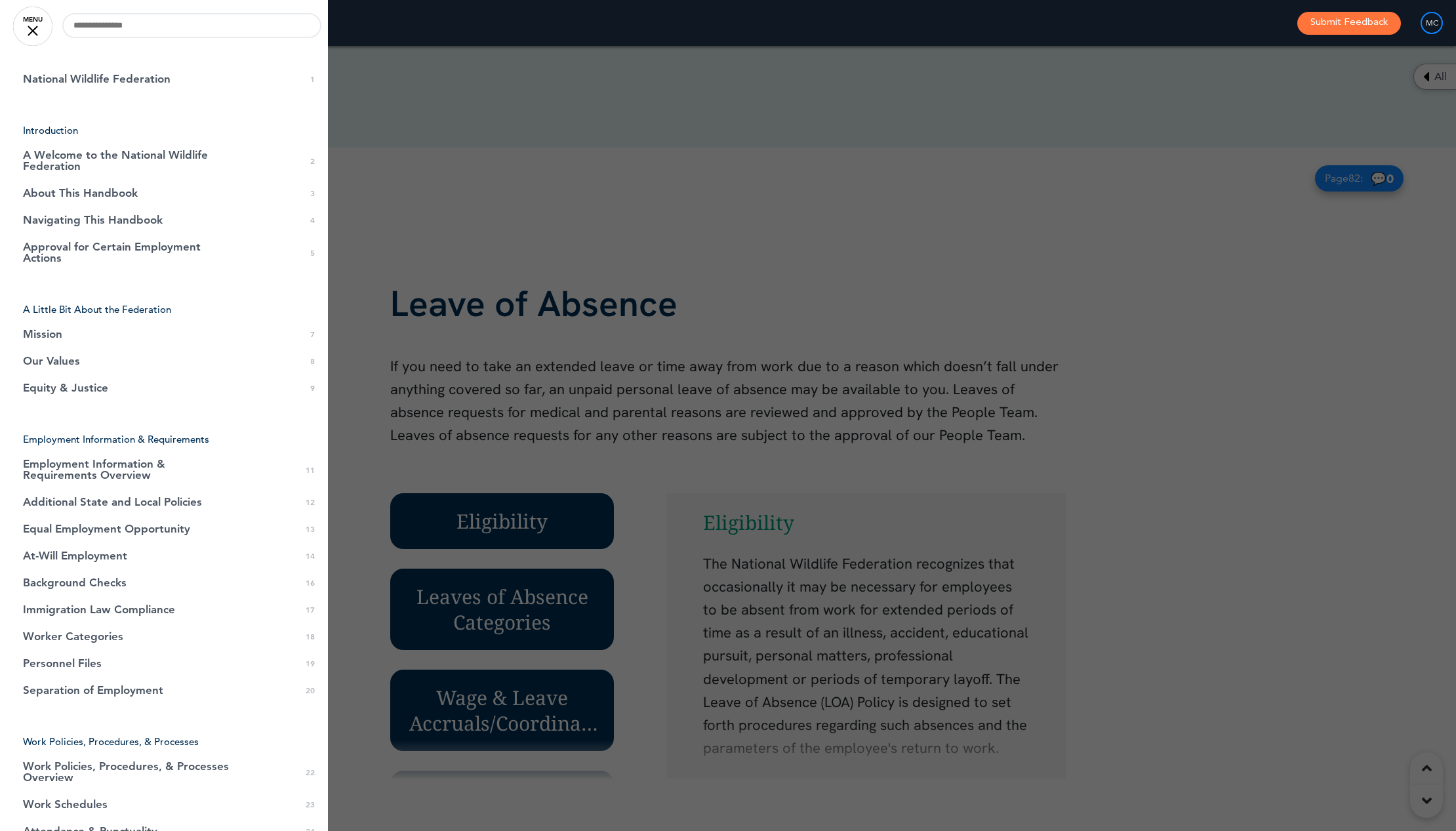
click at [1307, 572] on div at bounding box center [728, 416] width 1456 height 831
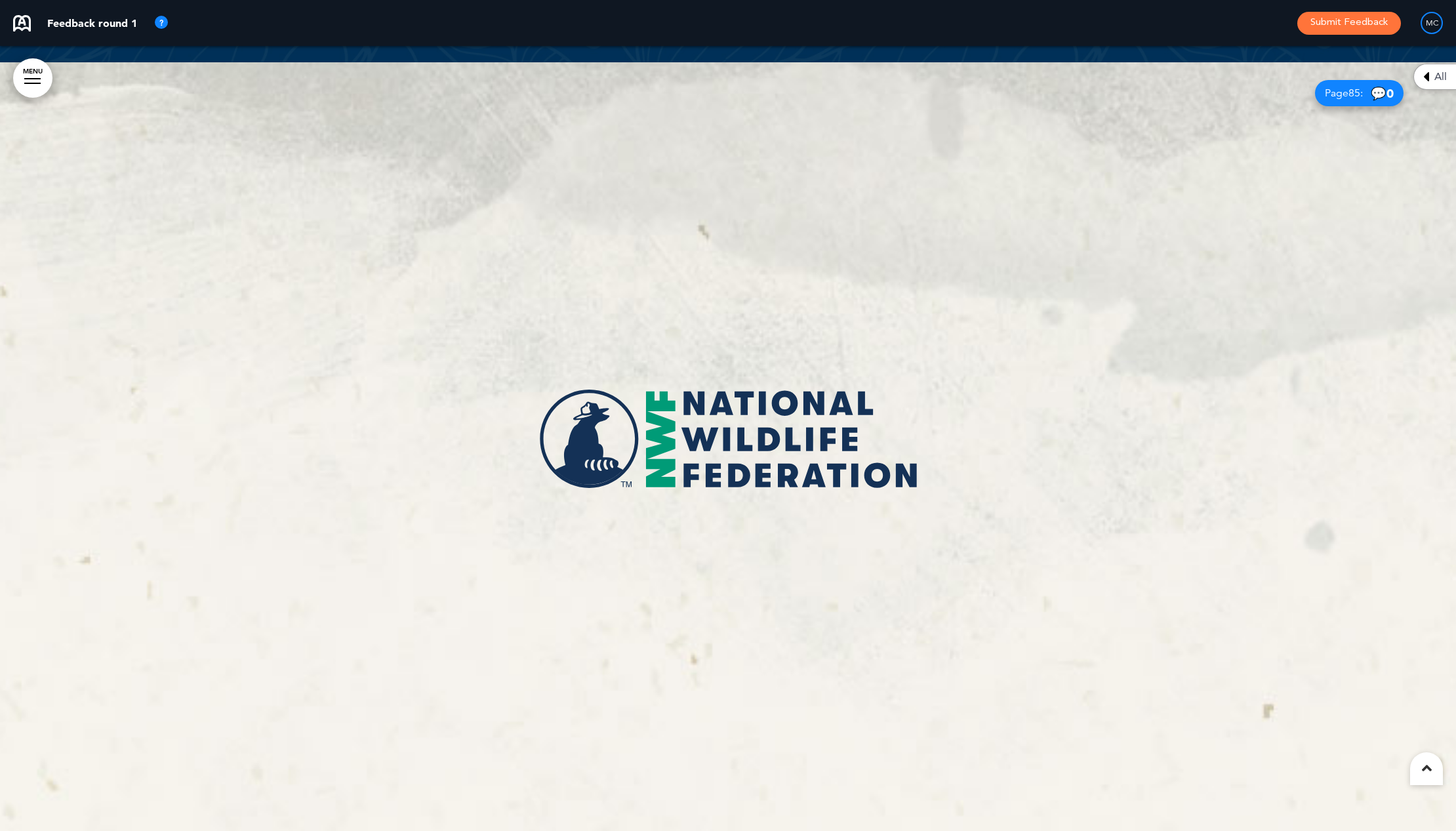
scroll to position [66974, 0]
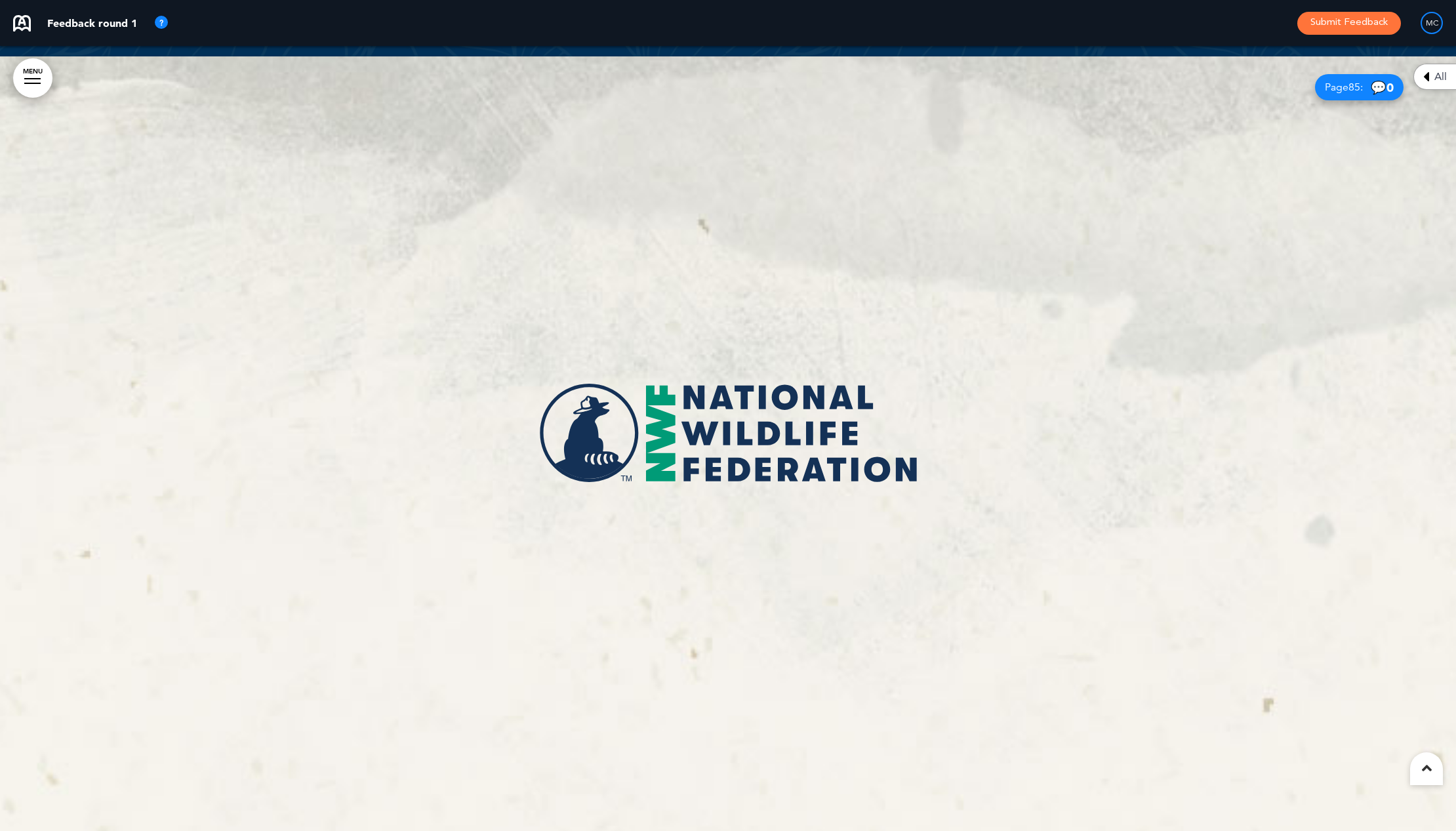
click at [715, 266] on div at bounding box center [728, 449] width 1456 height 784
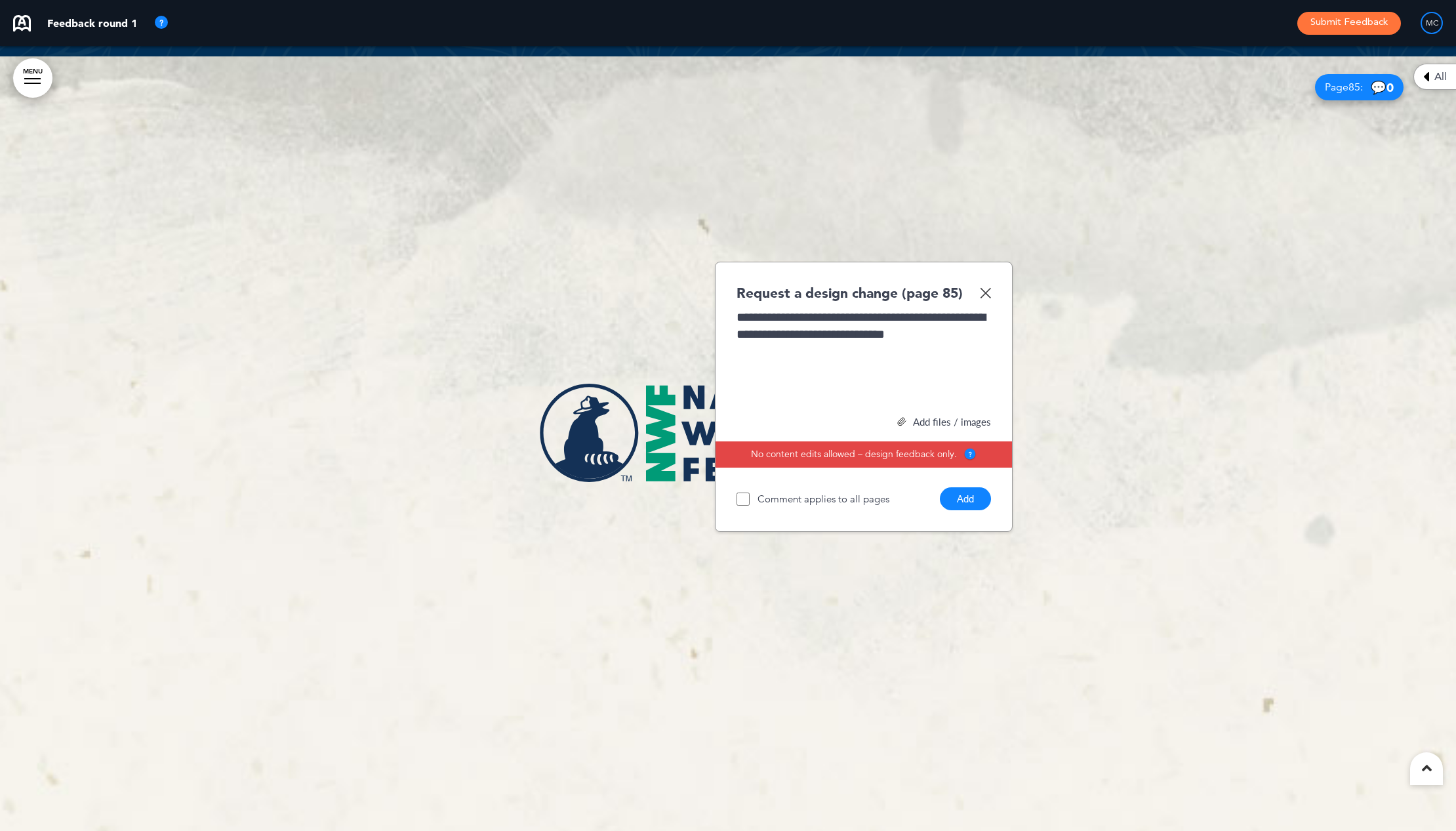
drag, startPoint x: 865, startPoint y: 338, endPoint x: 872, endPoint y: 348, distance: 12.2
click at [865, 338] on div "**********" at bounding box center [864, 358] width 255 height 99
click at [969, 506] on button "Add" at bounding box center [966, 499] width 51 height 23
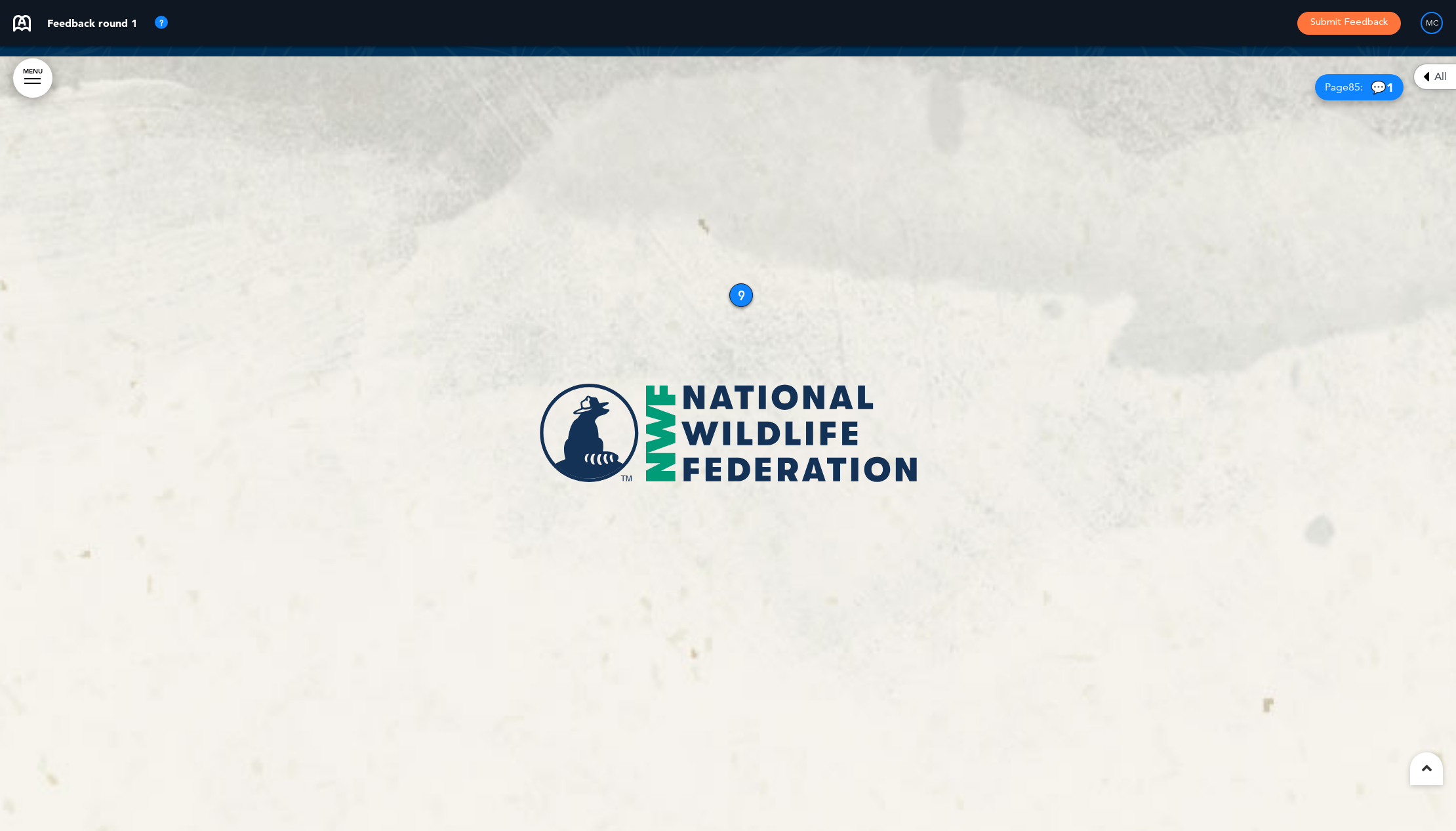
drag, startPoint x: 726, startPoint y: 275, endPoint x: 740, endPoint y: 297, distance: 26.1
click at [740, 297] on div "9" at bounding box center [741, 295] width 23 height 23
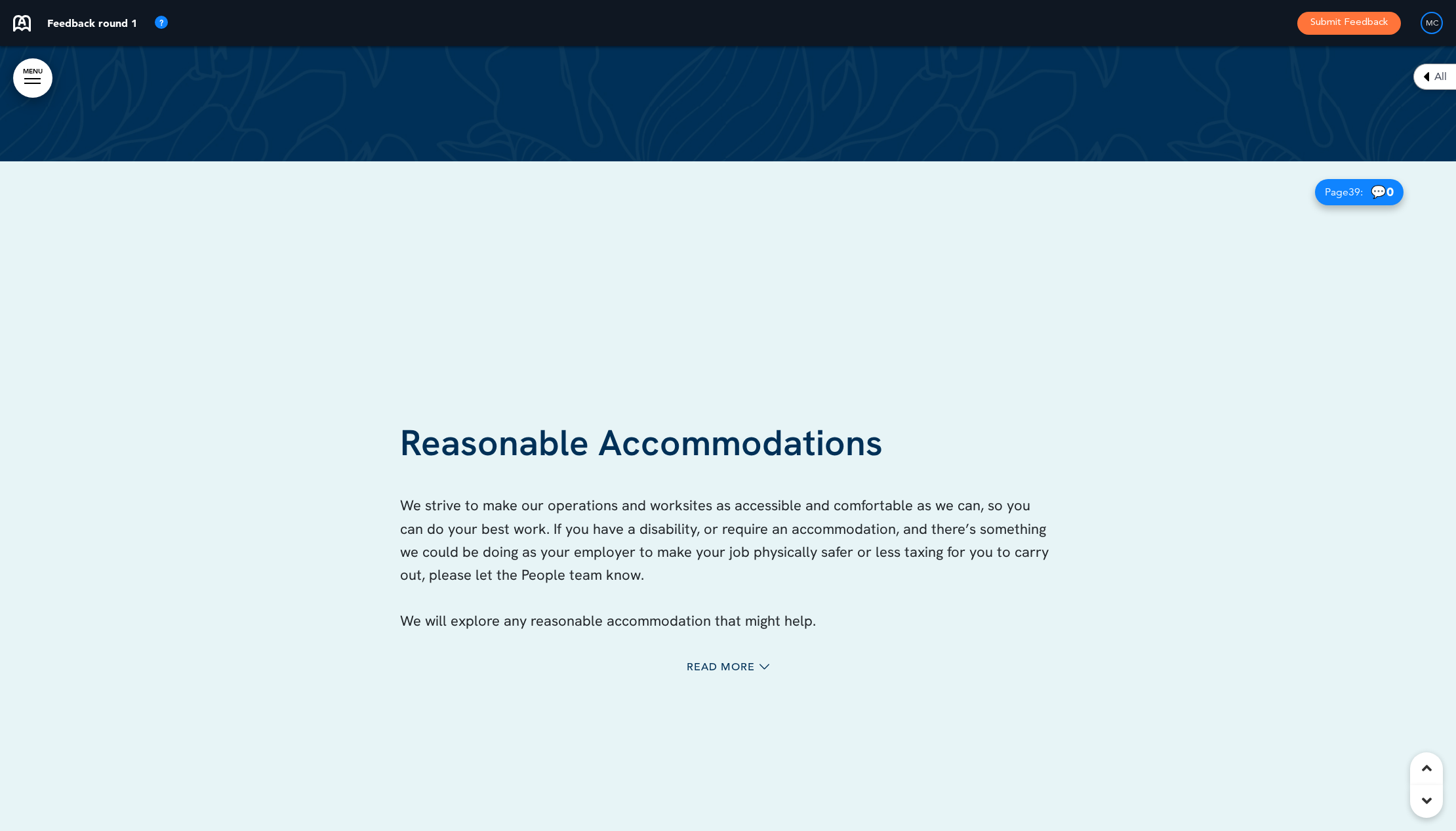
scroll to position [30115, 0]
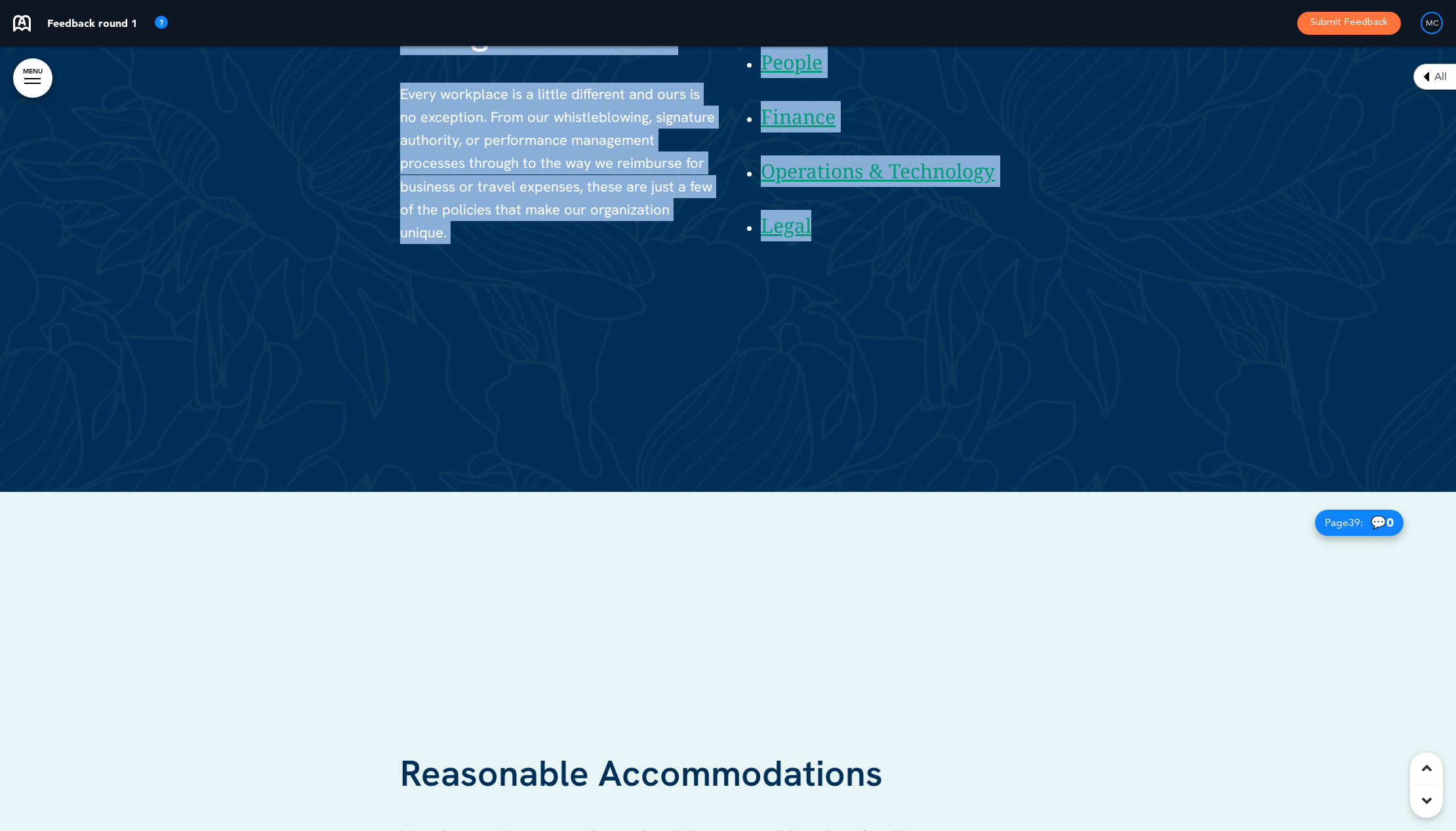
drag, startPoint x: 1445, startPoint y: 368, endPoint x: 1429, endPoint y: -30, distance: 398.3
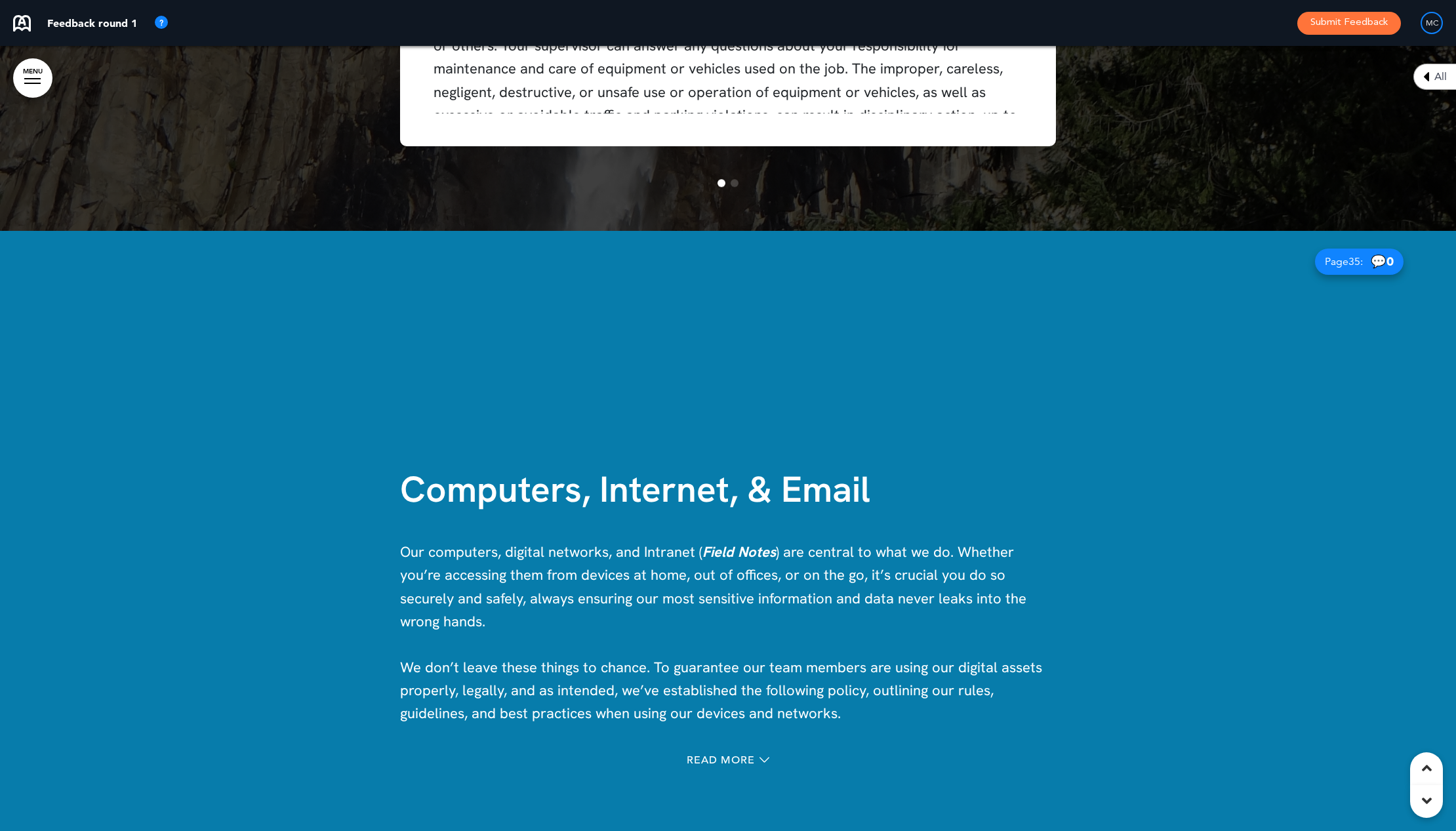
scroll to position [26683, 0]
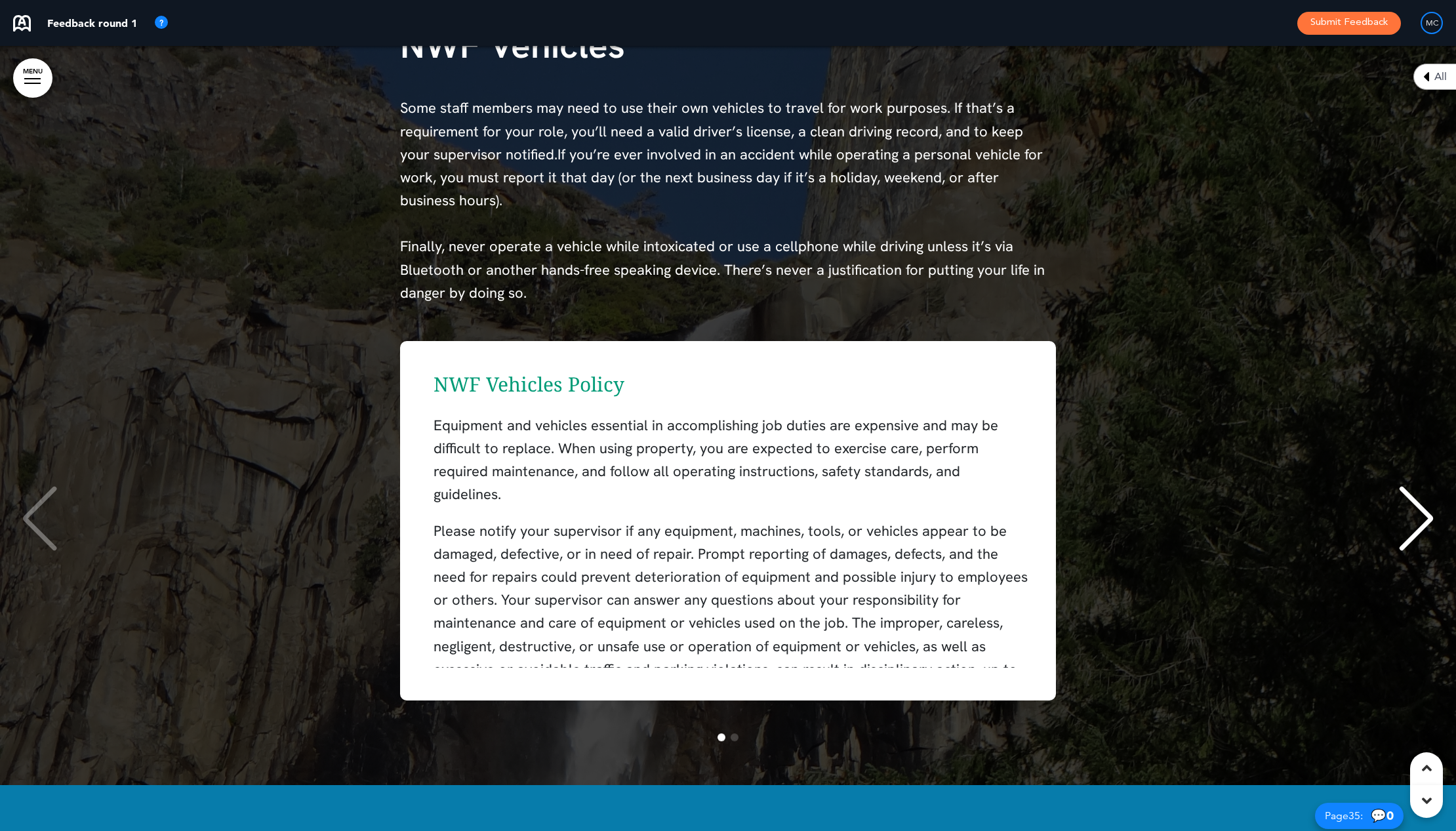
click at [1340, 767] on icon at bounding box center [1426, 767] width 10 height 16
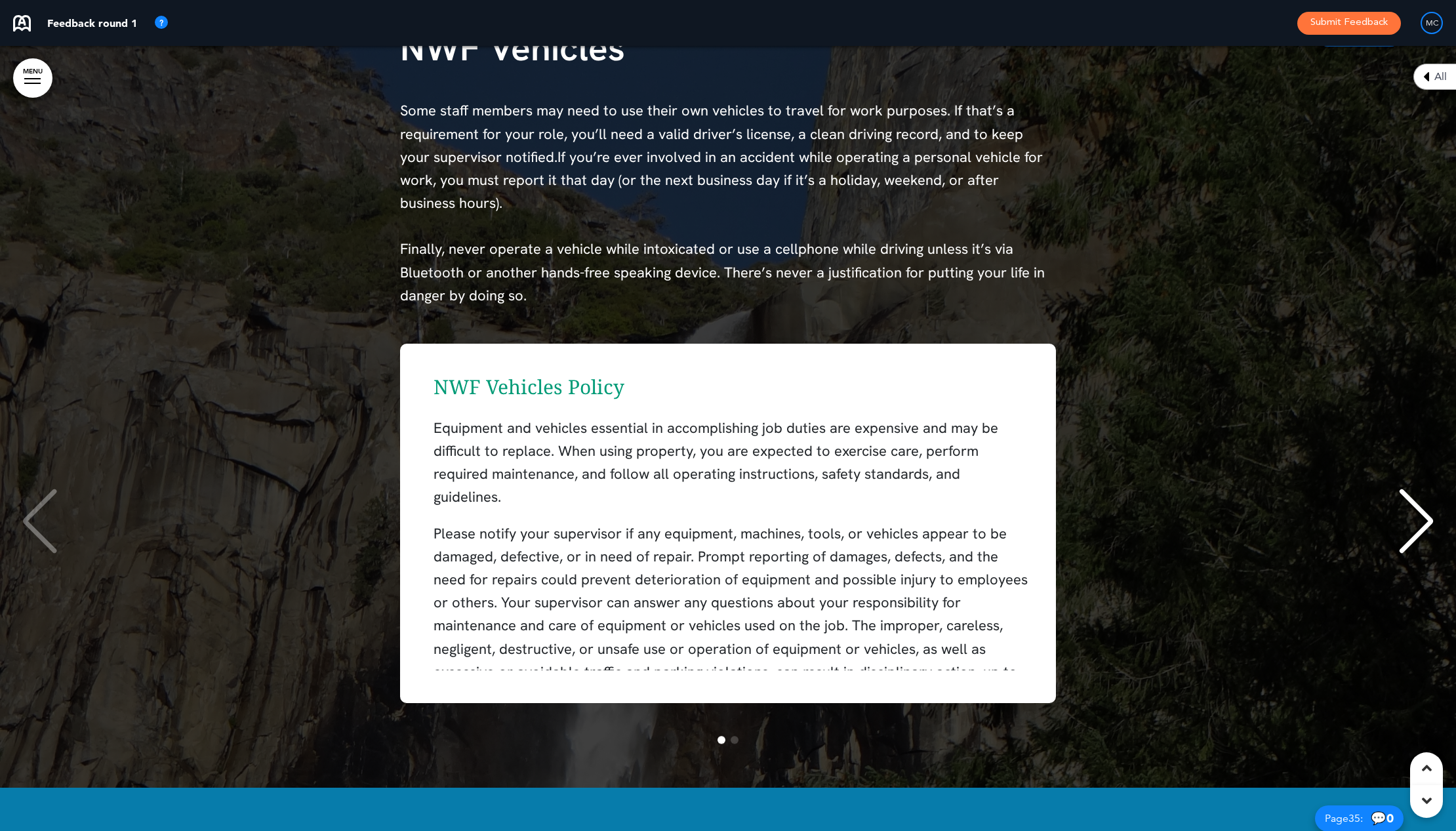
scroll to position [16743, 0]
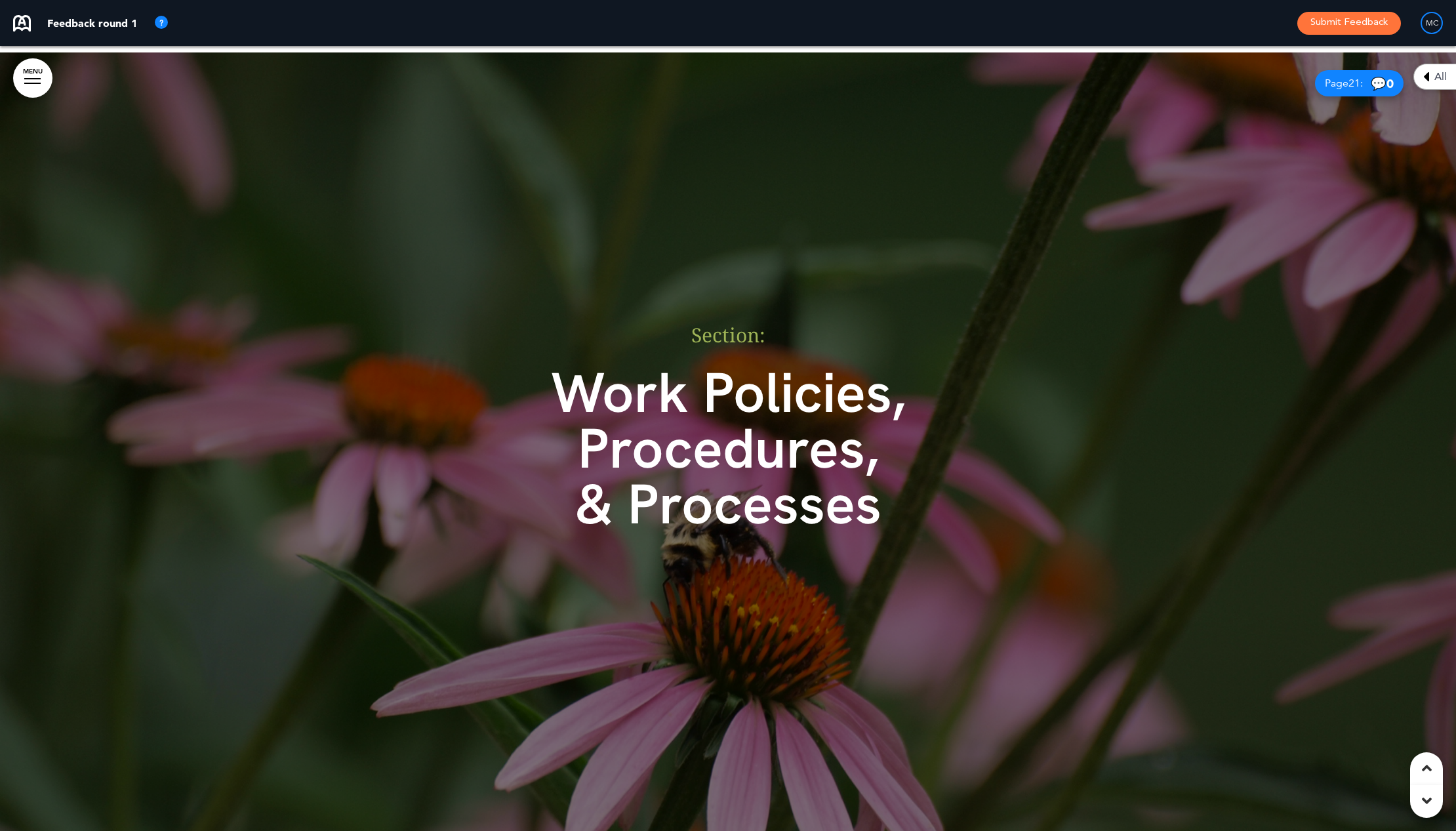
click at [1340, 767] on icon at bounding box center [1426, 767] width 10 height 16
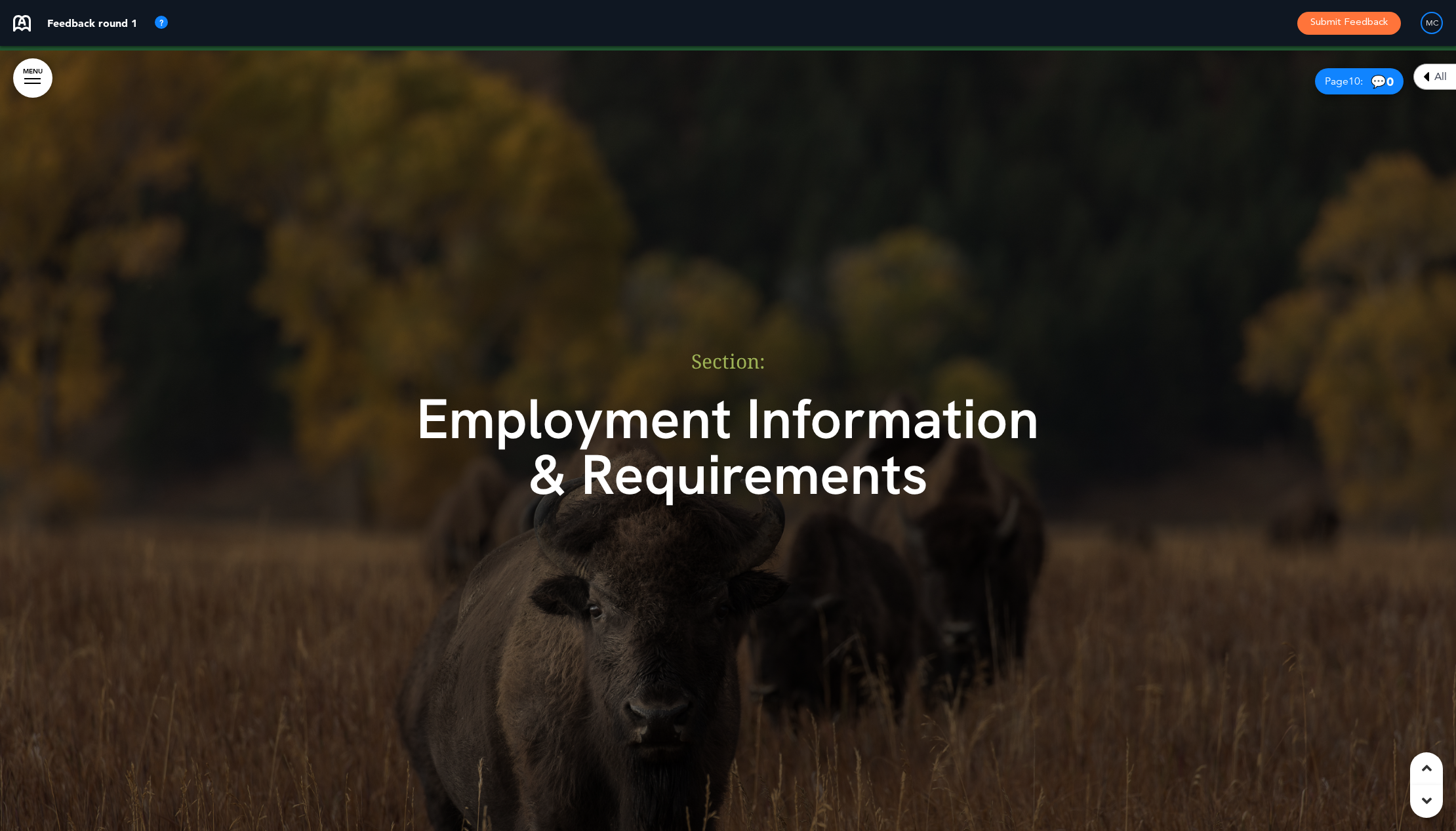
click at [1340, 767] on icon at bounding box center [1426, 767] width 10 height 16
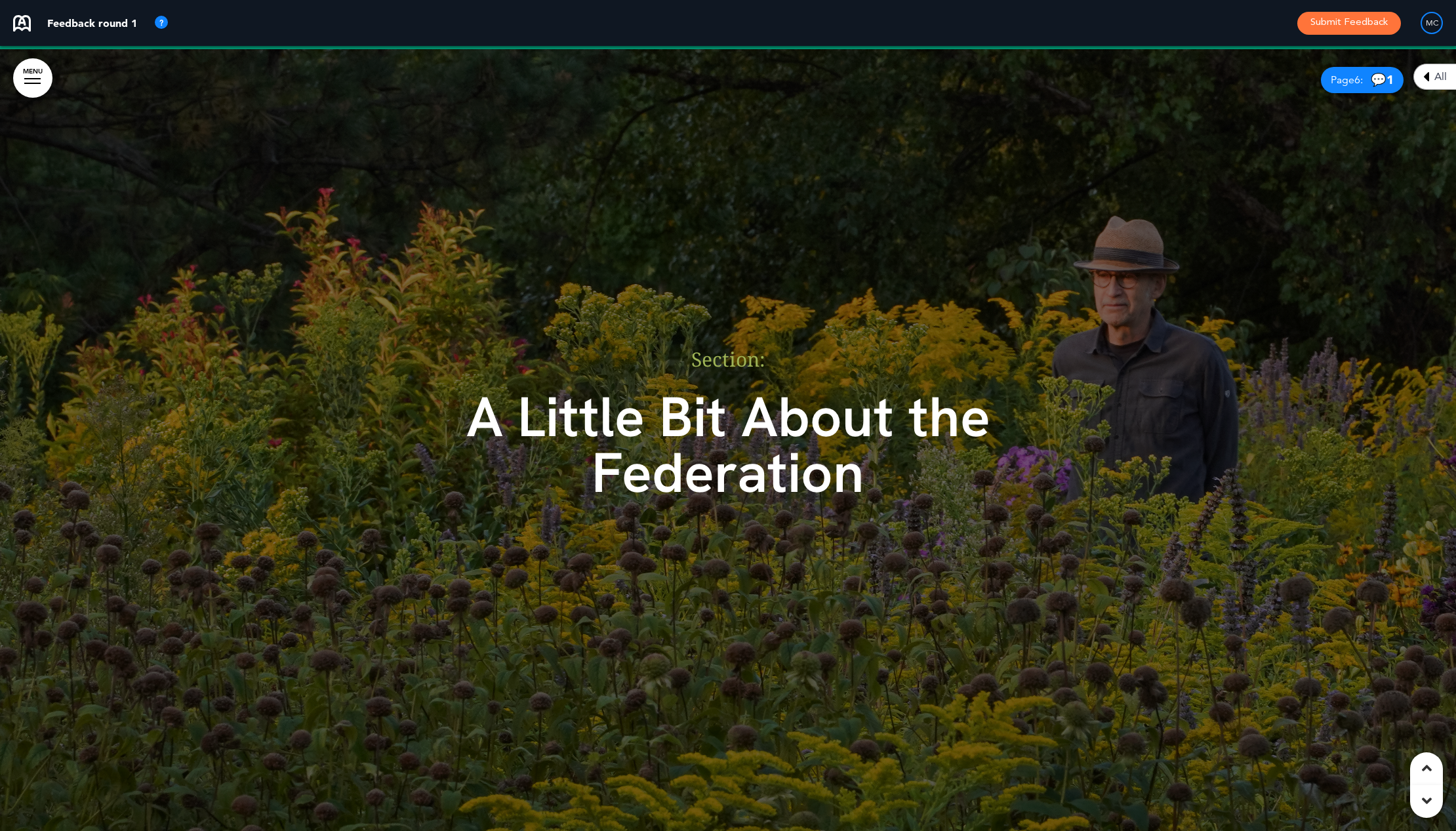
click at [1340, 767] on icon at bounding box center [1426, 767] width 10 height 16
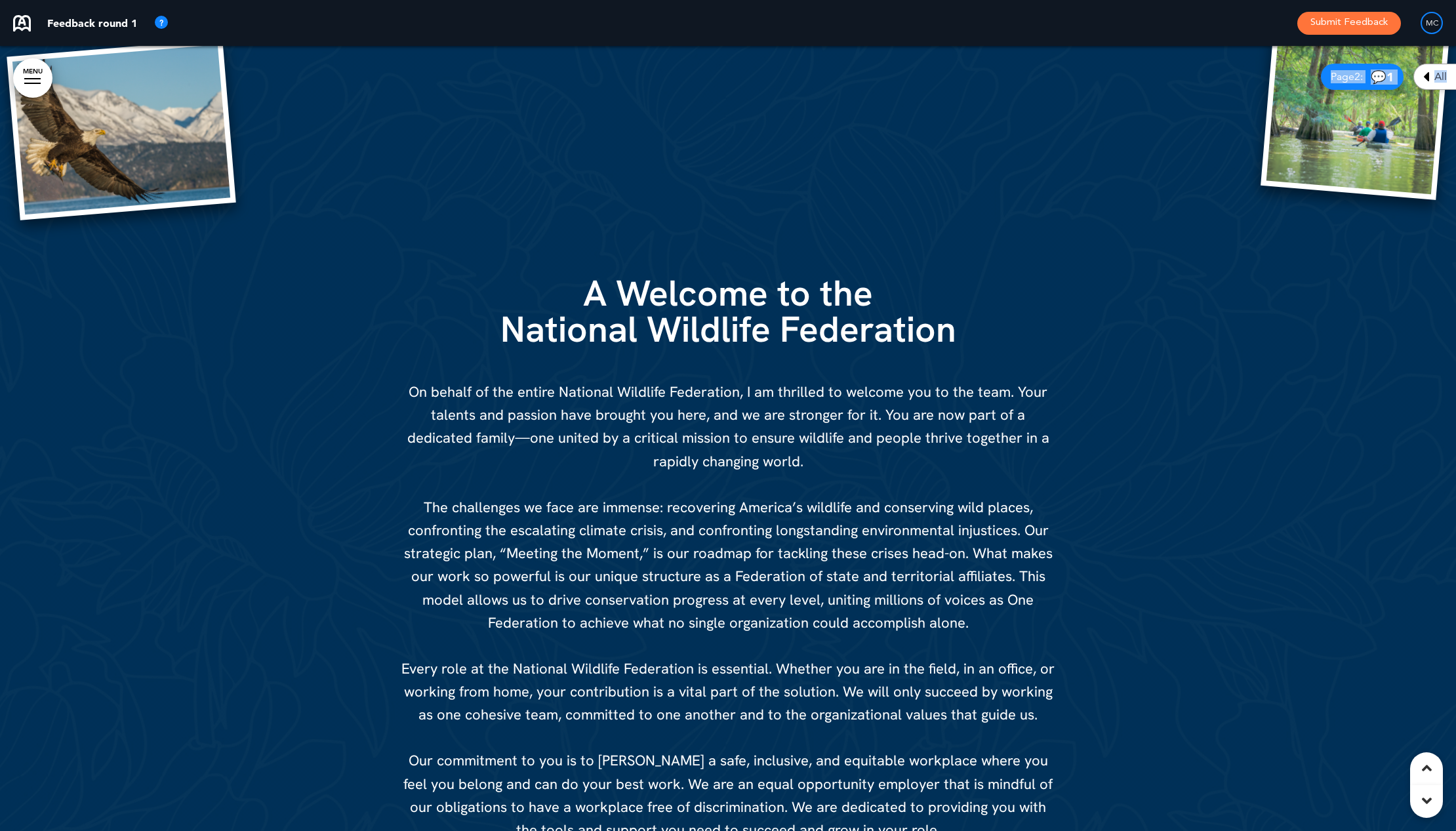
drag, startPoint x: 1427, startPoint y: 767, endPoint x: 1317, endPoint y: 628, distance: 177.3
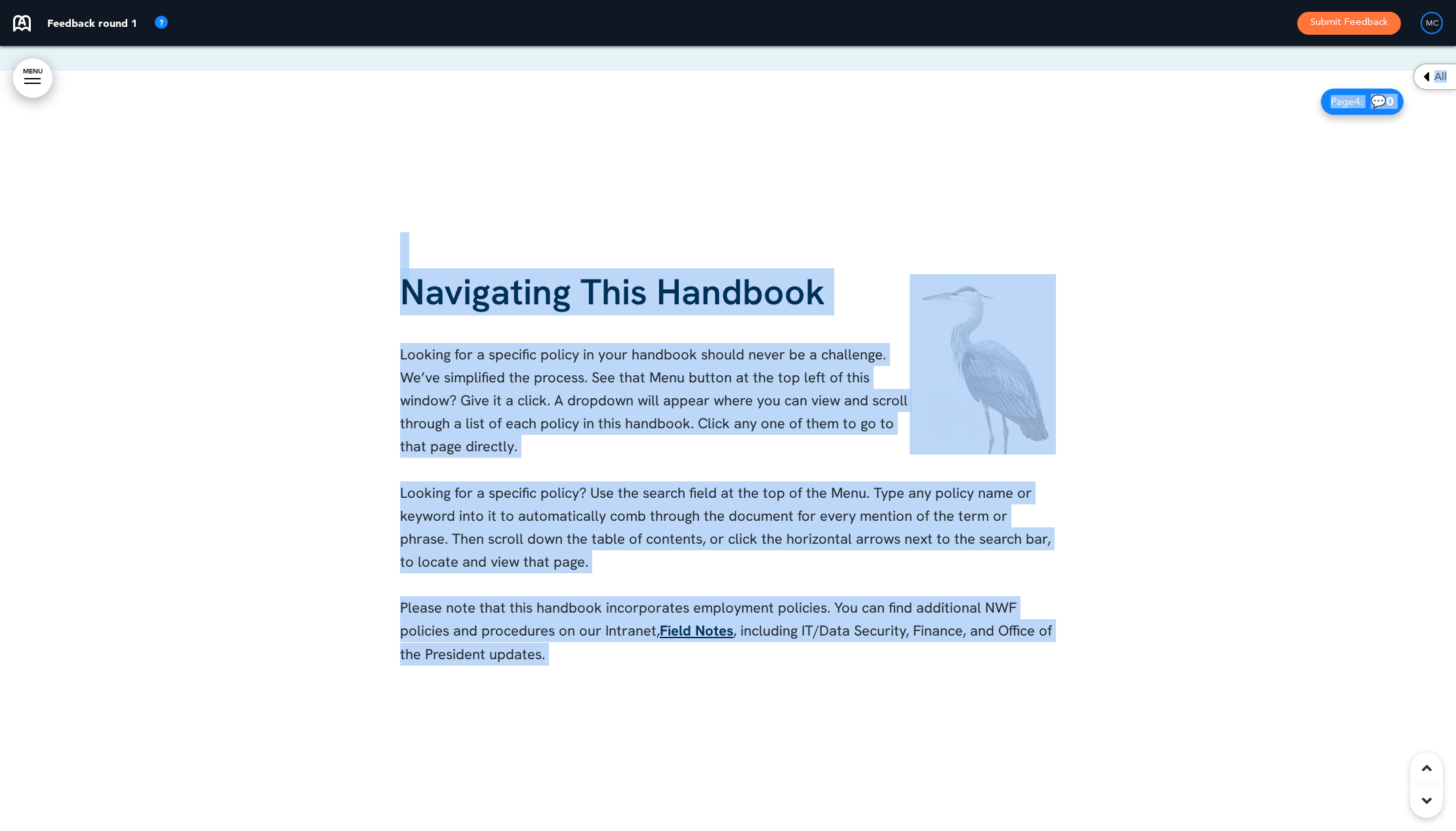
scroll to position [3074, 0]
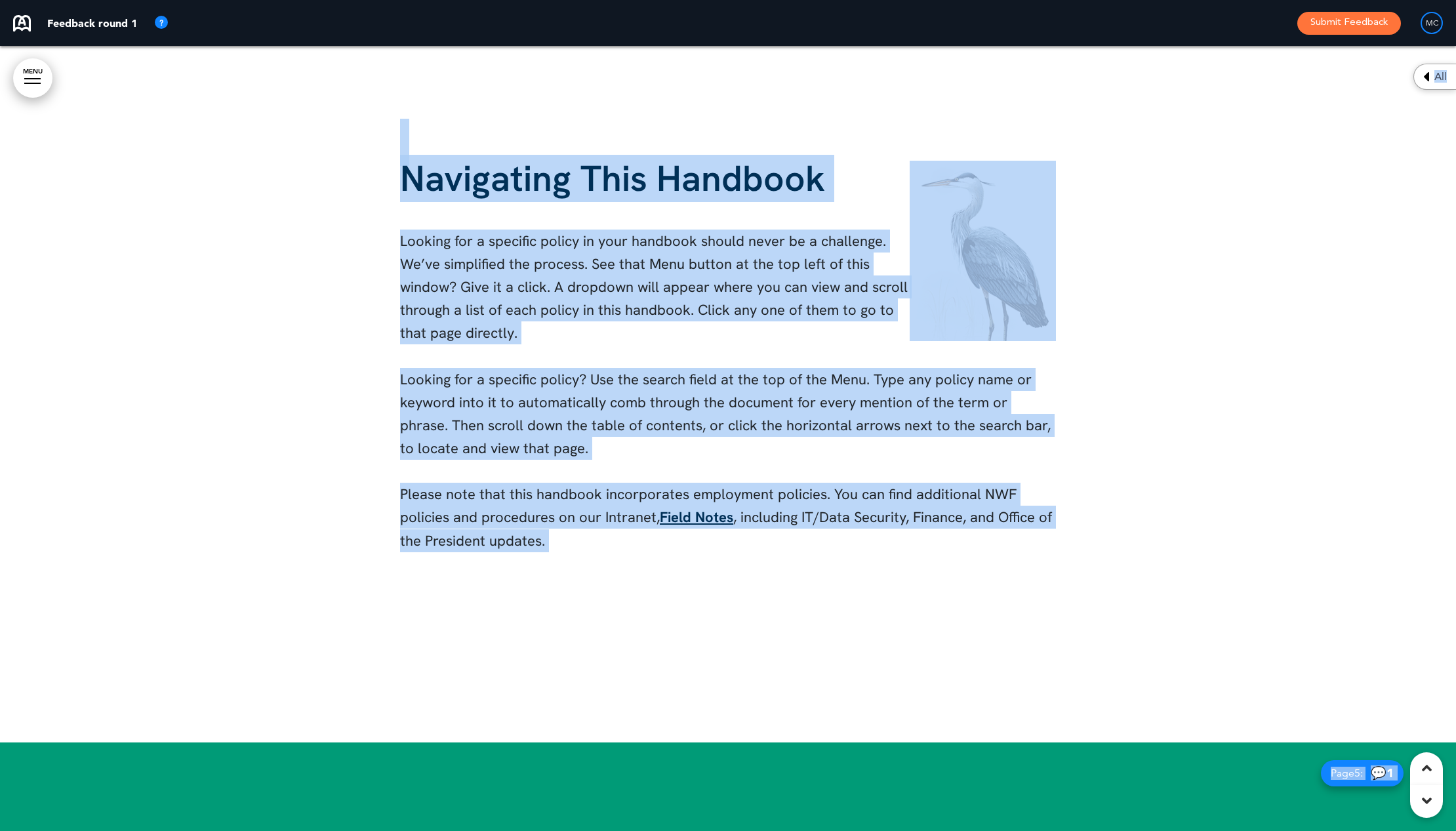
click at [1139, 603] on div at bounding box center [728, 349] width 1456 height 784
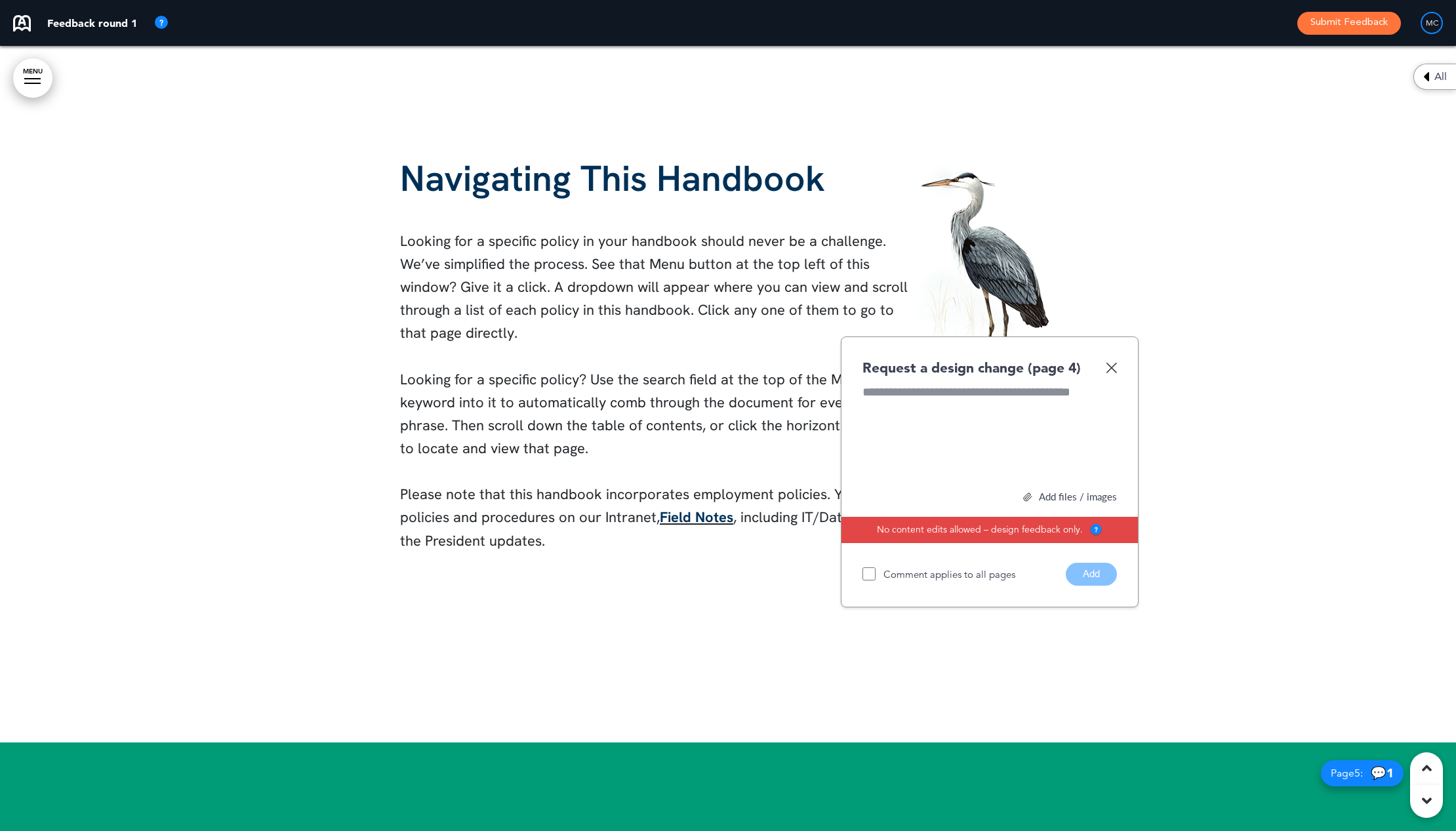
drag, startPoint x: 1110, startPoint y: 366, endPoint x: 1144, endPoint y: 394, distance: 44.0
click at [1112, 367] on img at bounding box center [1111, 367] width 11 height 11
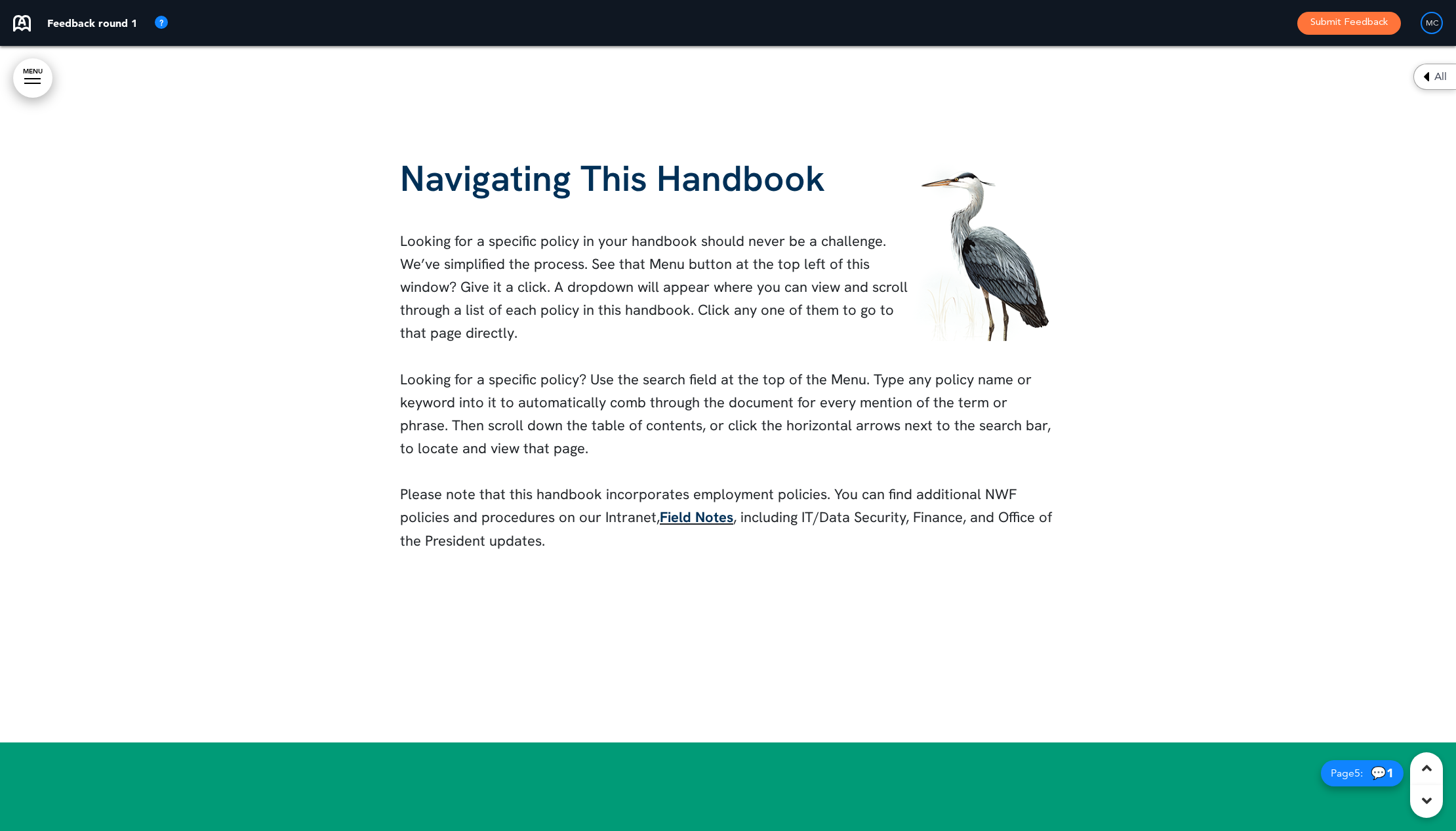
click at [1340, 75] on icon at bounding box center [1426, 77] width 6 height 16
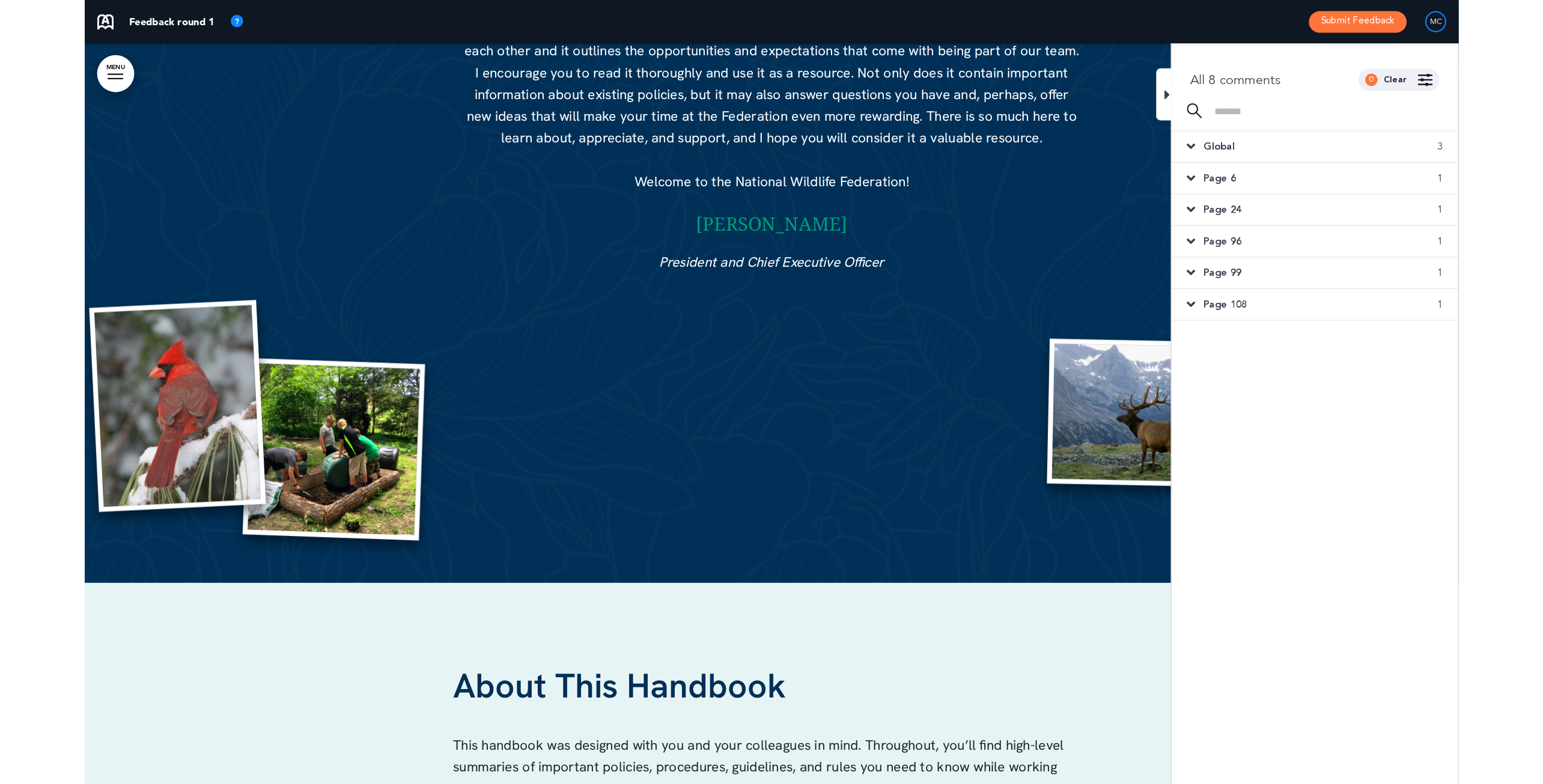
scroll to position [1513, 0]
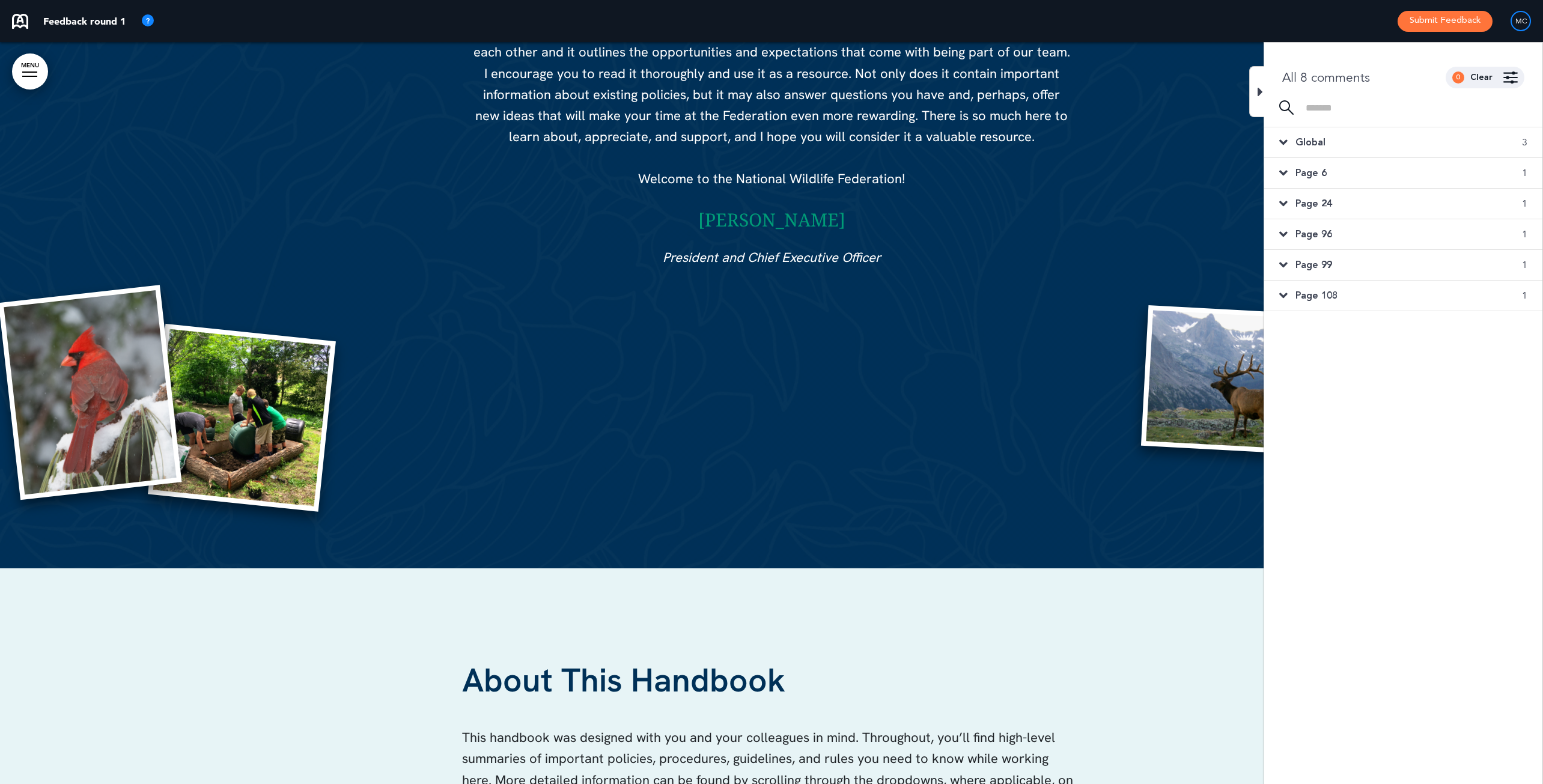
click at [1228, 173] on icon at bounding box center [1283, 173] width 9 height 14
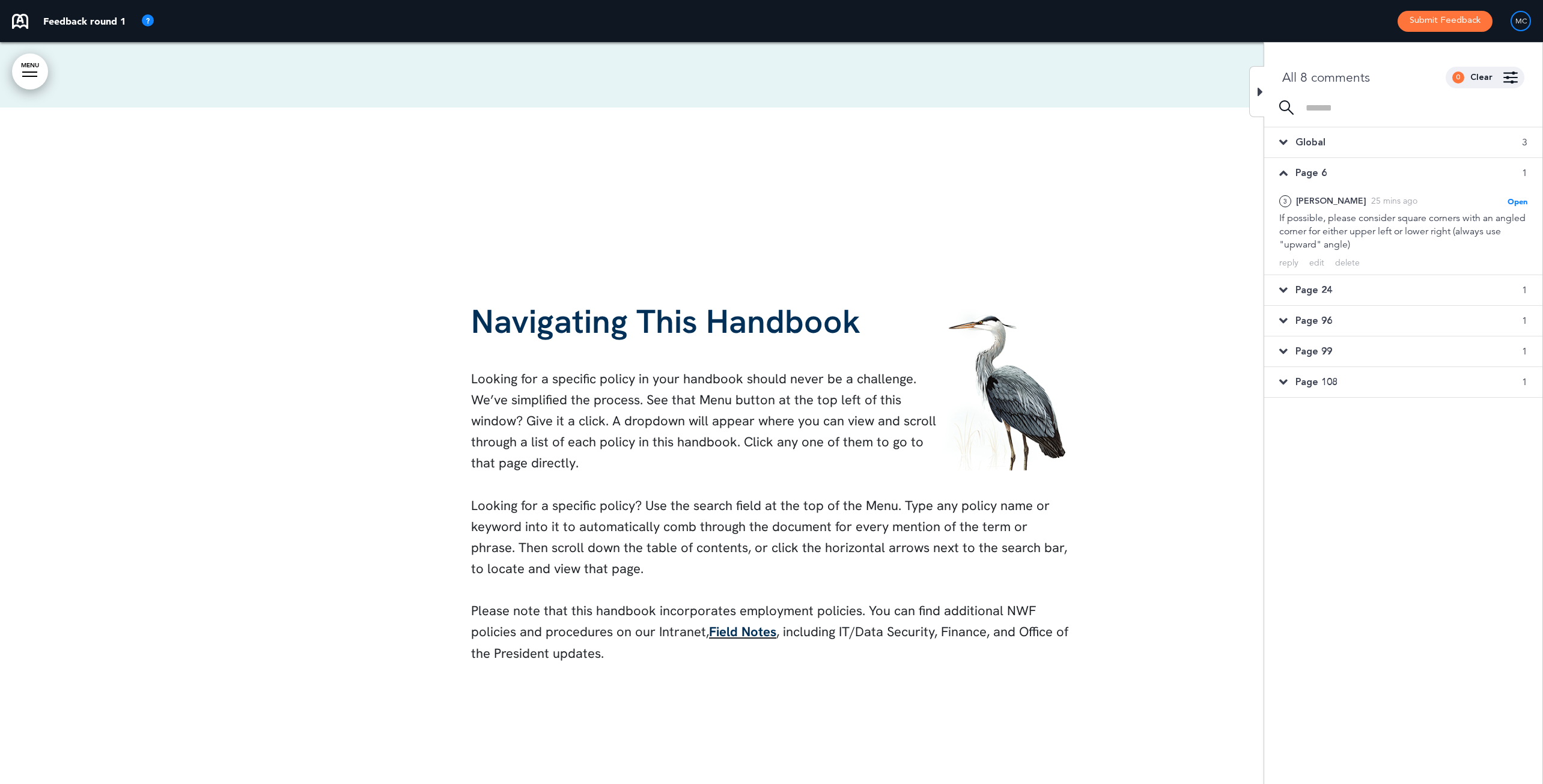
scroll to position [3519, 0]
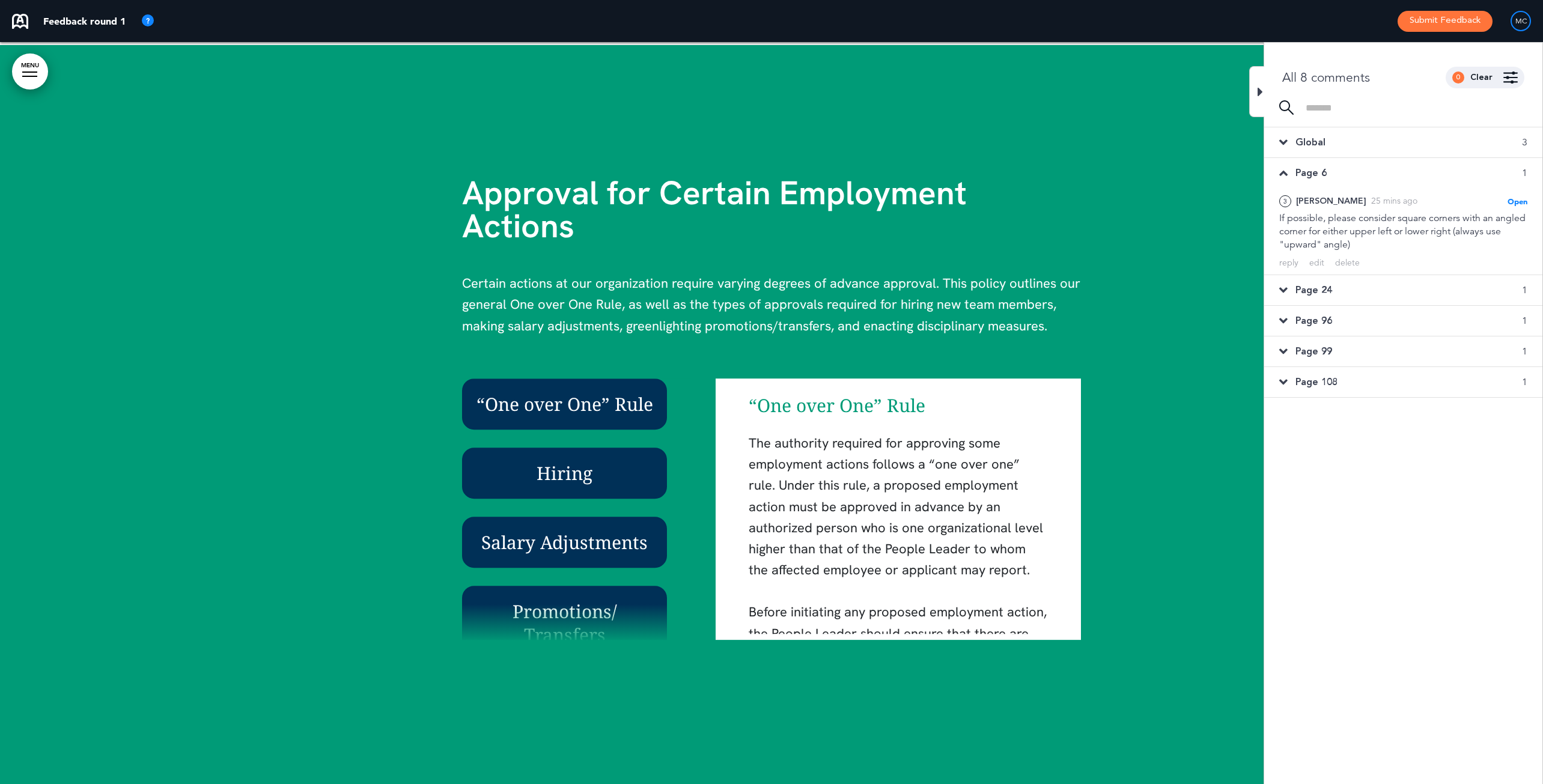
click at [1228, 139] on icon at bounding box center [1283, 142] width 9 height 14
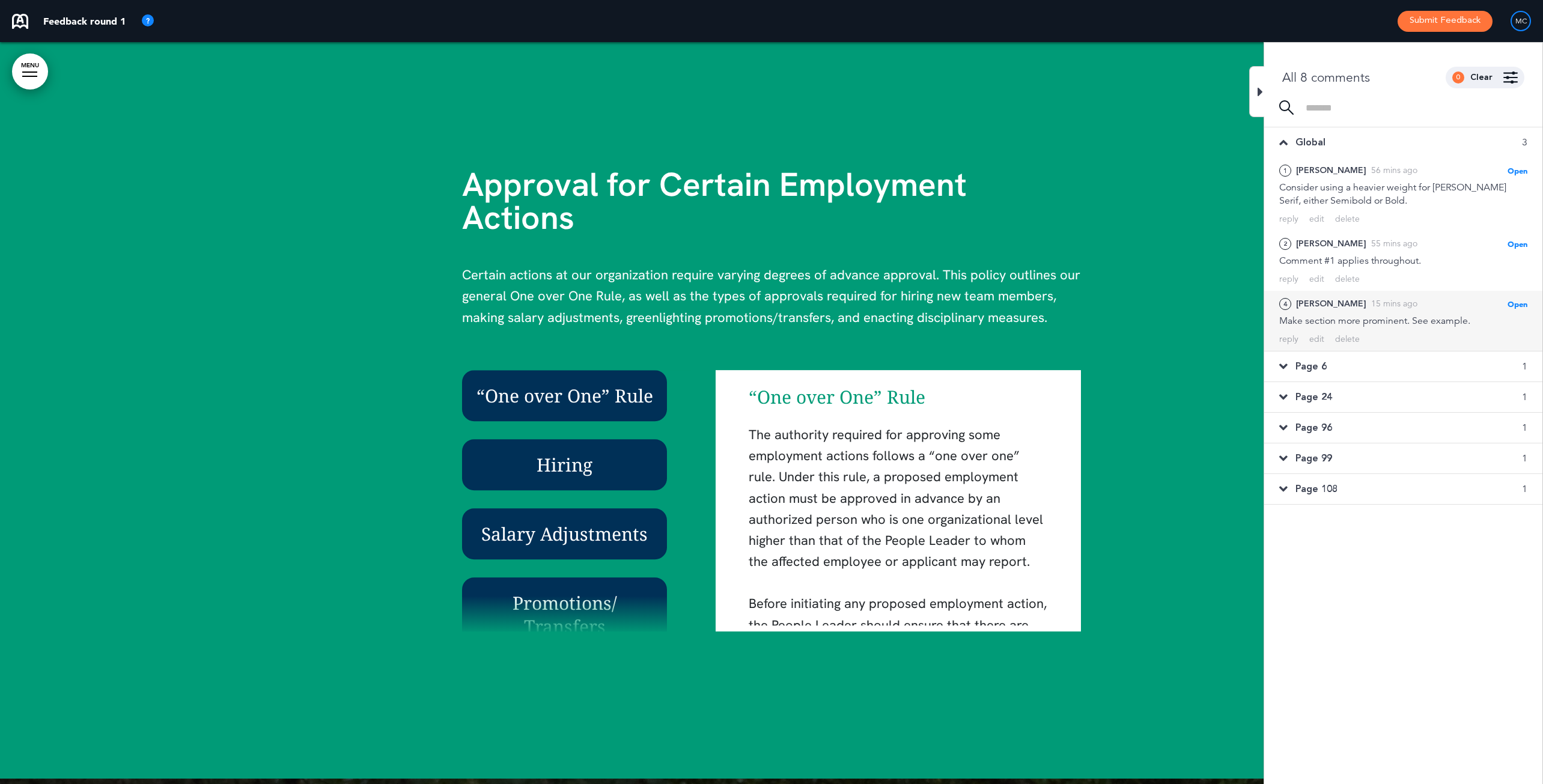
scroll to position [3564, 0]
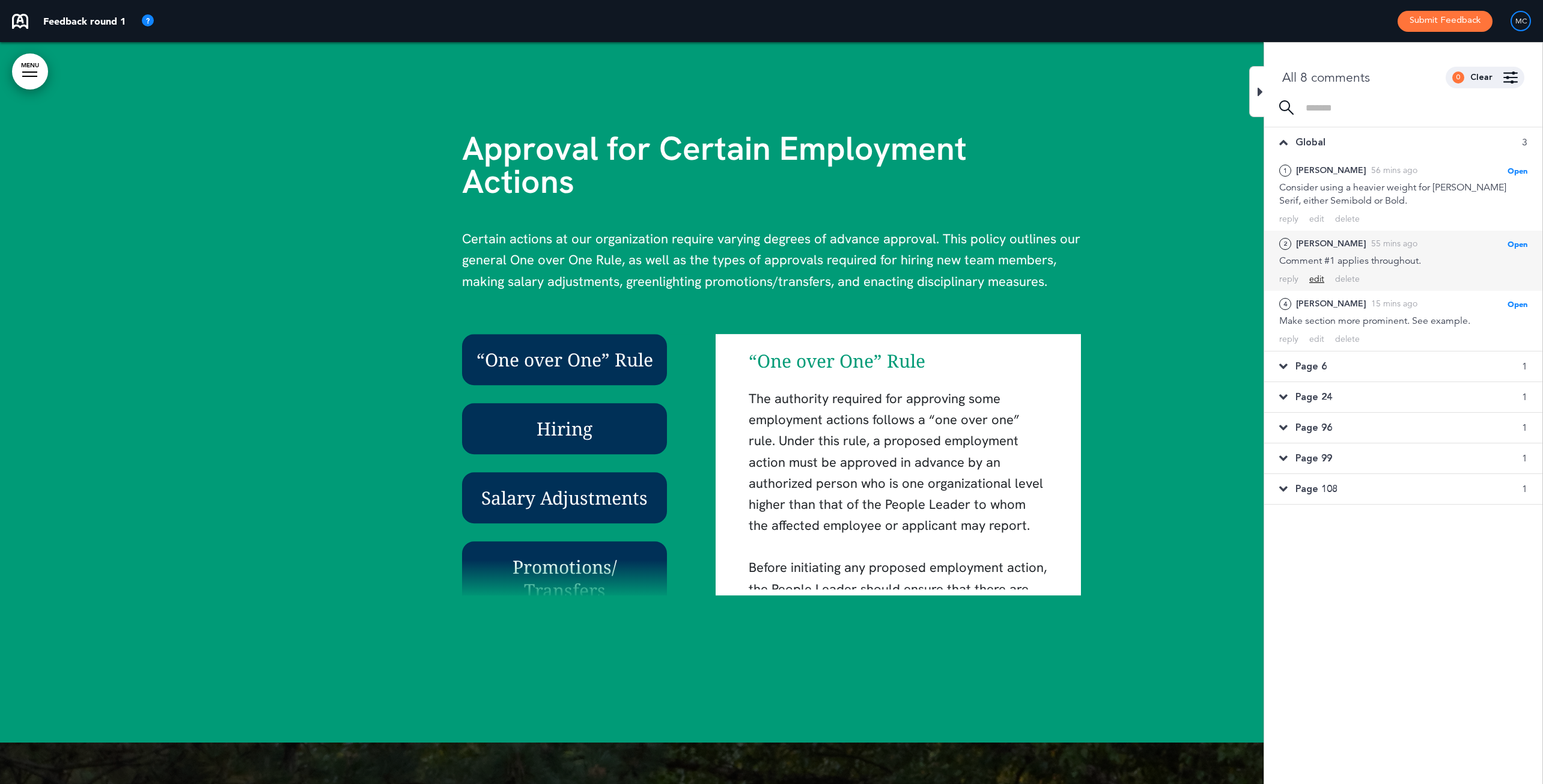
click at [1228, 280] on div "edit" at bounding box center [1316, 279] width 15 height 11
click at [1228, 266] on div "**********" at bounding box center [1403, 264] width 248 height 21
click at [1228, 388] on span "Page 6" at bounding box center [1311, 390] width 31 height 14
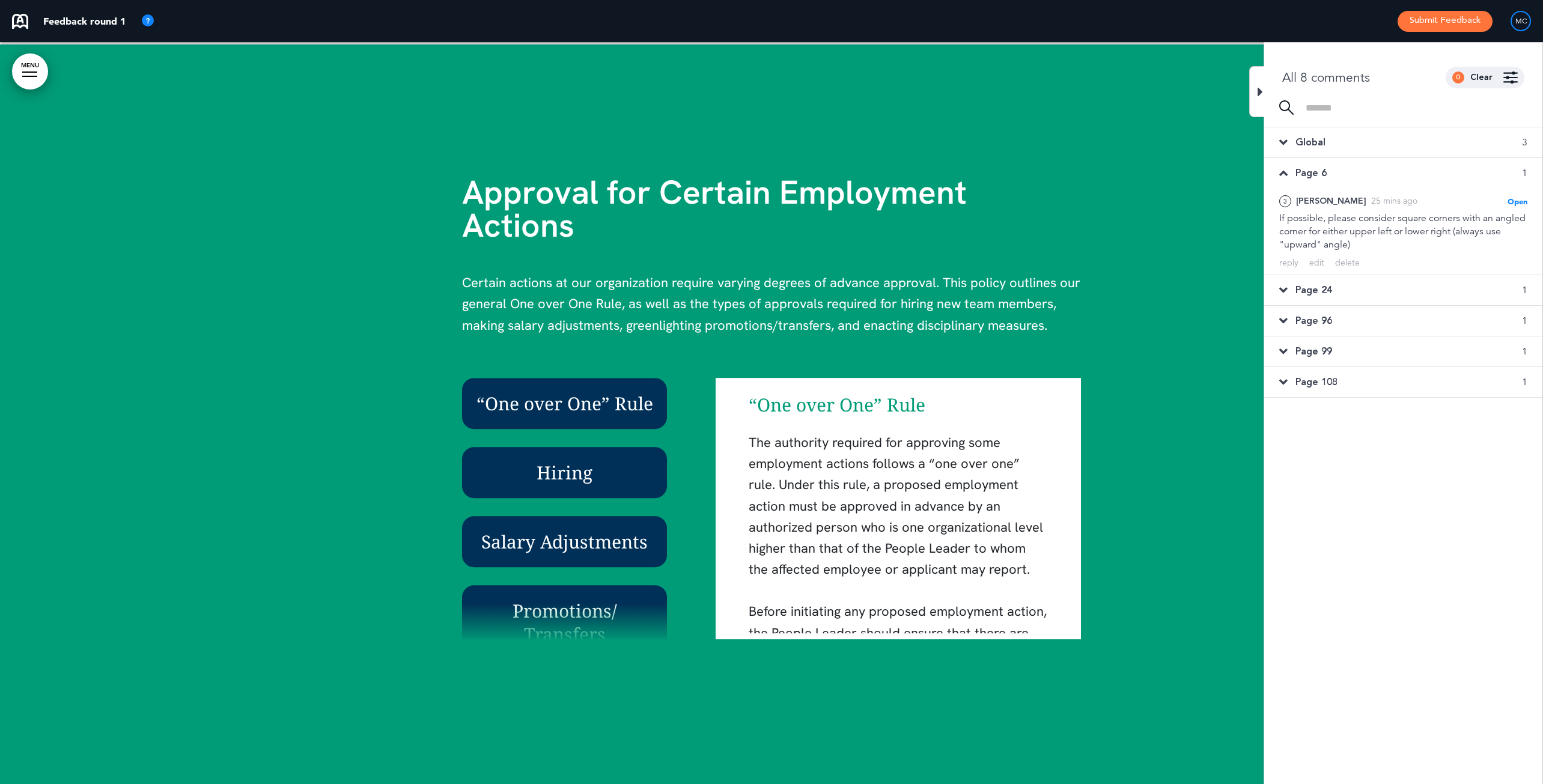
scroll to position [3519, 0]
click at [1228, 289] on icon at bounding box center [1283, 290] width 9 height 14
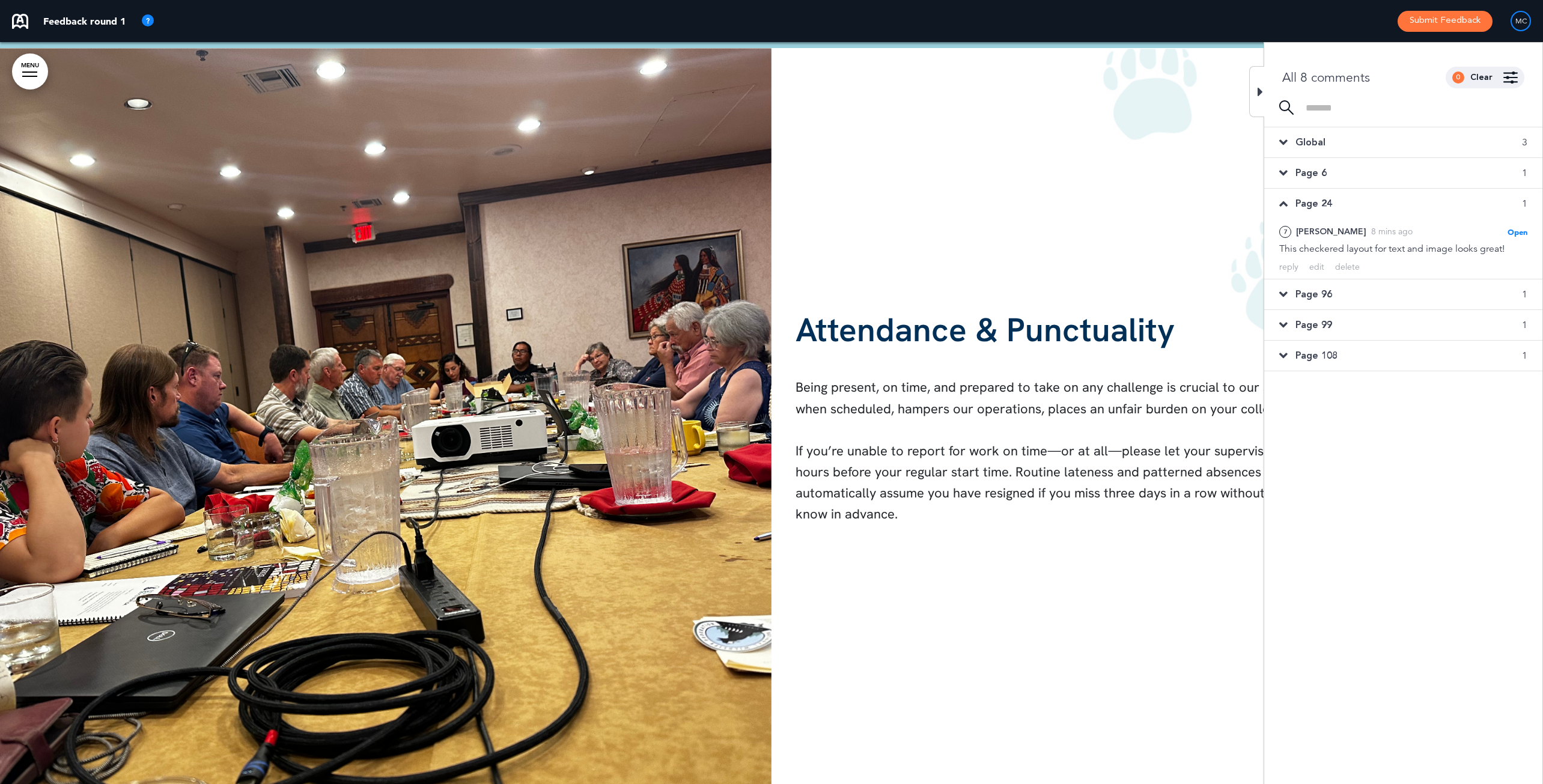
click at [1228, 171] on icon at bounding box center [1283, 173] width 9 height 14
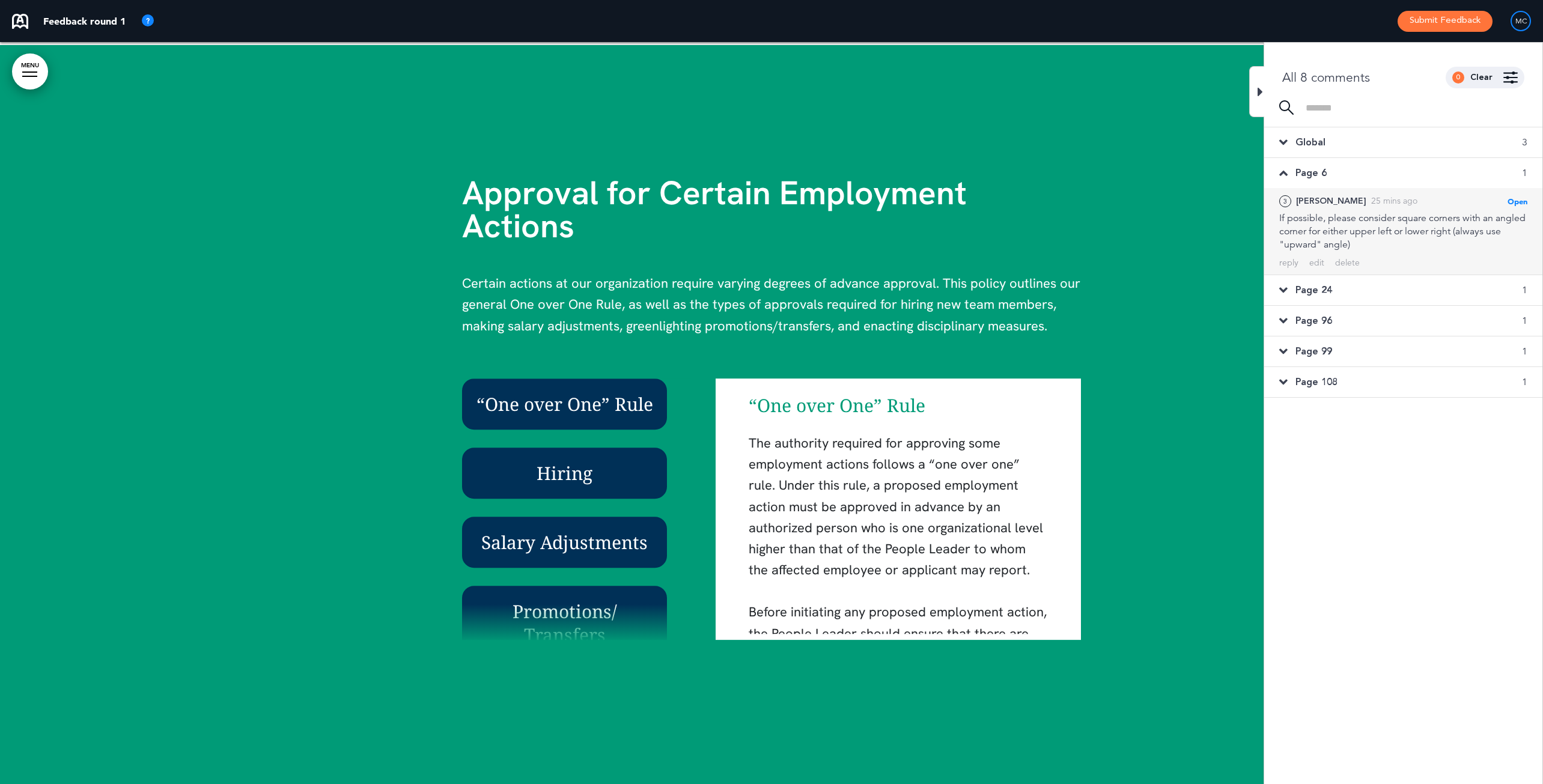
click at [1228, 242] on div "If possible, please consider square corners with an angled corner for either up…" at bounding box center [1403, 231] width 248 height 40
click at [1228, 263] on div "edit" at bounding box center [1316, 263] width 15 height 11
click at [1228, 254] on div "**********" at bounding box center [1403, 235] width 248 height 47
click at [1228, 267] on div "Save" at bounding box center [1517, 268] width 19 height 14
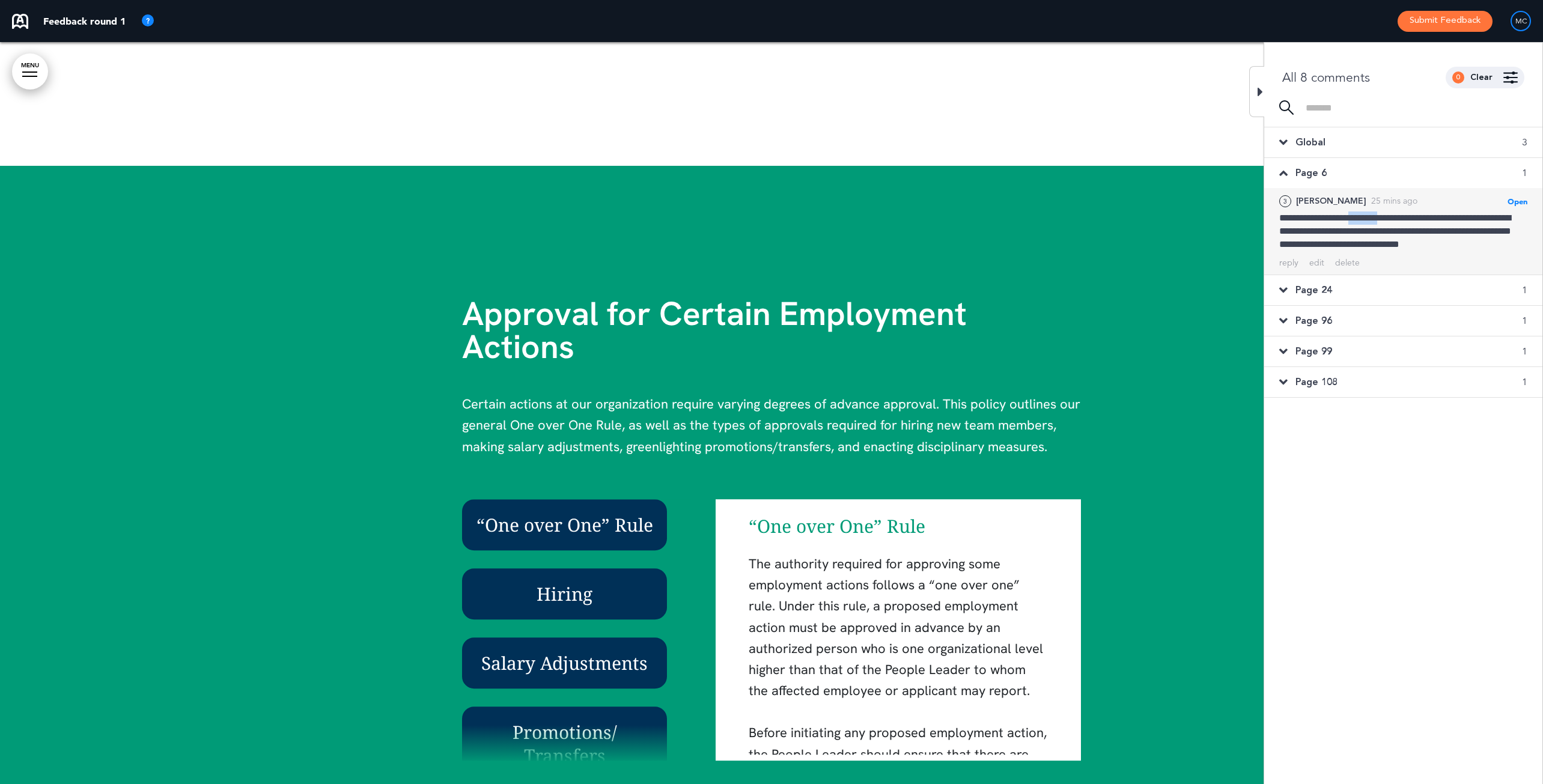
drag, startPoint x: 1354, startPoint y: 222, endPoint x: 1391, endPoint y: 218, distance: 37.2
click at [1228, 217] on div "**********" at bounding box center [1403, 231] width 248 height 40
click at [1228, 417] on div "Global 3 1 Michelle C. 56 mins ago Open Mark as Open Mark as Completed Mark as …" at bounding box center [1403, 455] width 278 height 656
drag, startPoint x: 1483, startPoint y: 193, endPoint x: 1450, endPoint y: 134, distance: 67.6
click at [1228, 134] on div "Global 3 1 Michelle C. 56 mins ago Open Mark as Open Mark as Completed Mark as …" at bounding box center [1403, 455] width 278 height 656
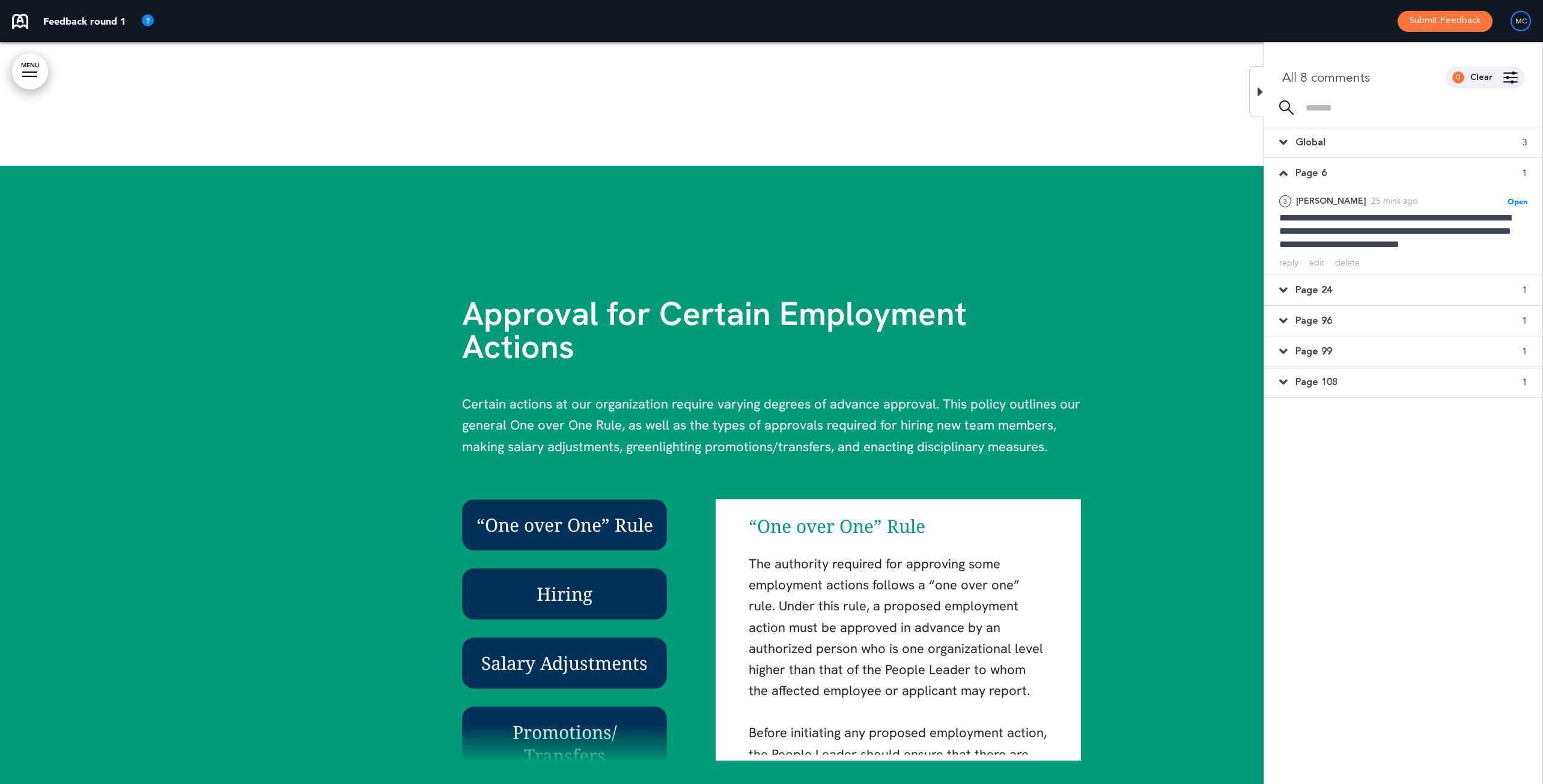
click at [1228, 495] on div "Global 3 1 Michelle C. 56 mins ago Open Mark as Open Mark as Completed Mark as …" at bounding box center [1403, 455] width 278 height 656
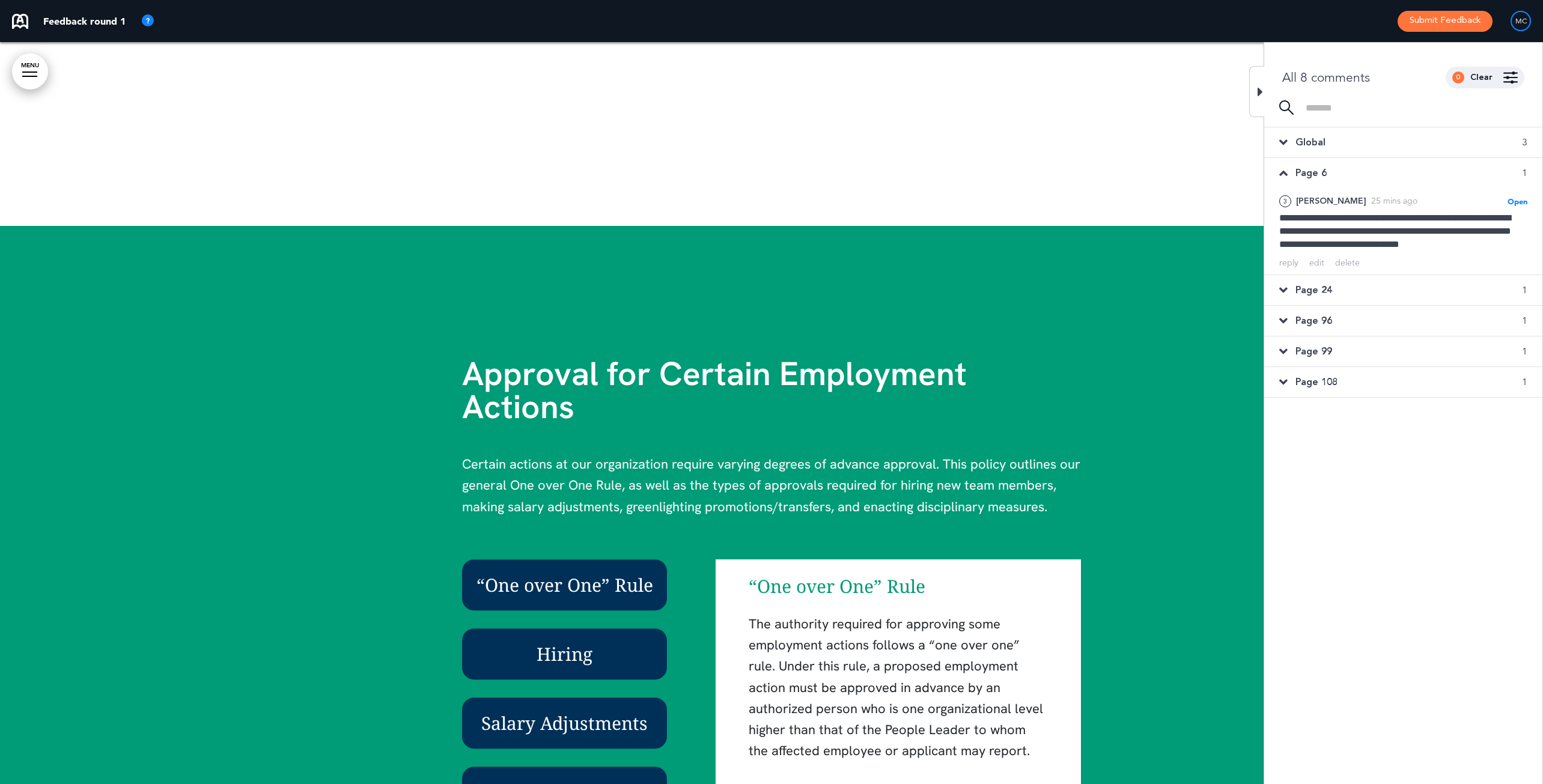
click at [1228, 288] on icon at bounding box center [1283, 290] width 9 height 14
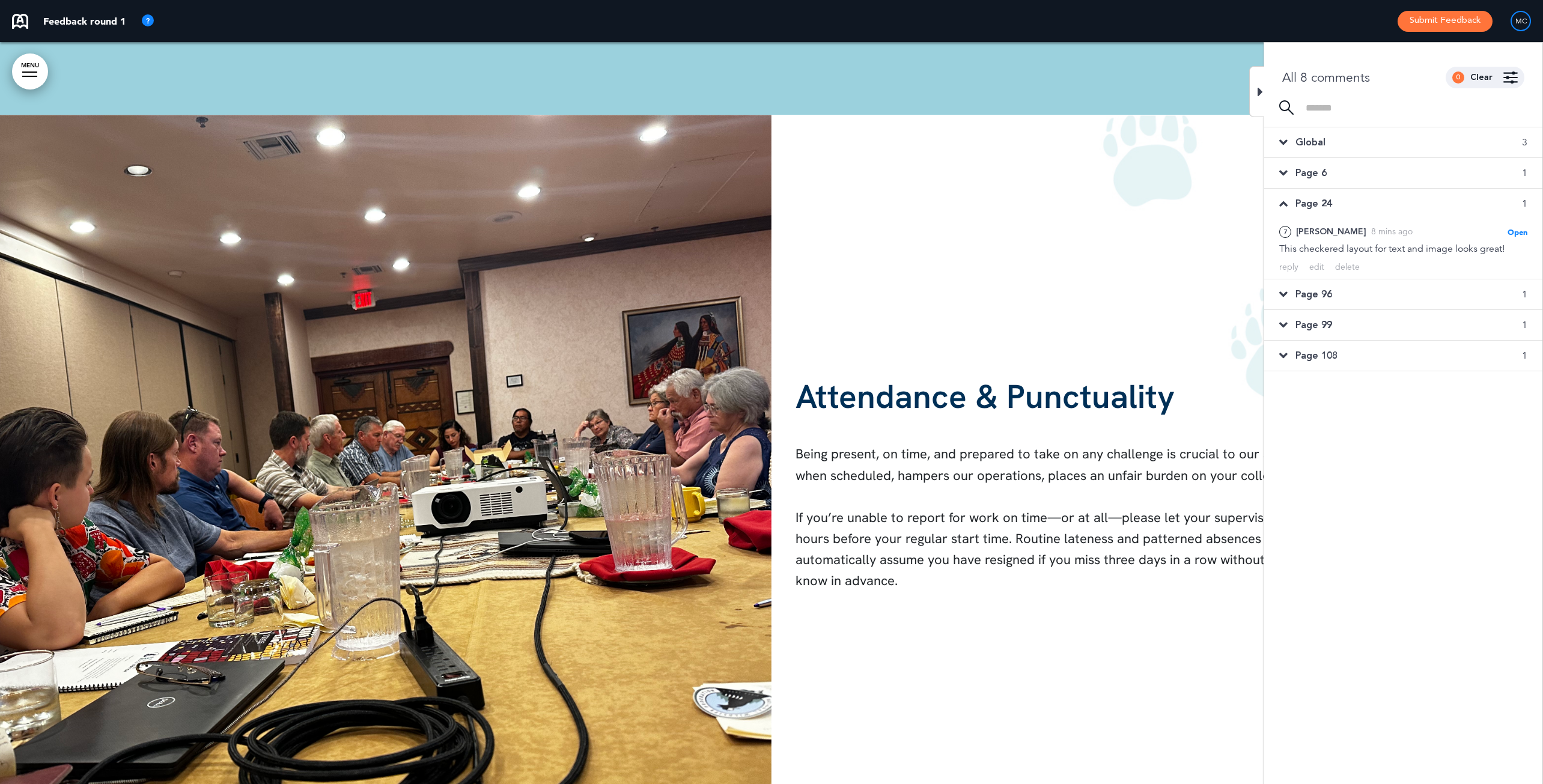
scroll to position [17927, 0]
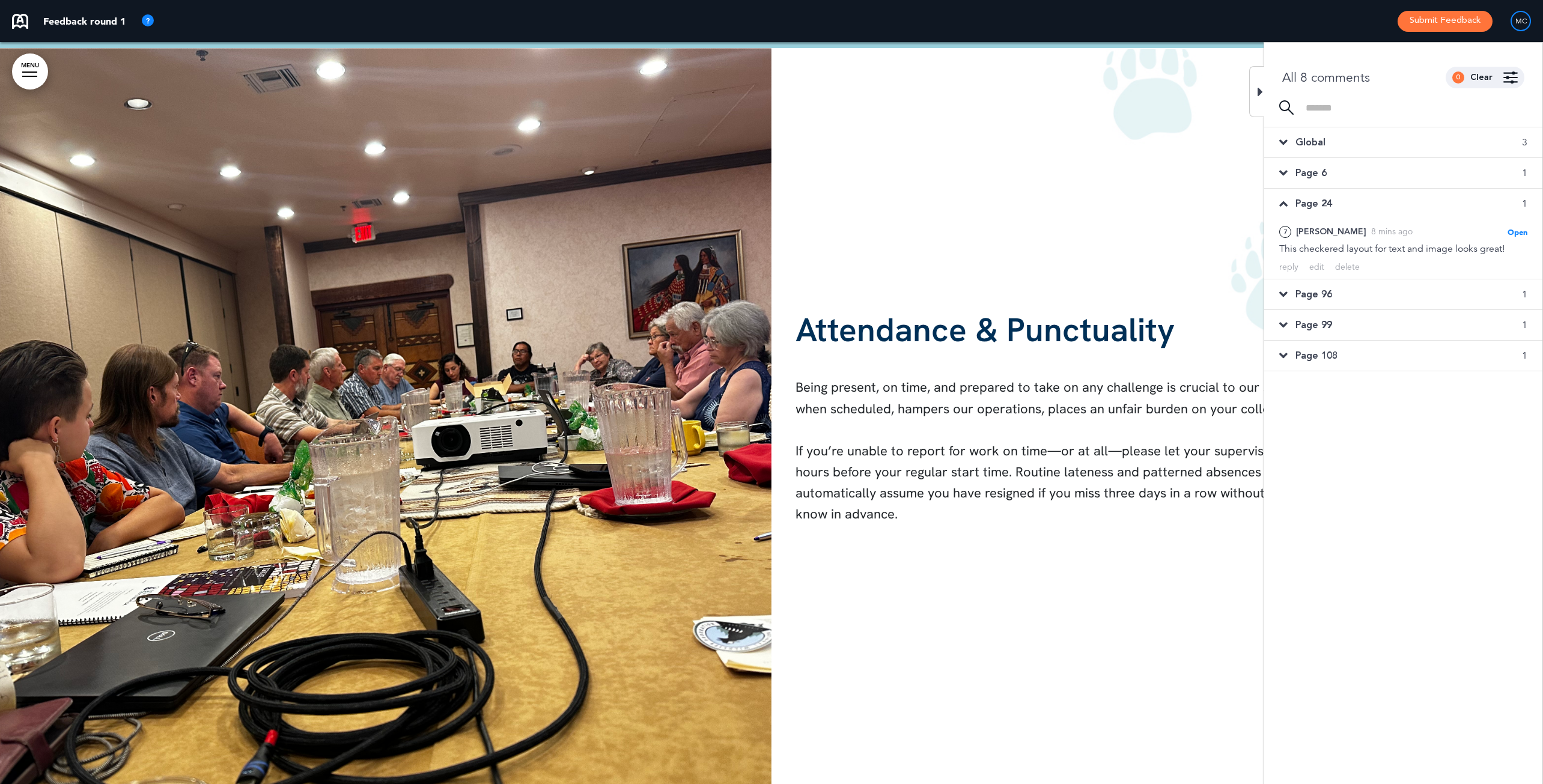
click at [1228, 292] on icon at bounding box center [1283, 294] width 9 height 14
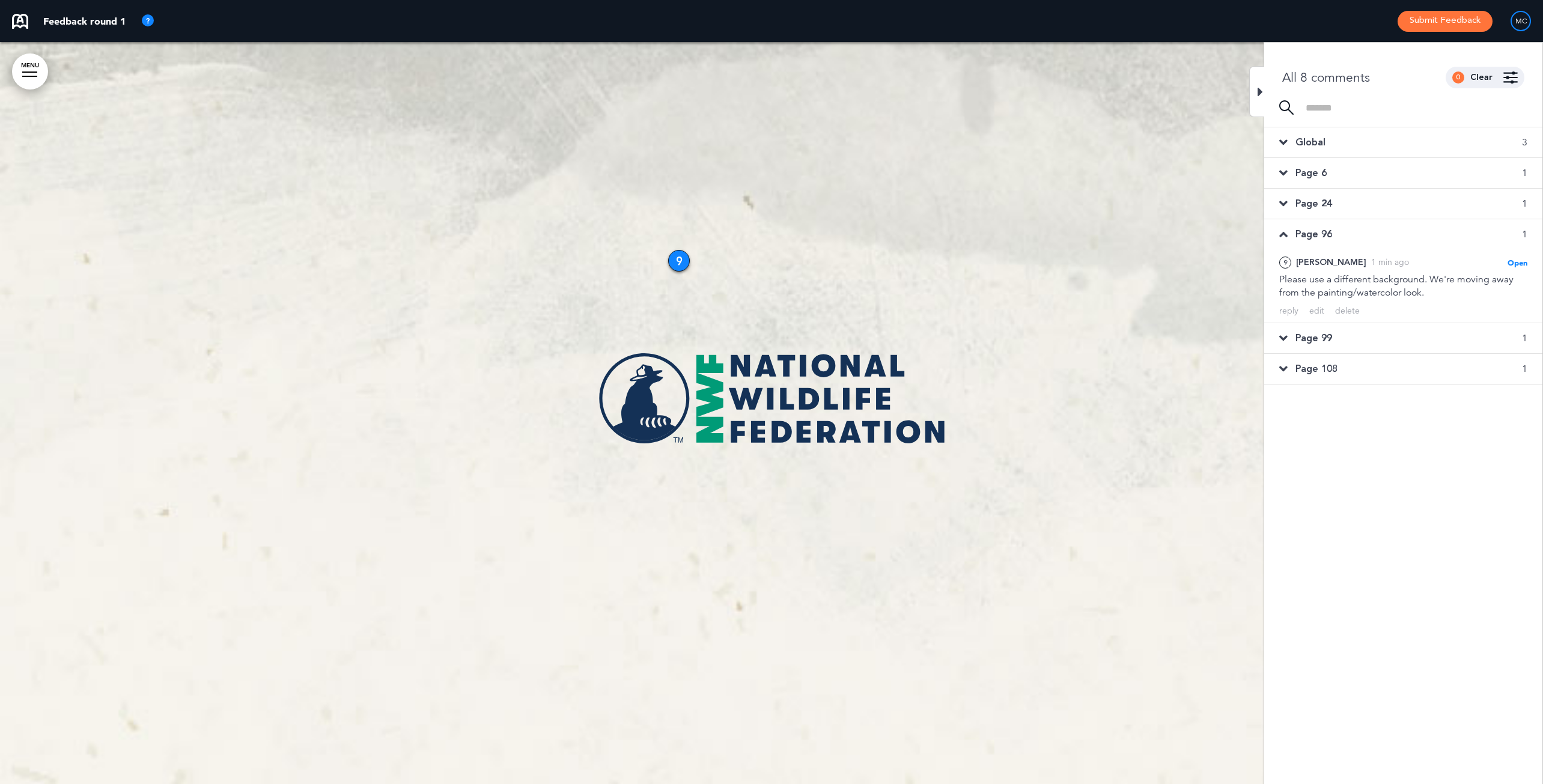
click at [1228, 334] on icon at bounding box center [1283, 338] width 9 height 14
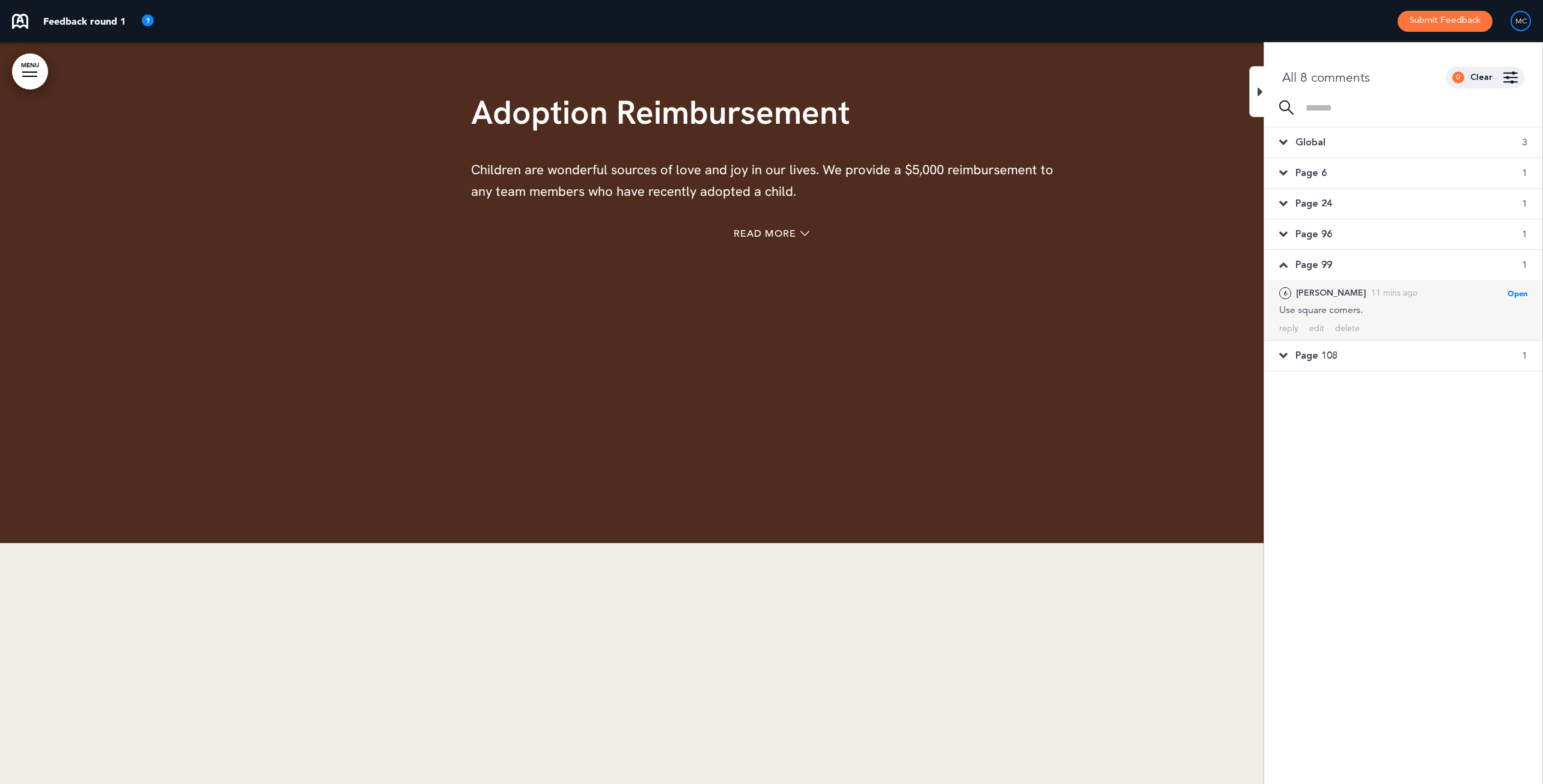
scroll to position [17185, 0]
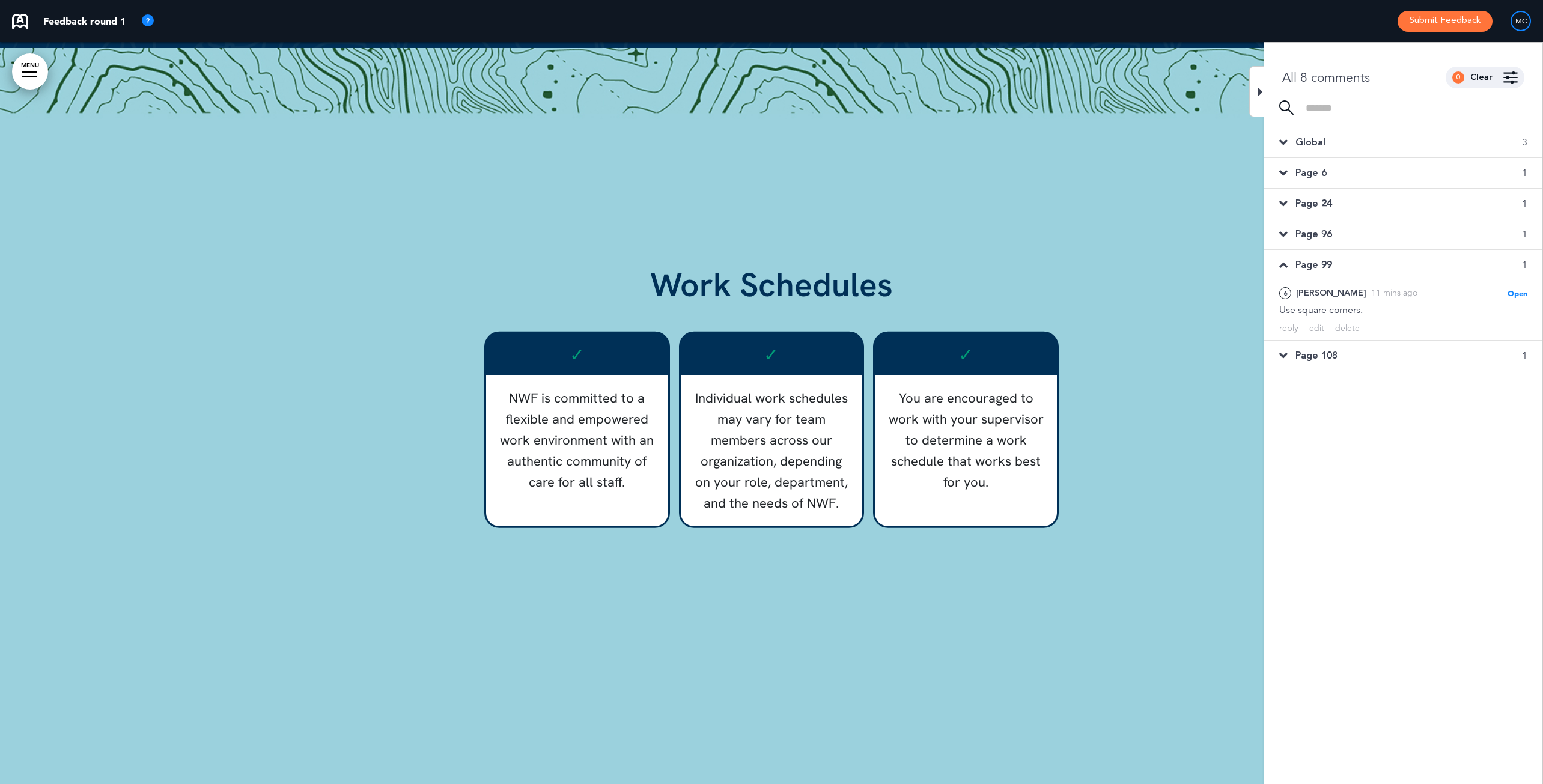
click at [1228, 353] on icon at bounding box center [1283, 355] width 9 height 14
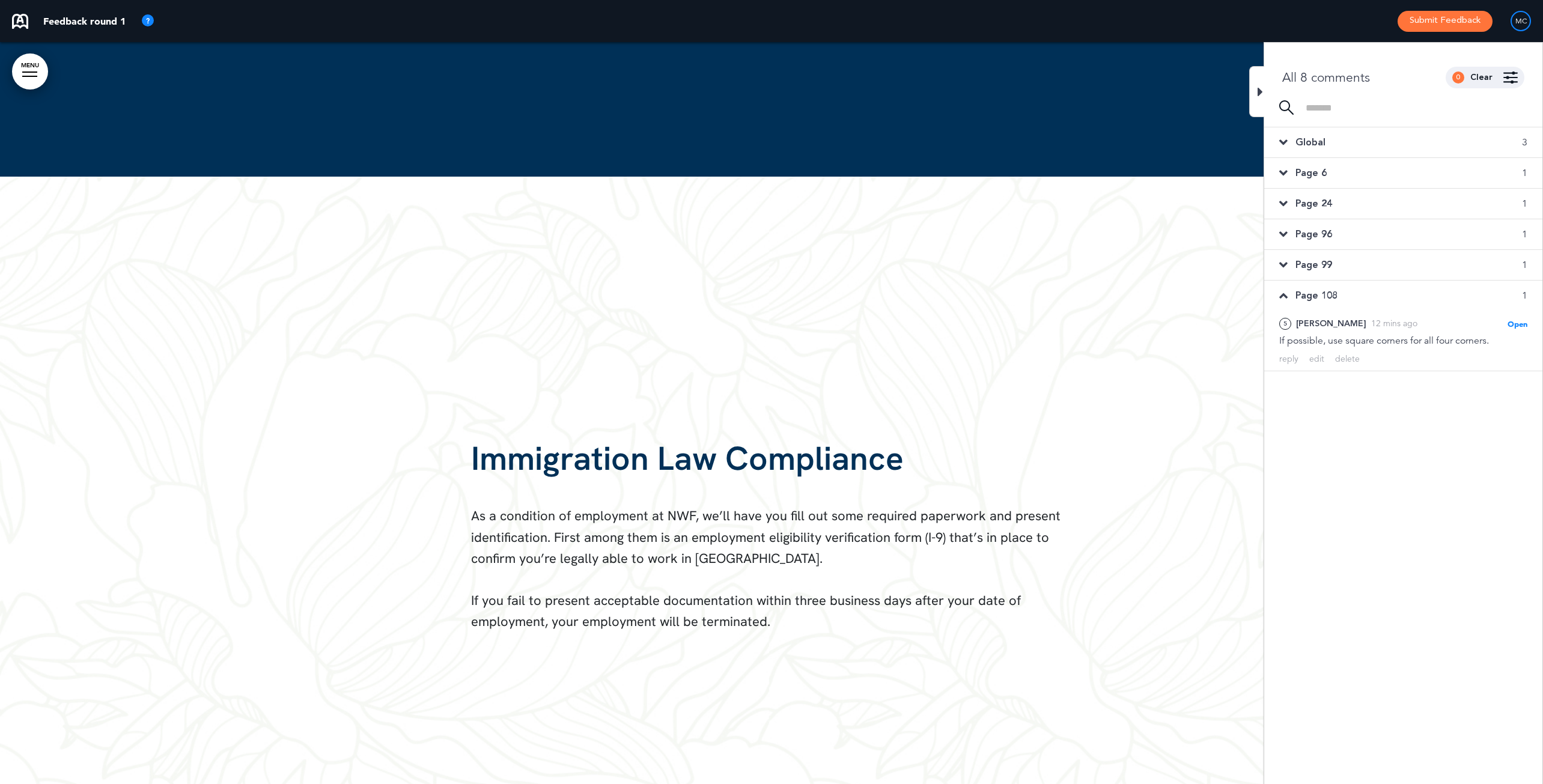
scroll to position [12295, 0]
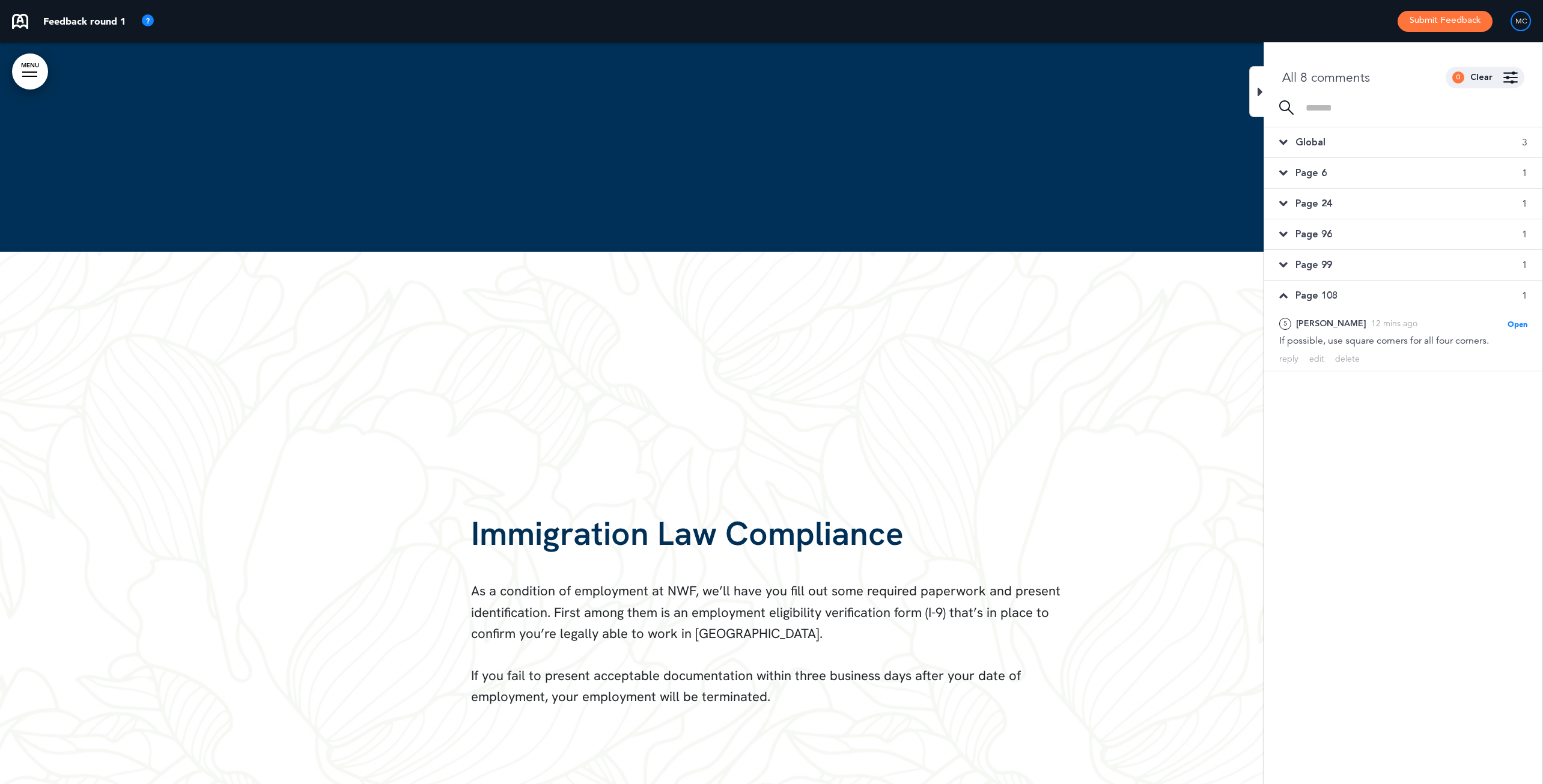
click at [1228, 171] on span "Page 6" at bounding box center [1311, 173] width 31 height 14
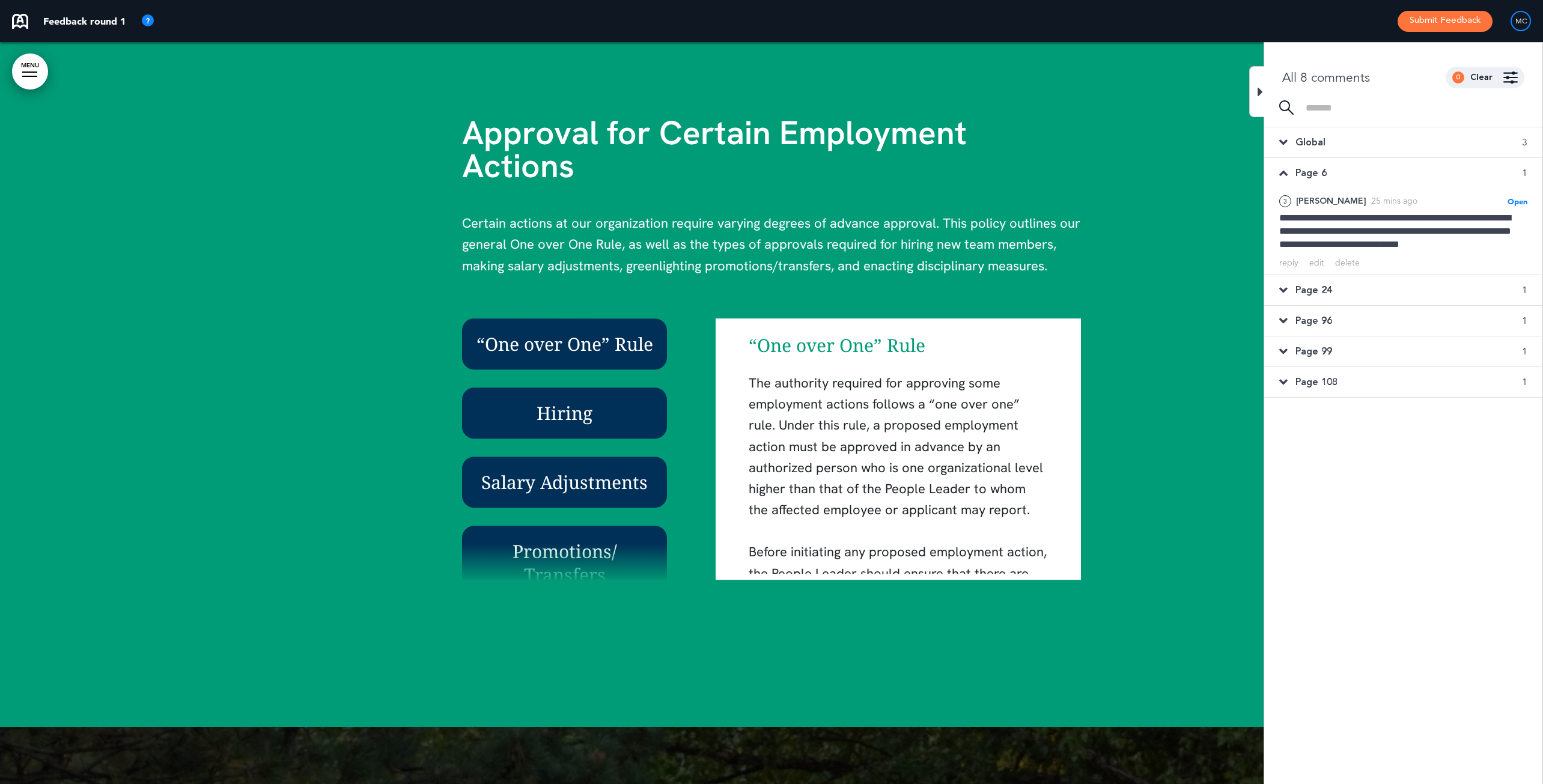
scroll to position [3519, 0]
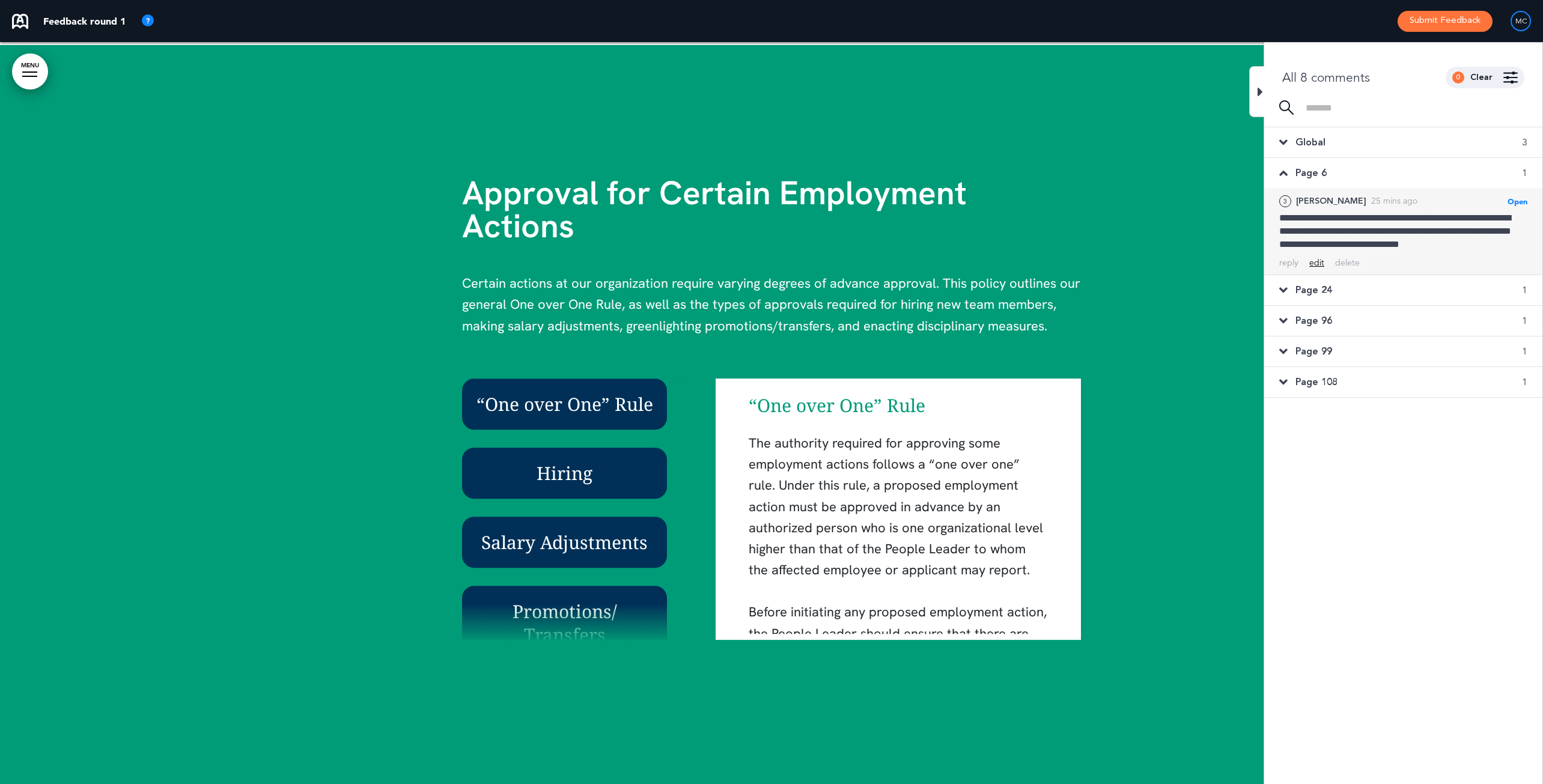
click at [1228, 263] on div "edit" at bounding box center [1316, 263] width 15 height 11
click at [1228, 221] on div "**********" at bounding box center [1403, 235] width 248 height 47
drag, startPoint x: 1285, startPoint y: 221, endPoint x: 1352, endPoint y: 233, distance: 68.1
click at [1228, 233] on div "**********" at bounding box center [1403, 235] width 248 height 47
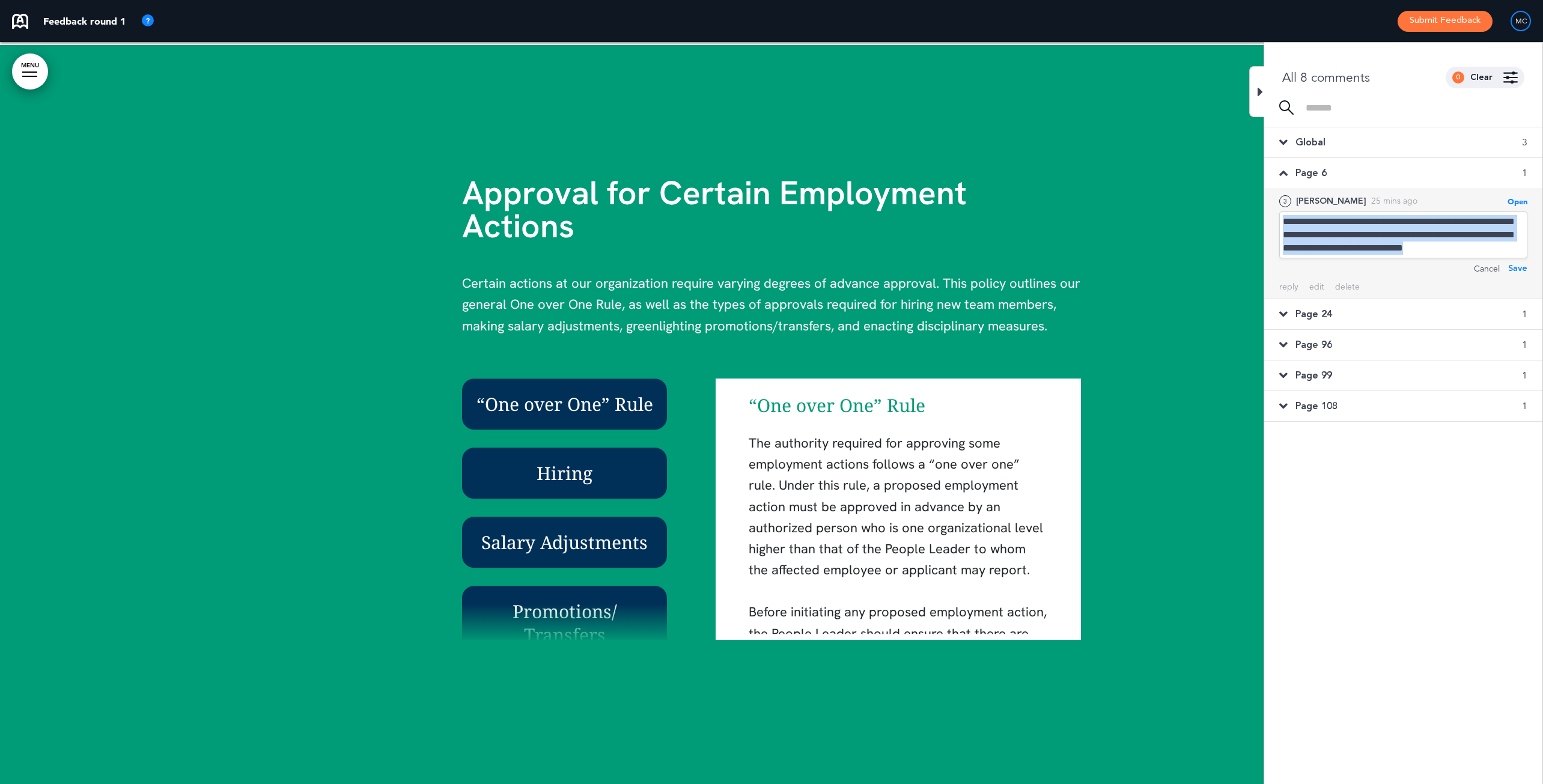
copy div "**********"
click at [1228, 286] on div "delete" at bounding box center [1347, 287] width 25 height 11
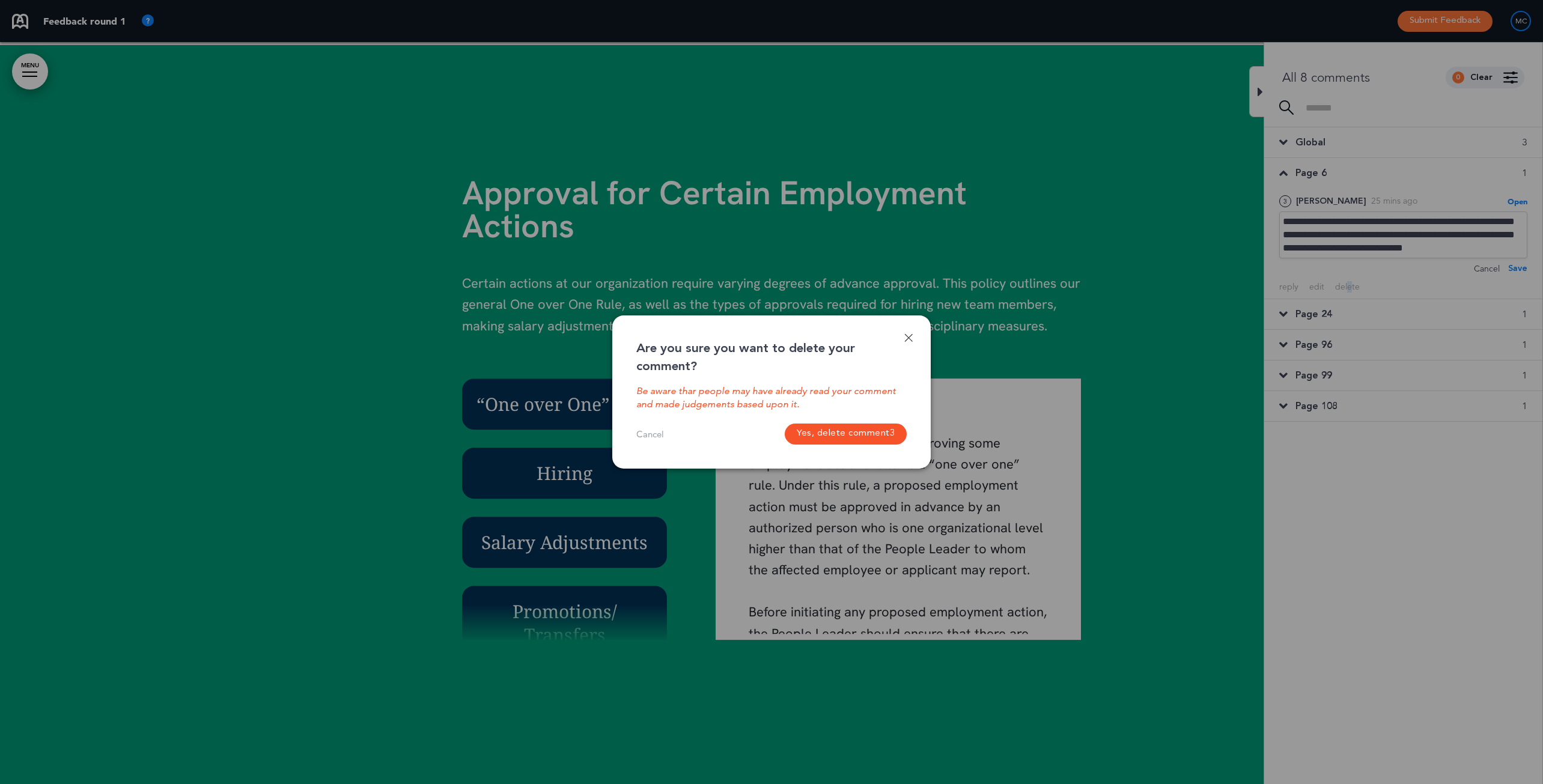
click at [854, 430] on button "Yes, delete comment 3" at bounding box center [846, 434] width 122 height 21
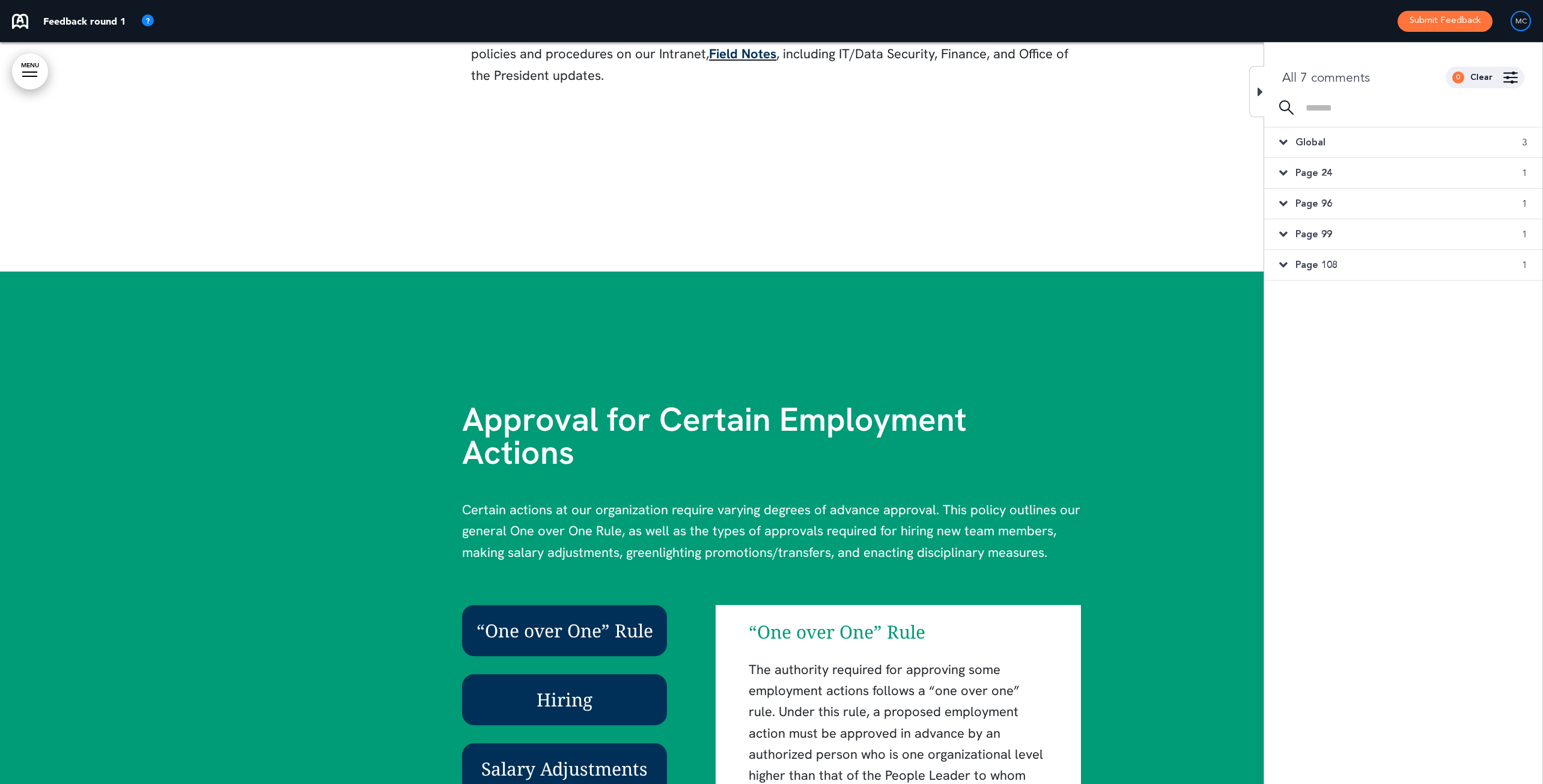
scroll to position [3586, 0]
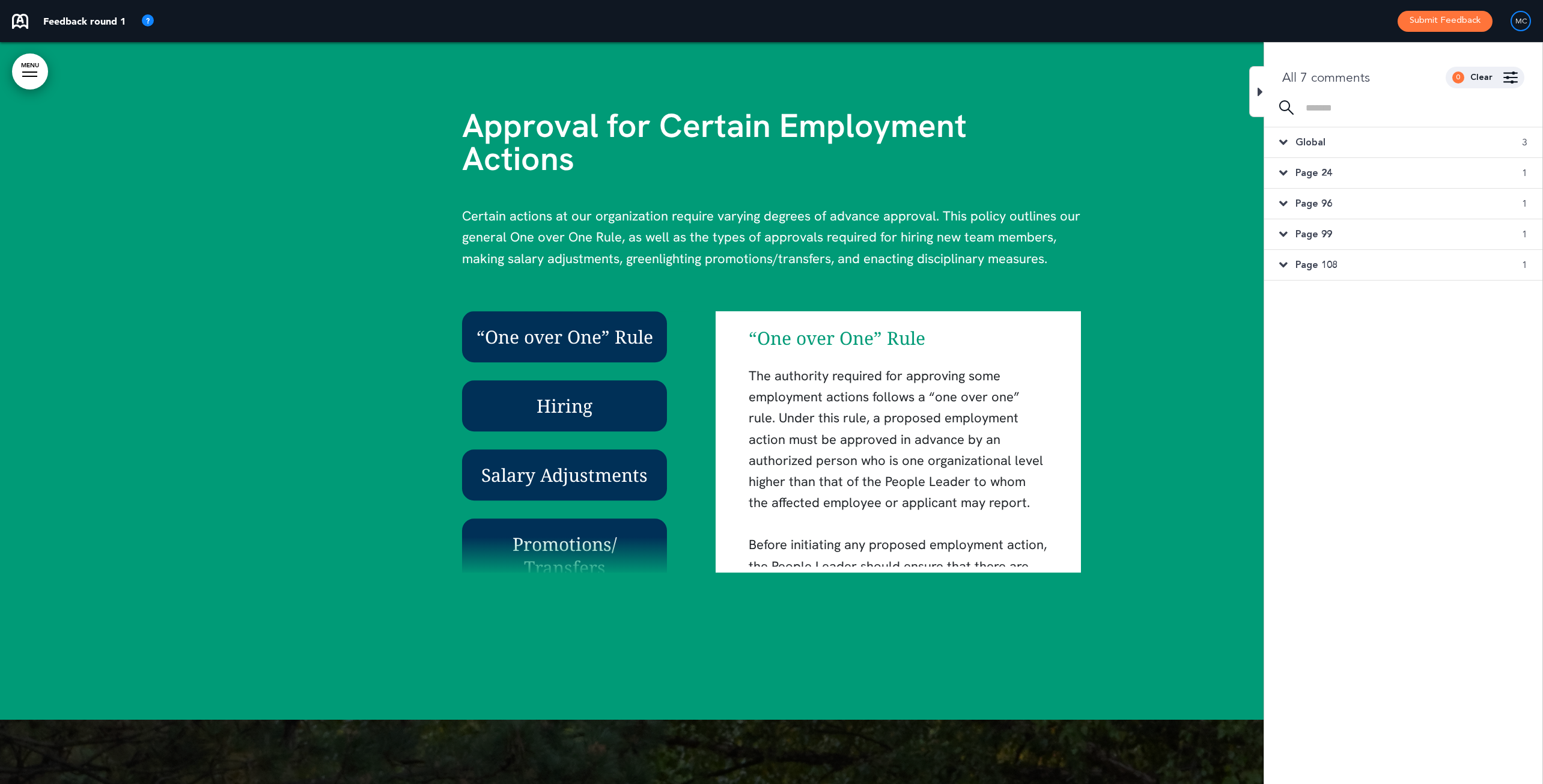
click at [1228, 89] on icon at bounding box center [1260, 92] width 6 height 14
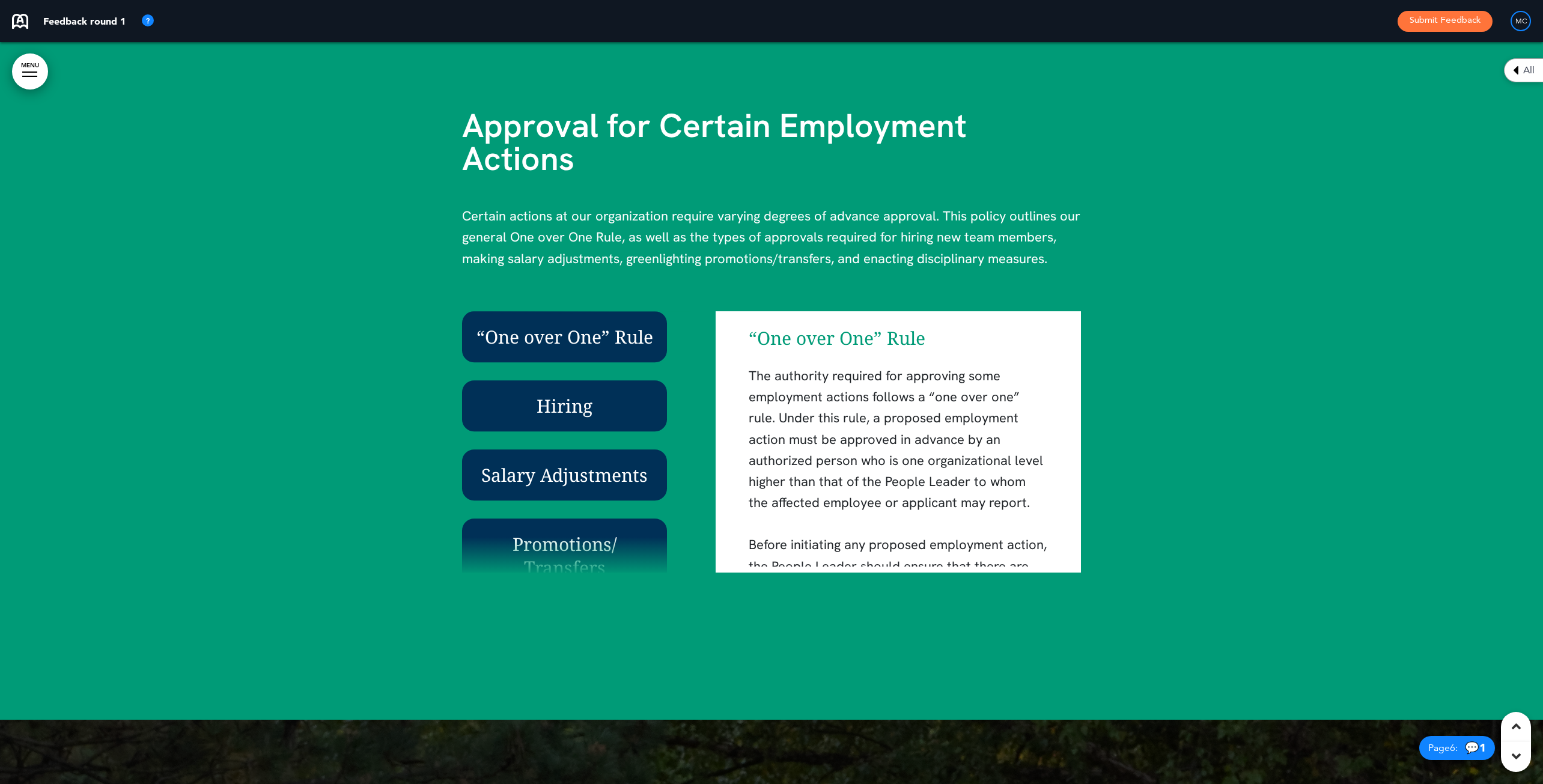
click at [1228, 89] on div at bounding box center [772, 349] width 1543 height 742
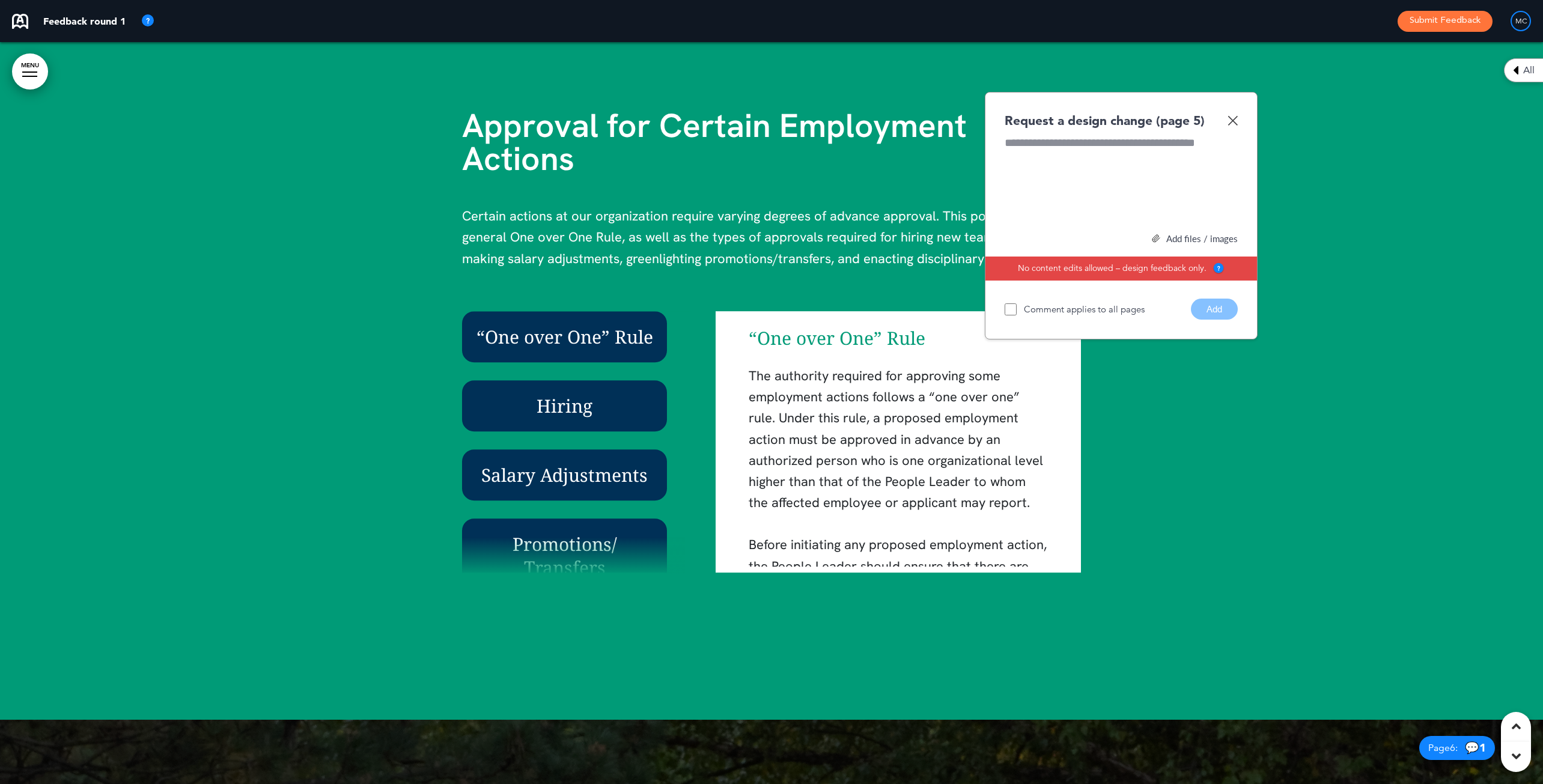
click at [553, 277] on p "Certain actions at our organization require varying degrees of advance approval…" at bounding box center [772, 248] width 619 height 85
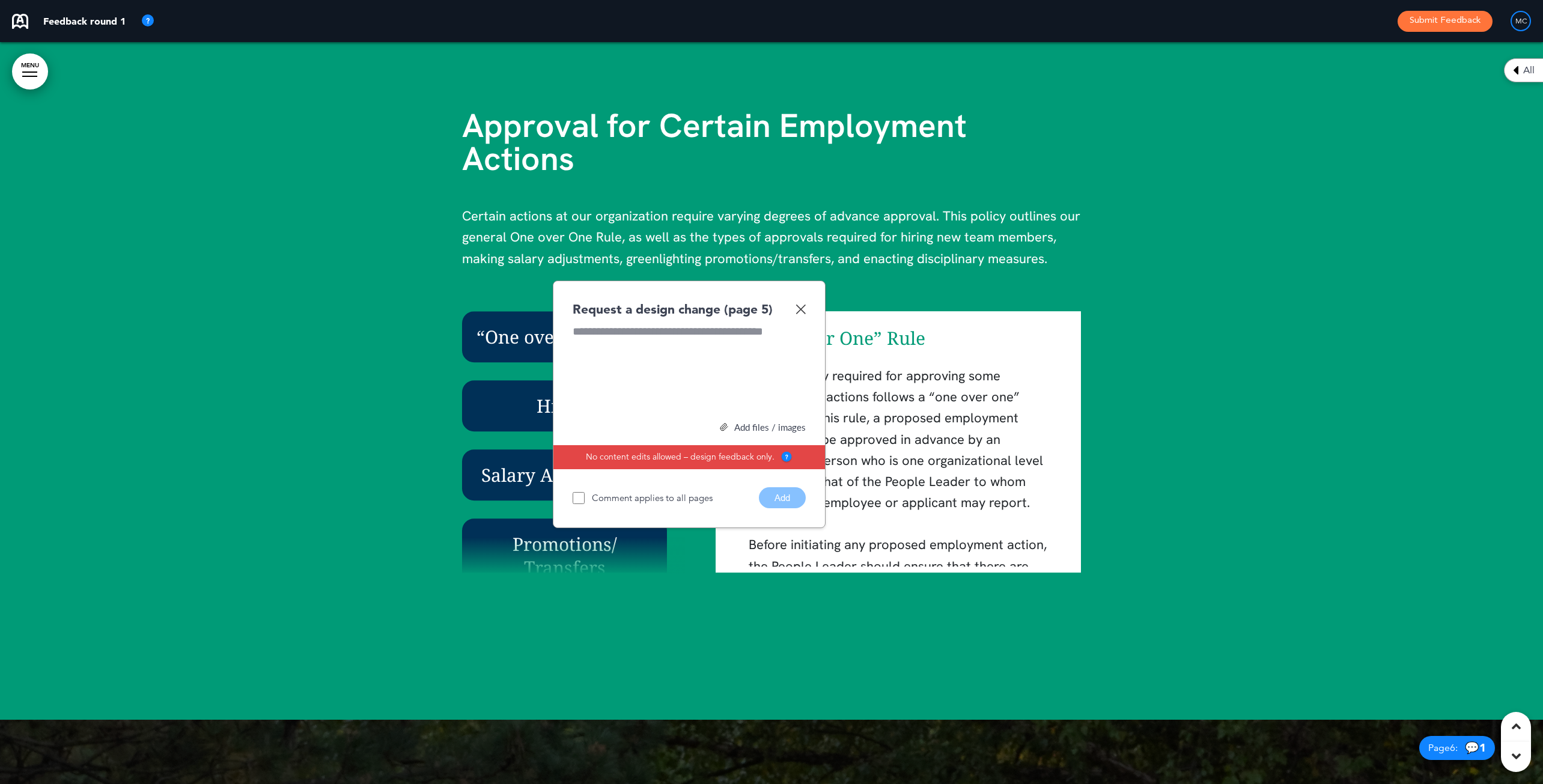
click at [603, 329] on div at bounding box center [690, 369] width 233 height 90
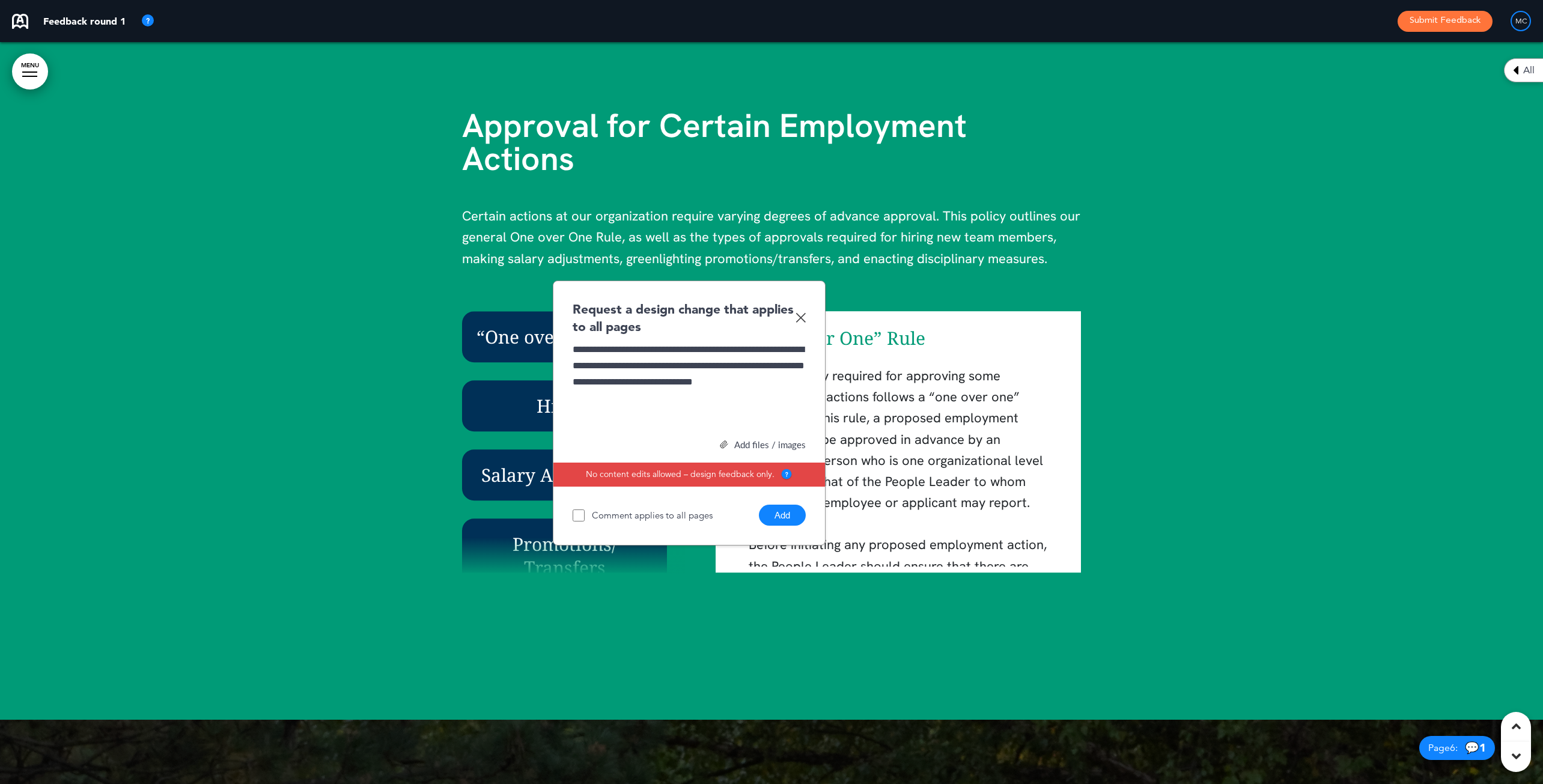
click at [785, 514] on button "Add" at bounding box center [782, 515] width 47 height 21
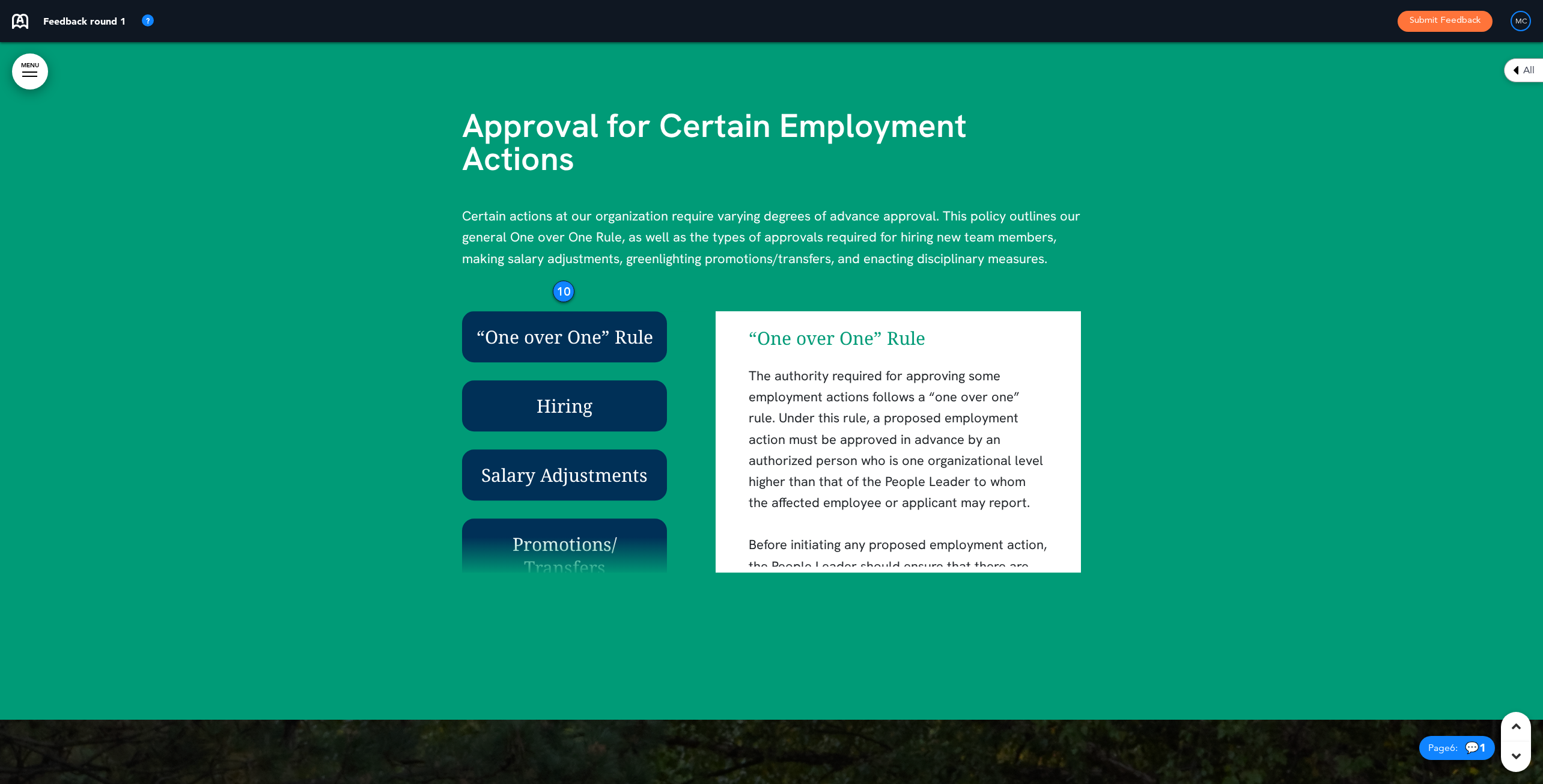
click at [1228, 70] on div "All" at bounding box center [1523, 70] width 39 height 24
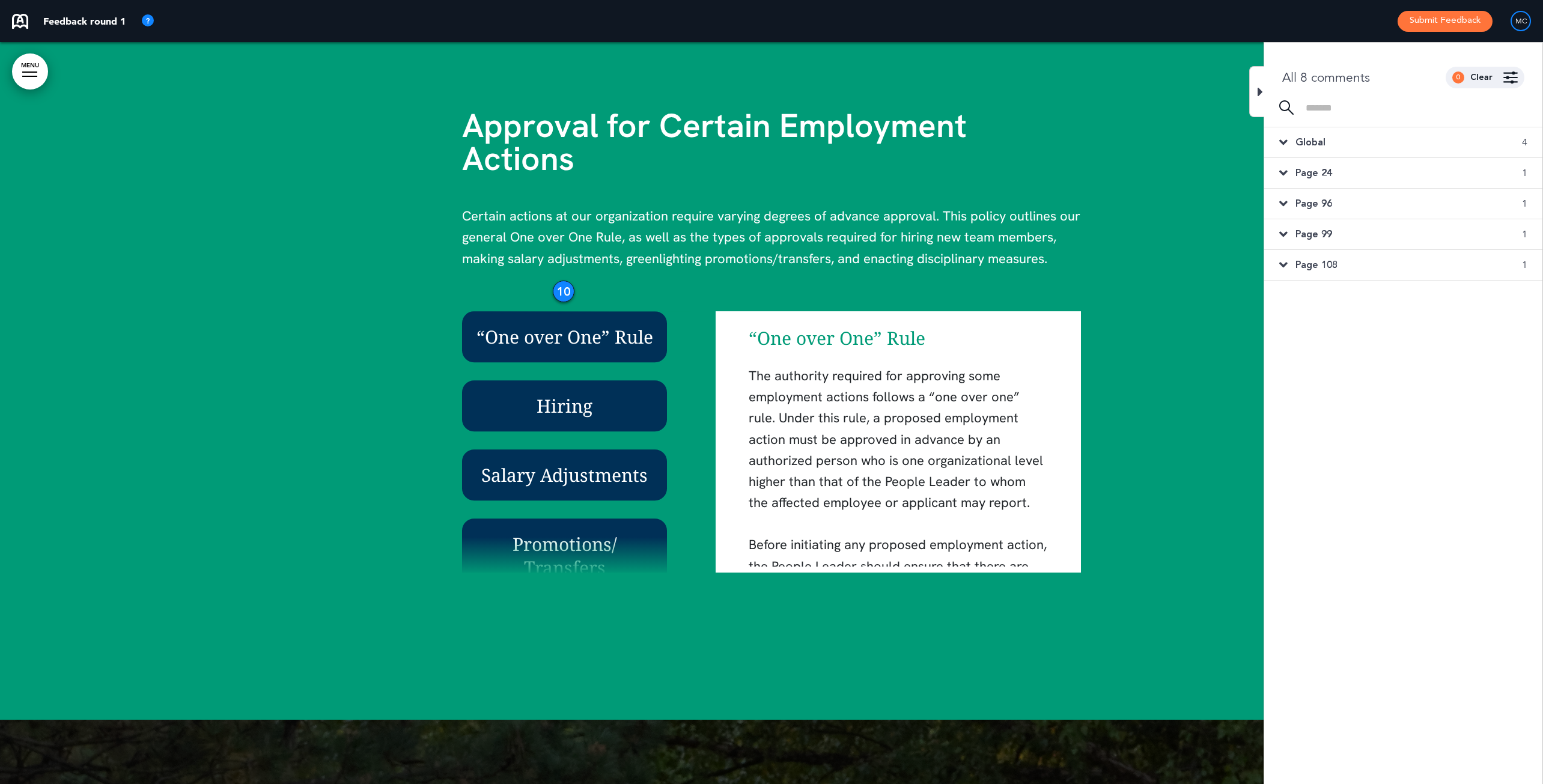
click at [1228, 141] on icon at bounding box center [1283, 142] width 9 height 14
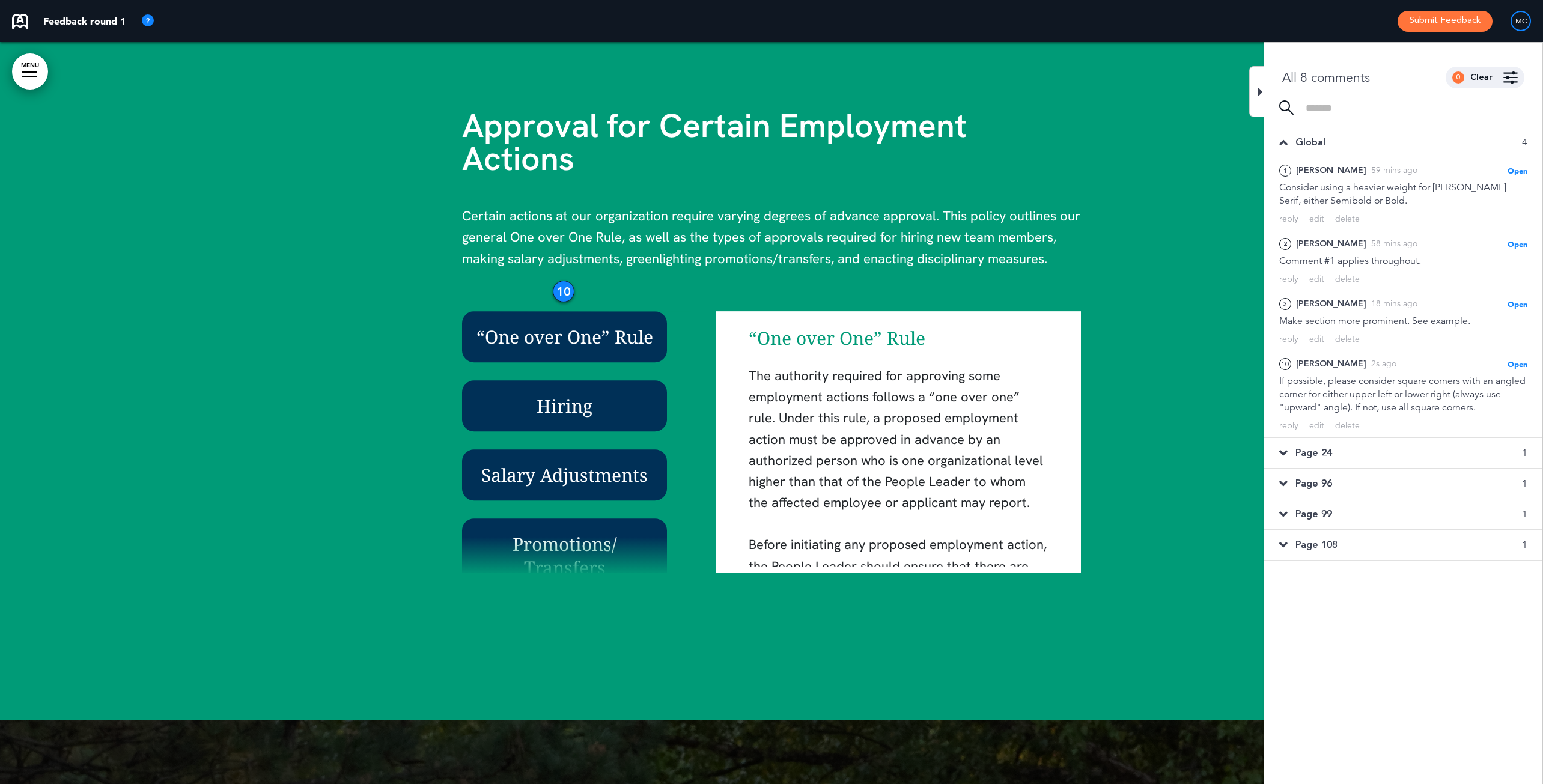
scroll to position [3594, 0]
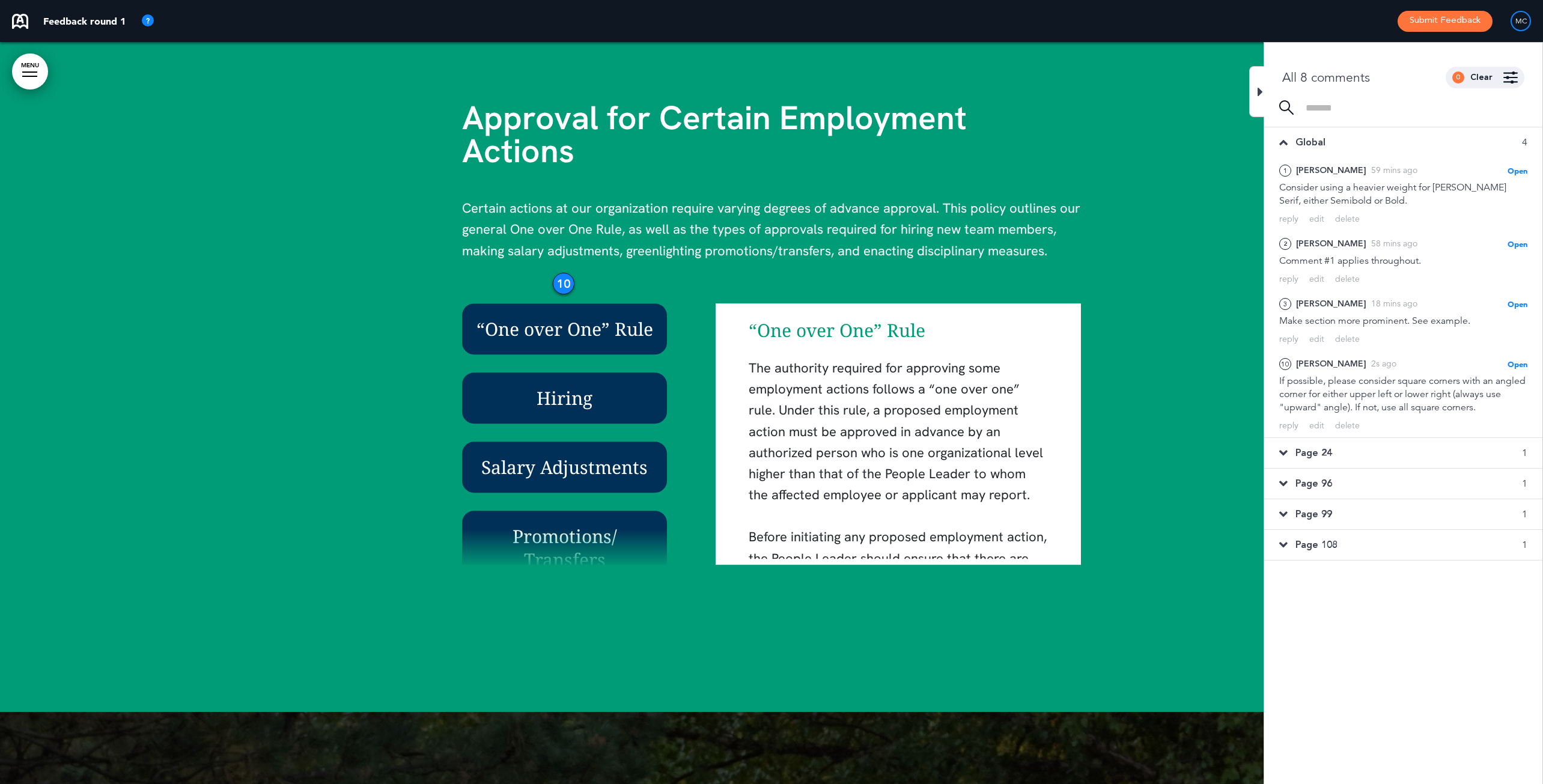
click at [1228, 453] on icon at bounding box center [1283, 452] width 9 height 14
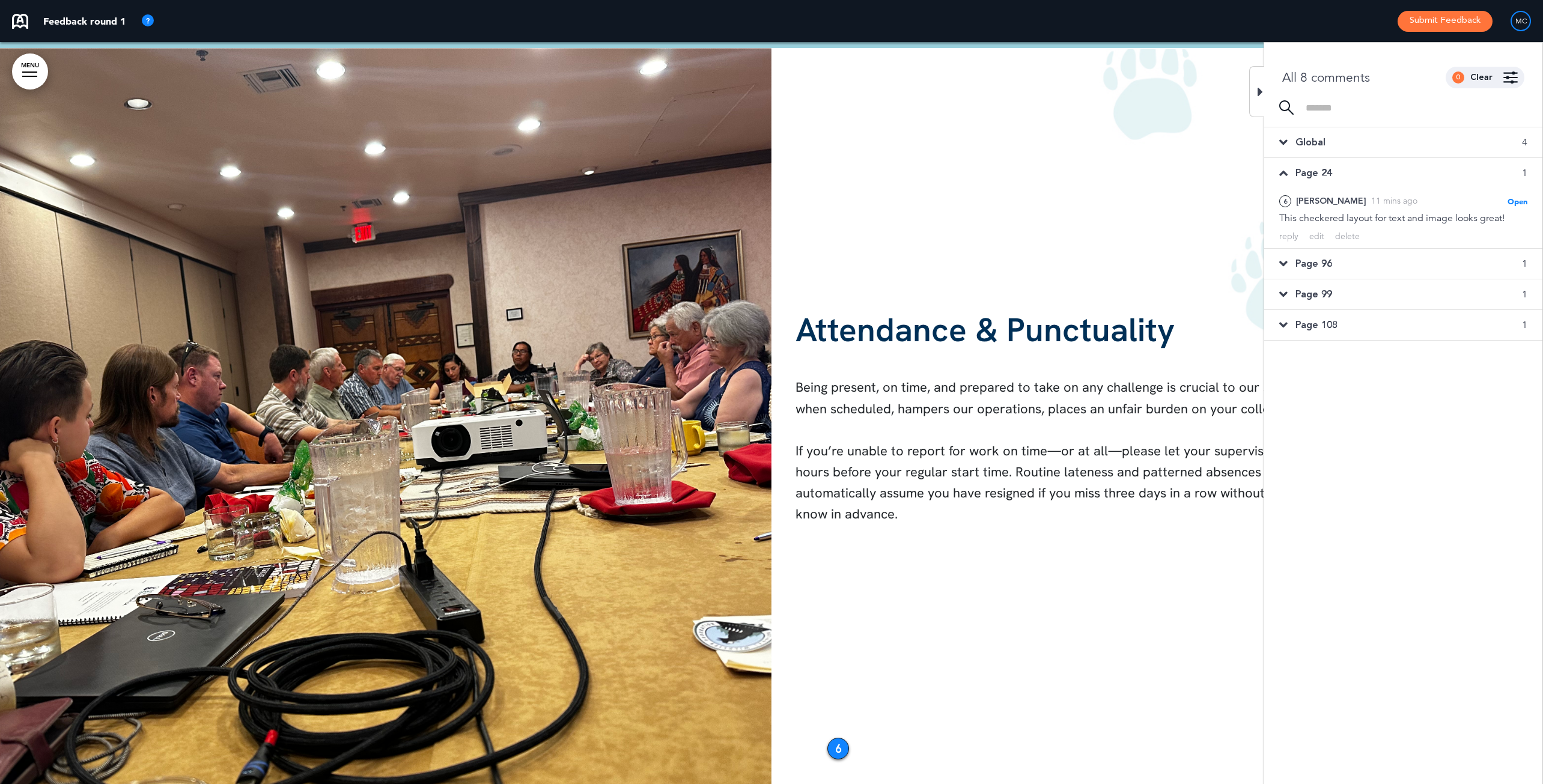
scroll to position [17995, 0]
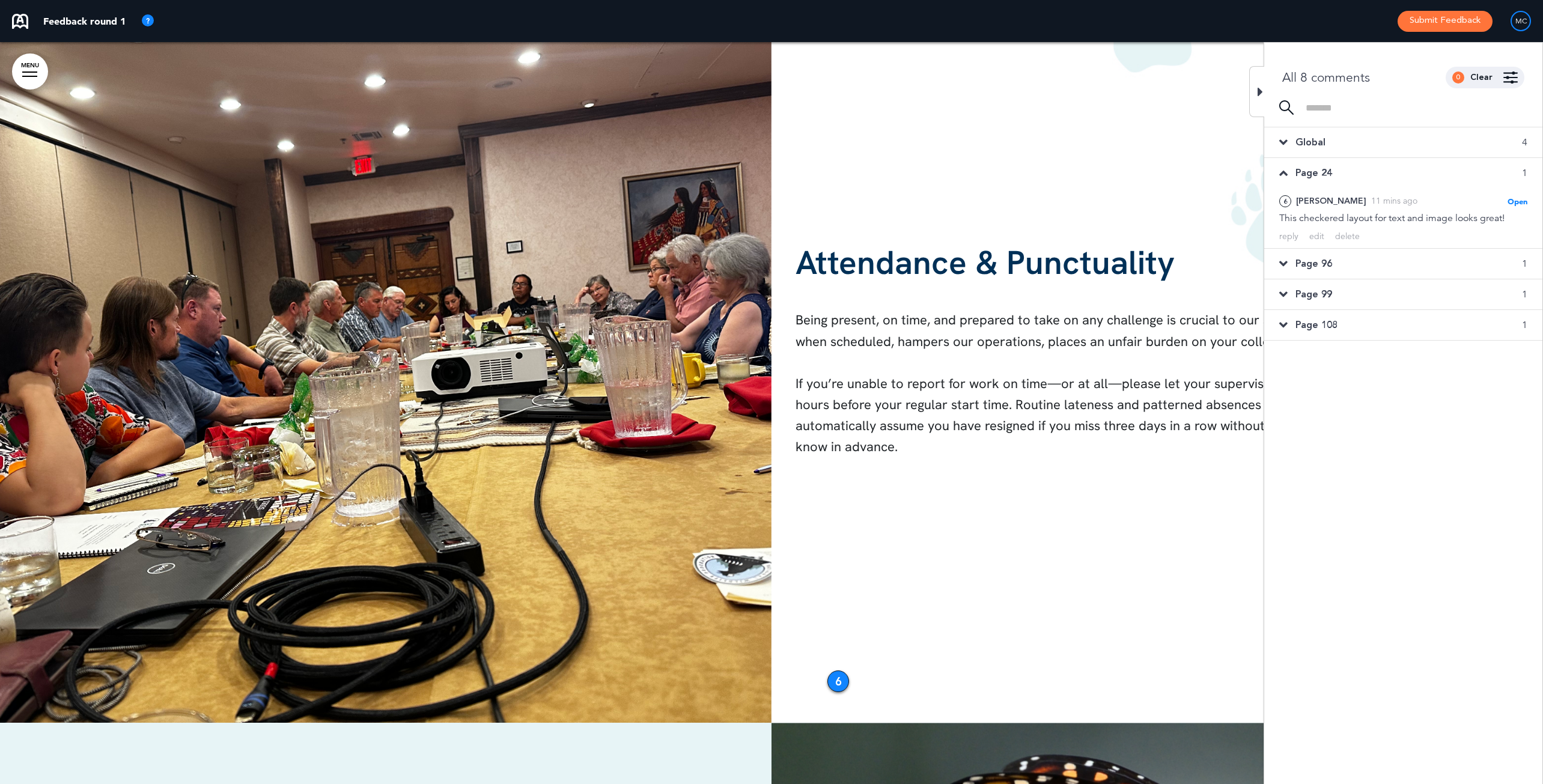
click at [1228, 263] on icon at bounding box center [1283, 263] width 9 height 14
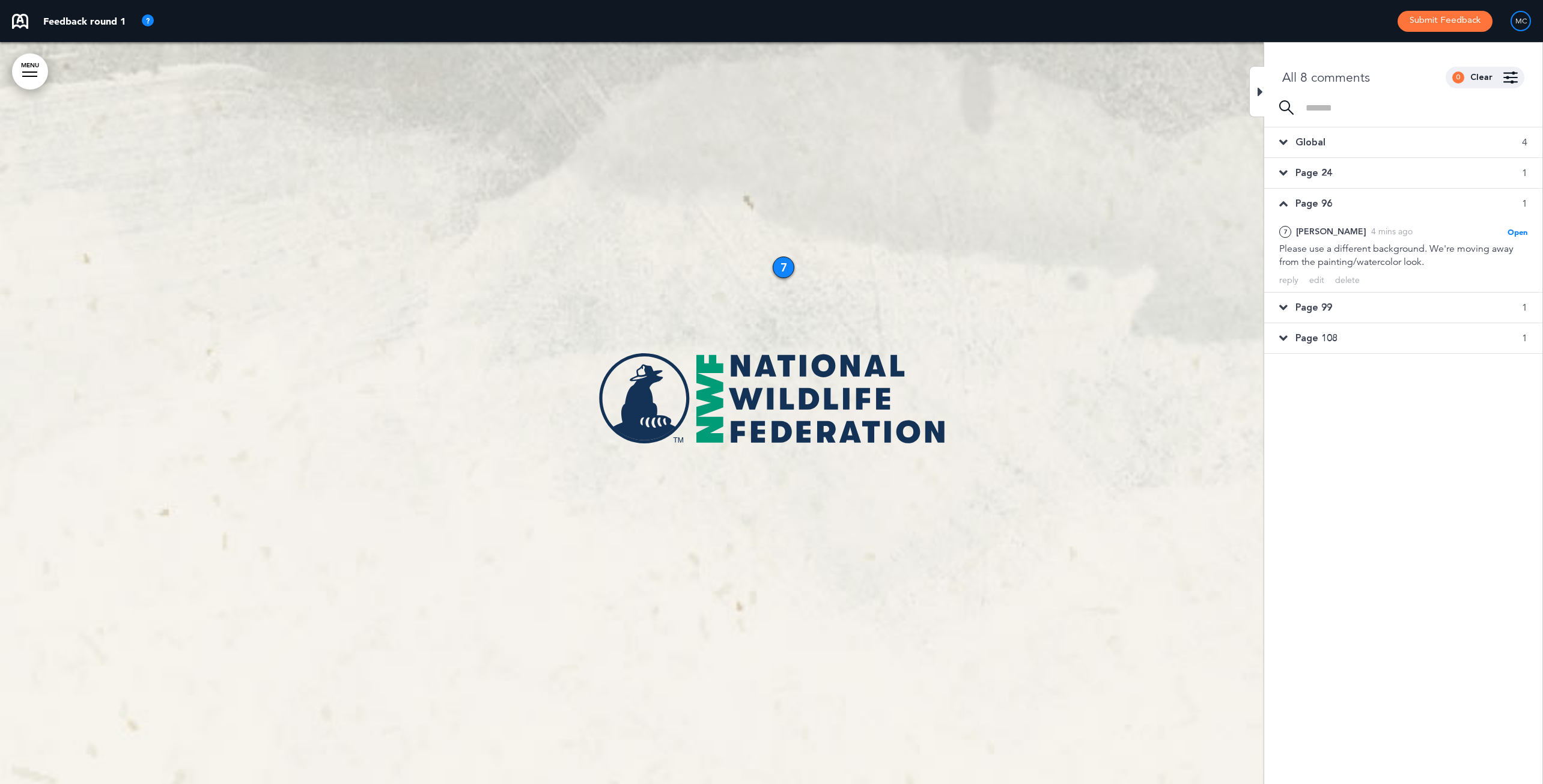
scroll to position [63078, 0]
click at [1228, 306] on icon at bounding box center [1283, 307] width 9 height 14
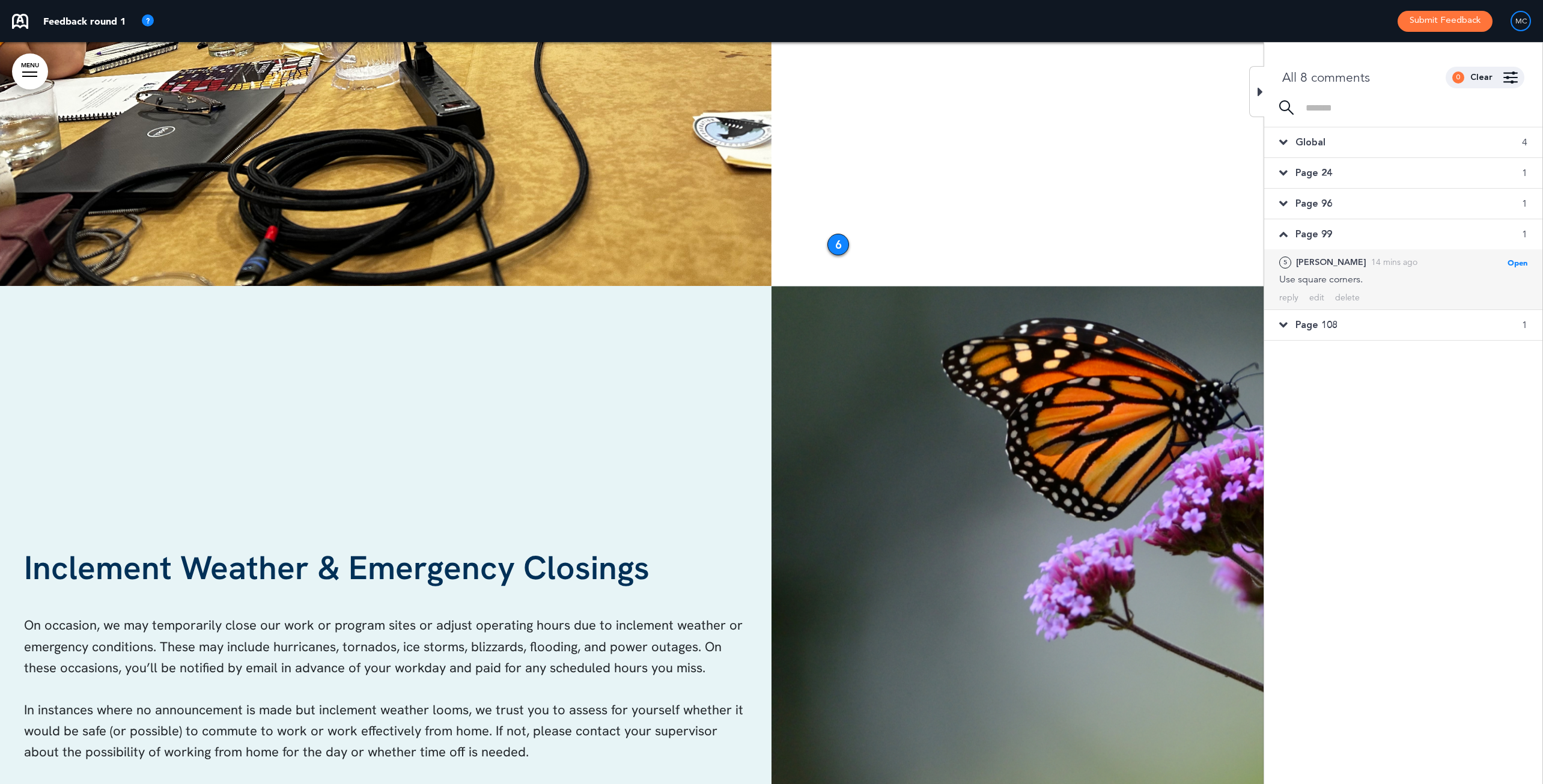
scroll to position [17185, 0]
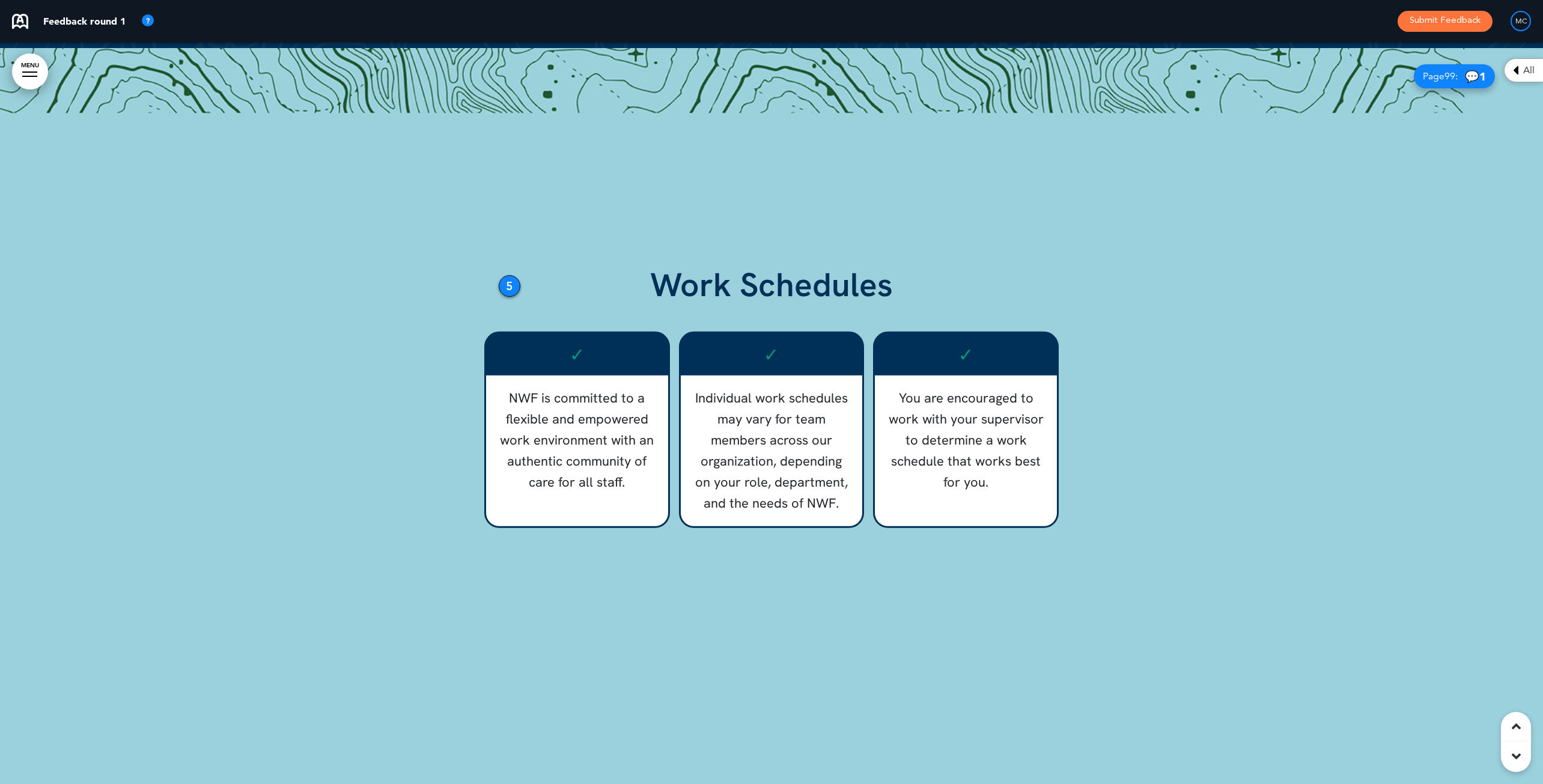
drag, startPoint x: 406, startPoint y: 313, endPoint x: 505, endPoint y: 275, distance: 106.0
click at [505, 275] on div "5" at bounding box center [510, 286] width 21 height 21
click at [1228, 68] on div "All" at bounding box center [1523, 70] width 39 height 24
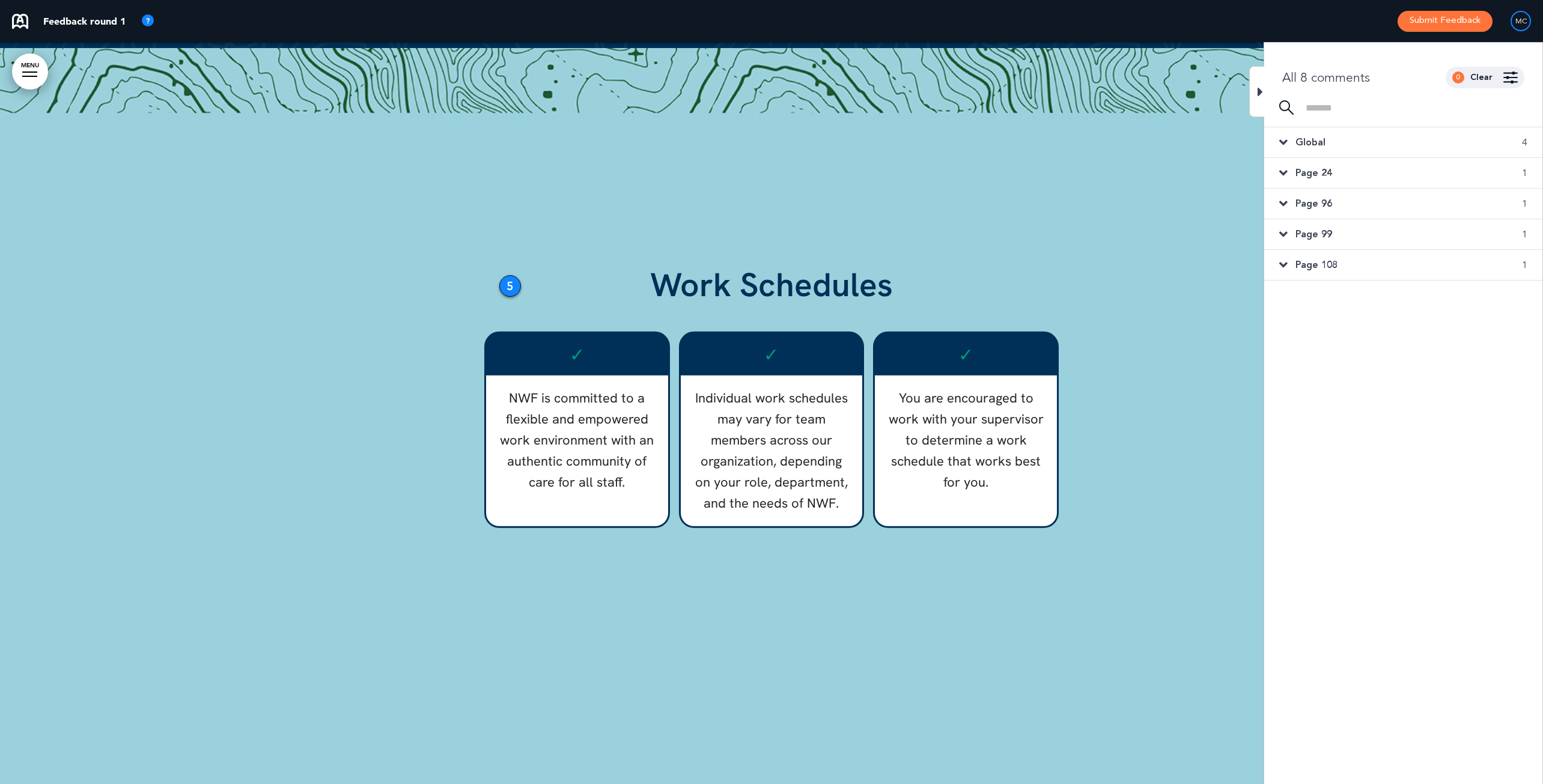
click at [1228, 265] on icon at bounding box center [1283, 265] width 9 height 14
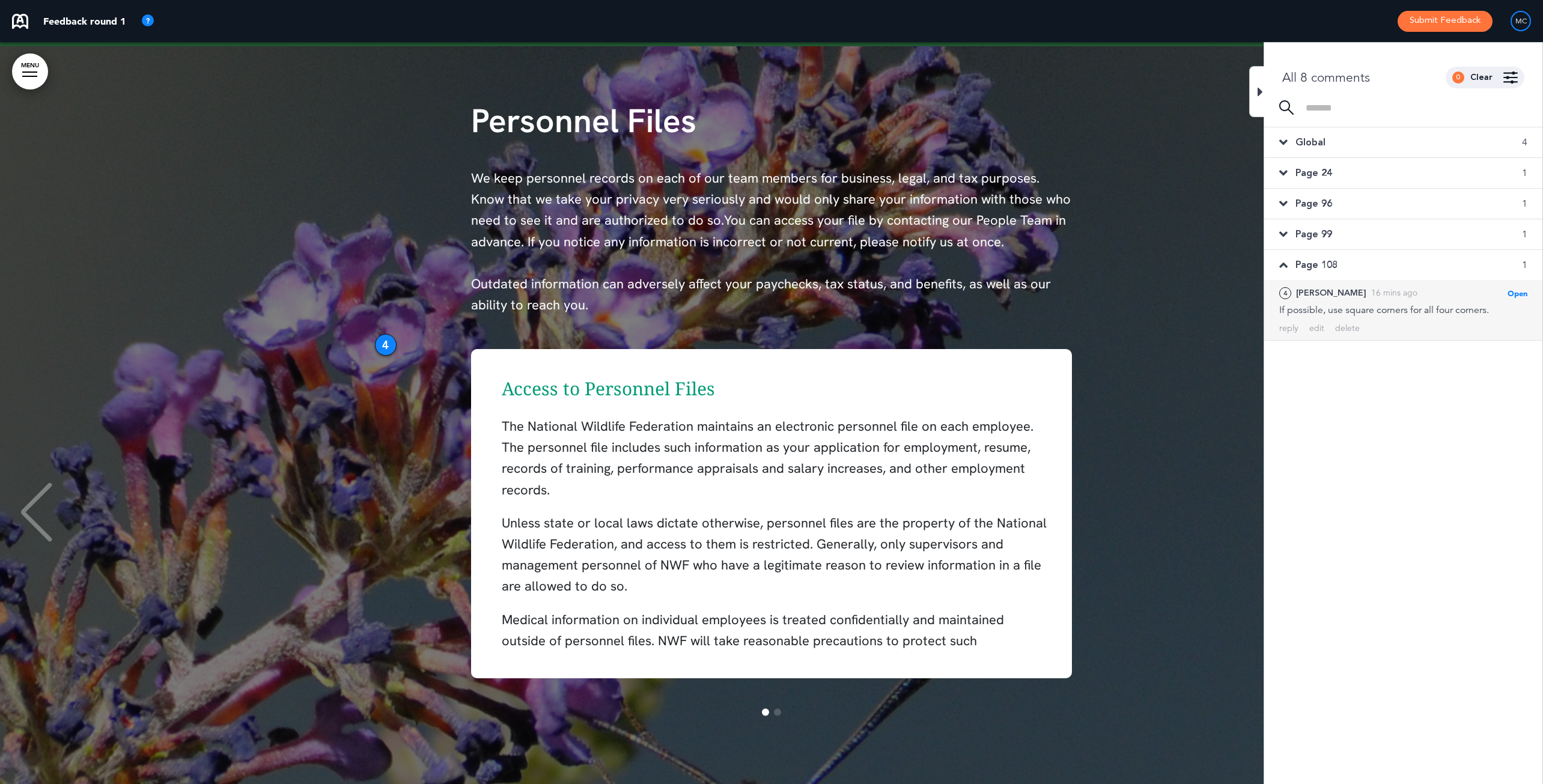
scroll to position [13906, 0]
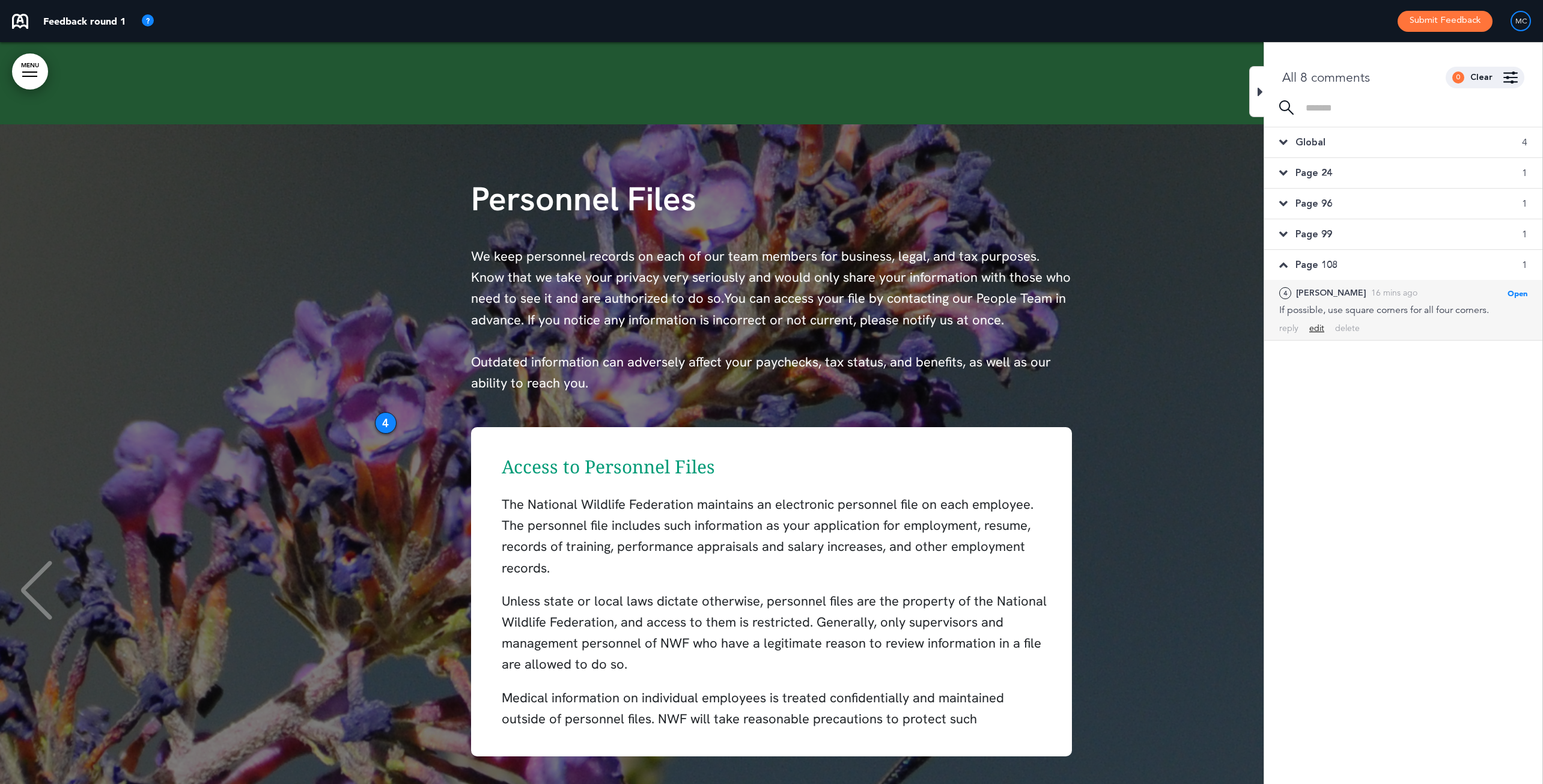
click at [1228, 327] on div "edit" at bounding box center [1316, 328] width 15 height 11
click at [1228, 314] on div "**********" at bounding box center [1403, 313] width 248 height 21
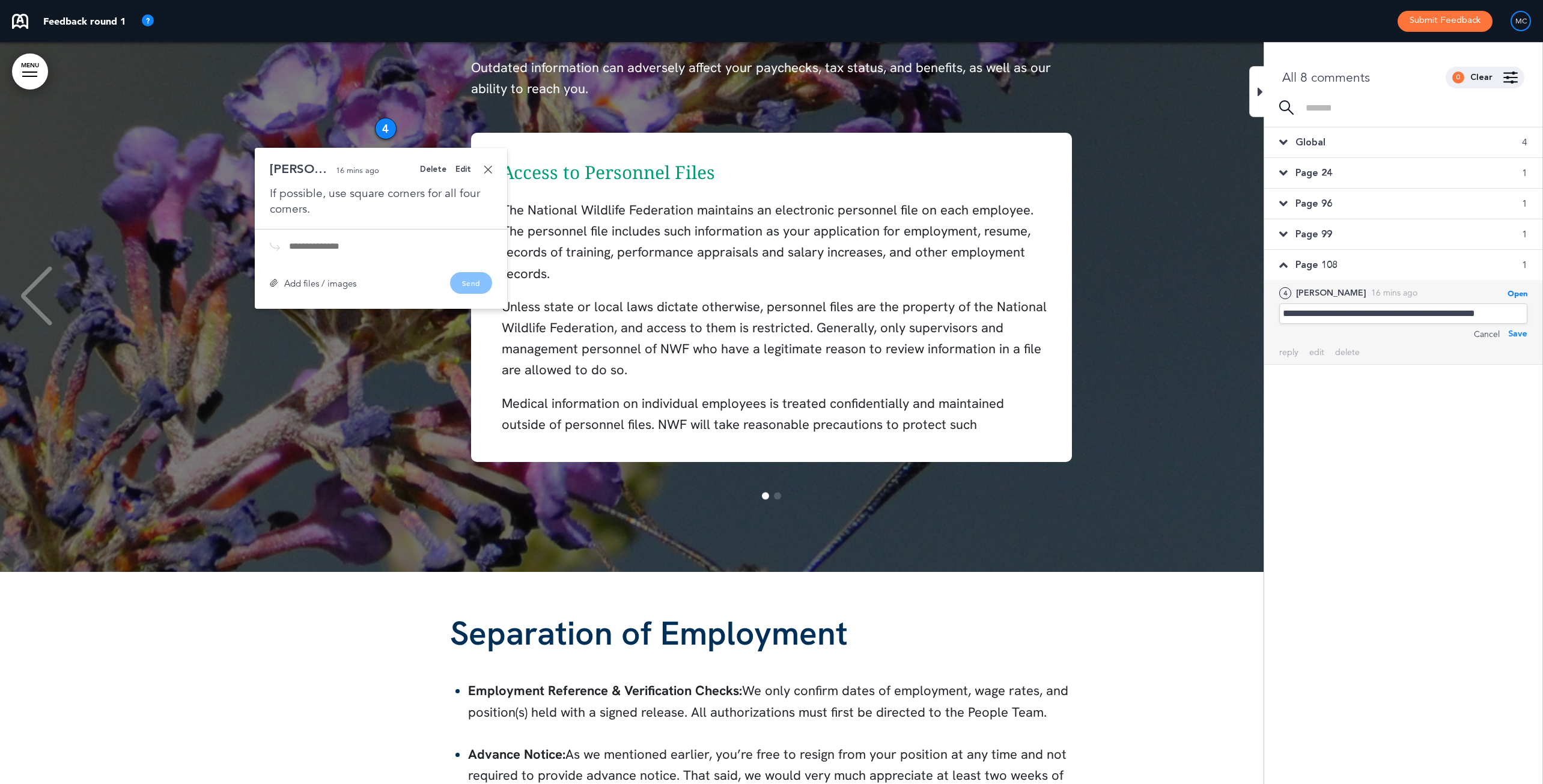
click at [1228, 314] on div "**********" at bounding box center [1403, 313] width 248 height 21
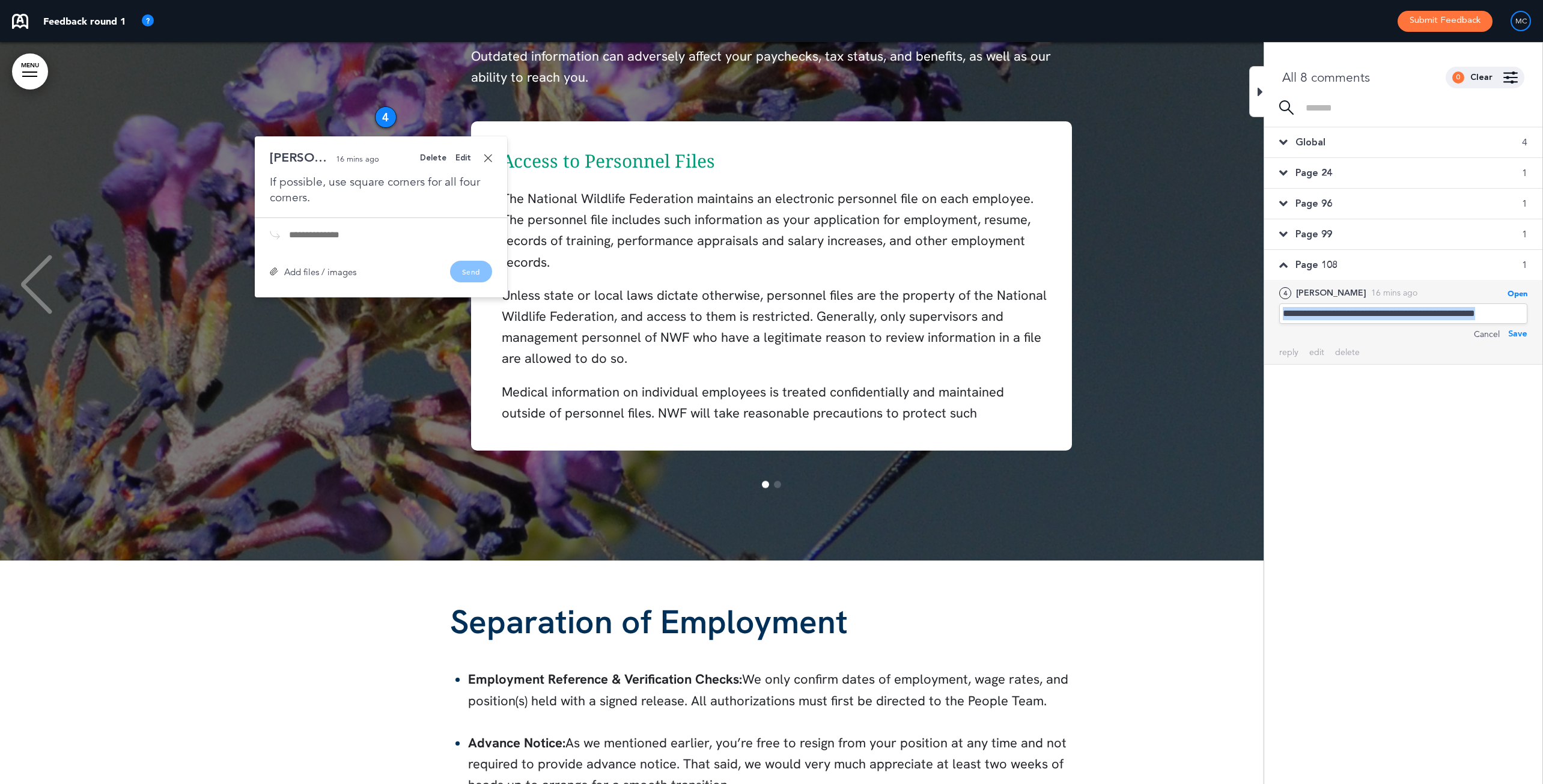
click at [1228, 314] on div "**********" at bounding box center [1403, 313] width 248 height 21
copy div "**********"
click at [1228, 352] on div "delete" at bounding box center [1347, 352] width 25 height 11
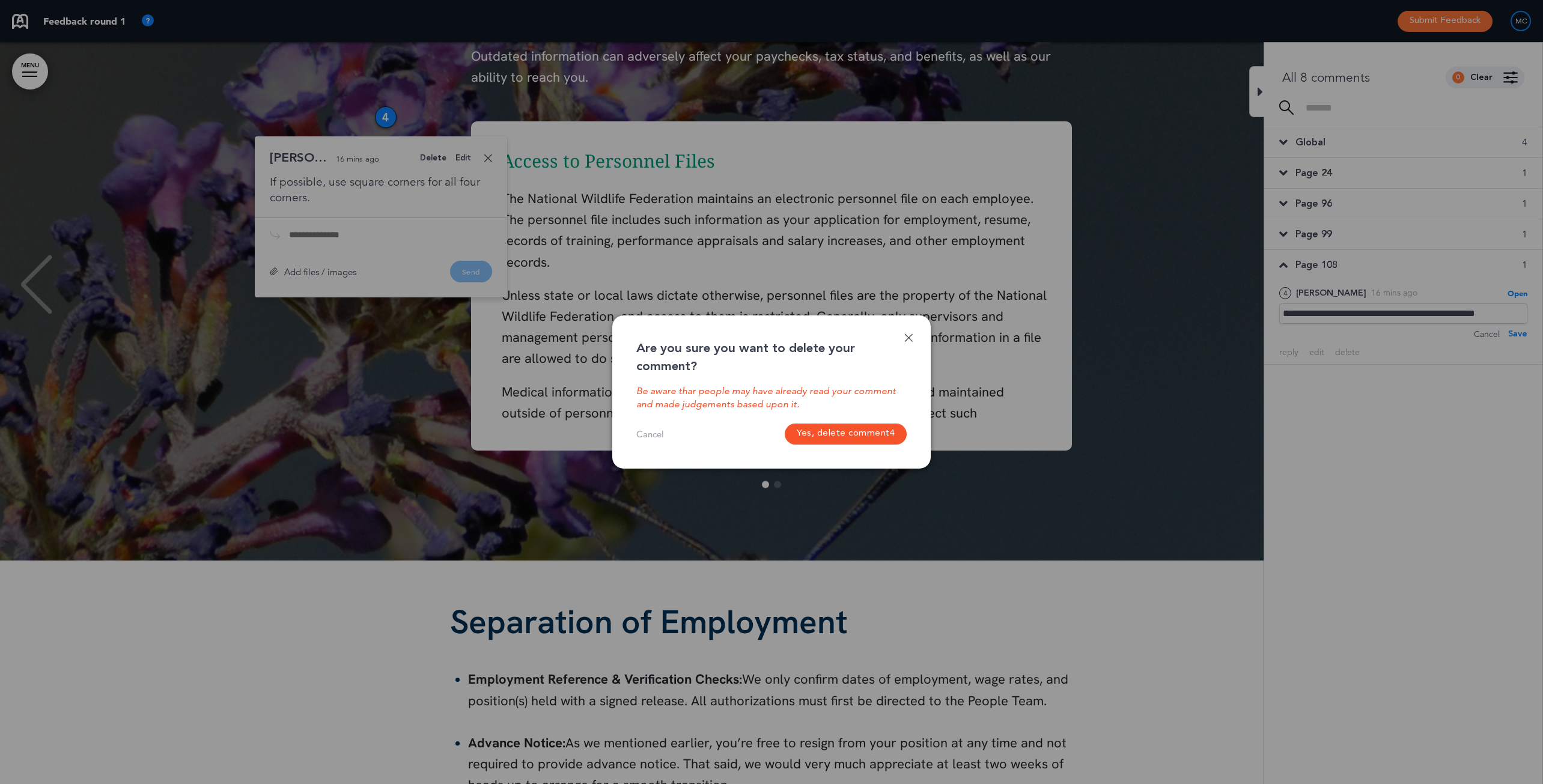
click at [853, 430] on button "Yes, delete comment 4" at bounding box center [846, 434] width 122 height 21
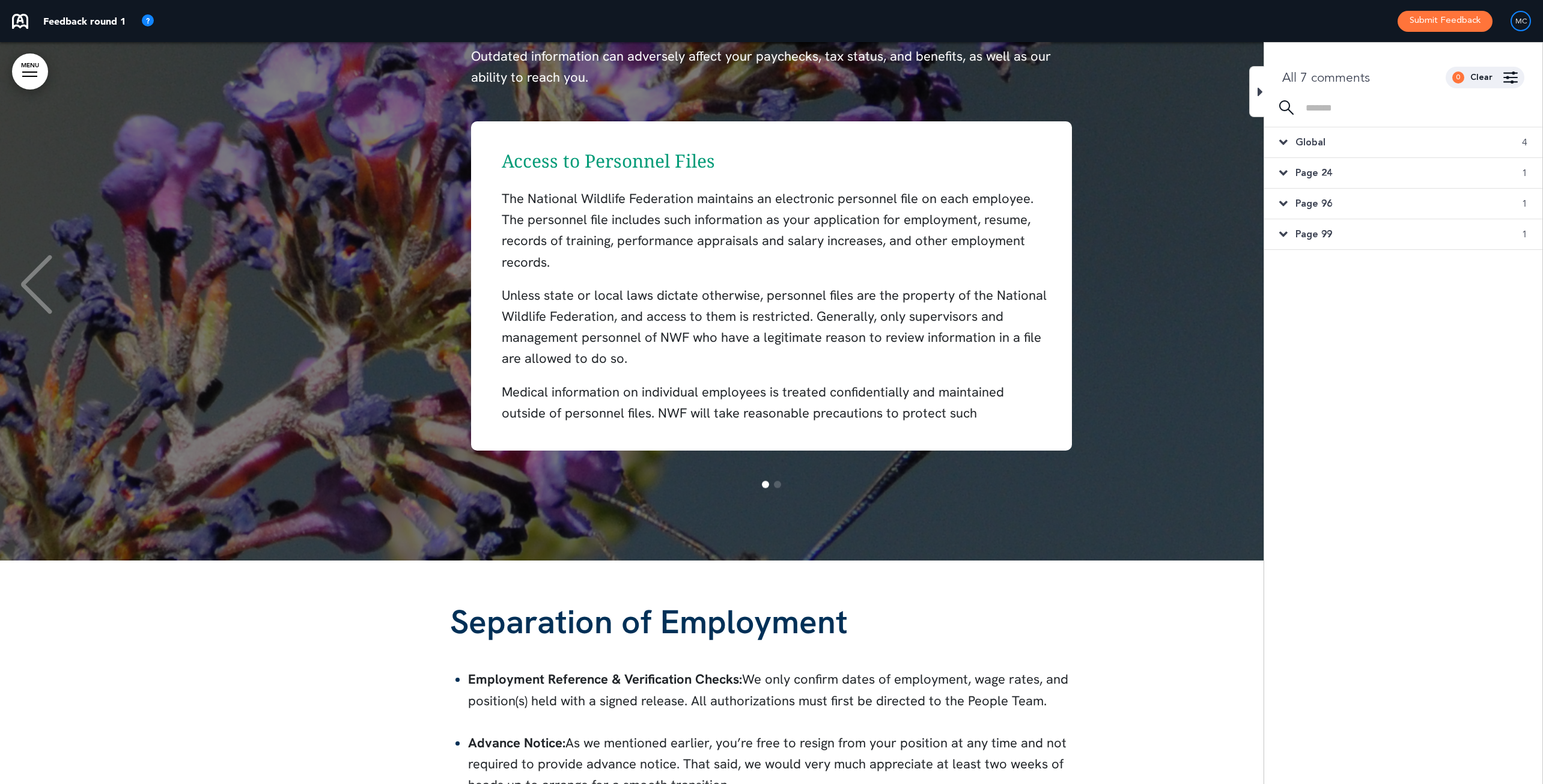
scroll to position [14134, 0]
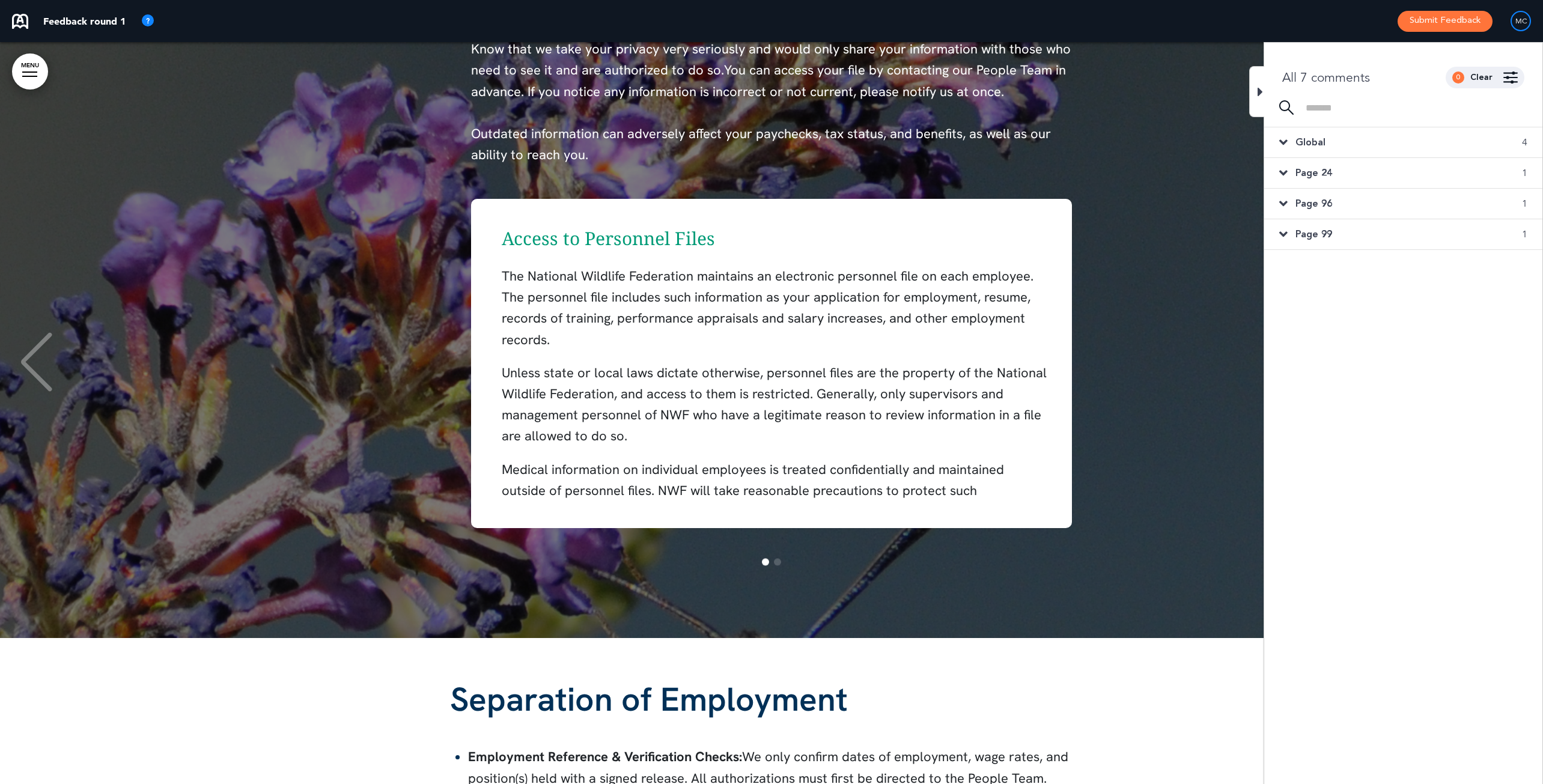
click at [490, 191] on div "Access to Personnel Files The National Wildlife Federation maintains an electro…" at bounding box center [772, 364] width 1519 height 353
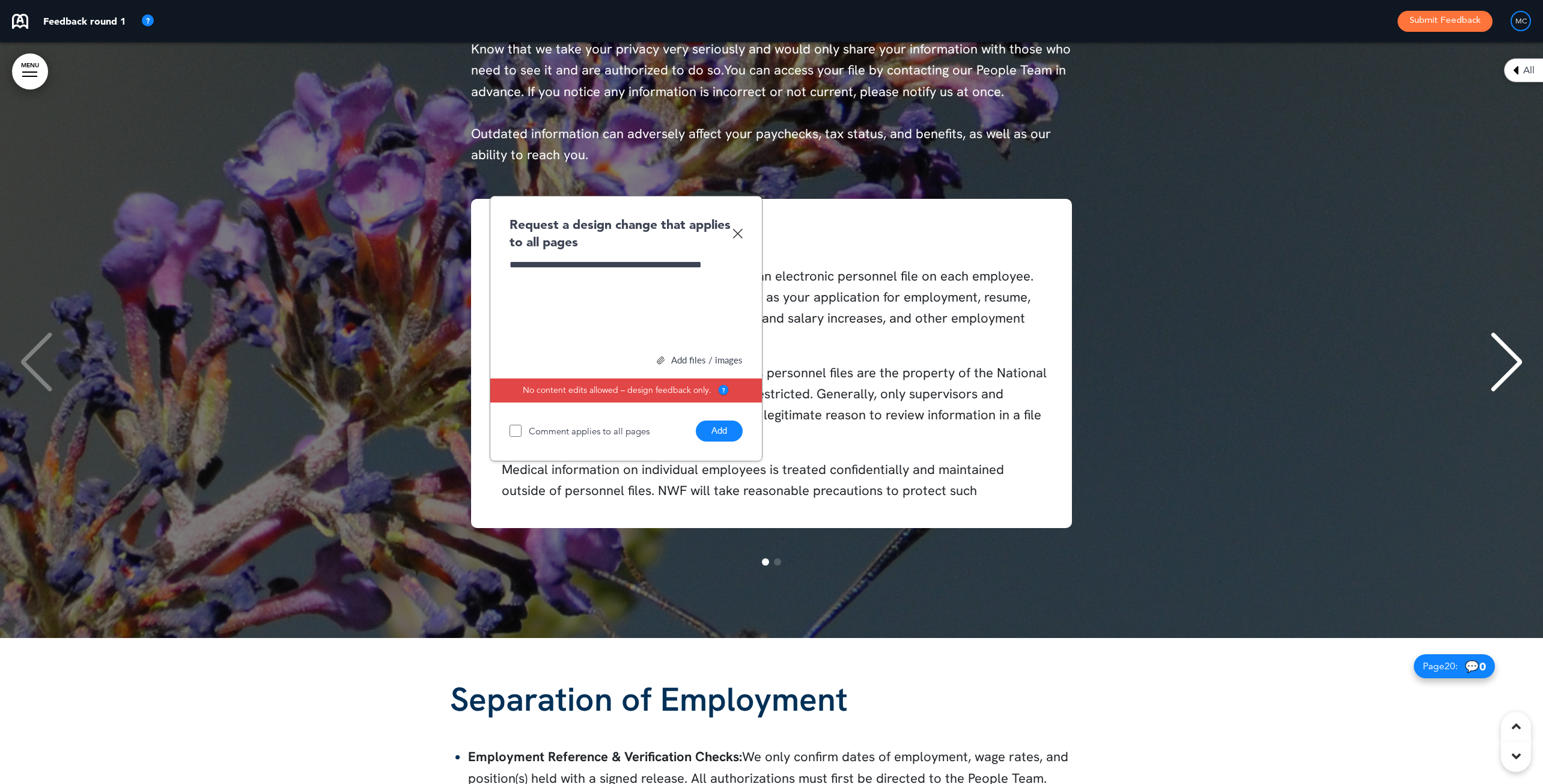
drag, startPoint x: 723, startPoint y: 426, endPoint x: 687, endPoint y: 255, distance: 174.7
click at [685, 253] on div "**********" at bounding box center [626, 328] width 273 height 265
drag, startPoint x: 560, startPoint y: 260, endPoint x: 577, endPoint y: 275, distance: 22.7
click at [561, 262] on span "**********" at bounding box center [604, 265] width 189 height 9
click at [700, 262] on span "**********" at bounding box center [625, 272] width 231 height 25
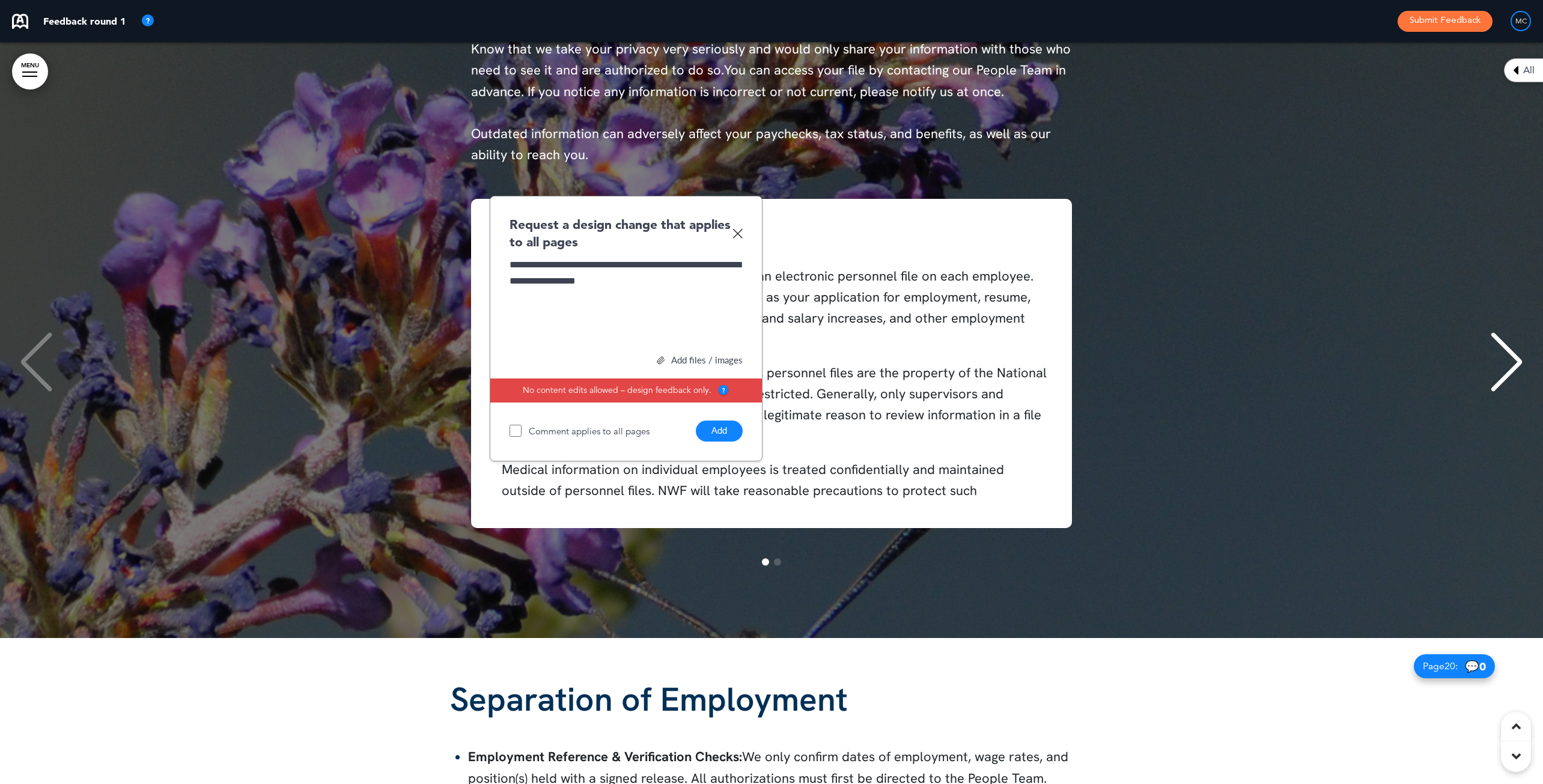
click at [592, 260] on span "**********" at bounding box center [625, 272] width 231 height 25
drag, startPoint x: 618, startPoint y: 260, endPoint x: 628, endPoint y: 268, distance: 12.8
click at [618, 261] on span "**********" at bounding box center [625, 272] width 231 height 25
click at [661, 275] on div "**********" at bounding box center [626, 301] width 233 height 90
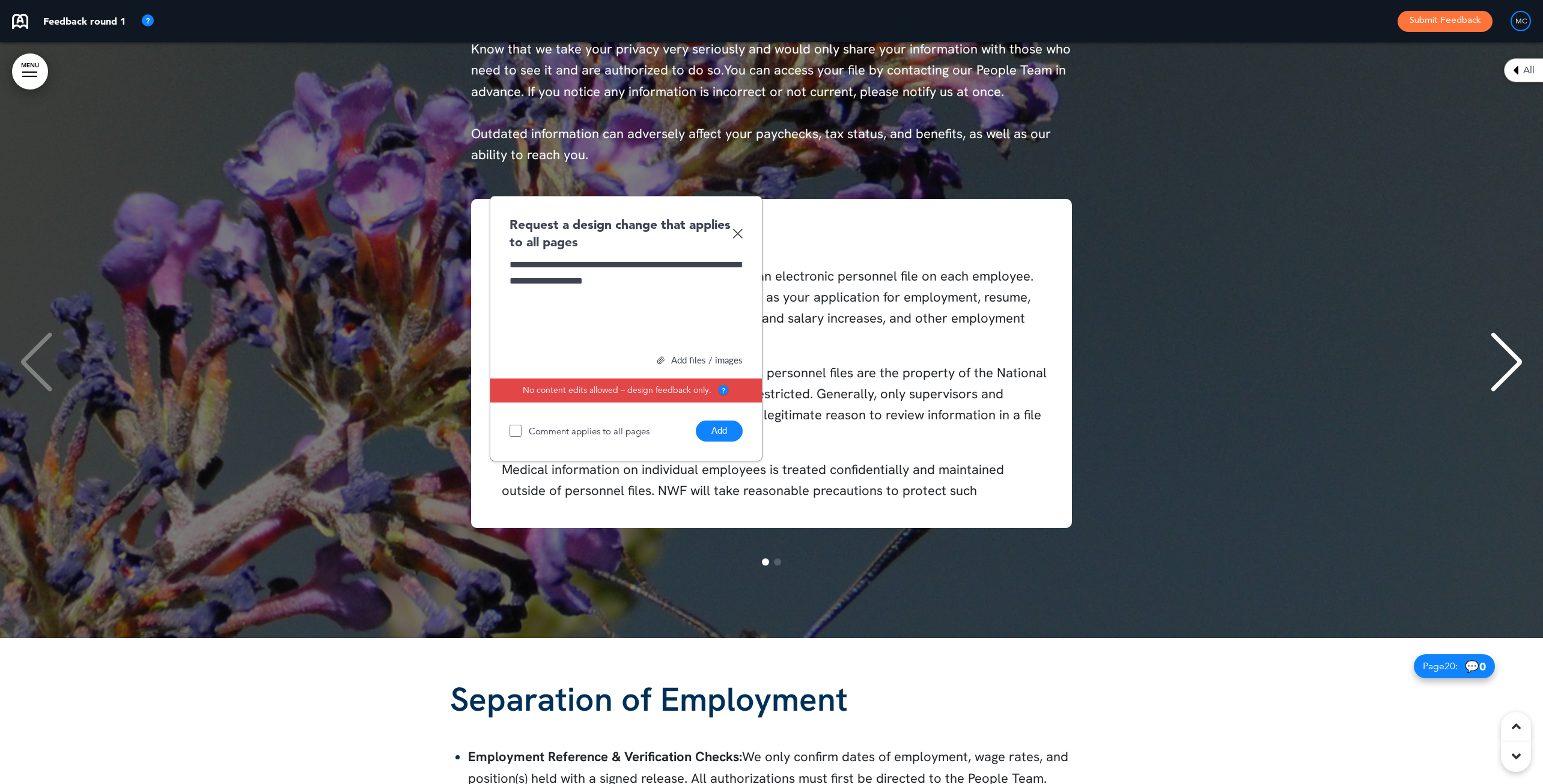
drag, startPoint x: 717, startPoint y: 425, endPoint x: 680, endPoint y: 293, distance: 137.1
click at [680, 293] on div "**********" at bounding box center [626, 328] width 273 height 265
click at [667, 286] on div "**********" at bounding box center [626, 301] width 233 height 90
drag, startPoint x: 642, startPoint y: 275, endPoint x: 544, endPoint y: 275, distance: 98.0
click at [544, 275] on div "**********" at bounding box center [626, 301] width 233 height 90
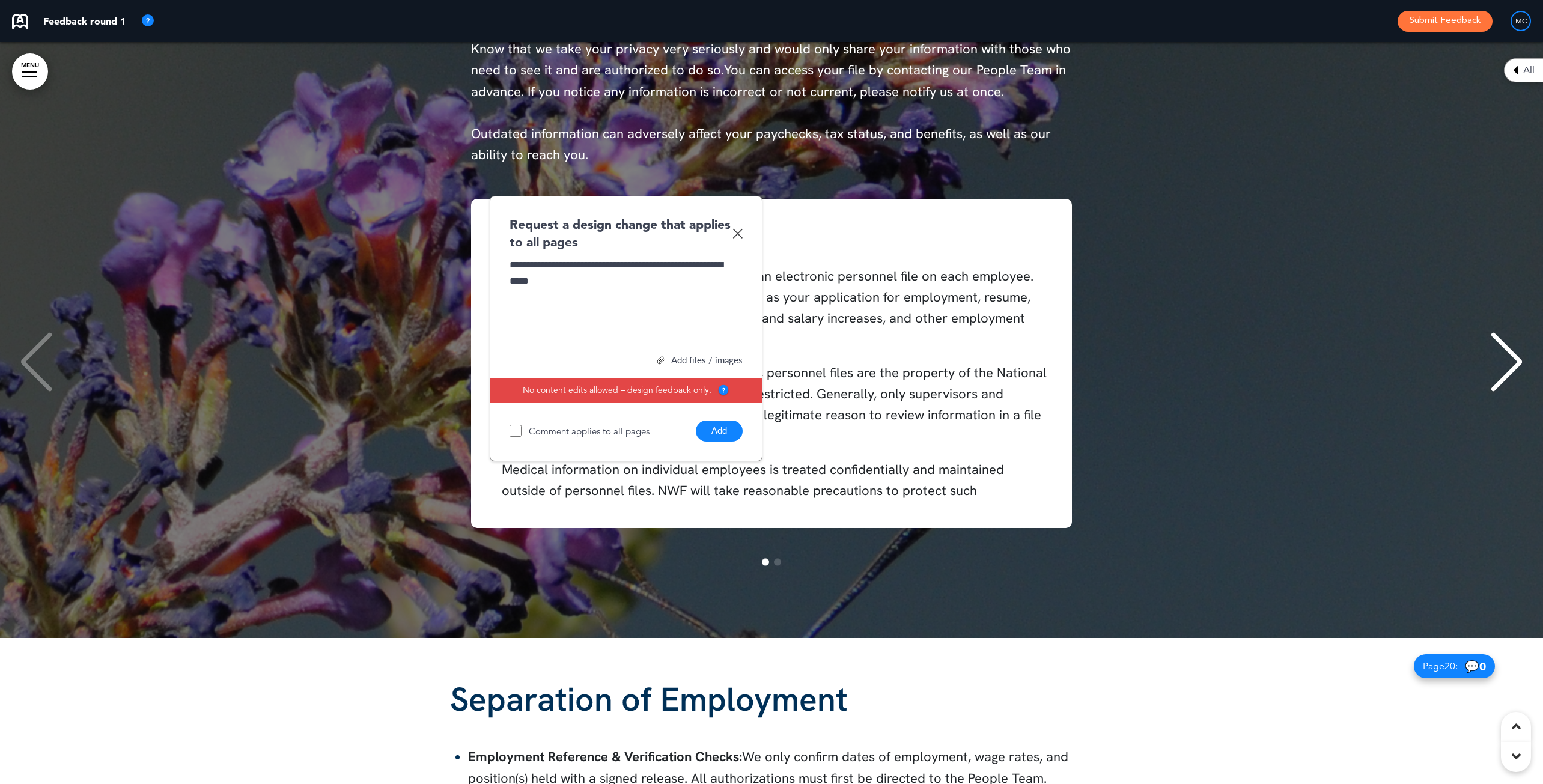
click at [613, 260] on span "**********" at bounding box center [616, 272] width 214 height 25
click at [565, 278] on div "**********" at bounding box center [626, 301] width 233 height 90
click at [720, 423] on button "Add" at bounding box center [720, 431] width 47 height 21
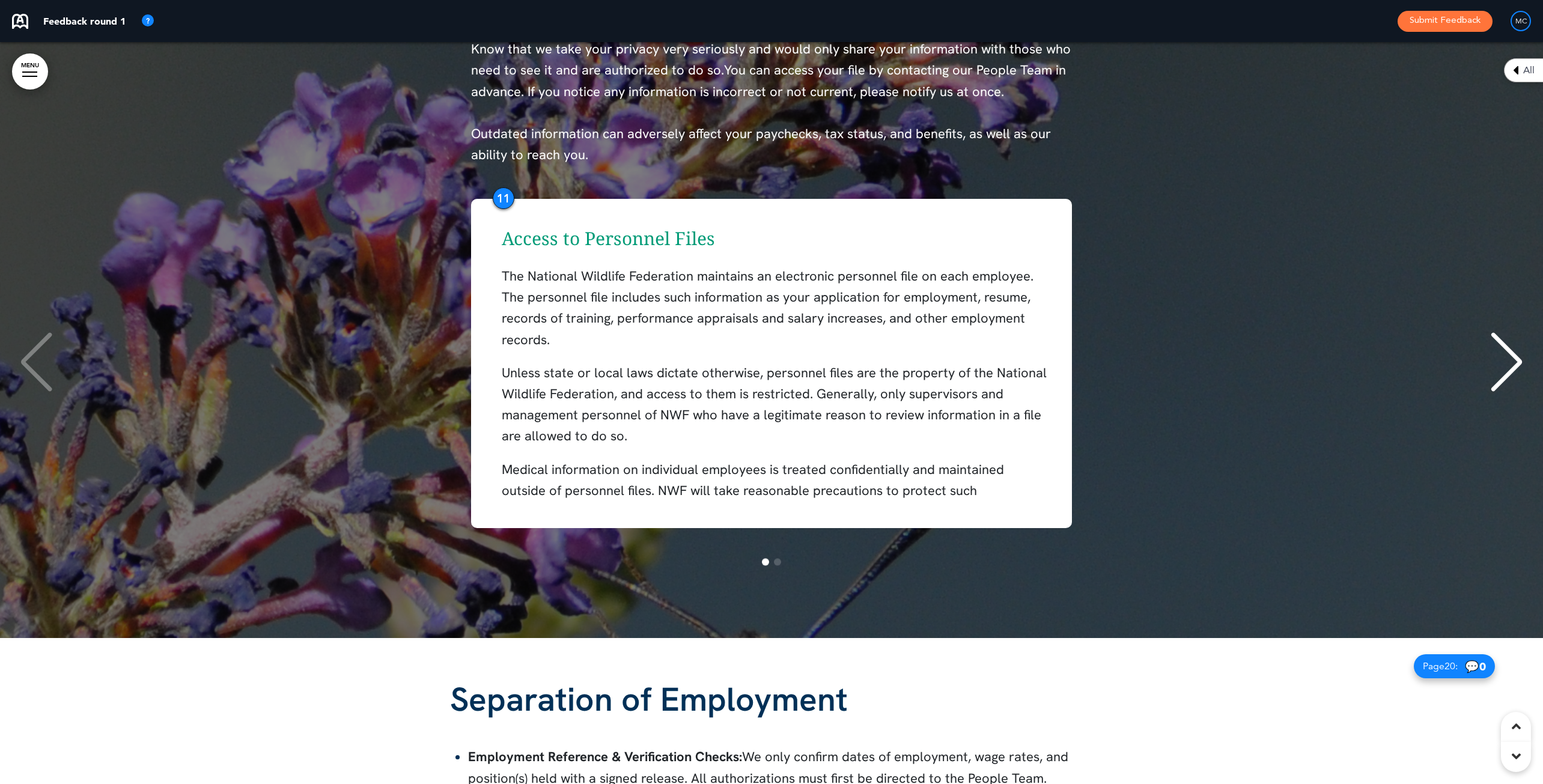
drag, startPoint x: 500, startPoint y: 201, endPoint x: 503, endPoint y: 192, distance: 9.5
click at [503, 192] on div "11" at bounding box center [503, 198] width 21 height 21
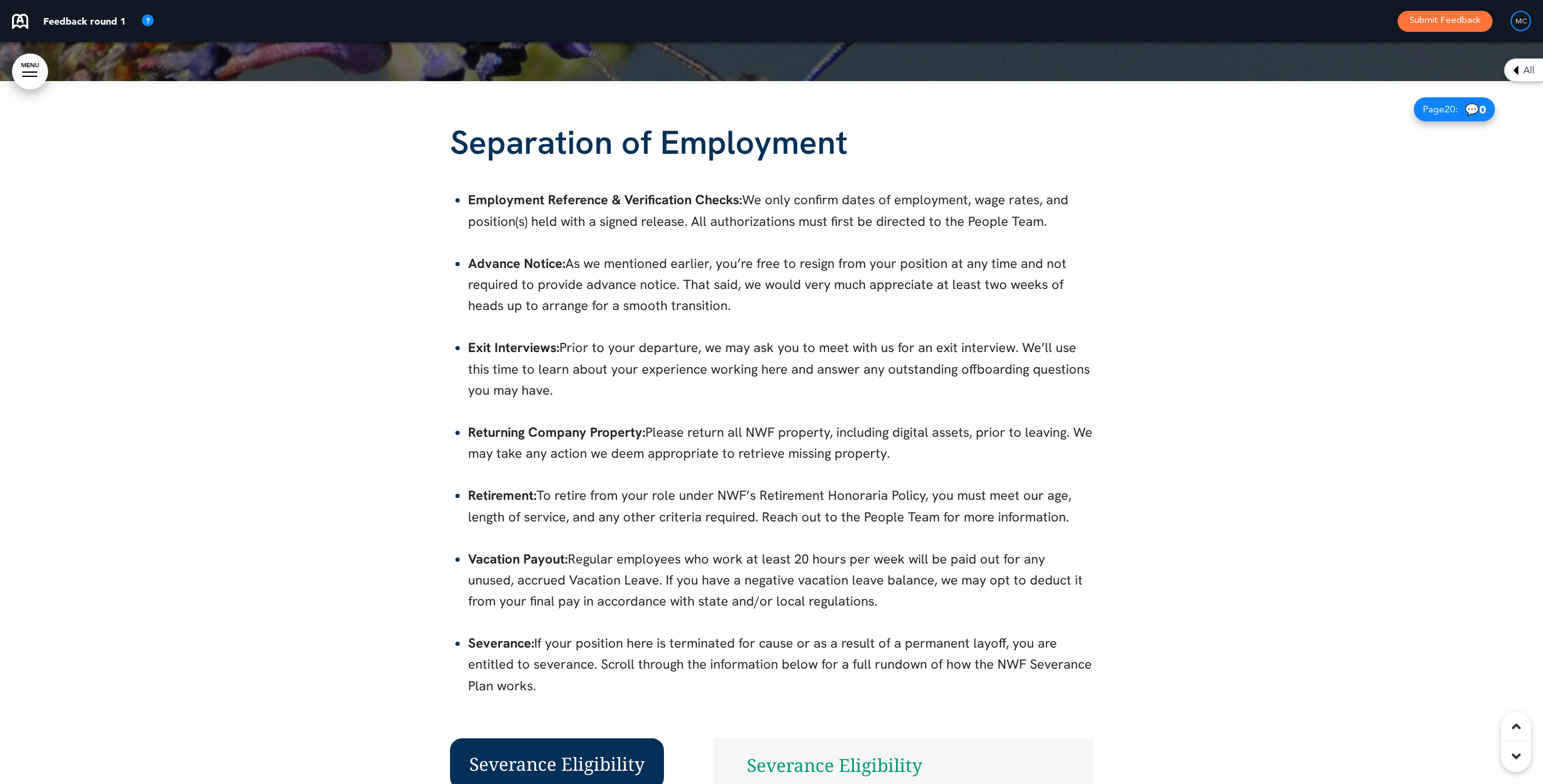
scroll to position [14714, 0]
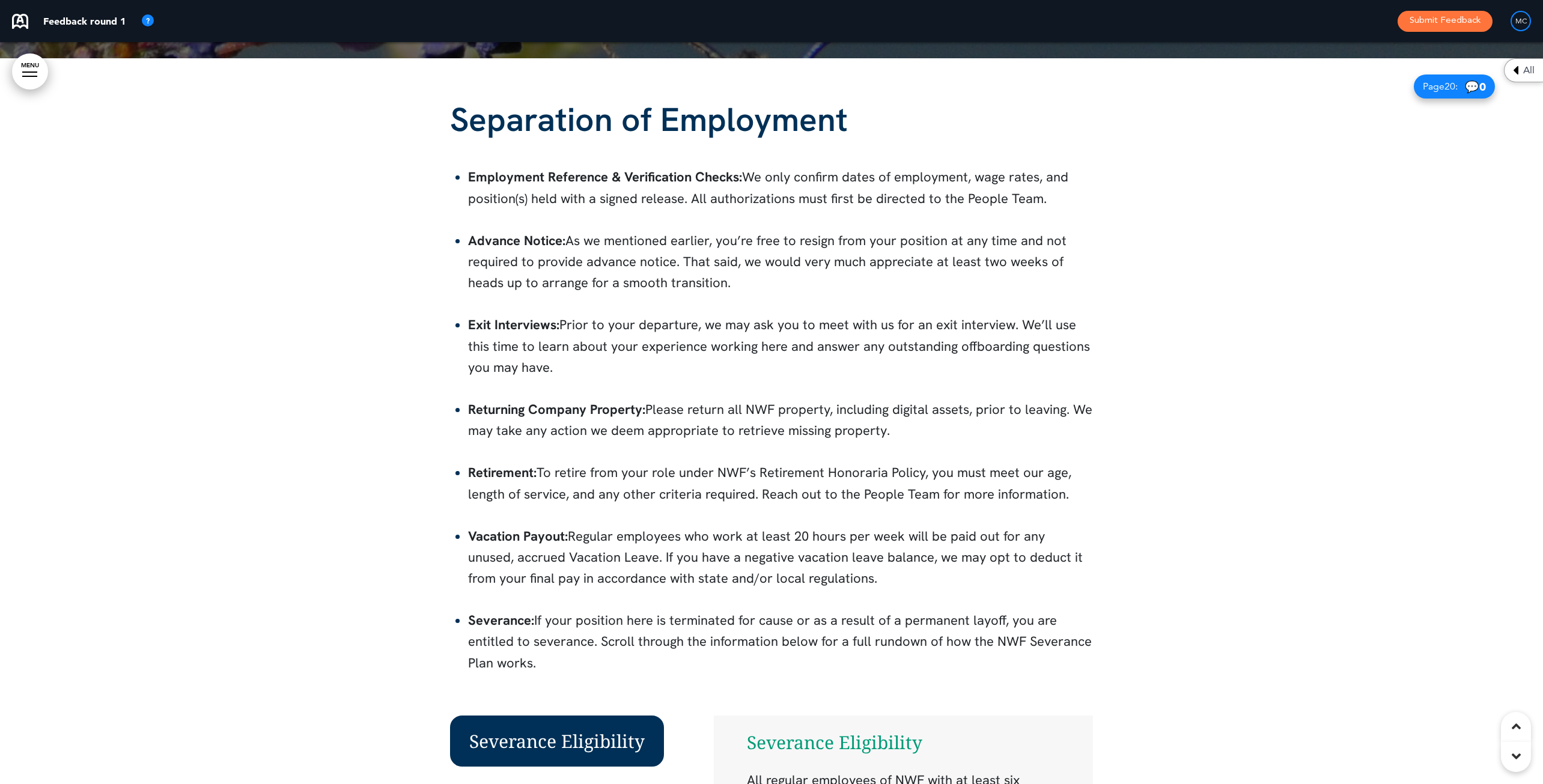
click at [1228, 63] on div "All" at bounding box center [1523, 70] width 39 height 24
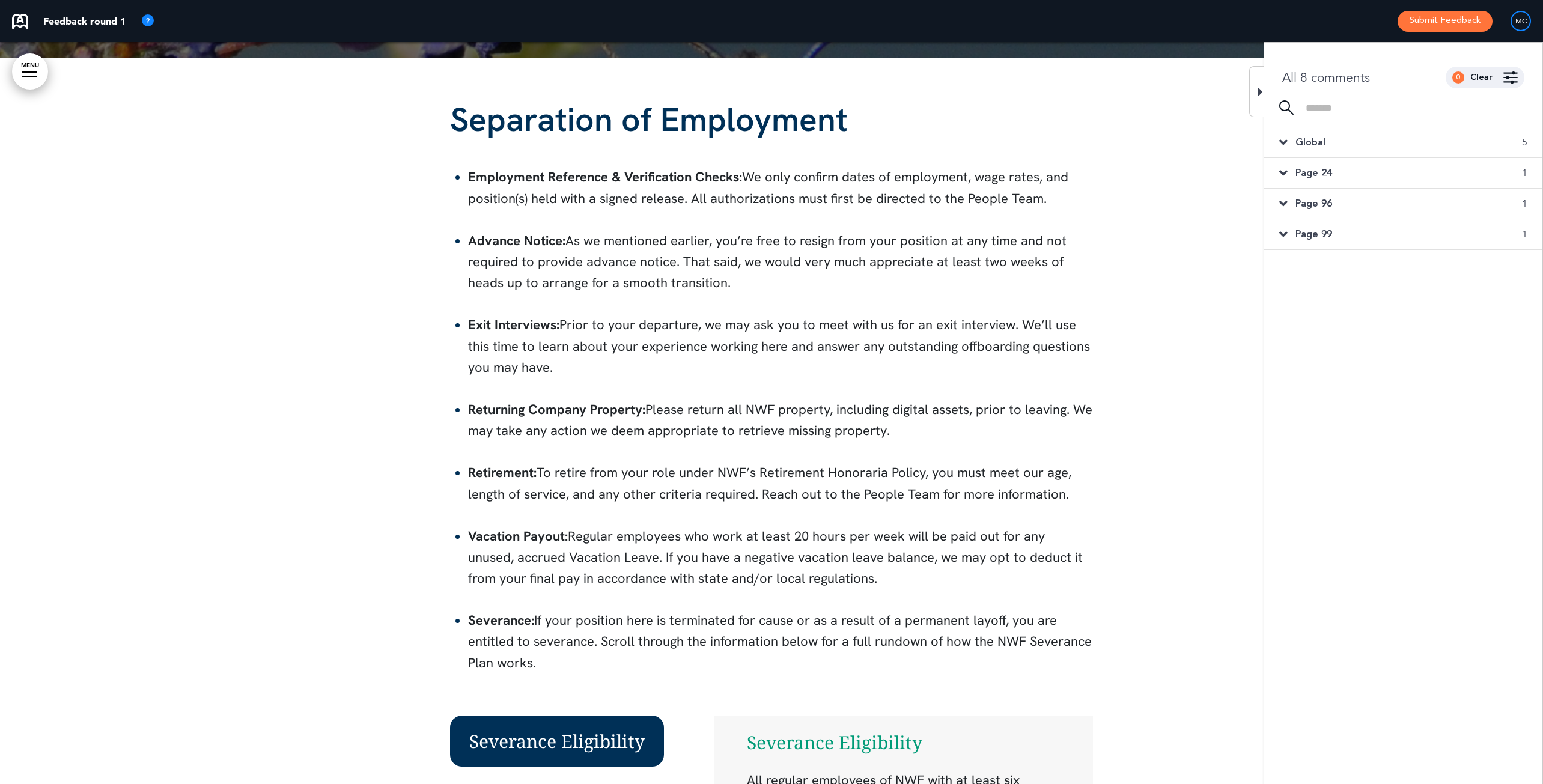
click at [1228, 141] on icon at bounding box center [1283, 142] width 9 height 14
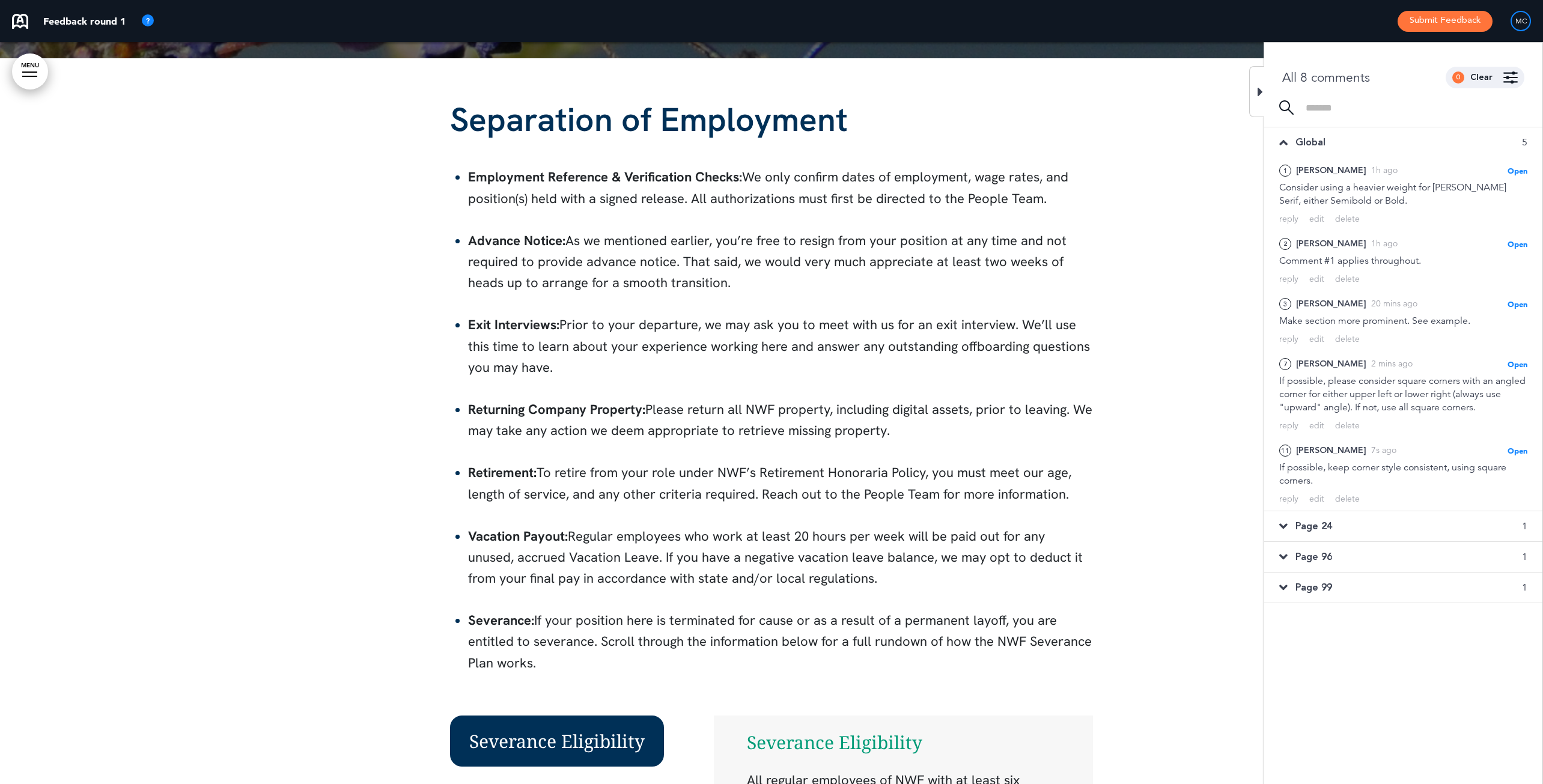
click at [1228, 141] on icon at bounding box center [1283, 142] width 9 height 14
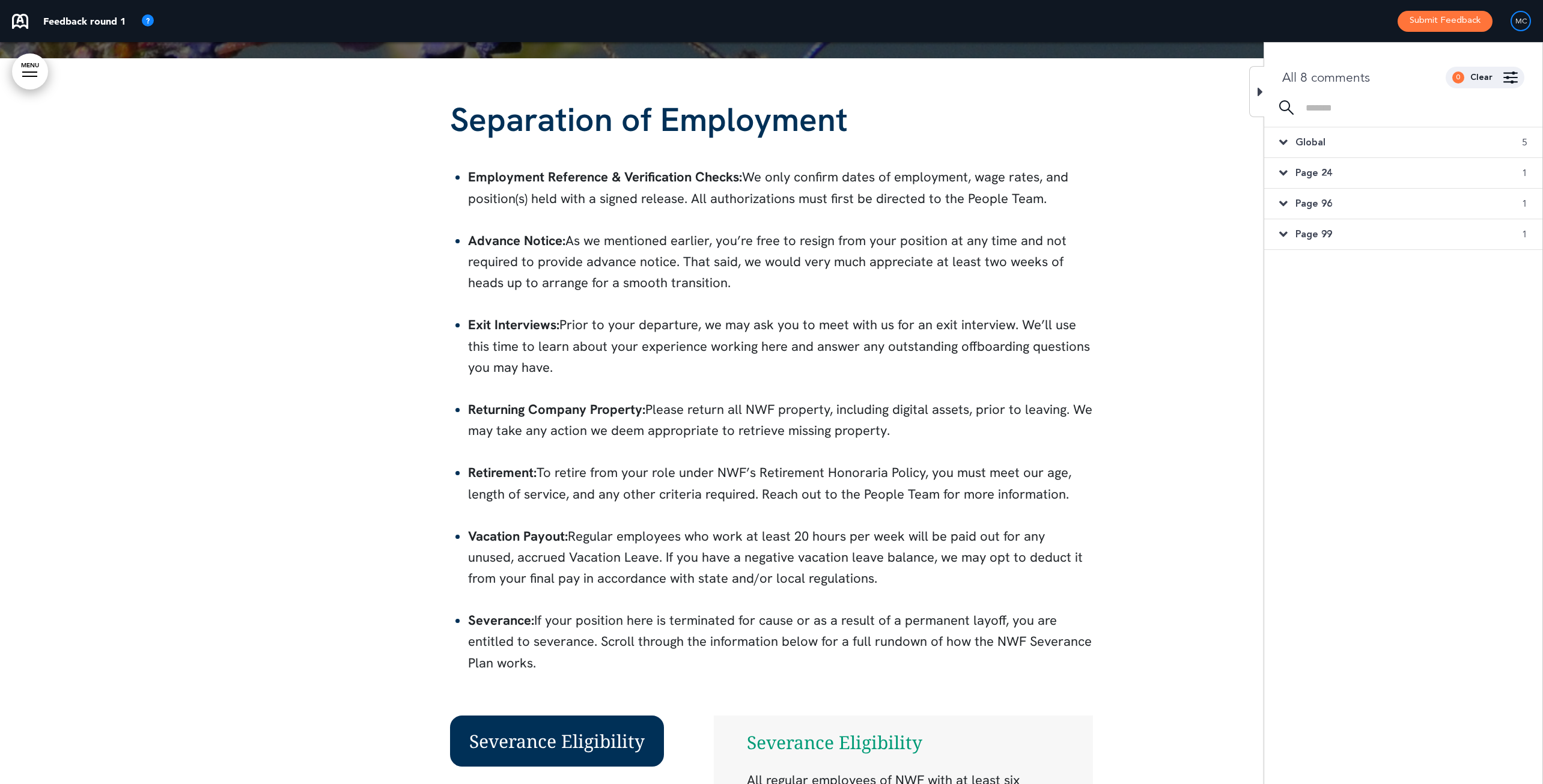
click at [1228, 172] on icon at bounding box center [1283, 173] width 9 height 14
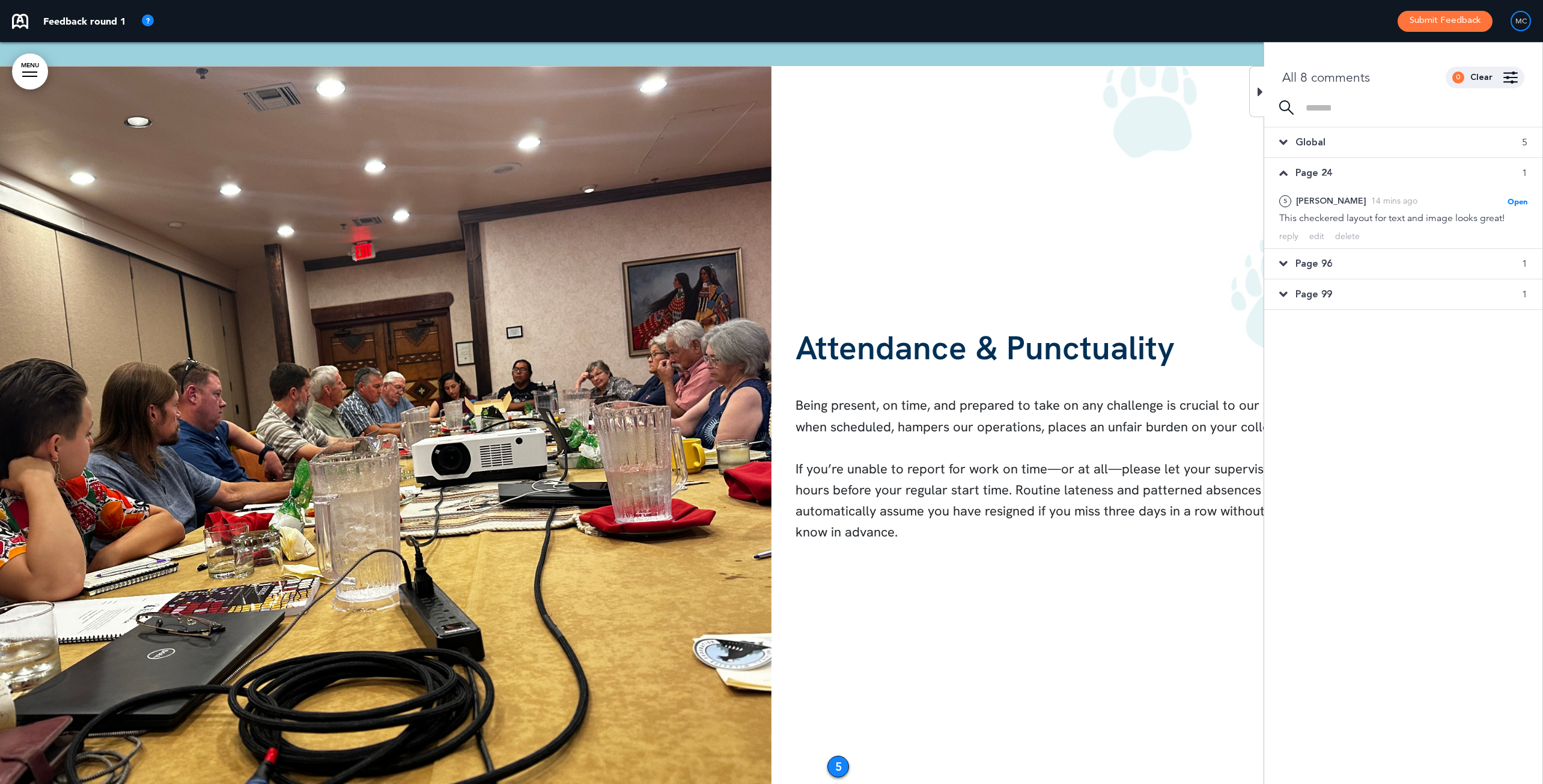
scroll to position [17927, 0]
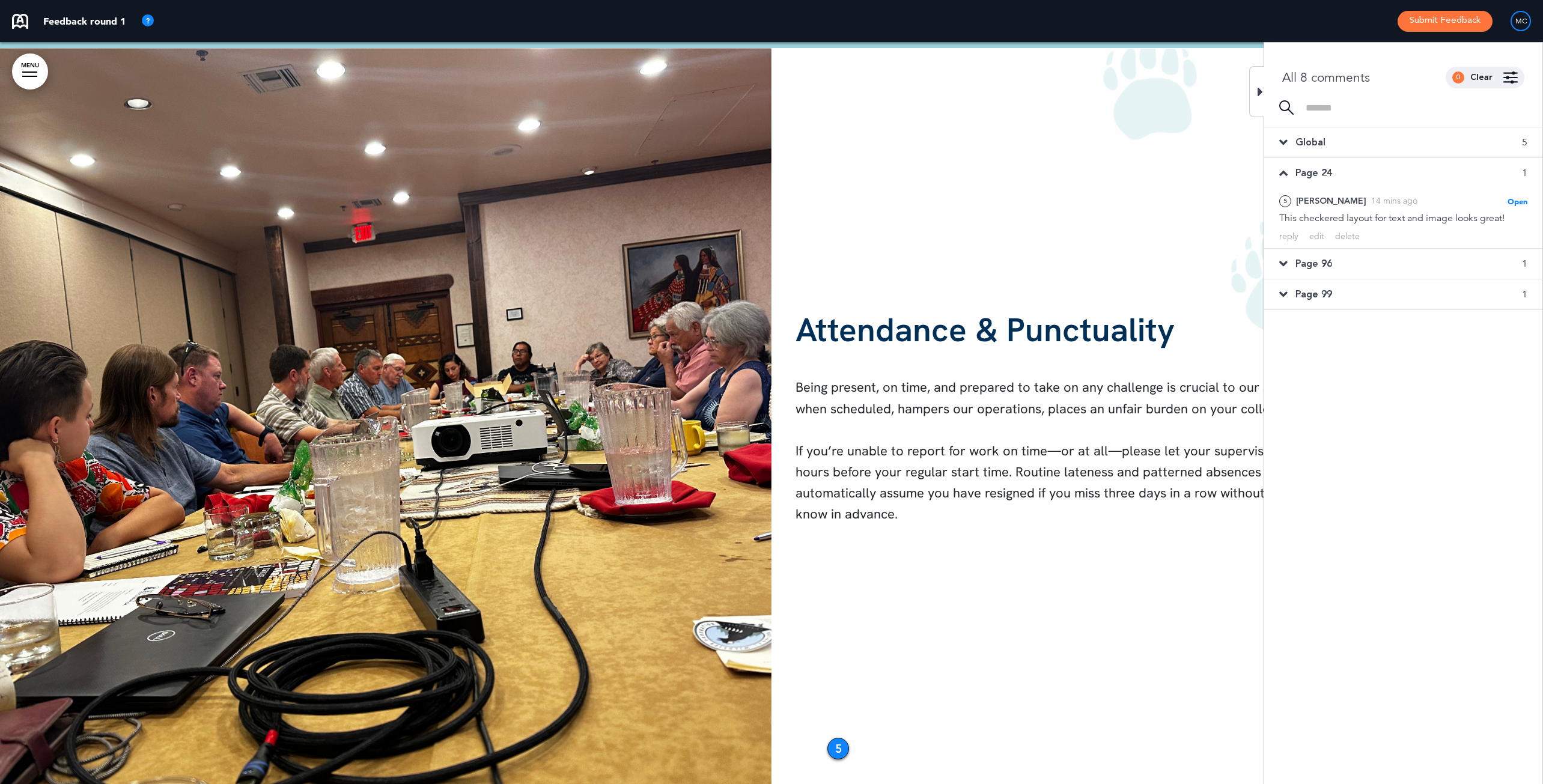
click at [1228, 263] on icon at bounding box center [1283, 263] width 9 height 14
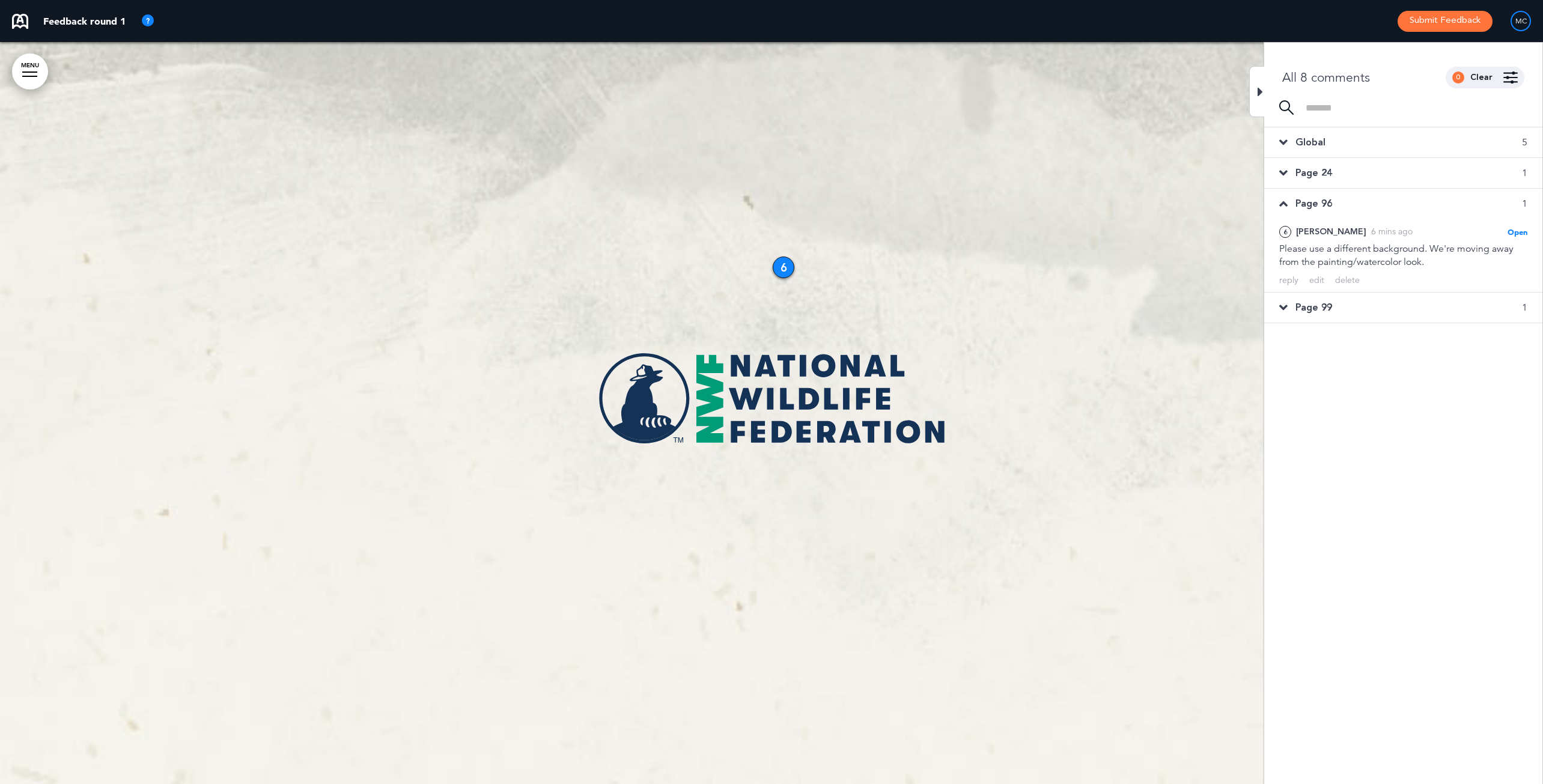
click at [1228, 306] on icon at bounding box center [1283, 307] width 9 height 14
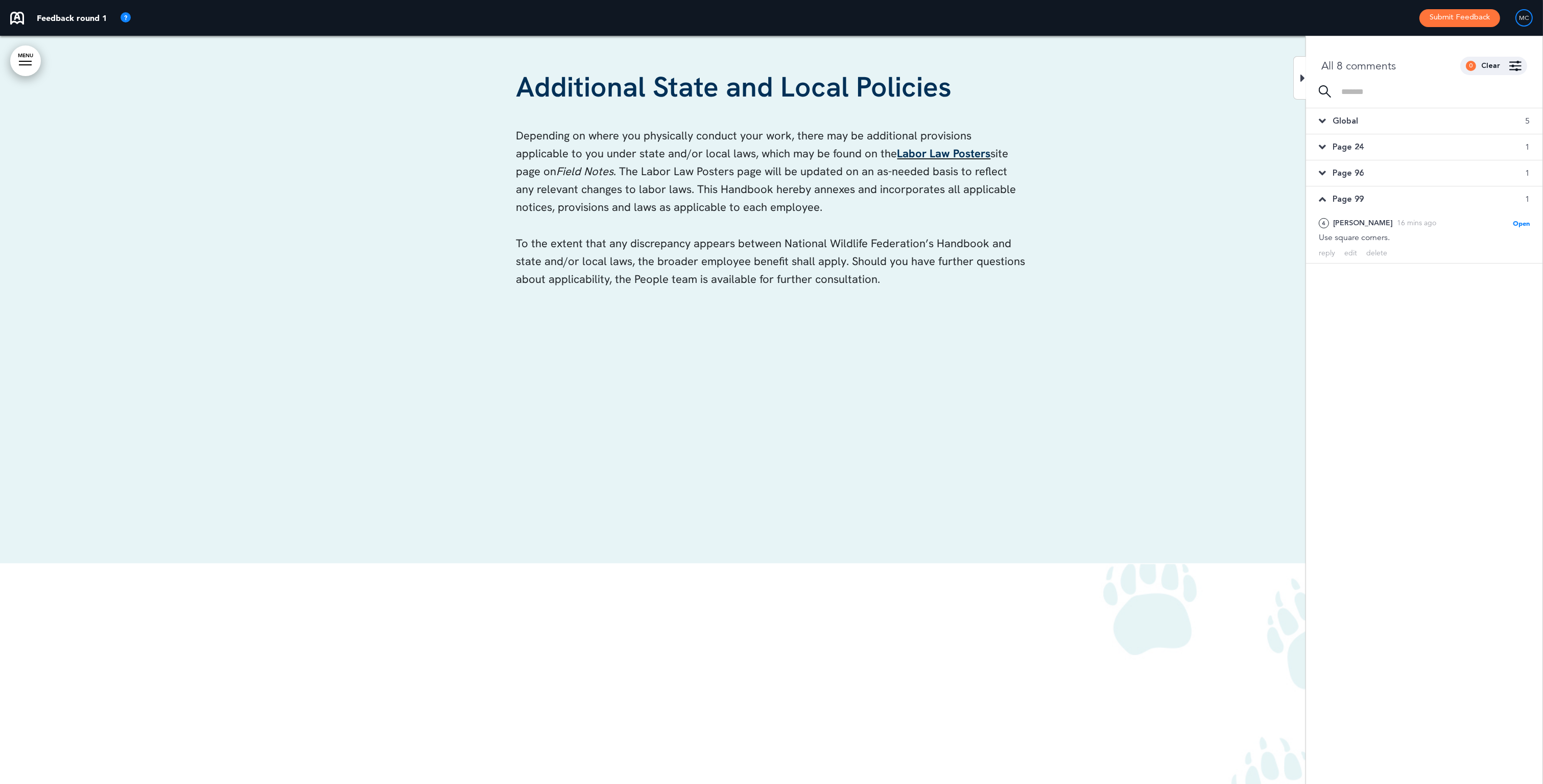
scroll to position [7855, 0]
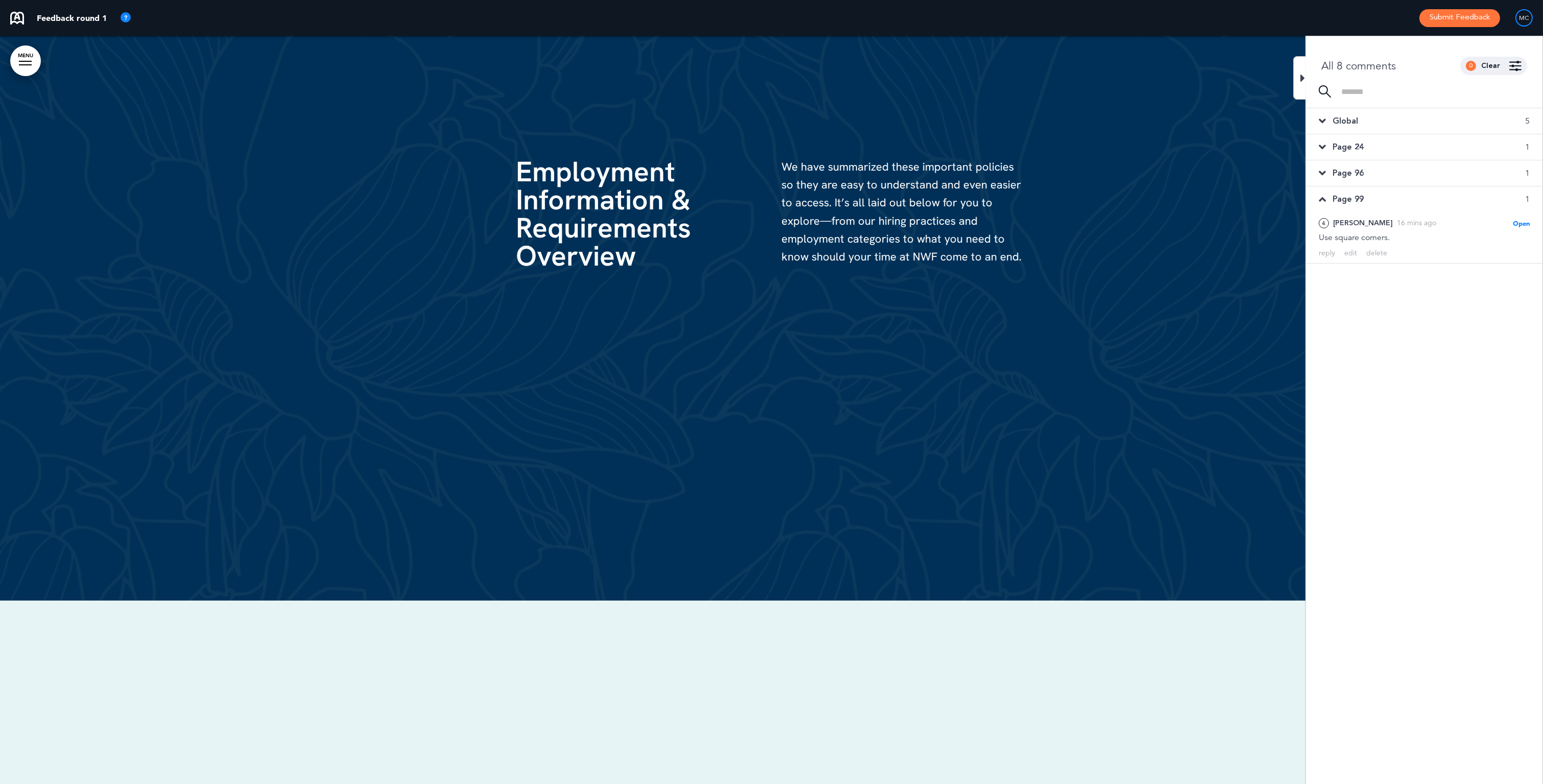
click at [1044, 121] on span "Global" at bounding box center [1345, 121] width 25 height 11
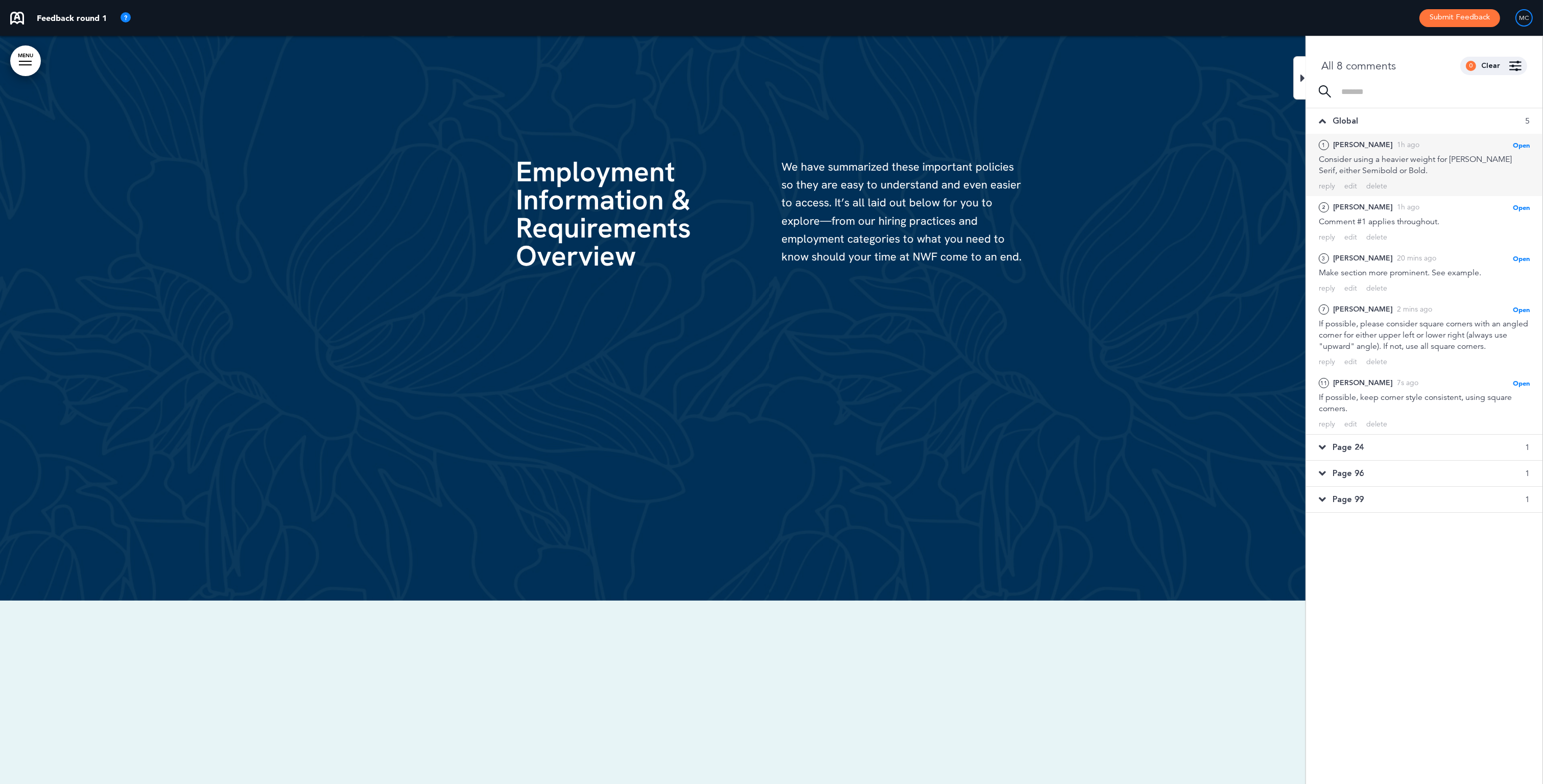
click at [1044, 144] on div "[PERSON_NAME]" at bounding box center [1363, 145] width 60 height 11
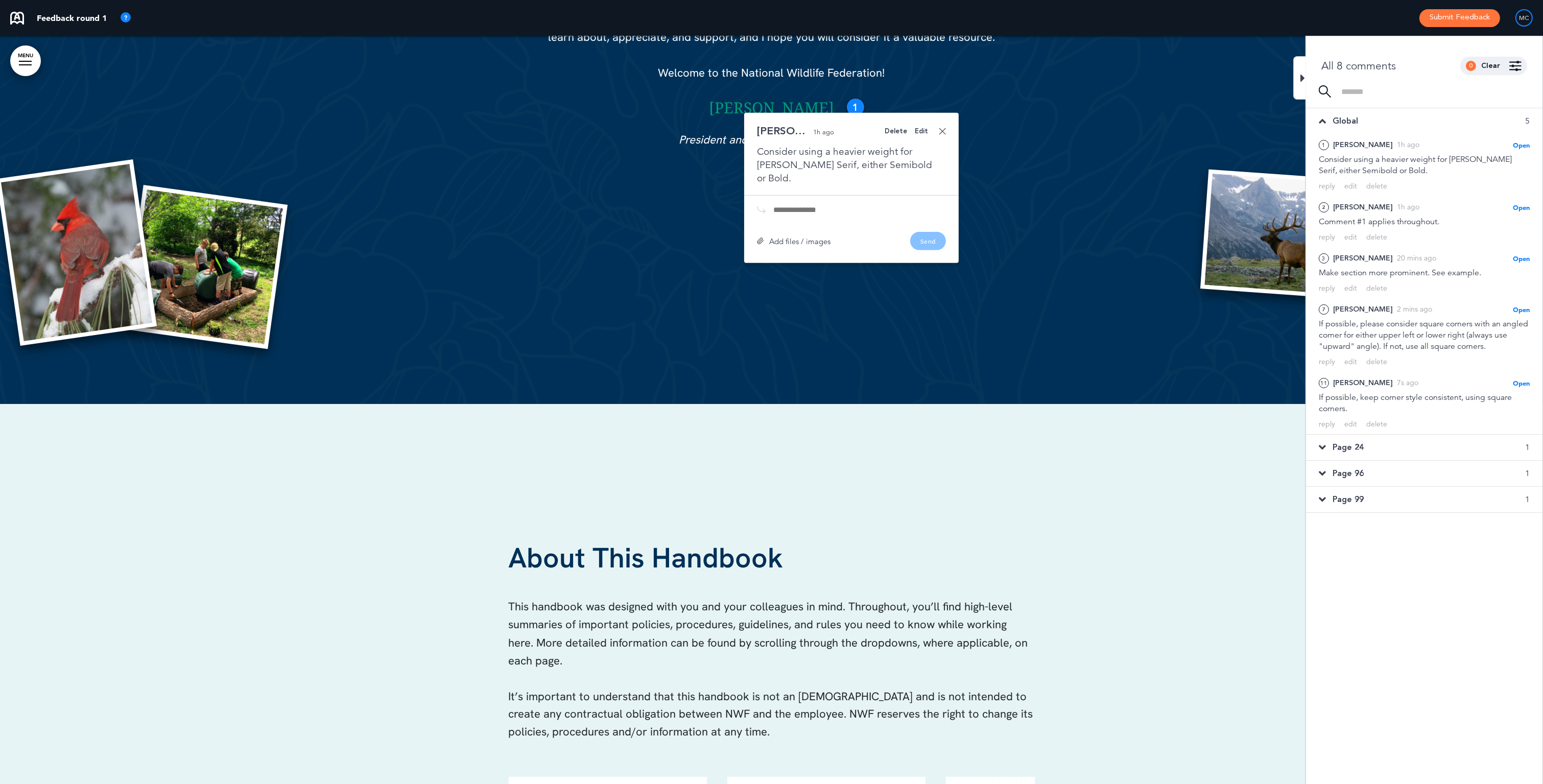
click at [810, 238] on div "Add files / images" at bounding box center [794, 241] width 74 height 8
click at [762, 255] on img at bounding box center [761, 259] width 7 height 7
click at [867, 227] on icon at bounding box center [867, 230] width 5 height 8
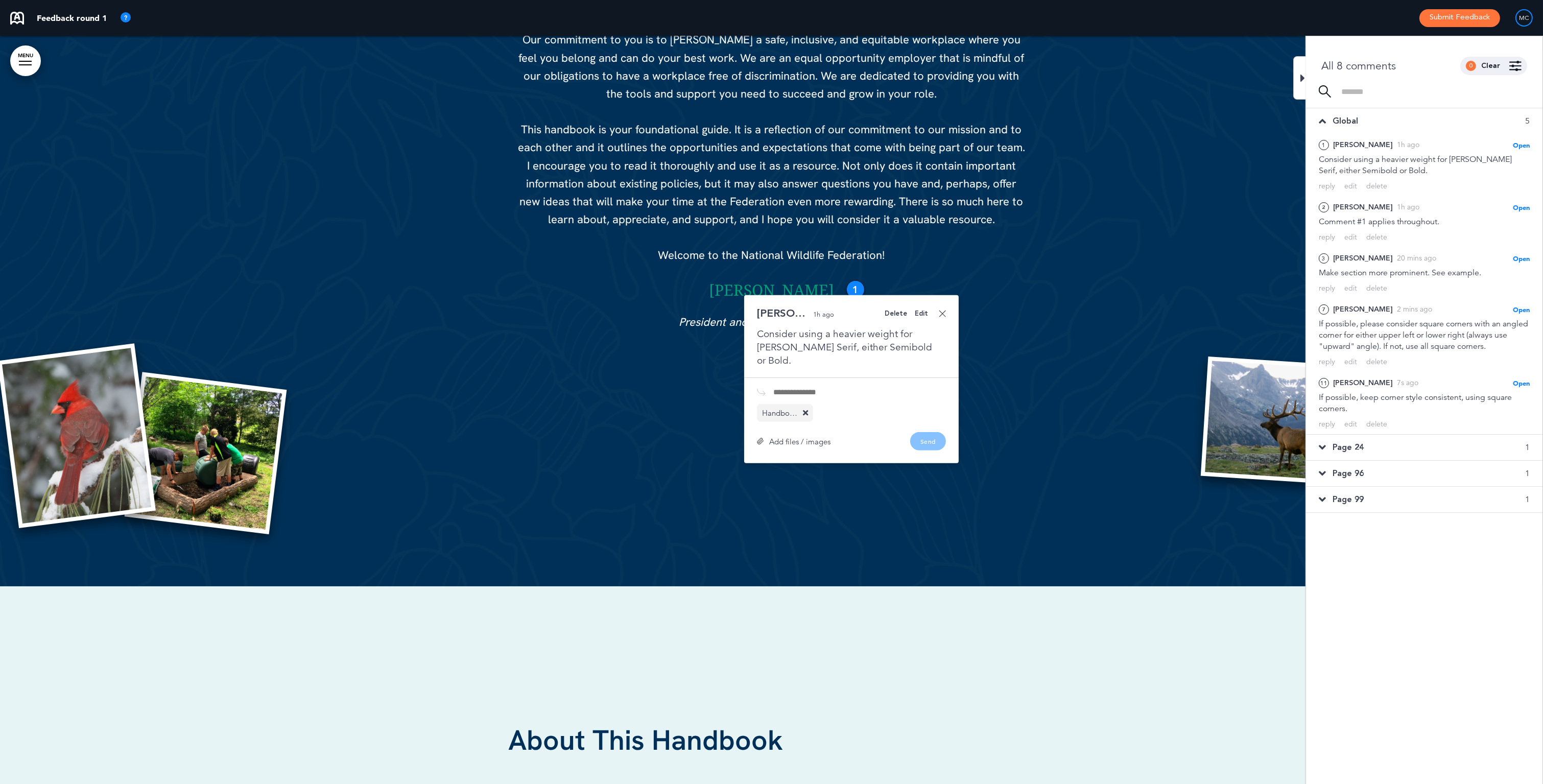
scroll to position [1336, 0]
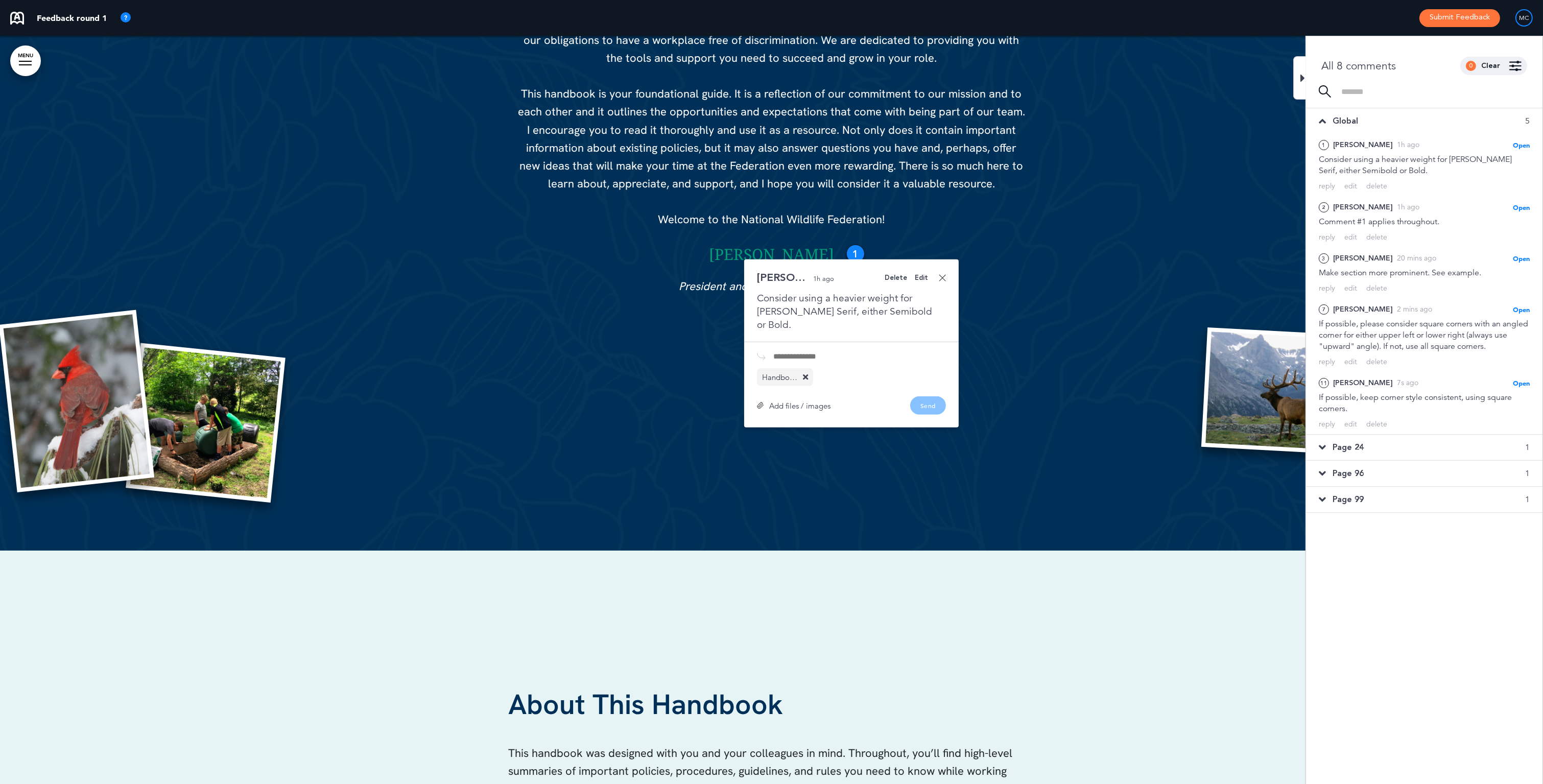
click at [848, 368] on div "Handbook_Design Feedback.pdf" at bounding box center [851, 377] width 189 height 18
click at [929, 396] on div "Add files / images Send" at bounding box center [851, 405] width 189 height 18
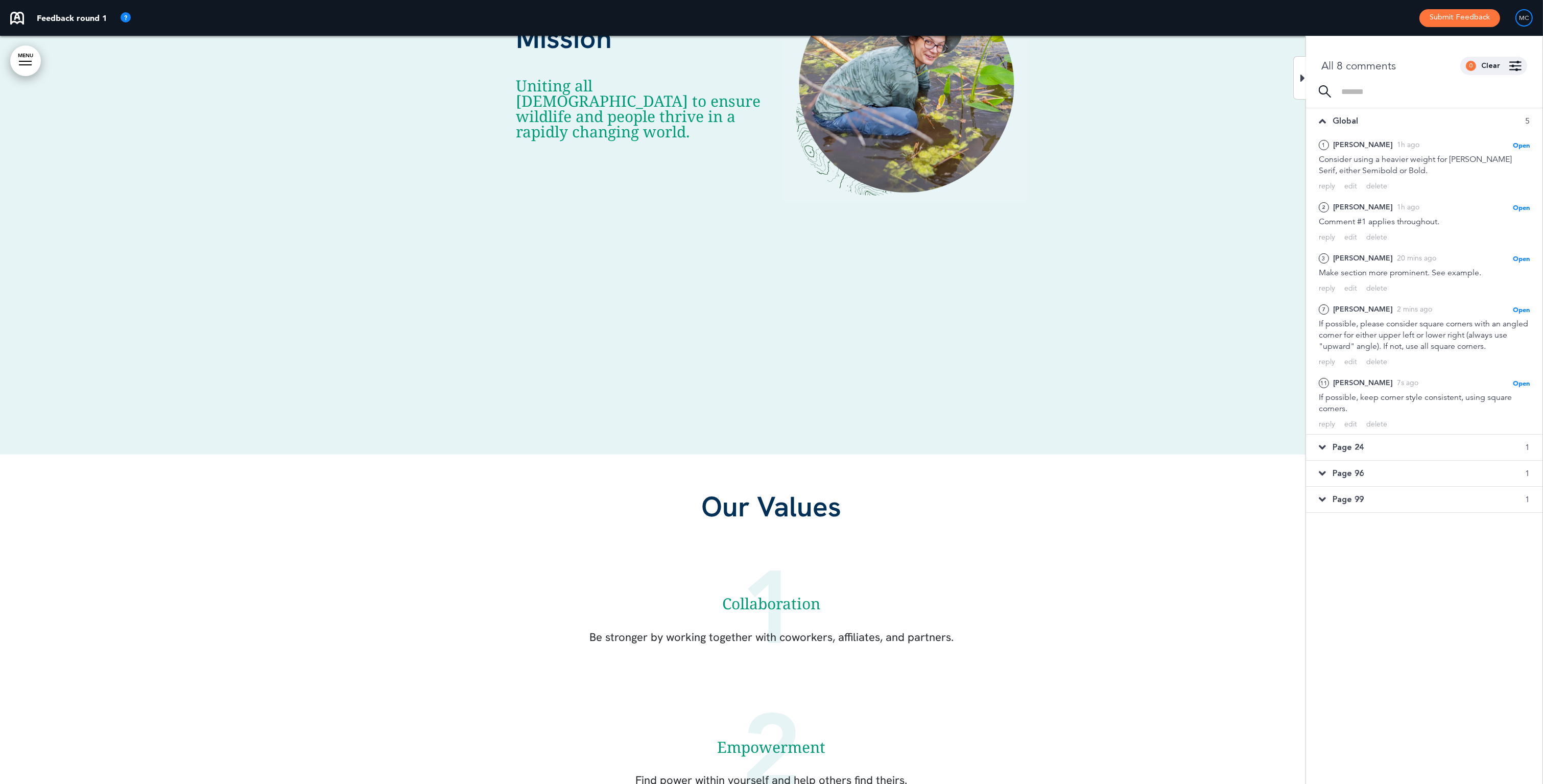
scroll to position [6313, 0]
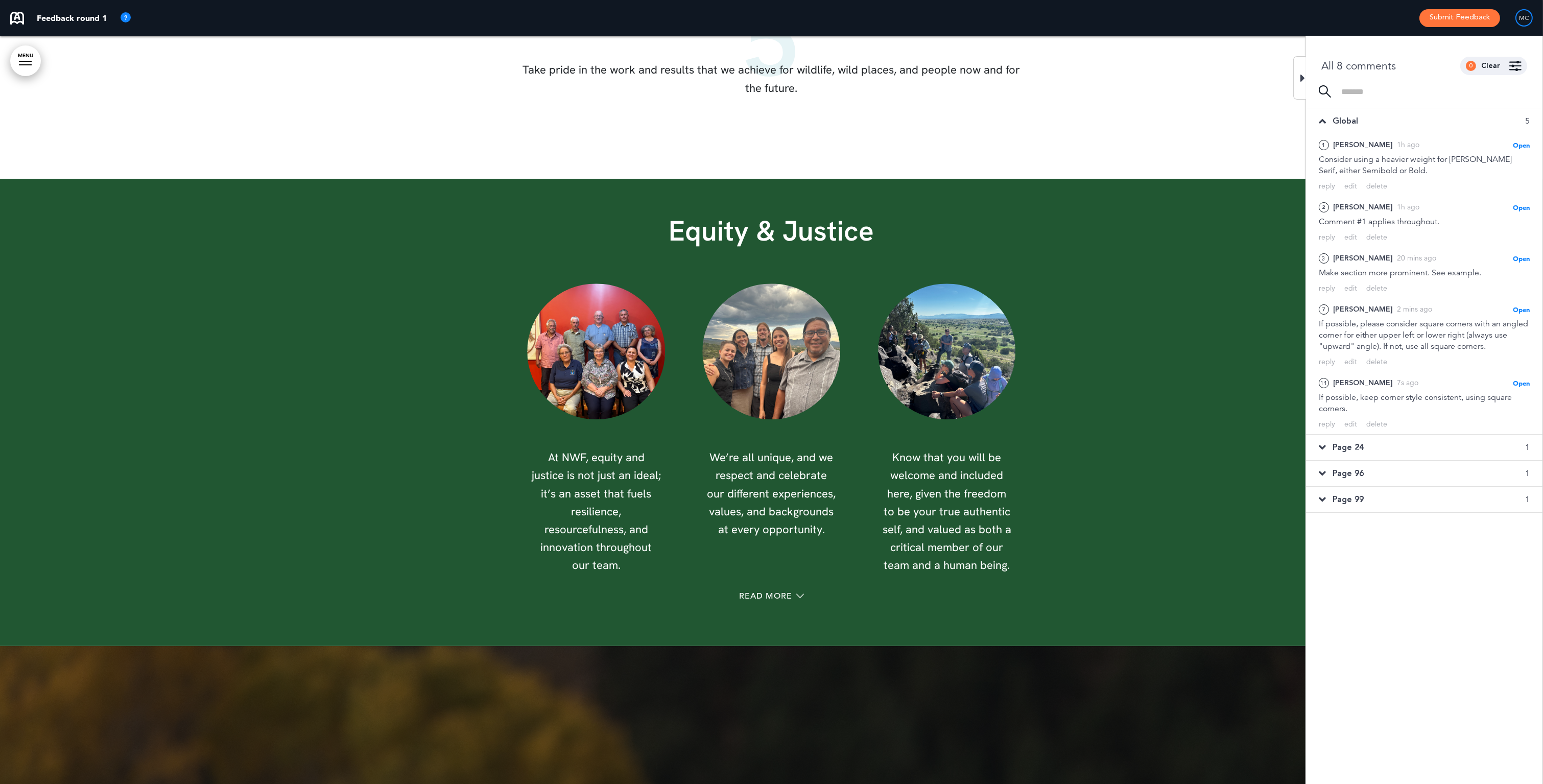
click at [1044, 76] on icon at bounding box center [1303, 78] width 5 height 12
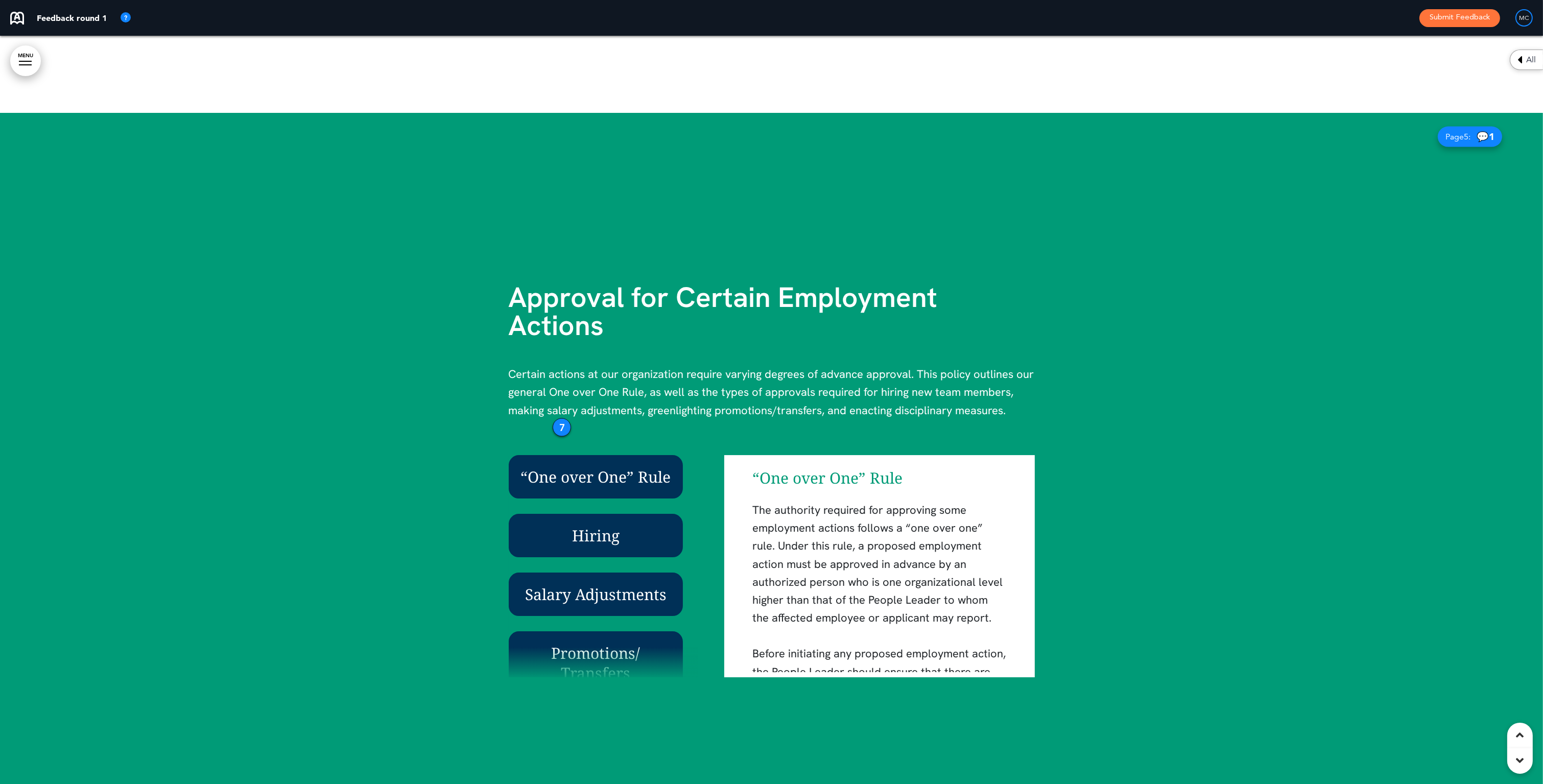
scroll to position [3098, 0]
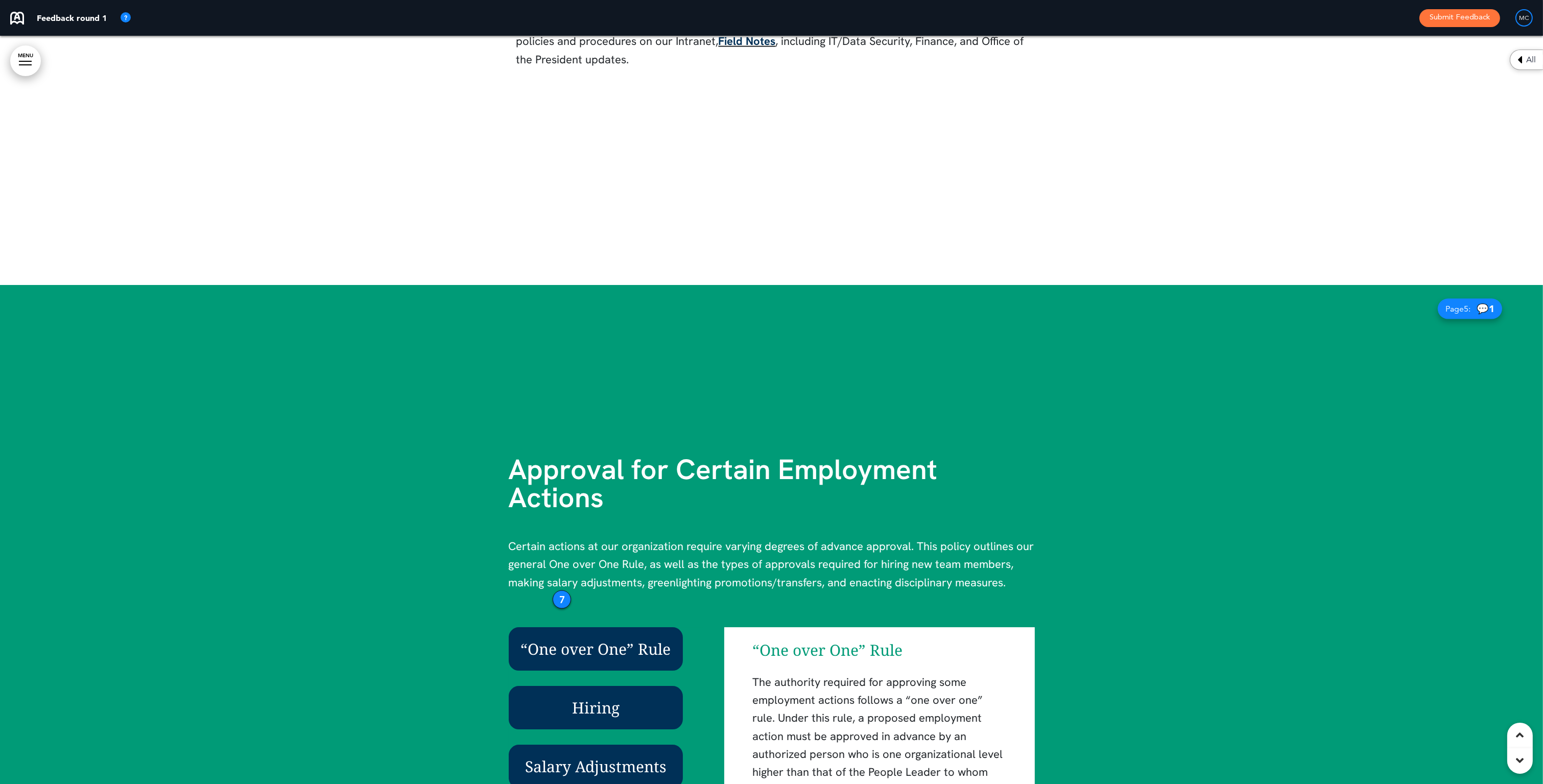
click at [1044, 60] on div "All" at bounding box center [1526, 60] width 33 height 21
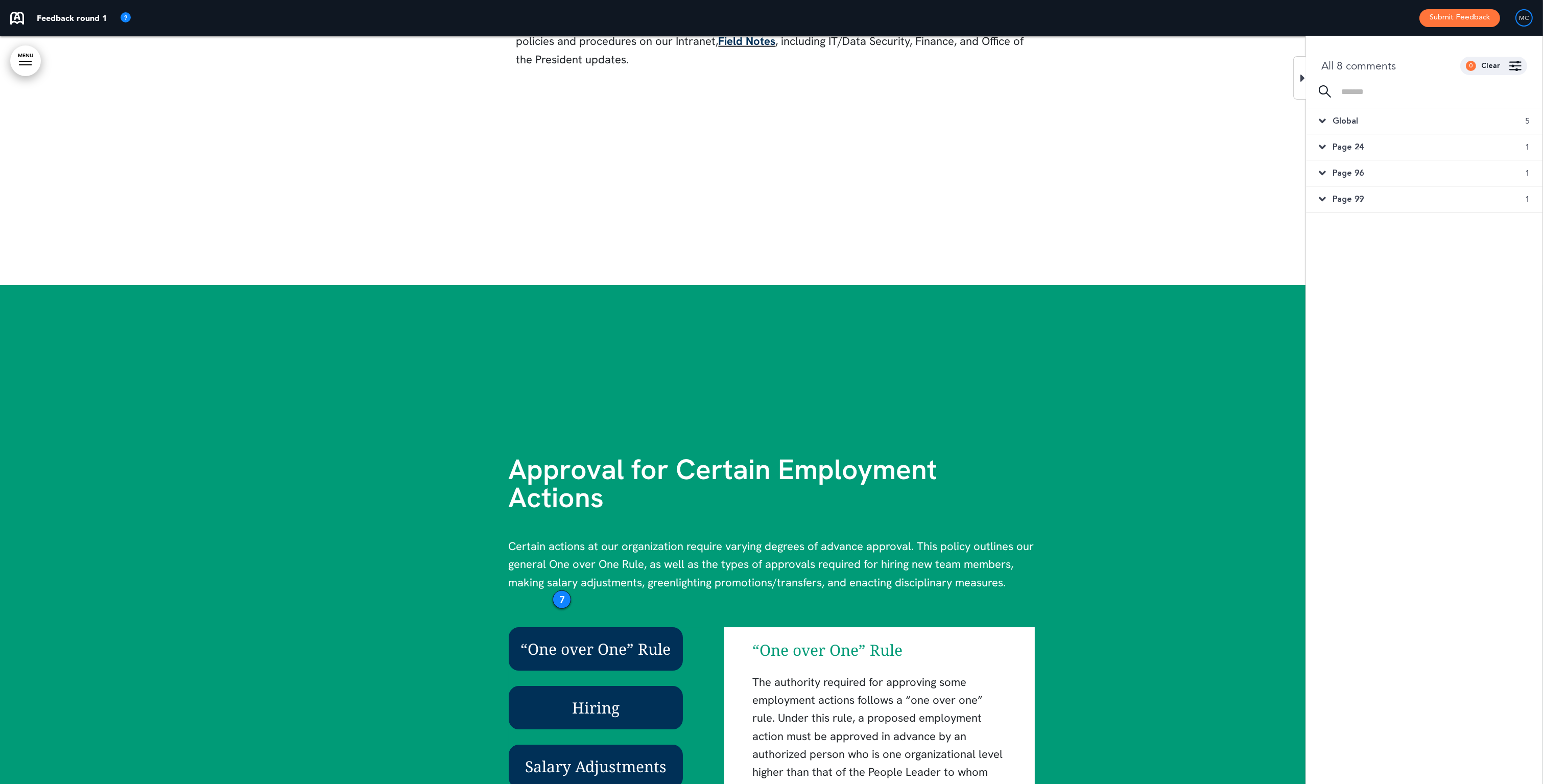
click at [1044, 122] on span "Global" at bounding box center [1345, 121] width 25 height 11
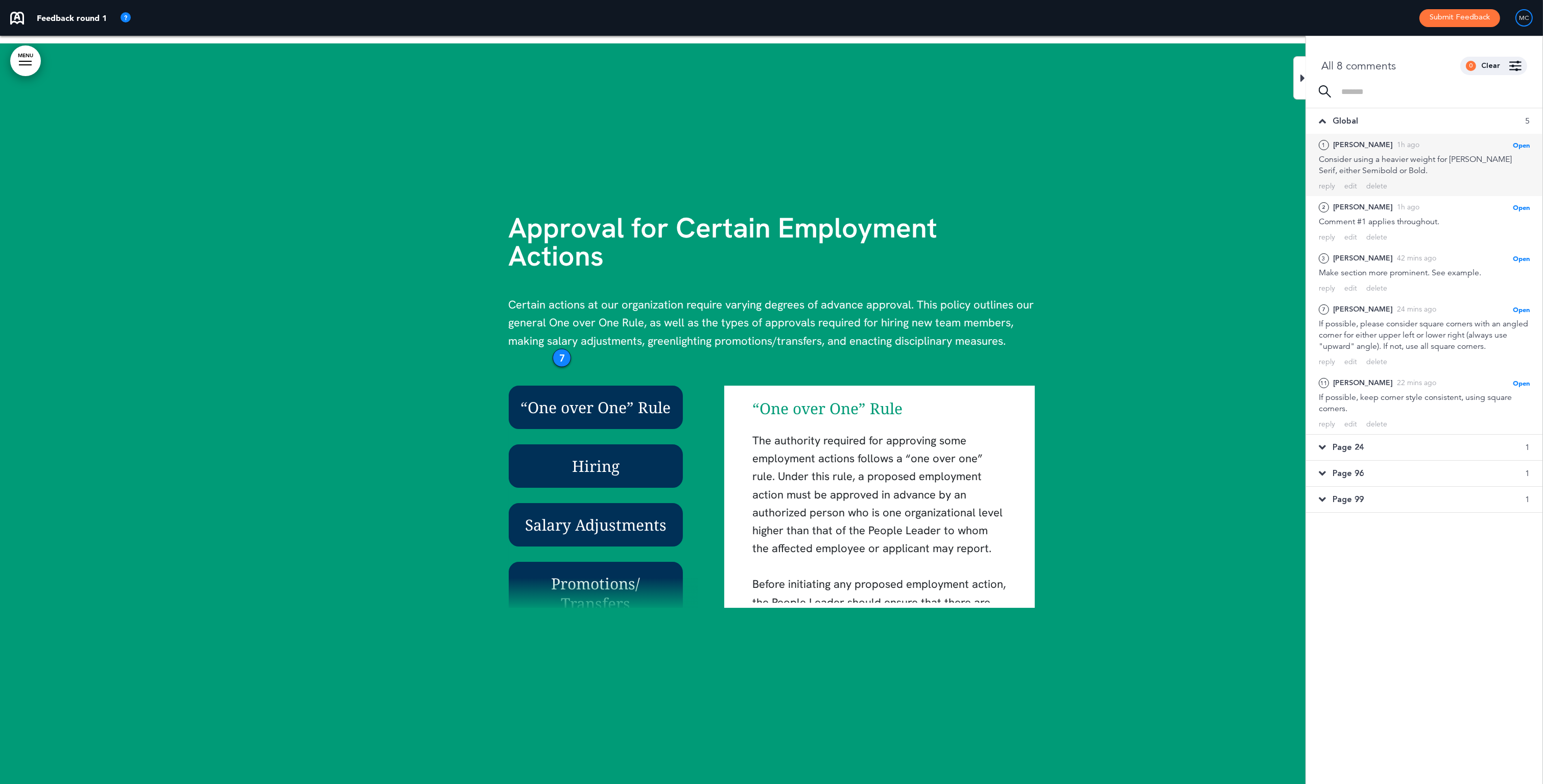
scroll to position [3365, 0]
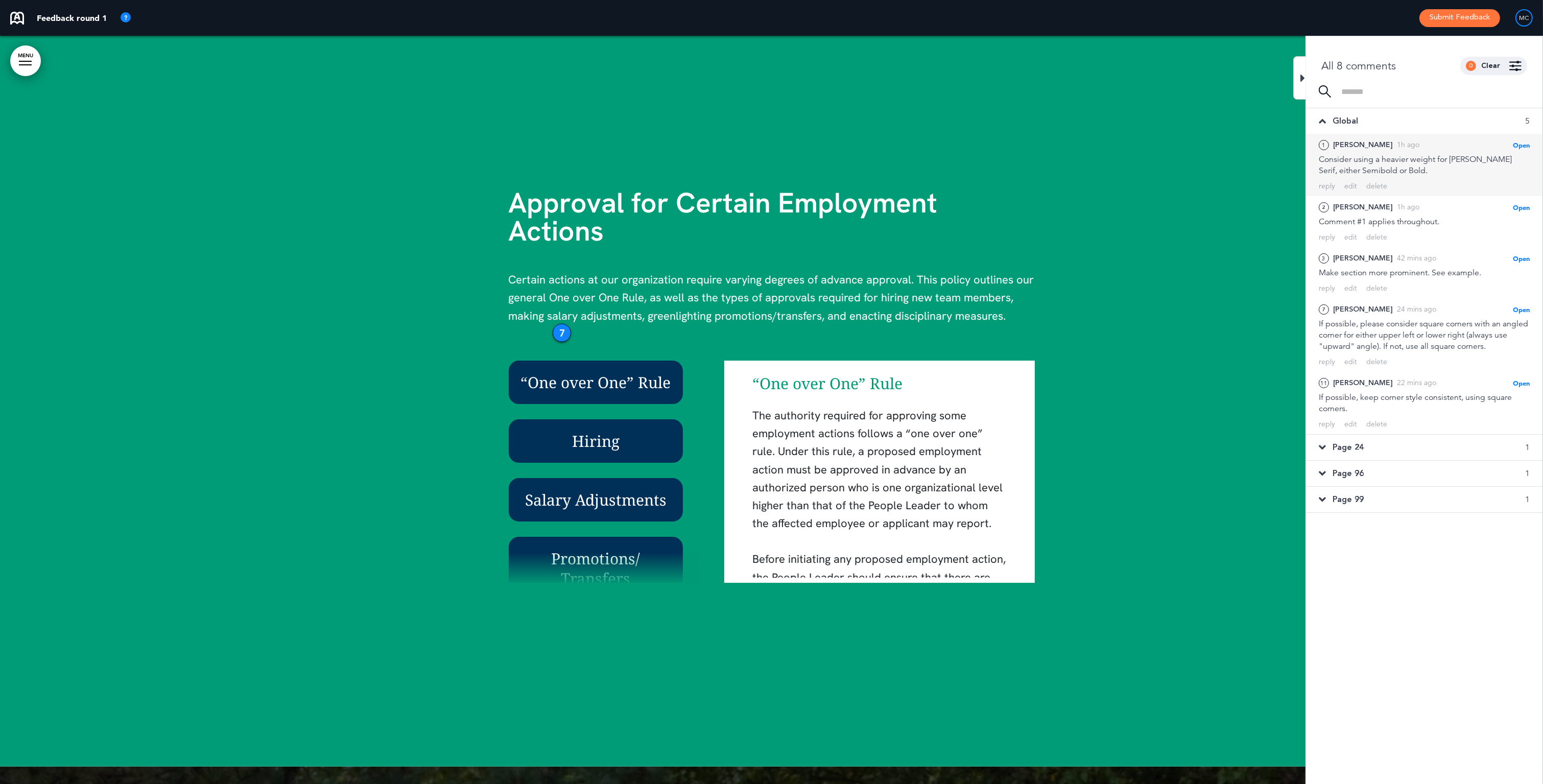
click at [1044, 158] on div "Consider using a heavier weight for [PERSON_NAME] Serif, either Semibold or Bol…" at bounding box center [1424, 165] width 211 height 22
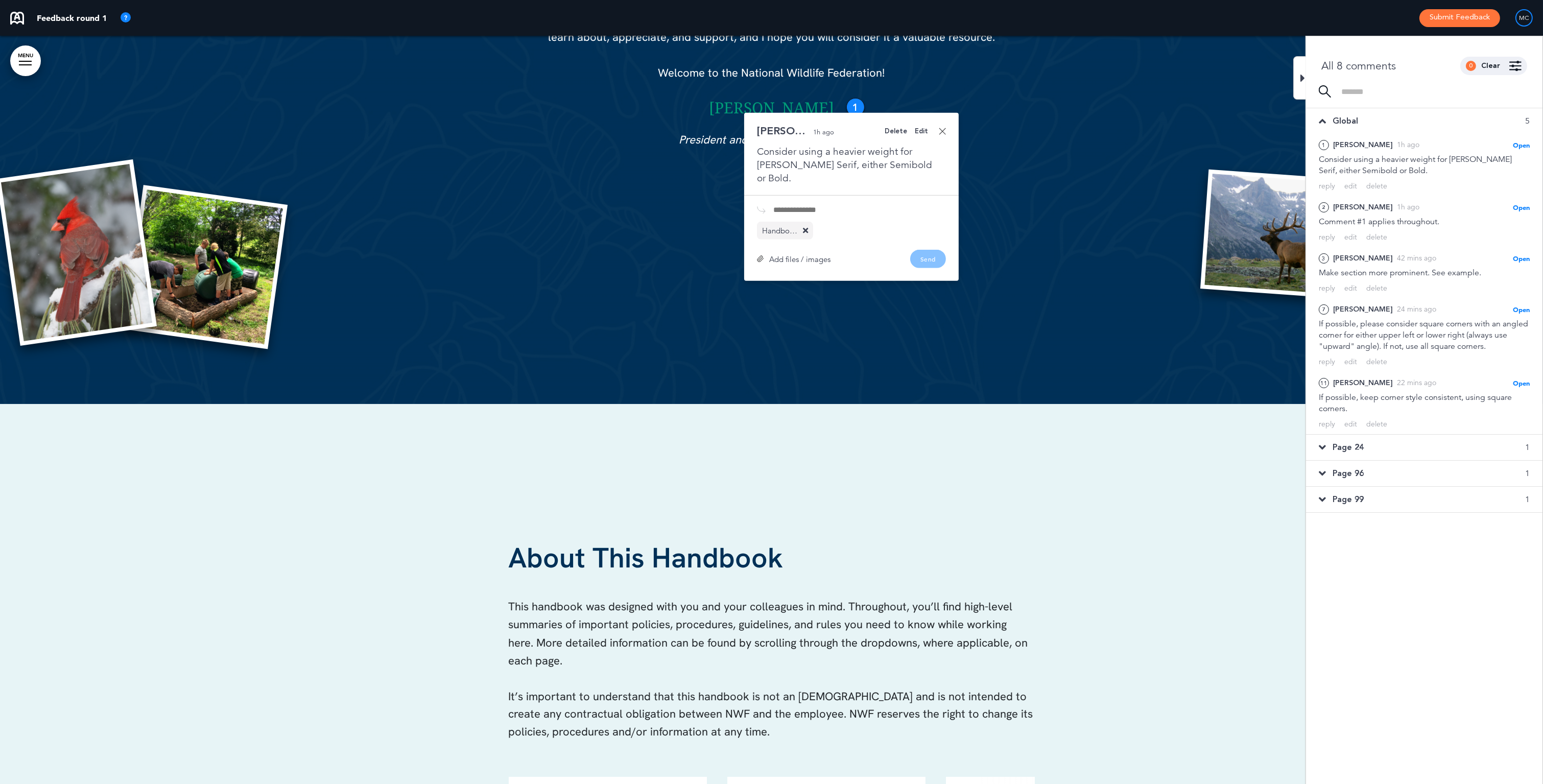
click at [772, 227] on div "Handbook_Design Feedback.pdf" at bounding box center [780, 230] width 36 height 8
click at [857, 221] on div "Handbook_Design Feedback.pdf" at bounding box center [851, 230] width 189 height 18
click at [921, 130] on div "Edit" at bounding box center [922, 131] width 13 height 7
click at [789, 273] on div "Add files / images" at bounding box center [794, 274] width 74 height 8
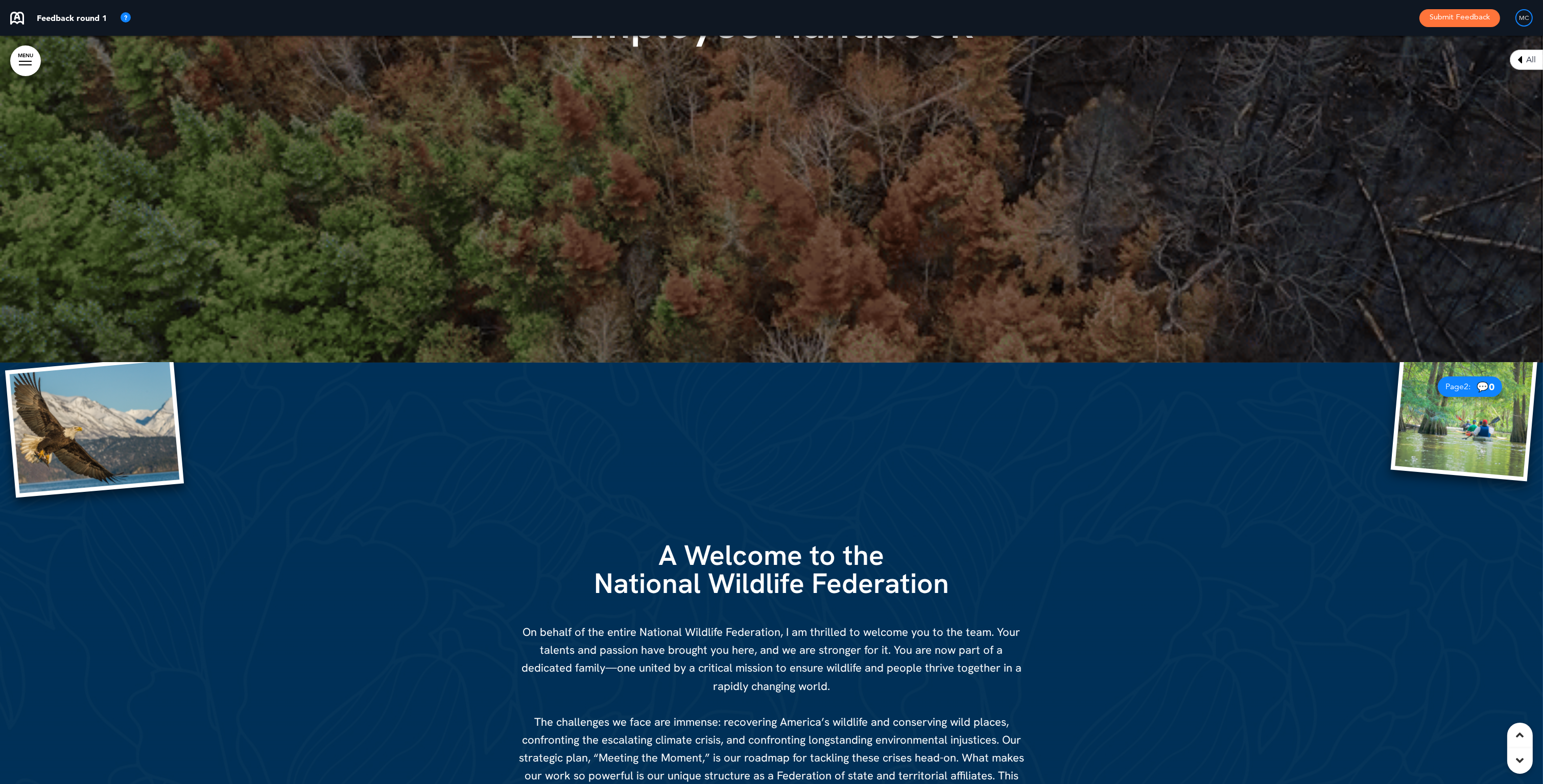
scroll to position [369, 0]
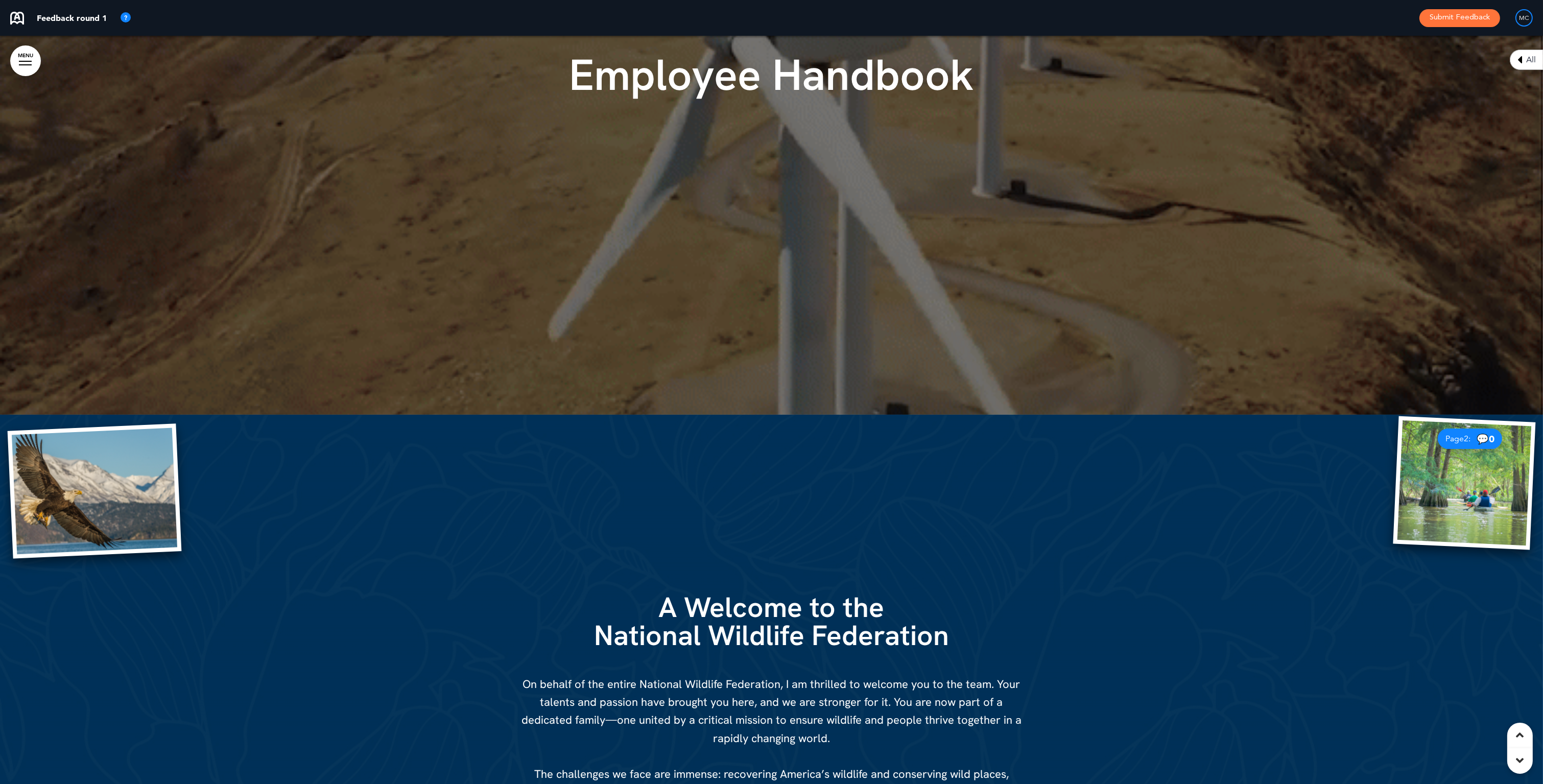
click at [1526, 53] on div "All" at bounding box center [1526, 60] width 33 height 21
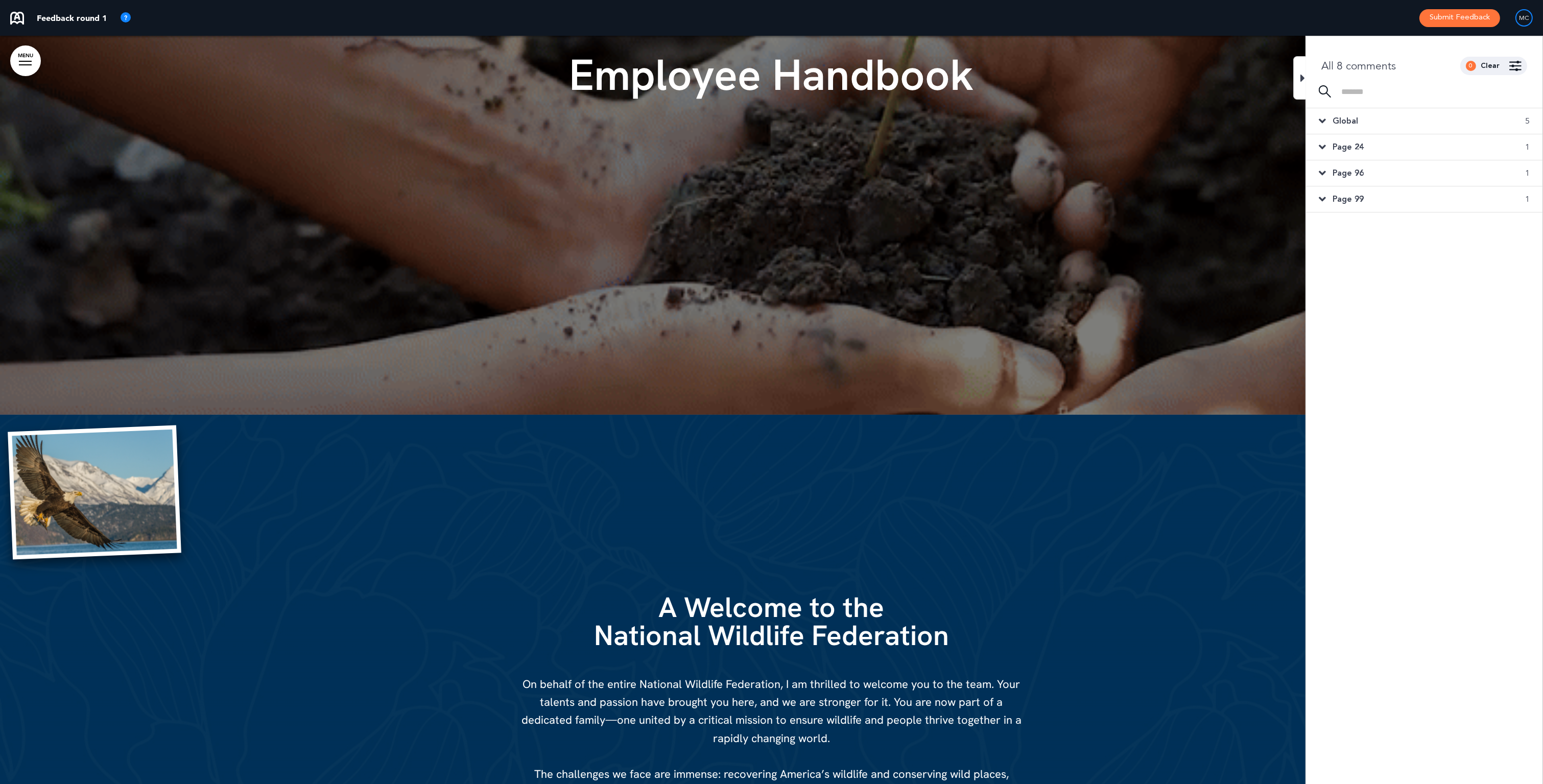
click at [1348, 117] on span "Global" at bounding box center [1345, 121] width 25 height 11
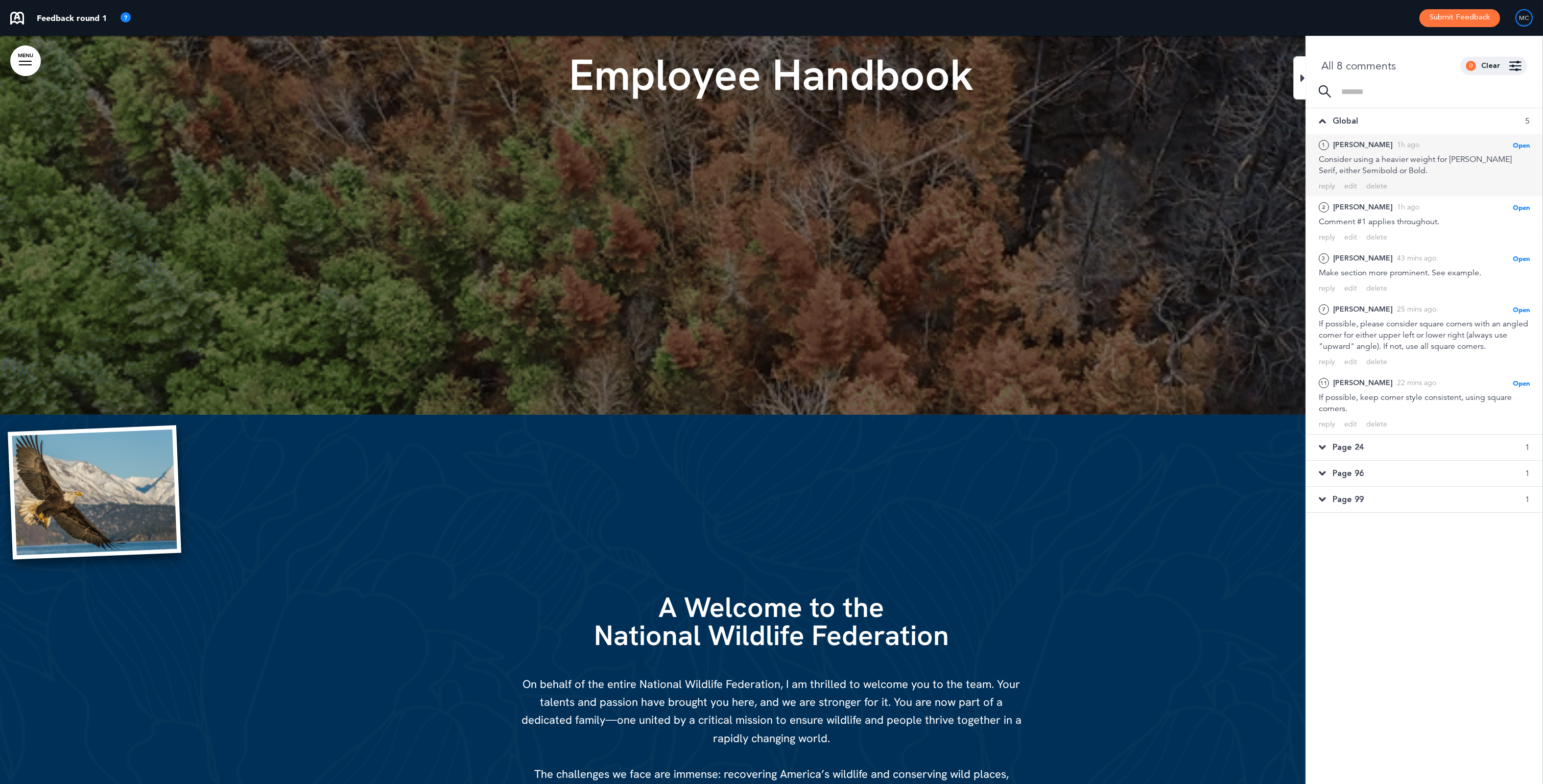
click at [1526, 143] on span "Open" at bounding box center [1521, 145] width 17 height 8
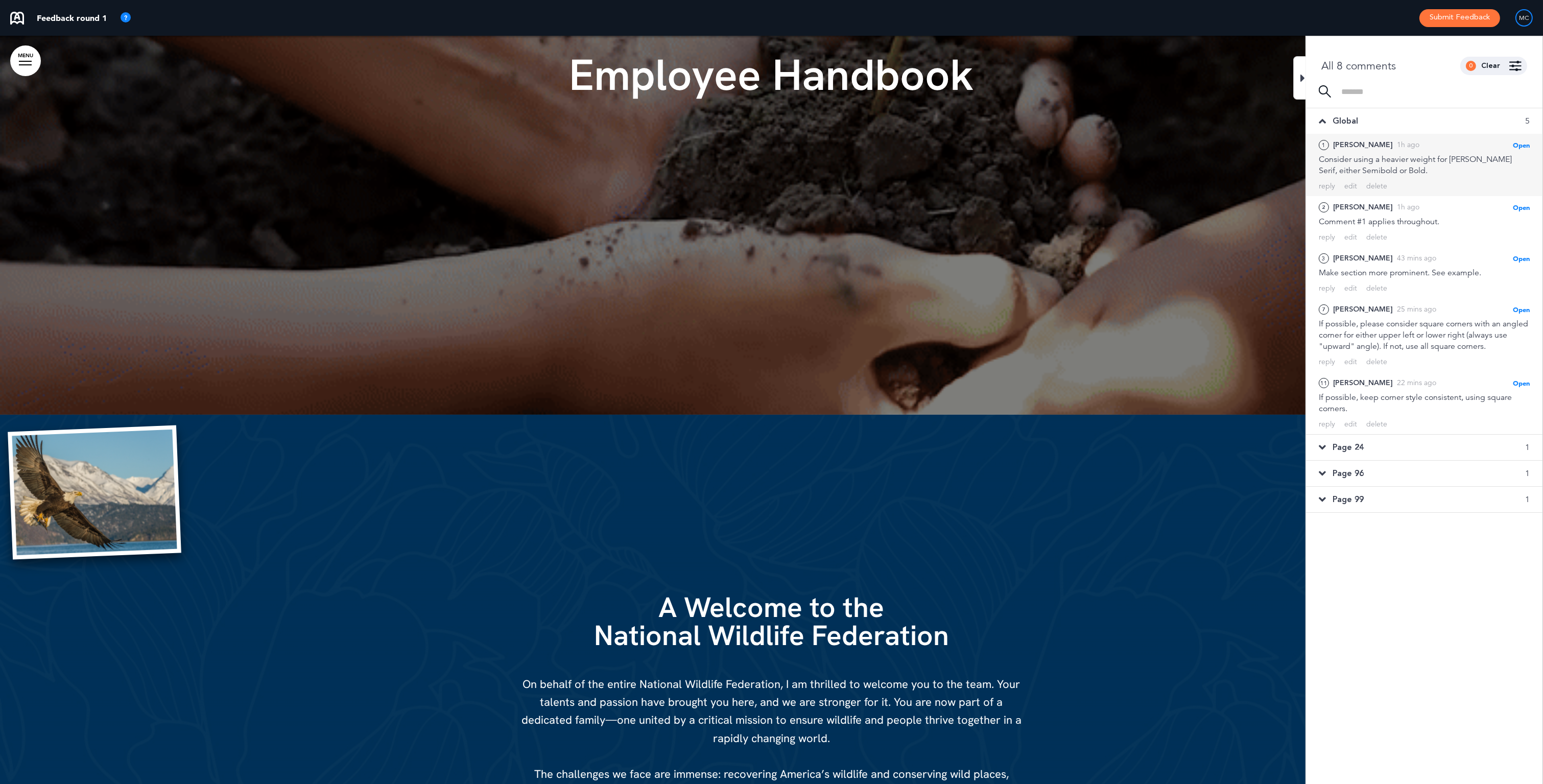
click at [1516, 142] on span "Open" at bounding box center [1521, 145] width 17 height 8
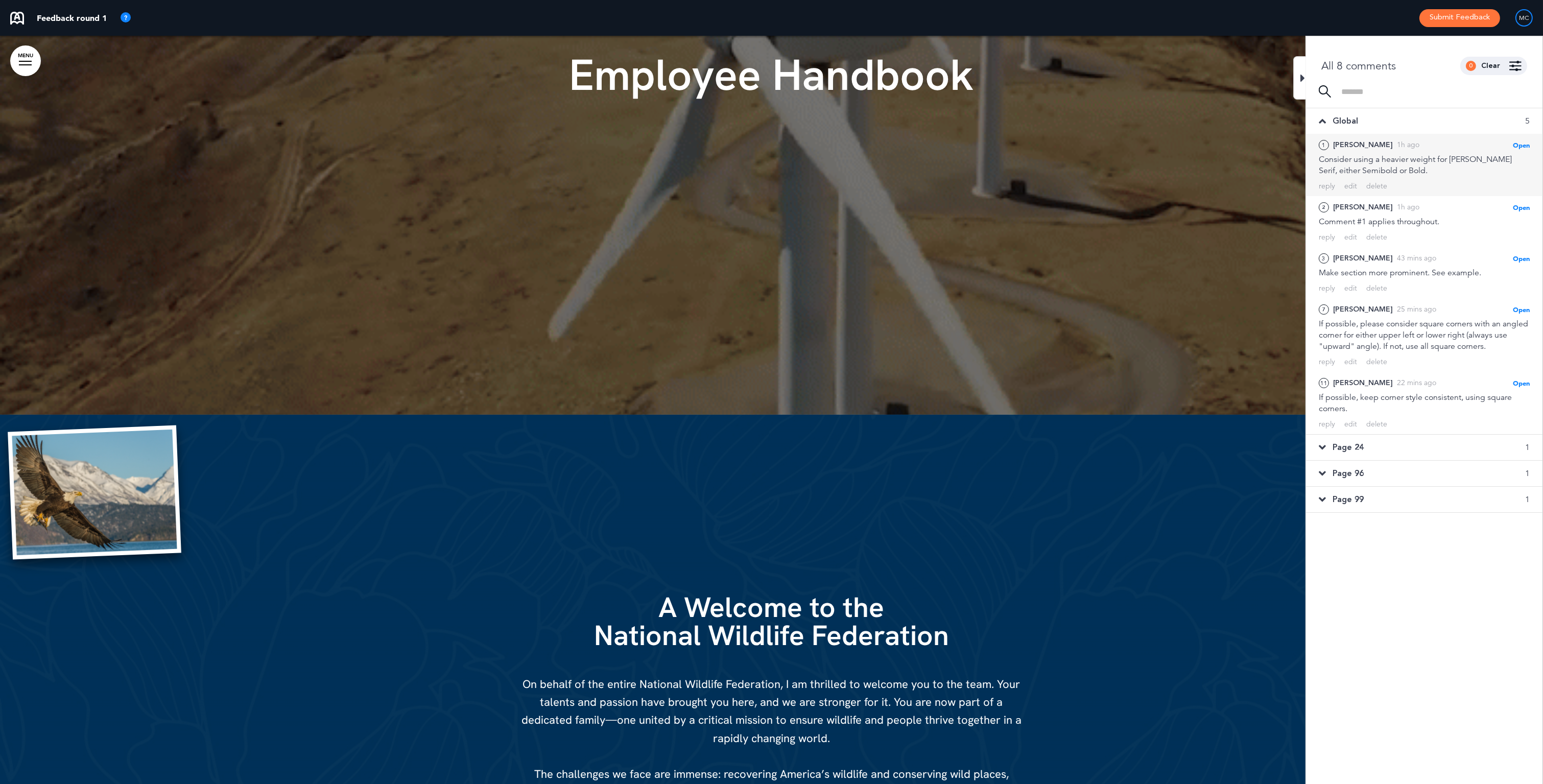
click at [1354, 142] on div "[PERSON_NAME]" at bounding box center [1363, 145] width 60 height 11
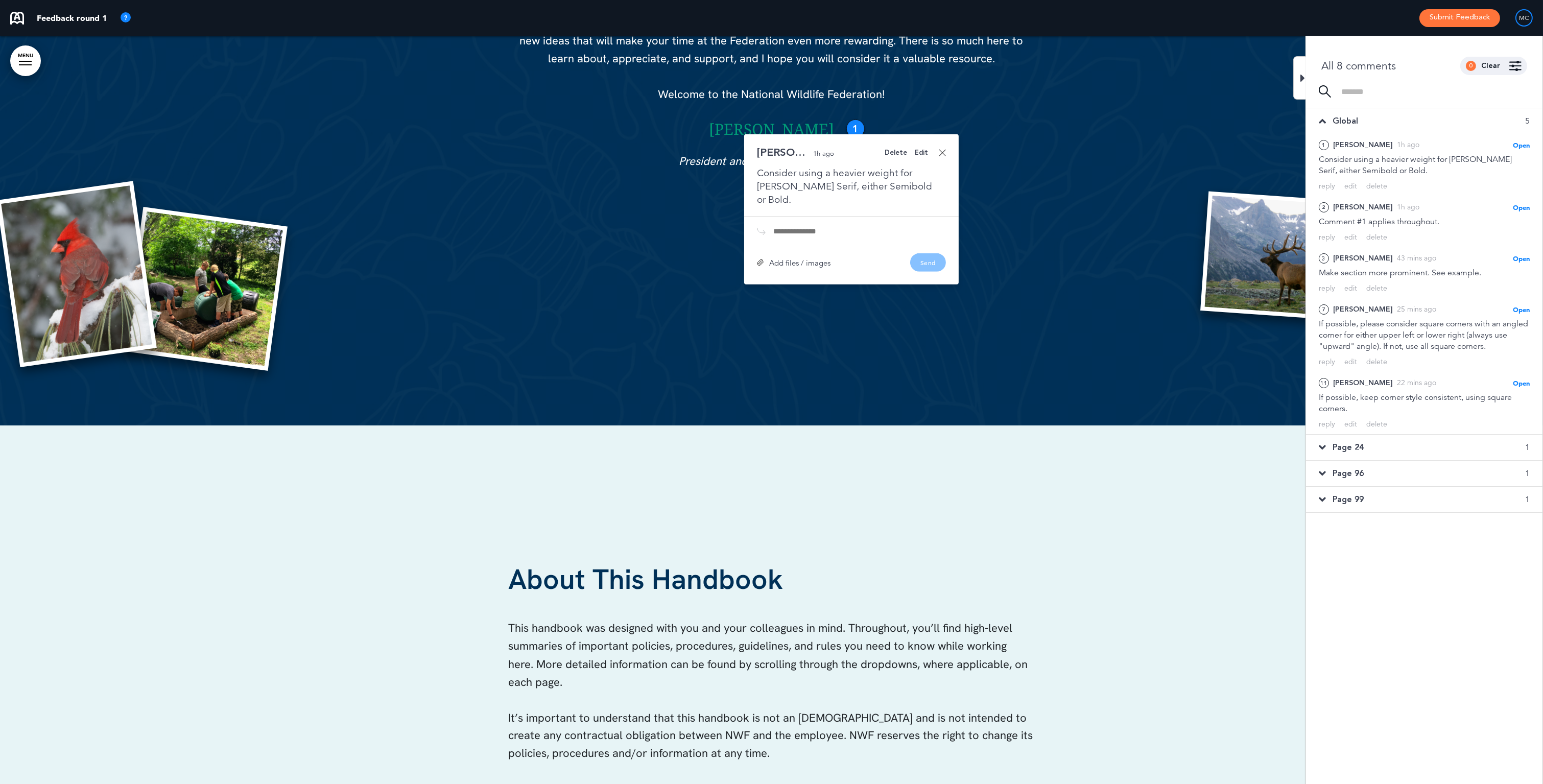
scroll to position [1455, 0]
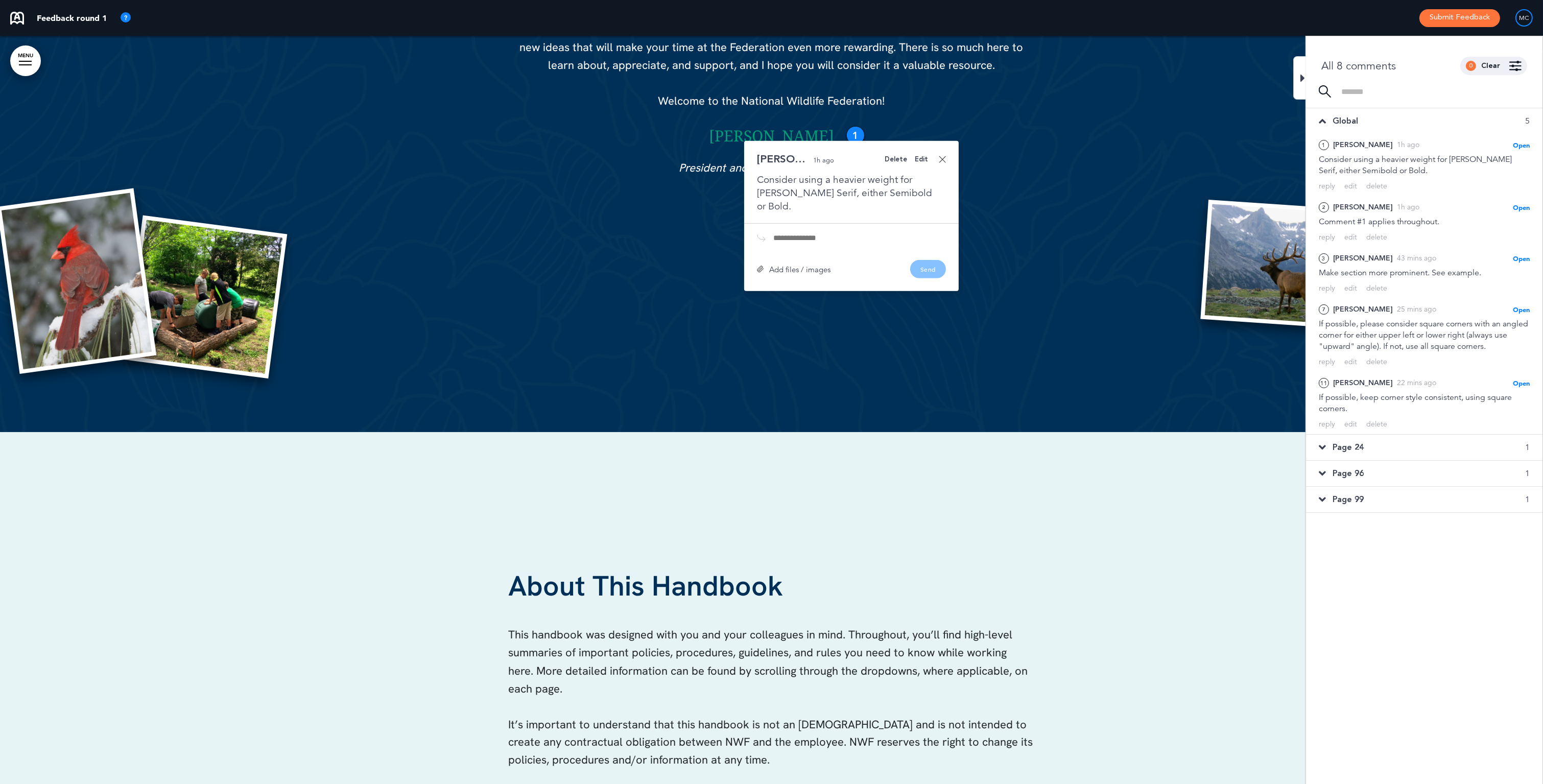
click at [790, 234] on input "text" at bounding box center [859, 238] width 172 height 8
click at [921, 158] on div "Edit" at bounding box center [922, 159] width 13 height 7
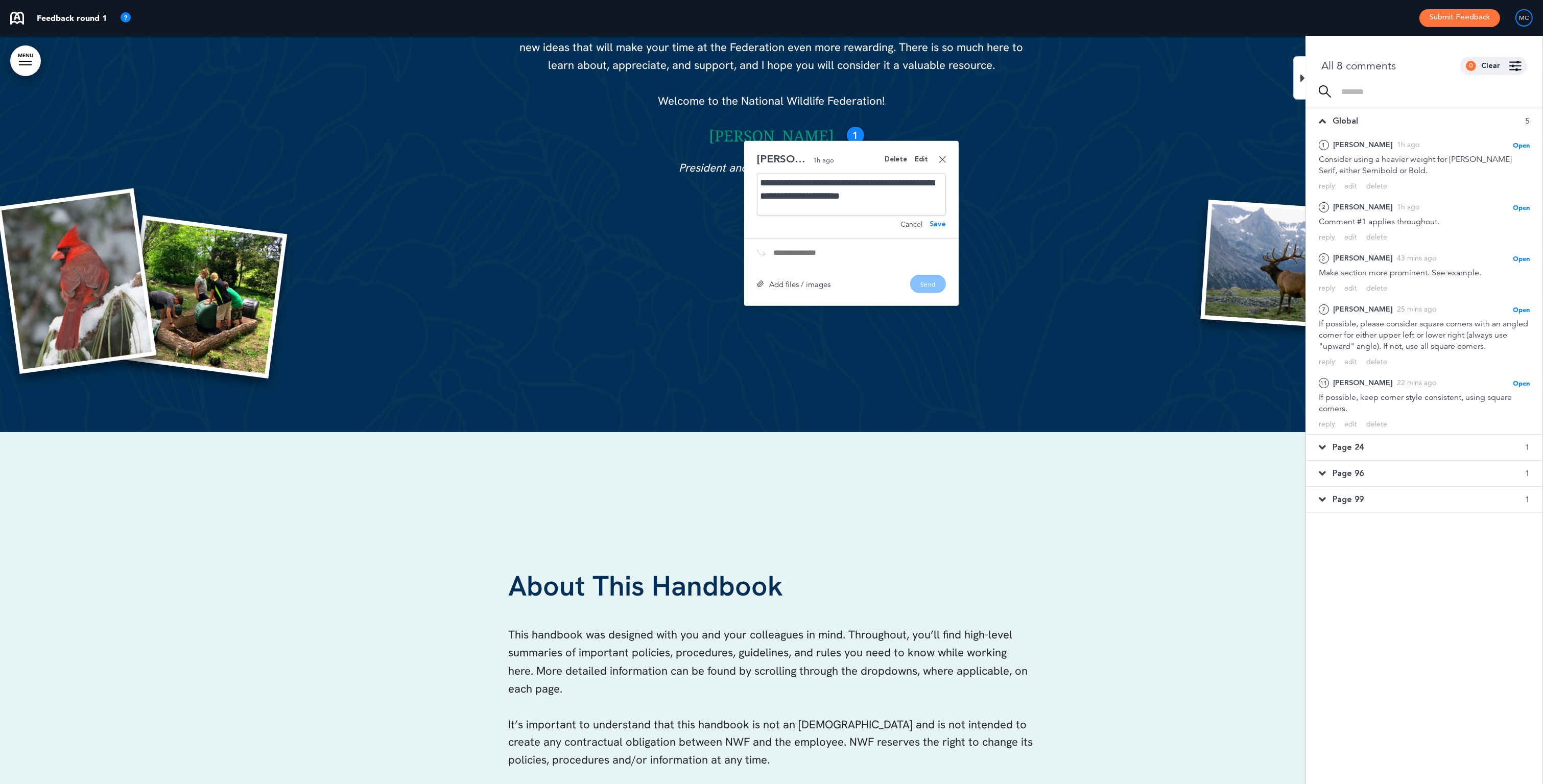
click at [759, 282] on img at bounding box center [761, 284] width 7 height 7
click at [924, 158] on div "Edit" at bounding box center [922, 159] width 13 height 7
click at [897, 195] on div "**********" at bounding box center [851, 194] width 189 height 42
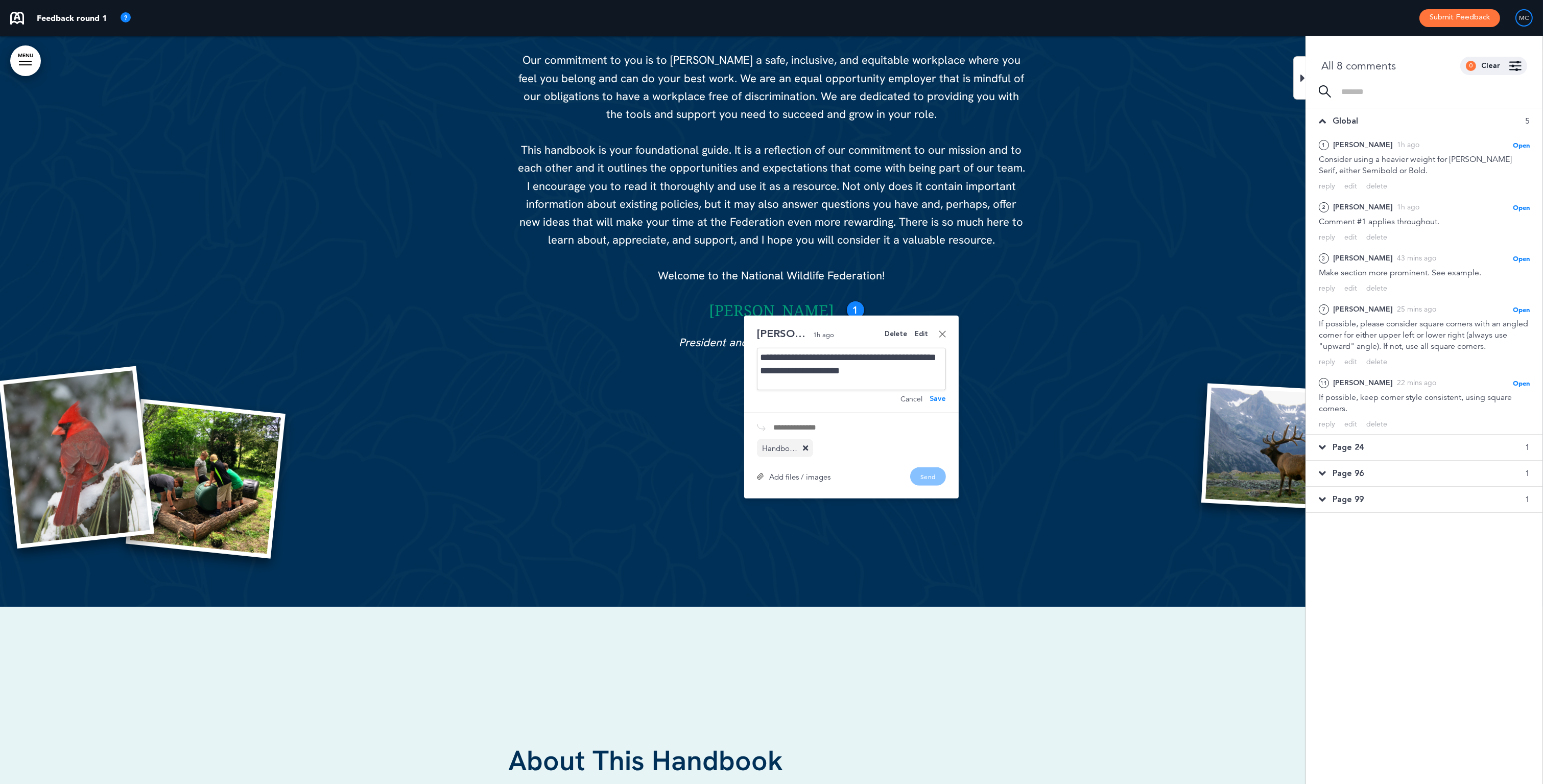
scroll to position [1279, 0]
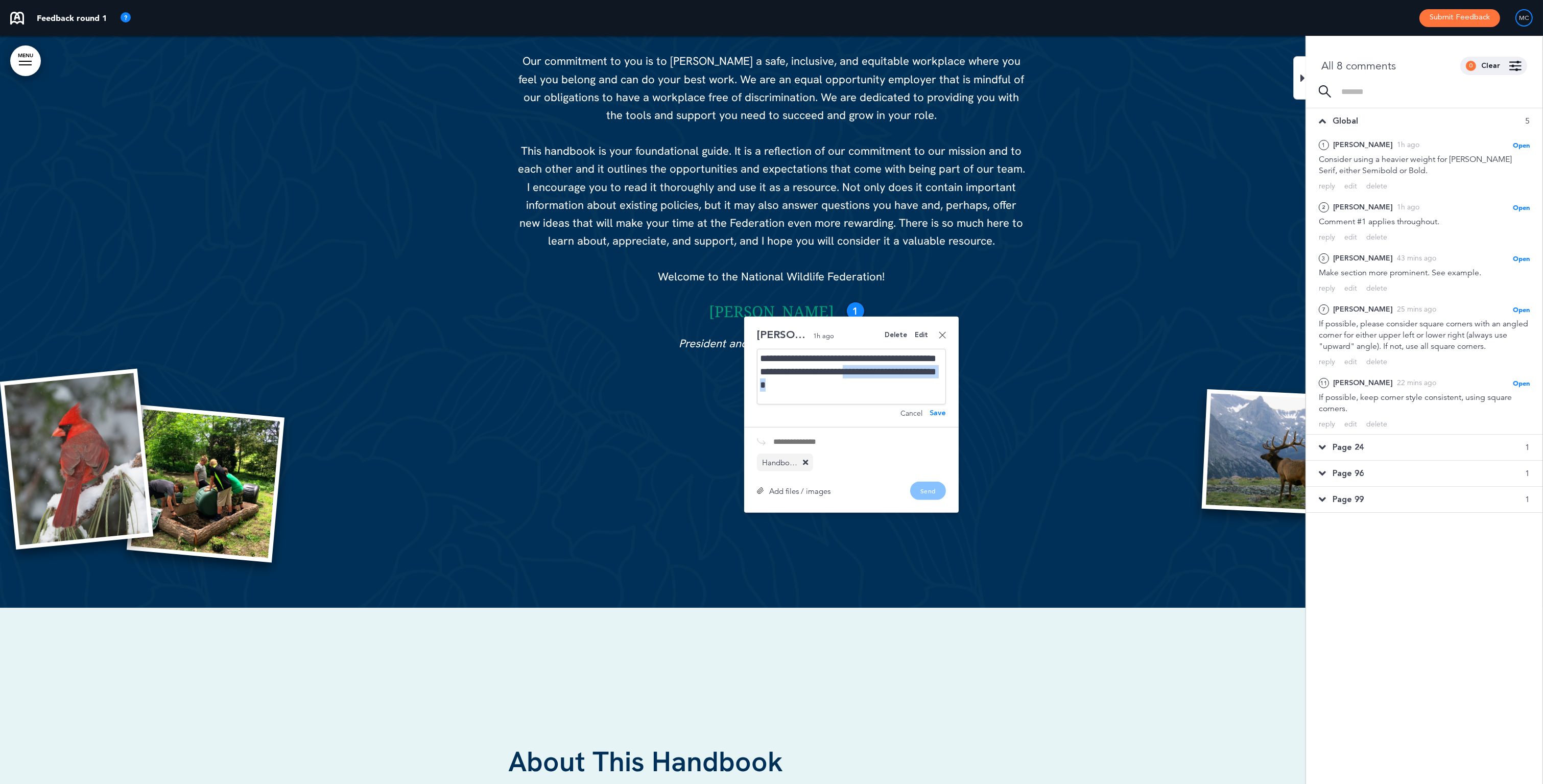
drag, startPoint x: 897, startPoint y: 370, endPoint x: 929, endPoint y: 383, distance: 34.5
click at [929, 383] on div "**********" at bounding box center [851, 377] width 189 height 56
drag, startPoint x: 888, startPoint y: 370, endPoint x: 926, endPoint y: 373, distance: 38.1
click at [926, 373] on div "**********" at bounding box center [851, 377] width 189 height 56
drag, startPoint x: 869, startPoint y: 382, endPoint x: 874, endPoint y: 382, distance: 5.0
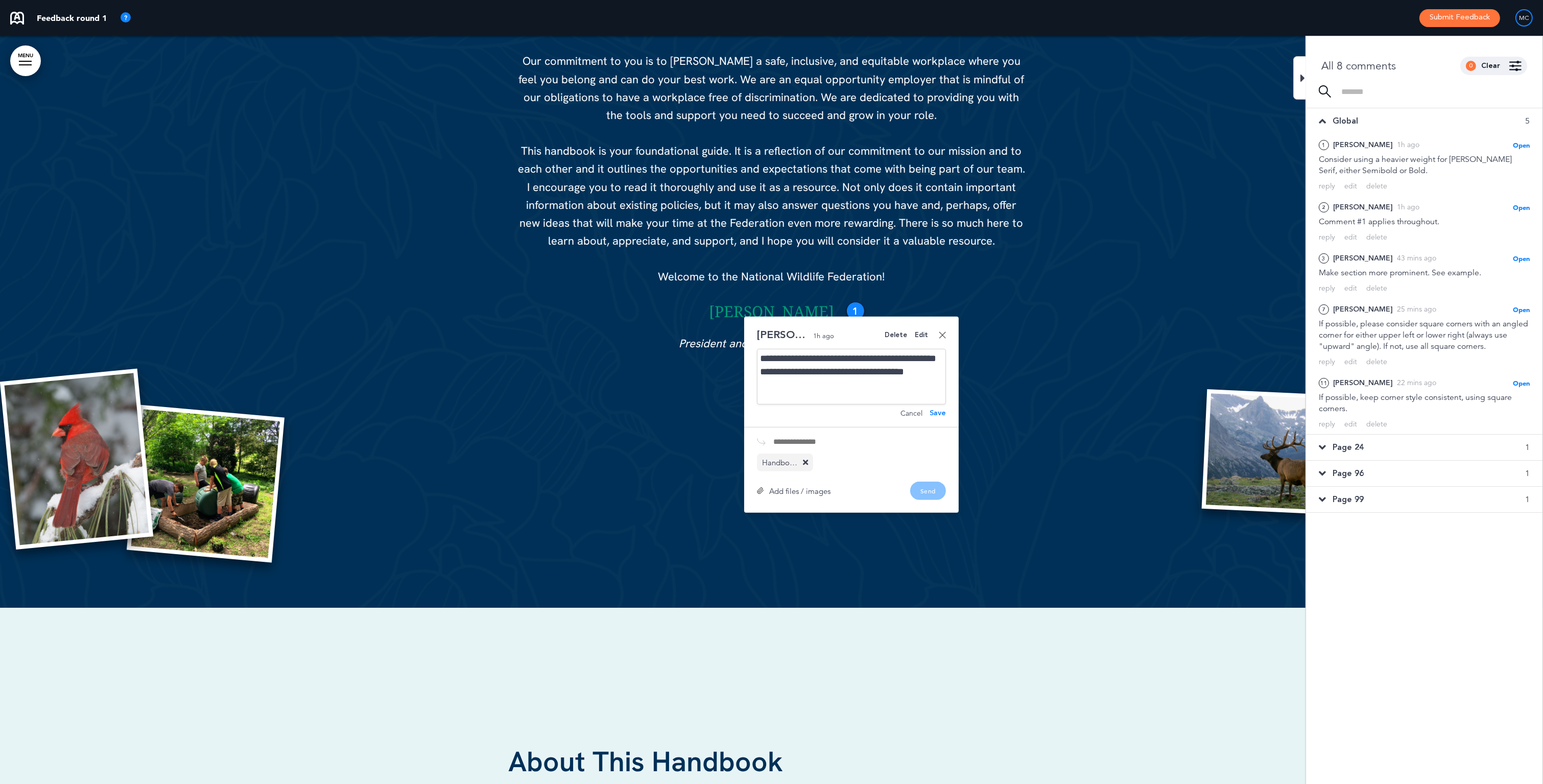
click at [870, 382] on div "**********" at bounding box center [851, 377] width 189 height 56
click at [936, 410] on div "Save" at bounding box center [937, 413] width 16 height 7
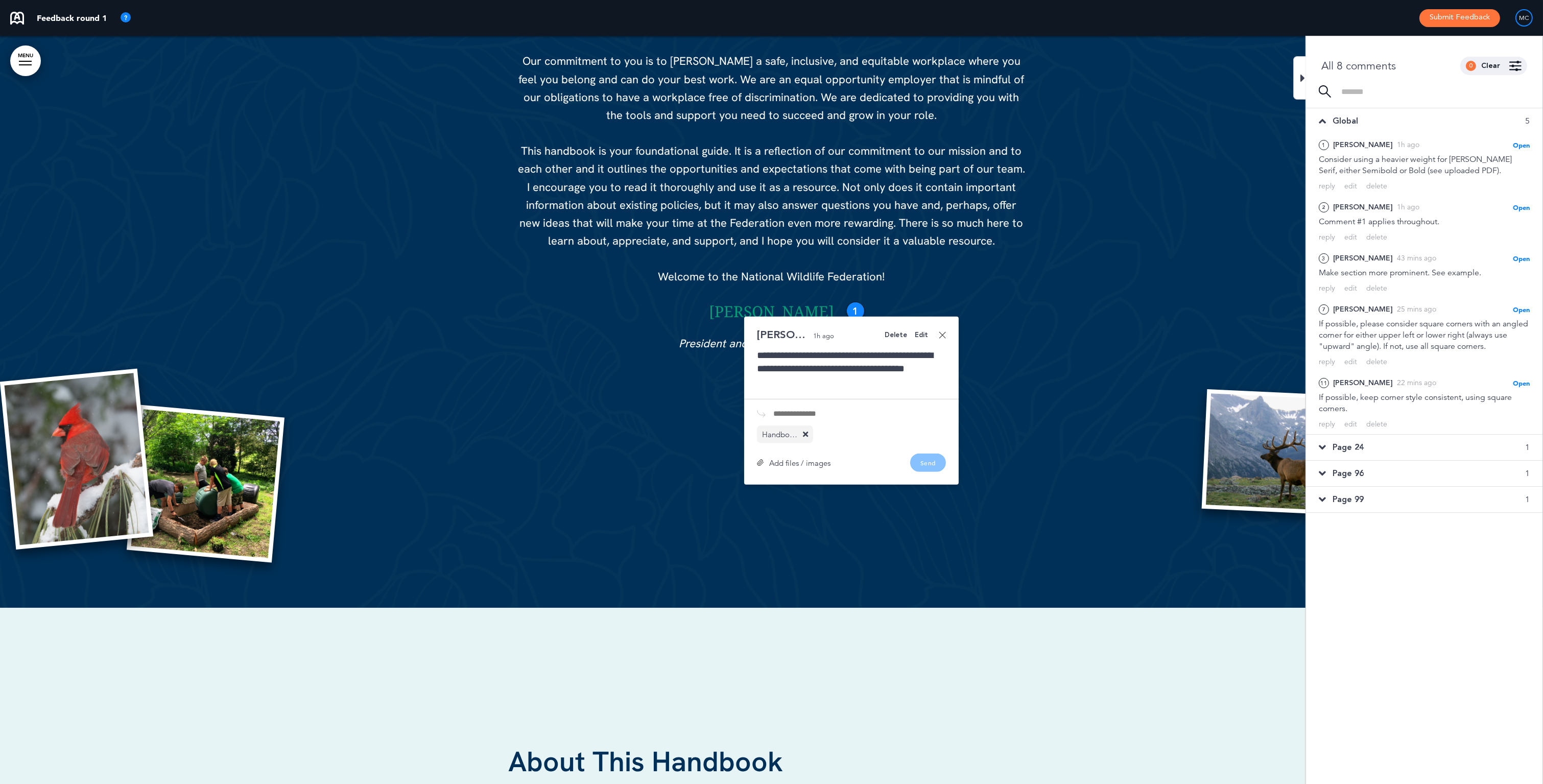
click at [931, 460] on div "Add files / images Send" at bounding box center [851, 463] width 189 height 18
click at [936, 464] on div "Add files / images Send" at bounding box center [851, 463] width 189 height 18
click at [935, 464] on div "Add files / images Send" at bounding box center [851, 463] width 189 height 18
click at [943, 333] on link at bounding box center [943, 335] width 7 height 7
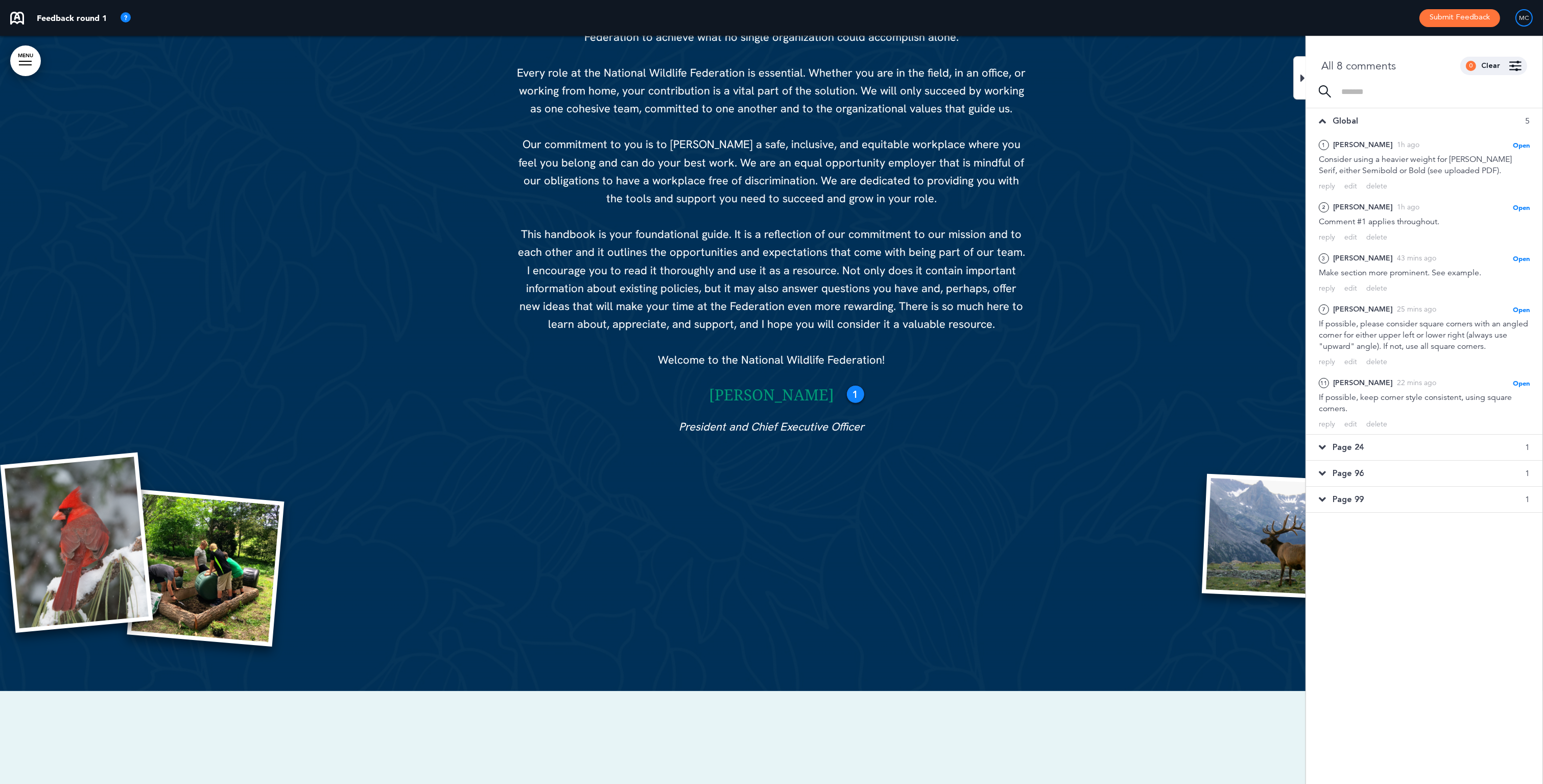
scroll to position [1194, 0]
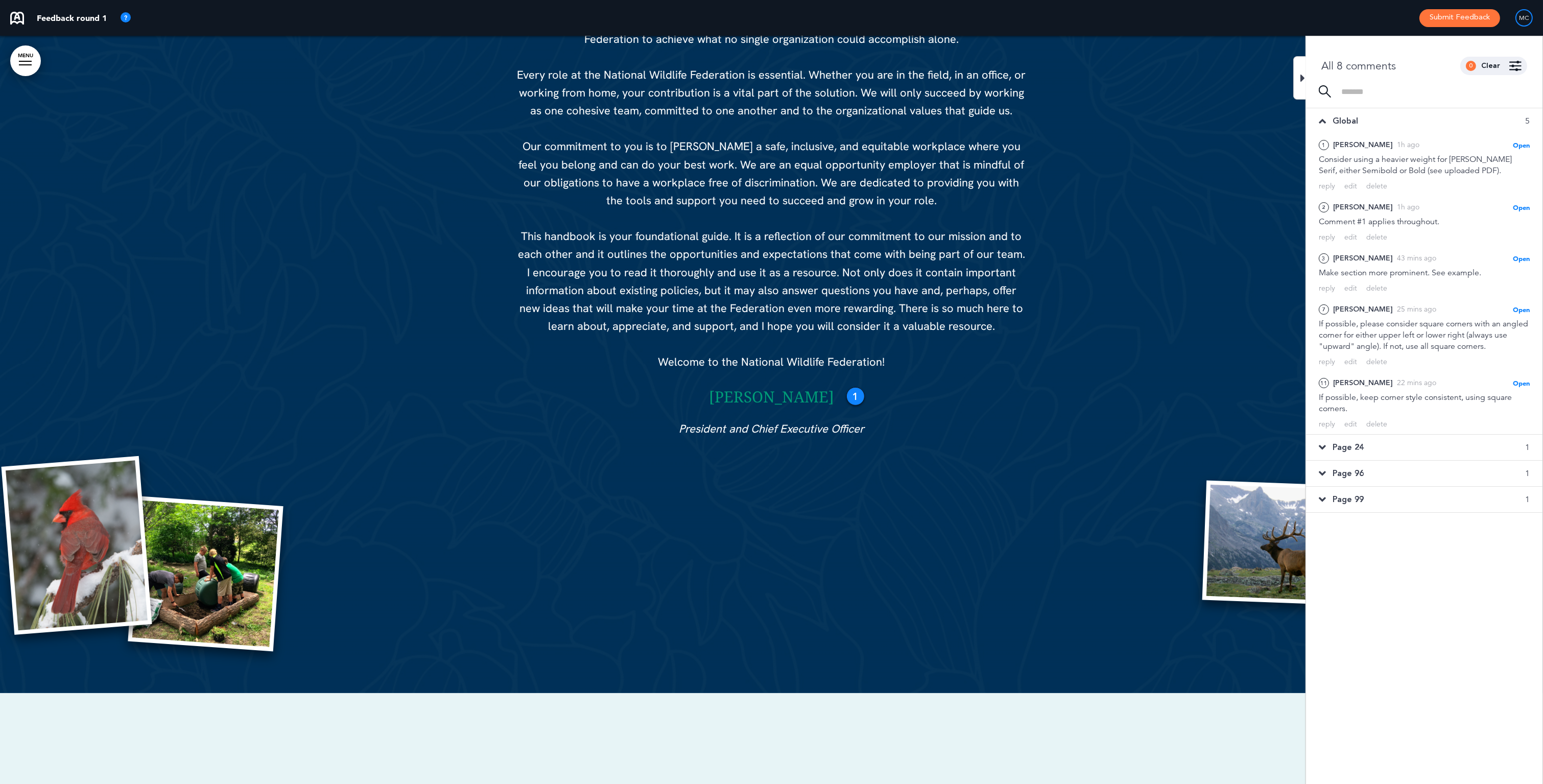
click at [1458, 18] on button "Submit Feedback" at bounding box center [1459, 18] width 80 height 18
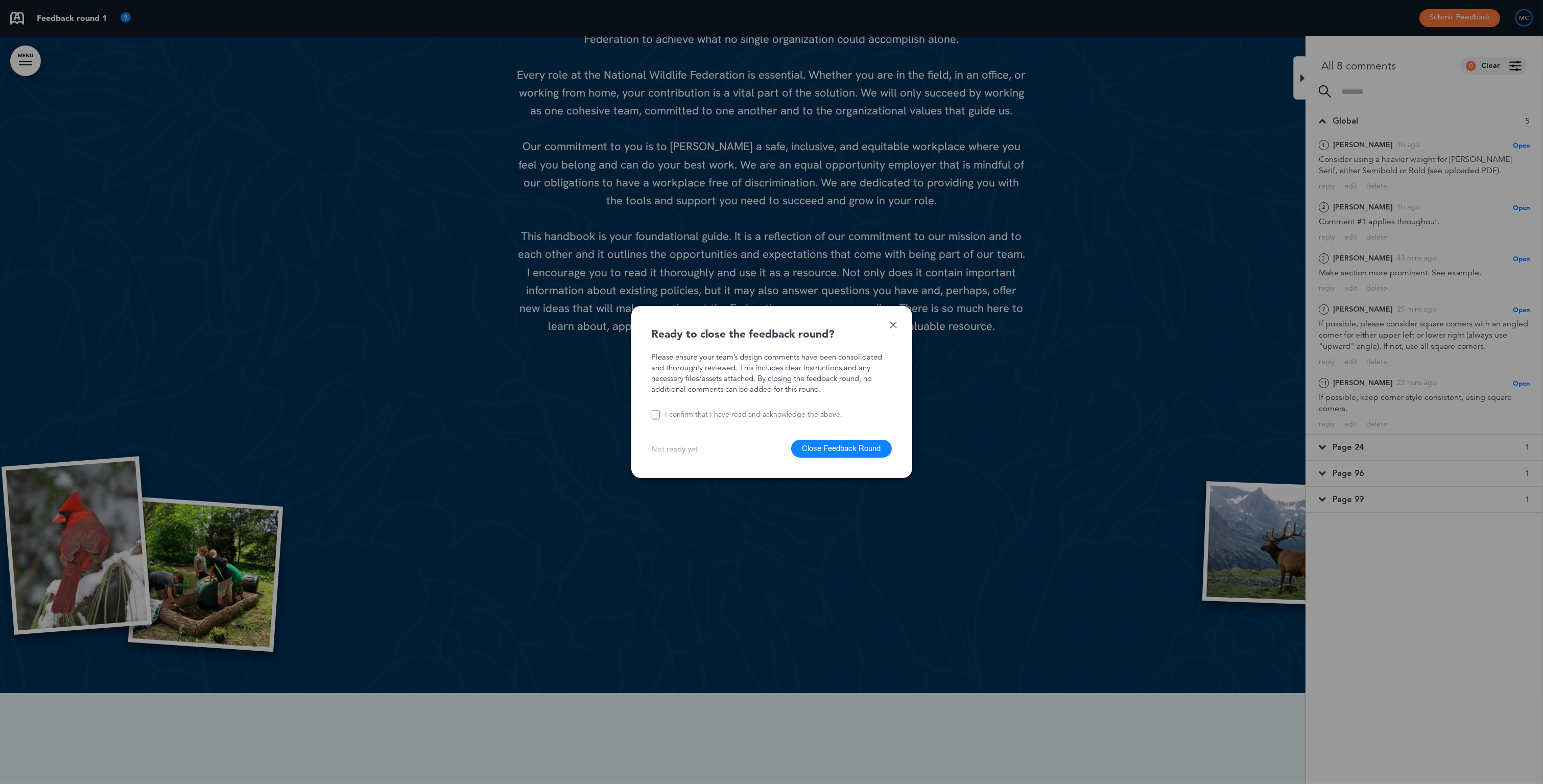
click at [851, 448] on button "Close Feedback Round" at bounding box center [842, 449] width 100 height 18
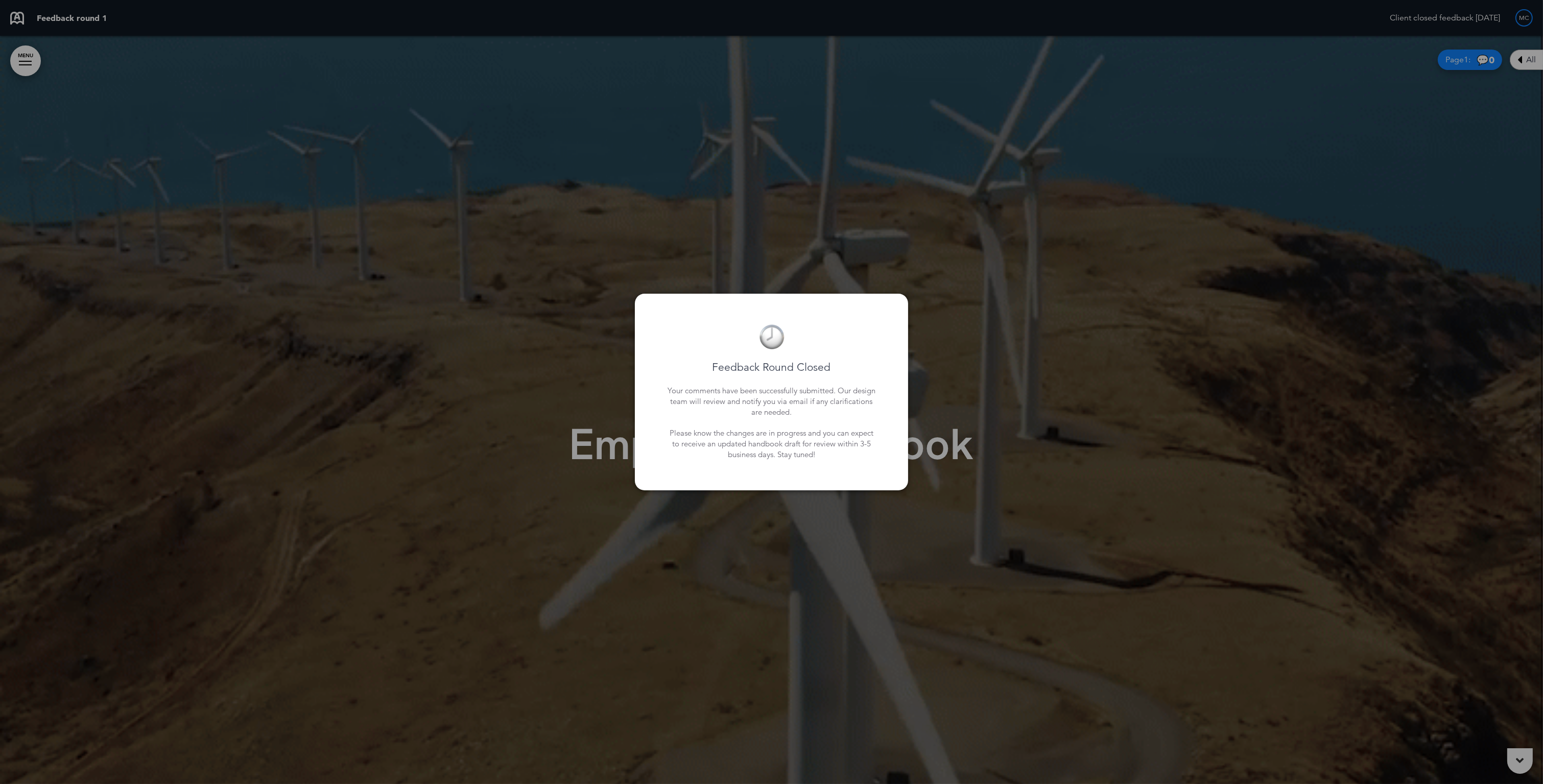
scroll to position [1194, 0]
